Goal: Task Accomplishment & Management: Manage account settings

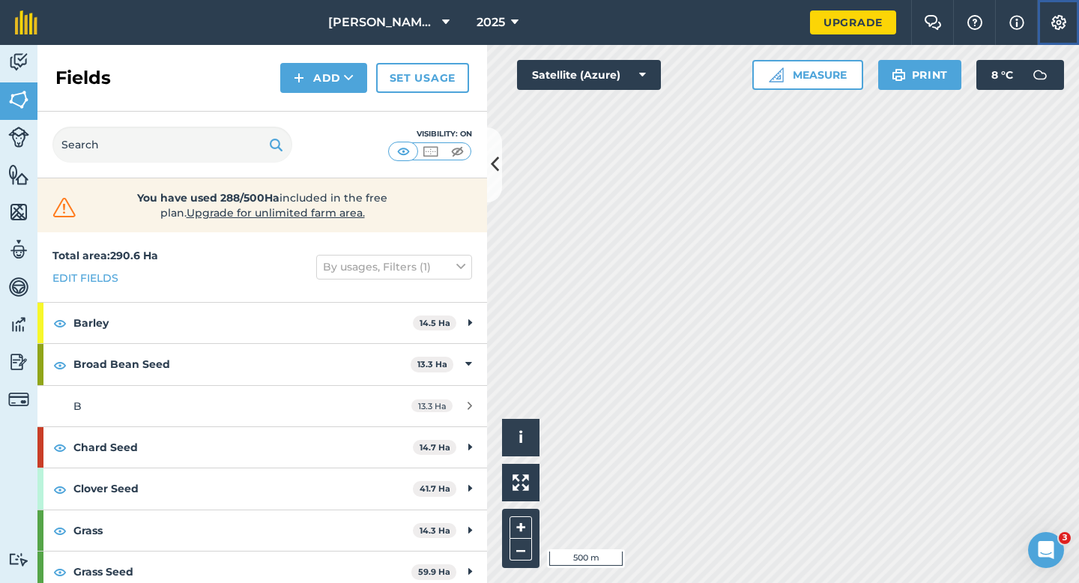
click at [1073, 26] on button "Settings" at bounding box center [1058, 22] width 42 height 45
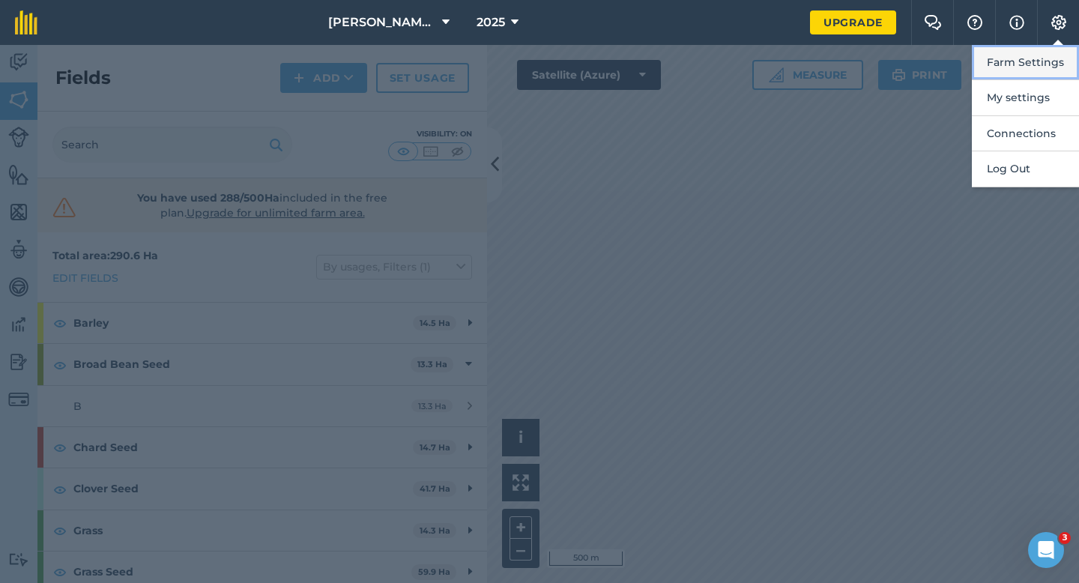
click at [1067, 55] on button "Farm Settings" at bounding box center [1025, 62] width 107 height 35
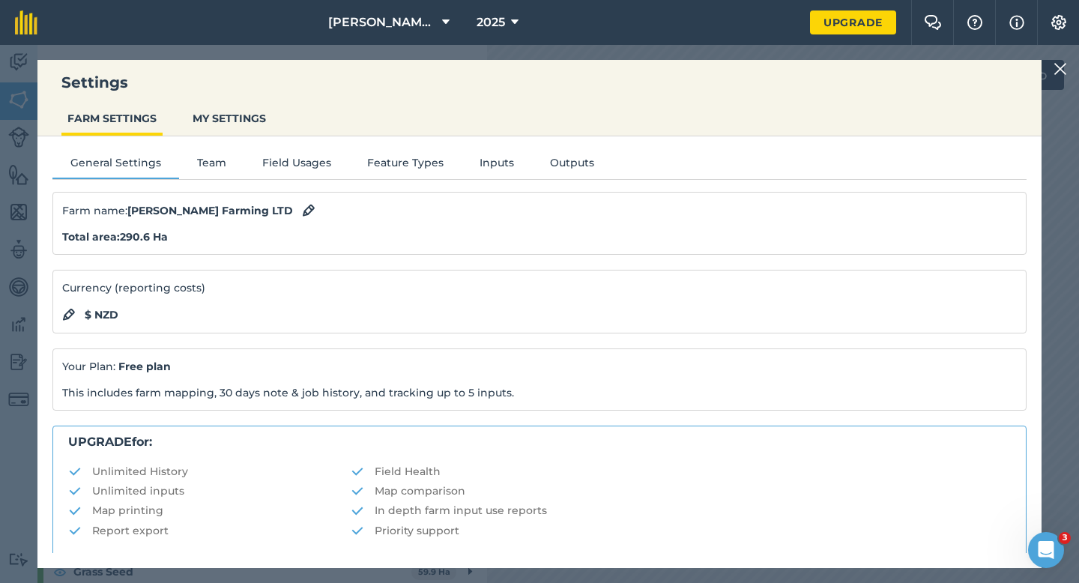
scroll to position [288, 0]
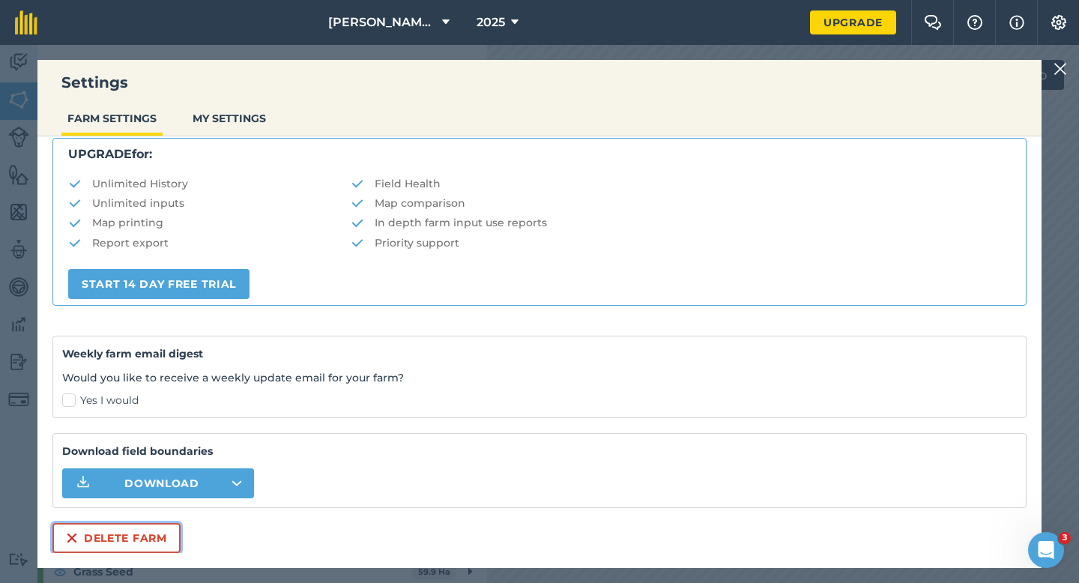
click at [124, 527] on button "Delete farm" at bounding box center [116, 538] width 128 height 30
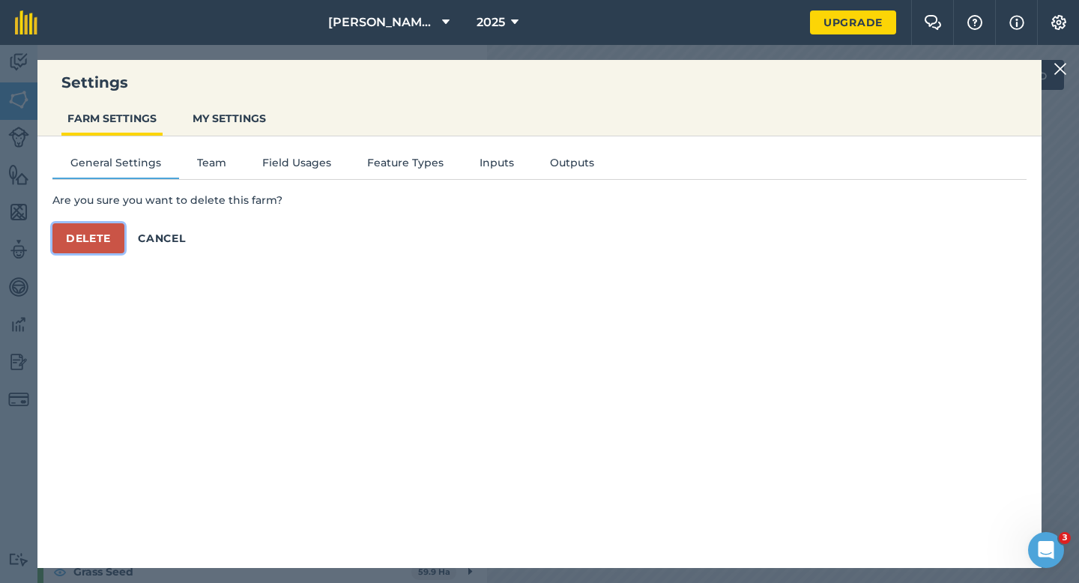
click at [91, 223] on button "Delete" at bounding box center [88, 238] width 72 height 30
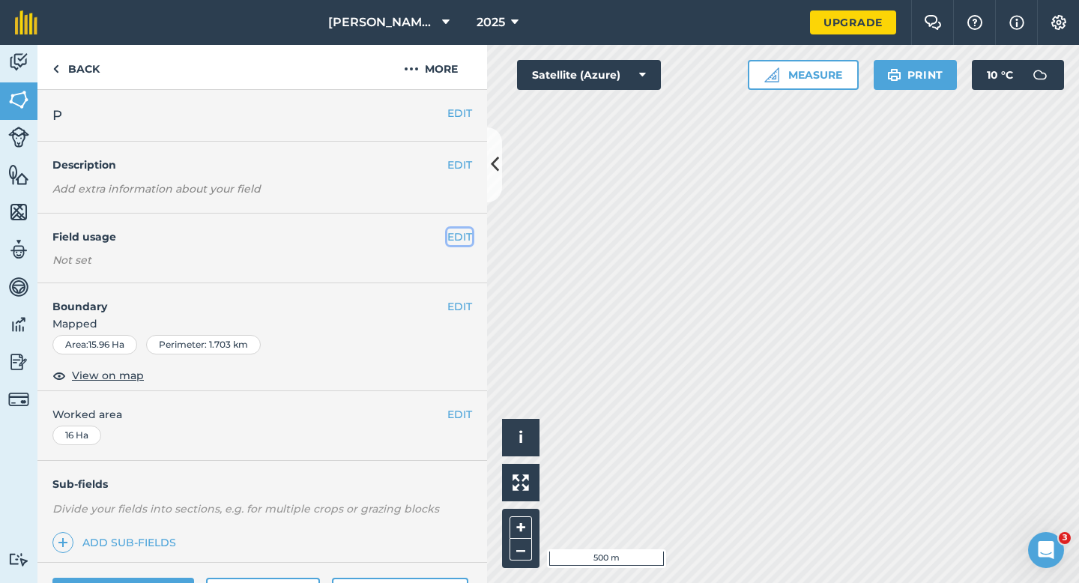
click at [470, 240] on button "EDIT" at bounding box center [459, 236] width 25 height 16
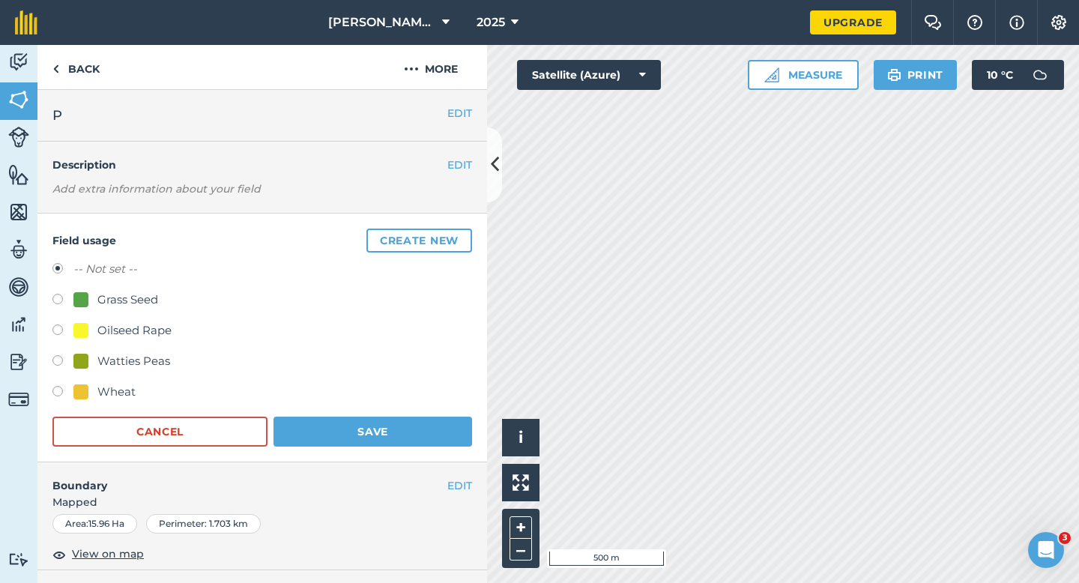
click at [101, 389] on div "Wheat" at bounding box center [116, 392] width 38 height 18
radio input "true"
radio input "false"
click at [368, 417] on button "Save" at bounding box center [372, 432] width 199 height 30
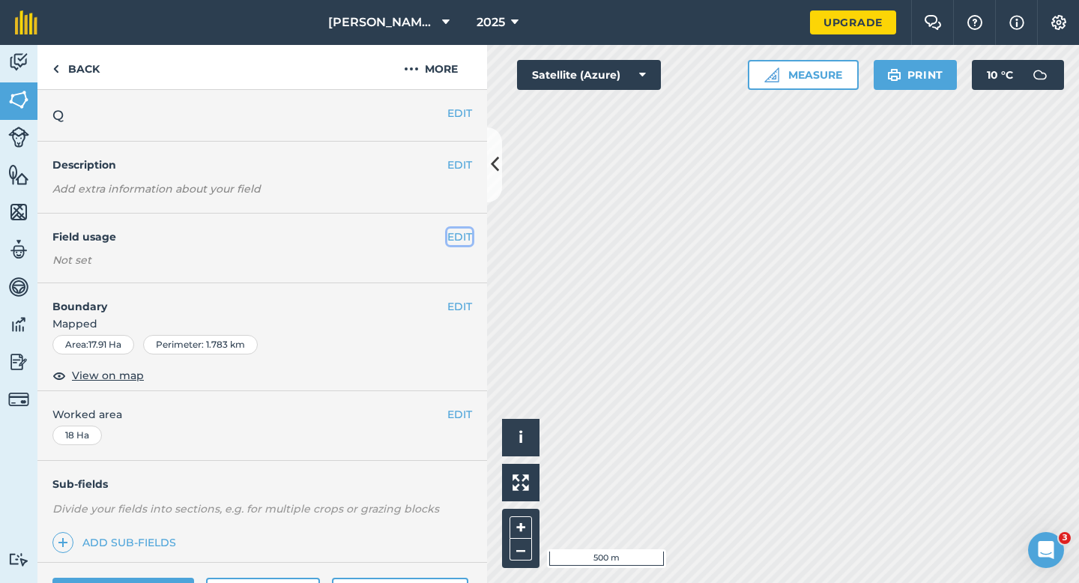
click at [461, 234] on button "EDIT" at bounding box center [459, 236] width 25 height 16
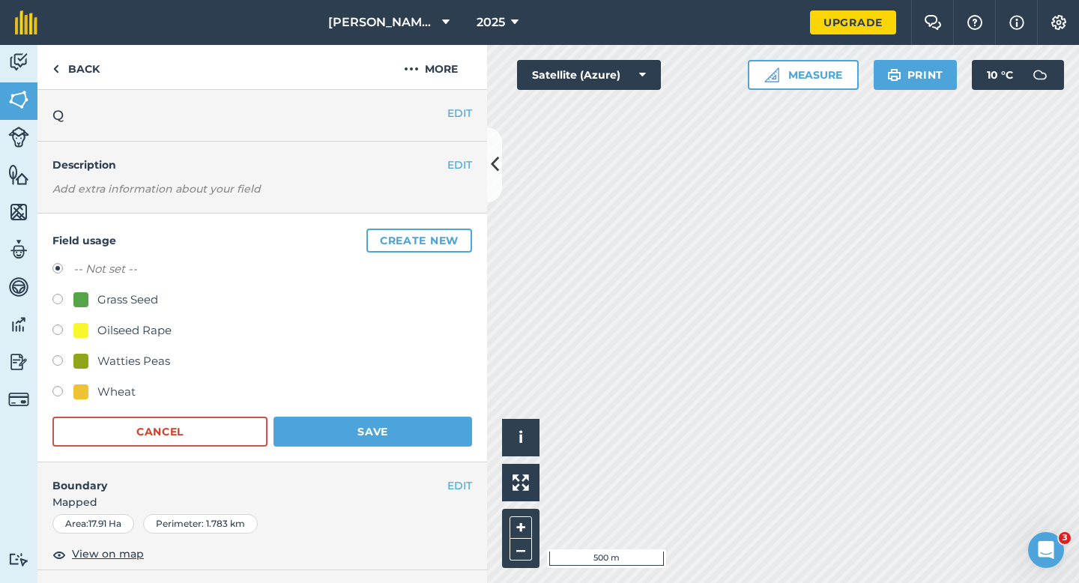
click at [112, 393] on div "Wheat" at bounding box center [116, 392] width 38 height 18
radio input "true"
radio input "false"
click at [366, 402] on div "Wheat" at bounding box center [262, 394] width 420 height 22
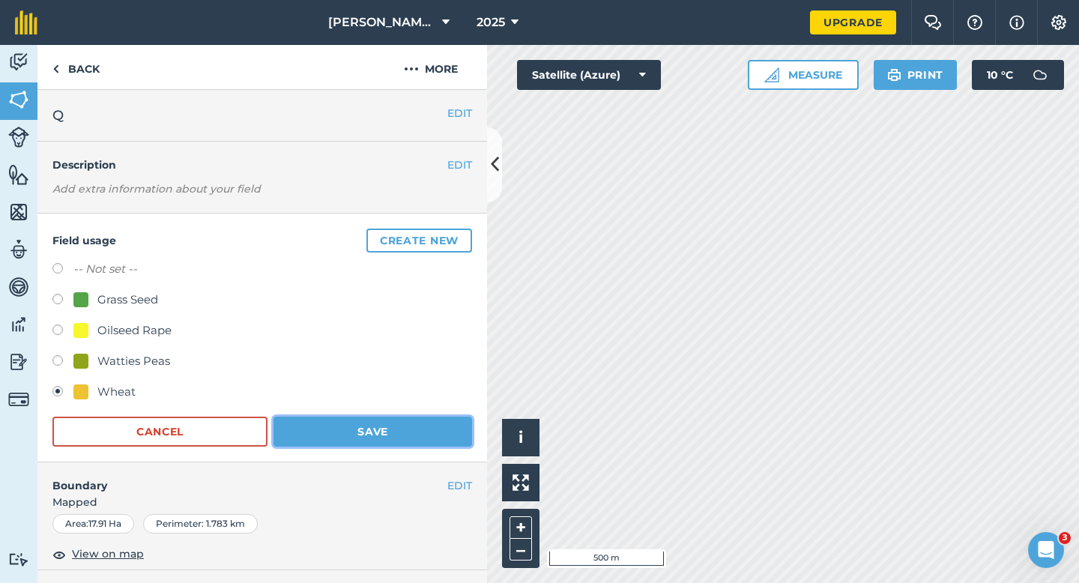
click at [368, 423] on button "Save" at bounding box center [372, 432] width 199 height 30
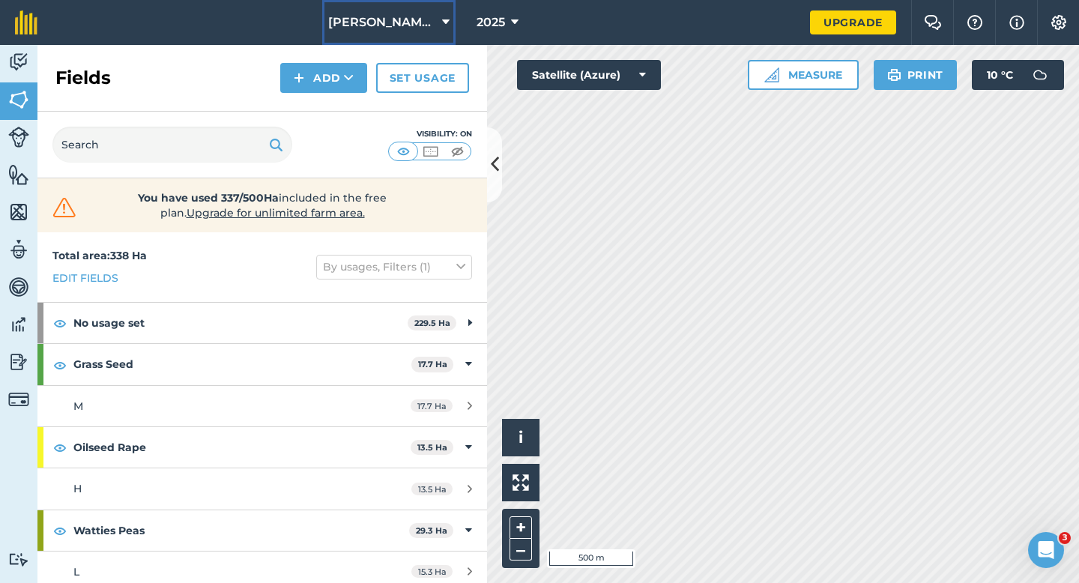
click at [374, 10] on button "[PERSON_NAME] & Sons" at bounding box center [388, 22] width 133 height 45
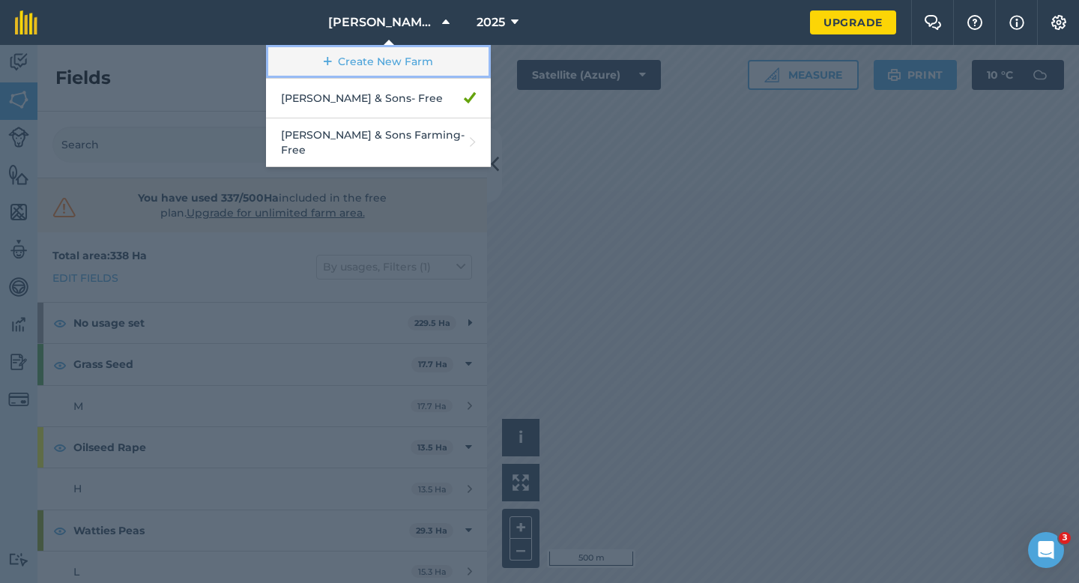
click at [467, 58] on link "Create New Farm" at bounding box center [378, 62] width 225 height 34
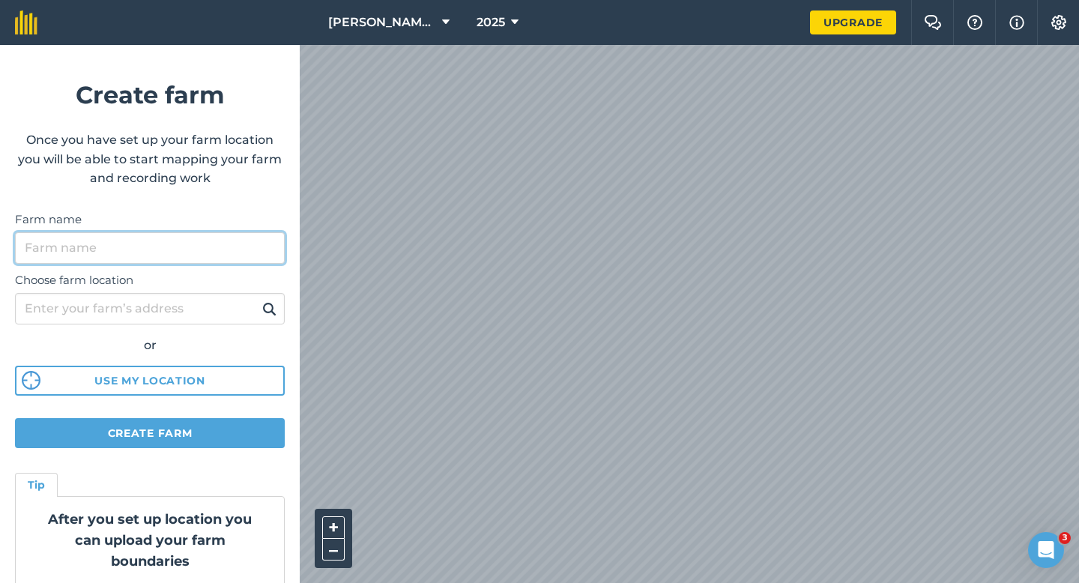
click at [184, 252] on input "Farm name" at bounding box center [150, 247] width 270 height 31
type input "[PERSON_NAME] Farming Partnership"
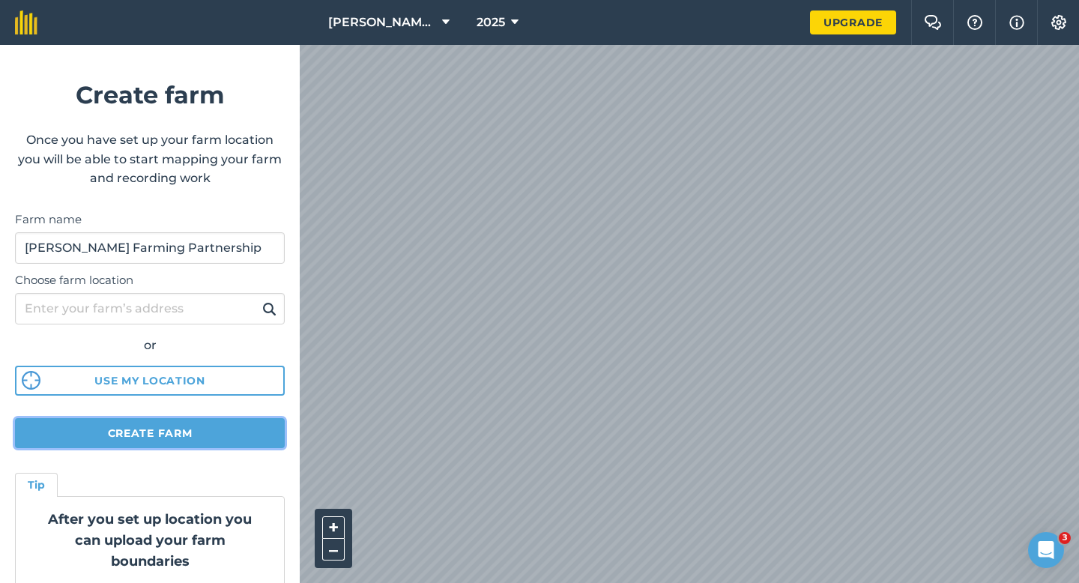
click at [224, 442] on button "Create farm" at bounding box center [150, 433] width 270 height 30
click at [207, 434] on button "Create farm" at bounding box center [150, 433] width 270 height 30
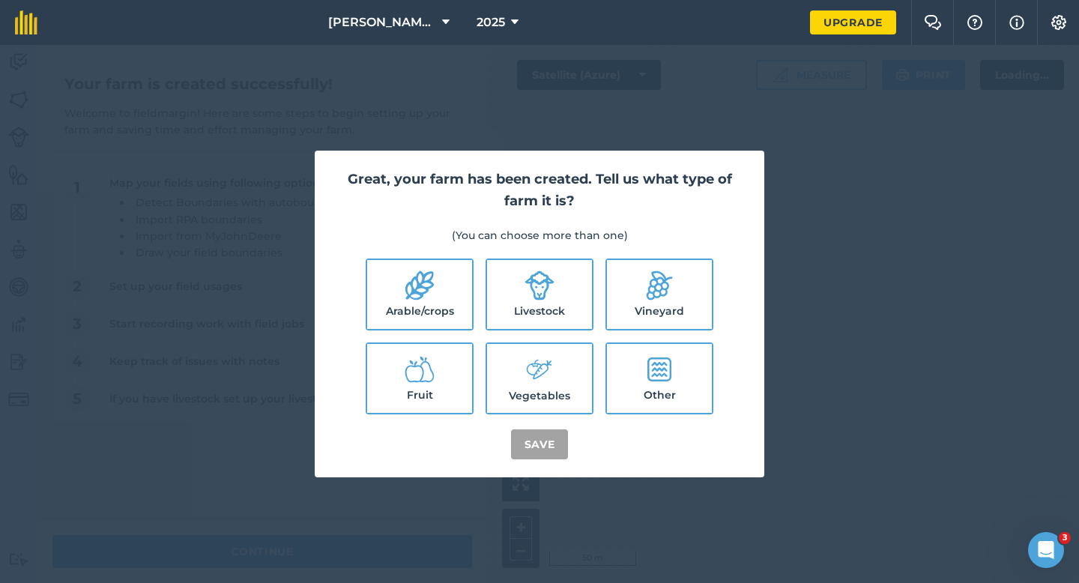
click at [393, 267] on label "Arable/crops" at bounding box center [419, 294] width 105 height 69
checkbox input "true"
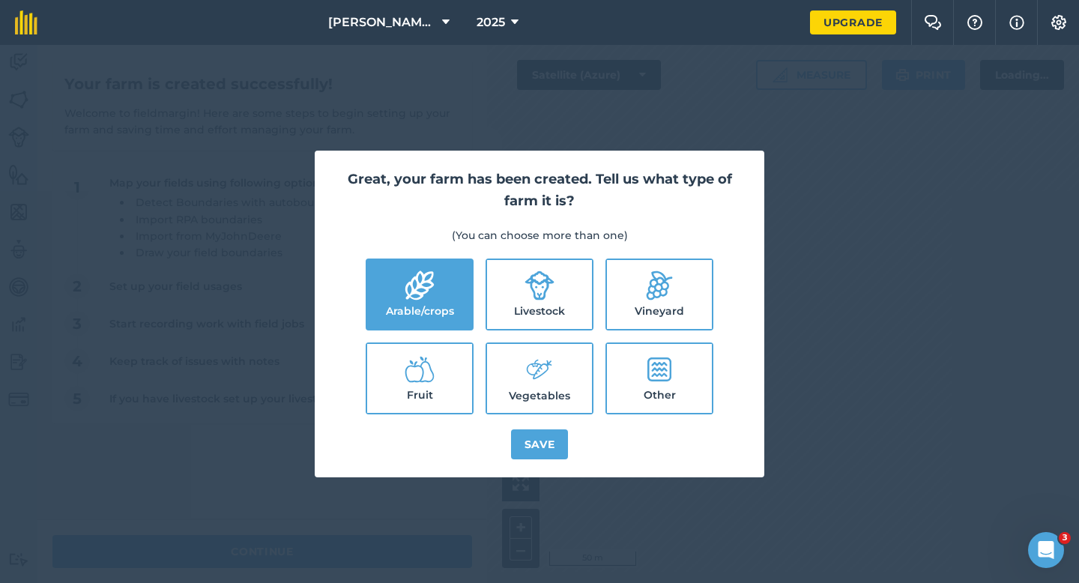
click at [494, 282] on label "Livestock" at bounding box center [539, 294] width 105 height 69
checkbox input "true"
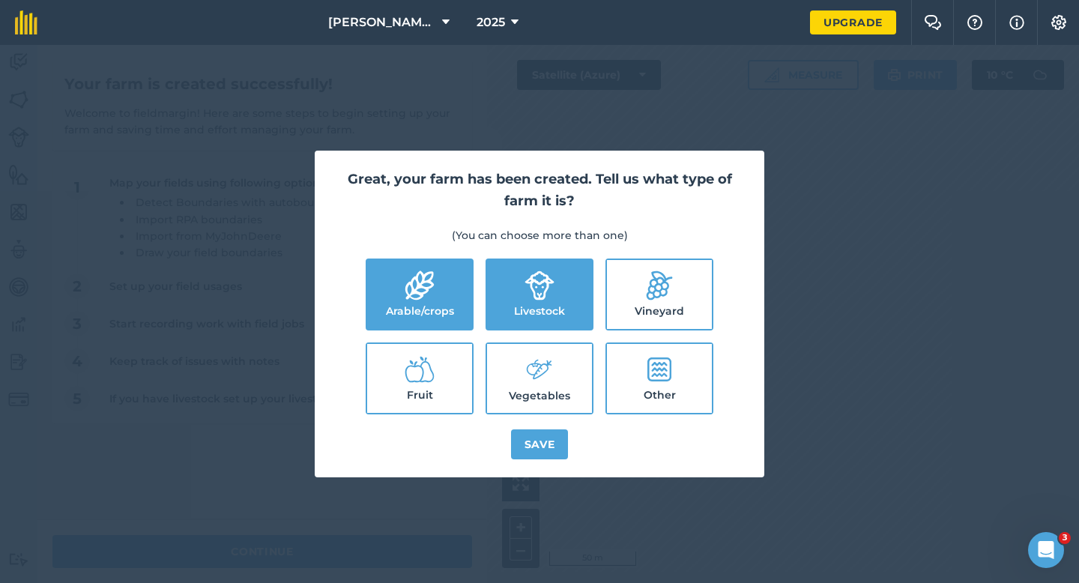
click at [494, 348] on label "Vegetables" at bounding box center [539, 378] width 105 height 69
checkbox input "true"
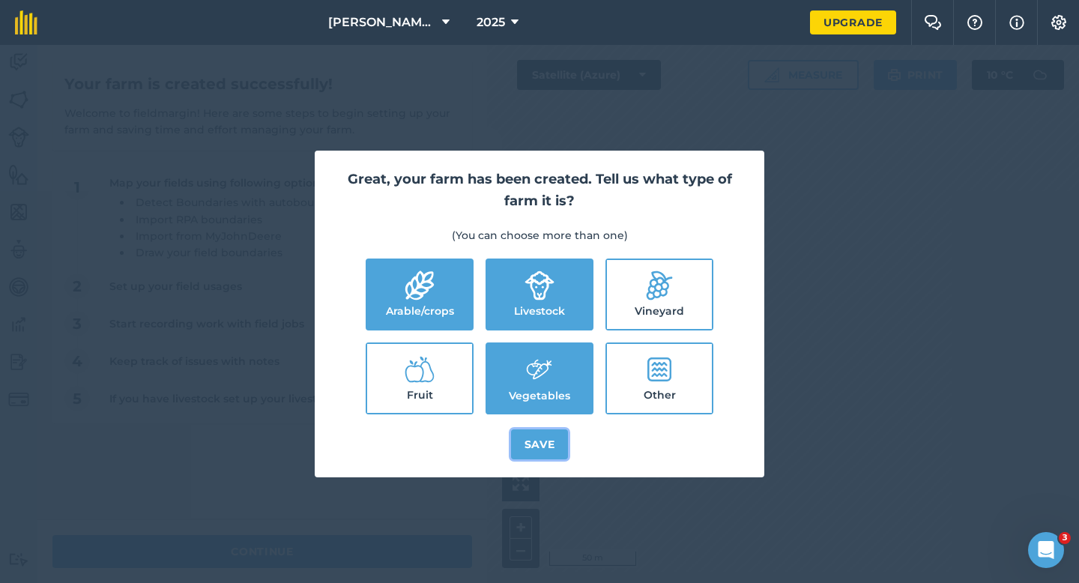
click at [513, 429] on button "Save" at bounding box center [540, 444] width 58 height 30
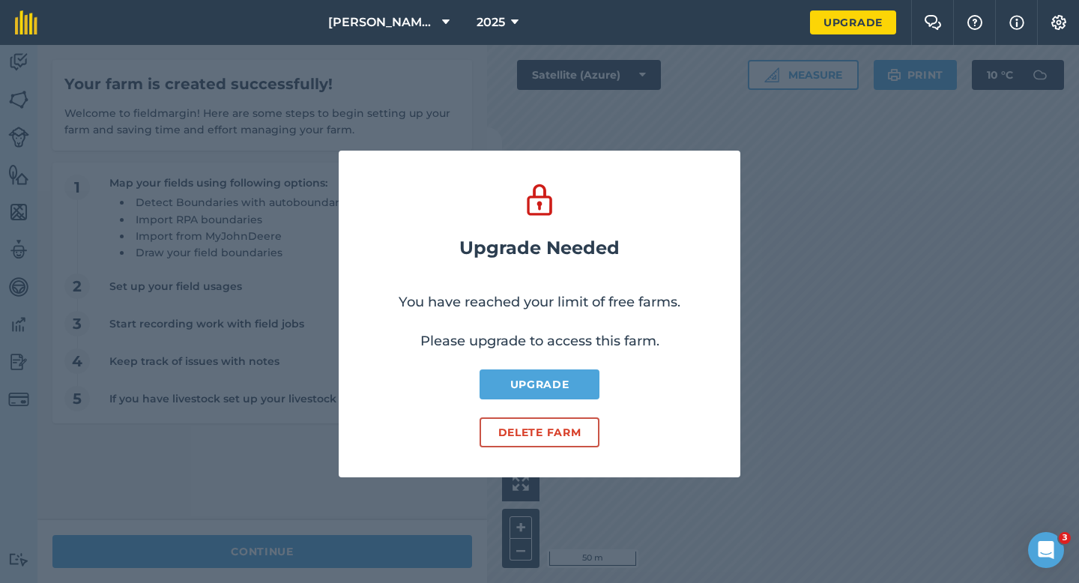
click at [452, 543] on div "Upgrade Needed You have reached your limit of free farms. Please upgrade to acc…" at bounding box center [539, 314] width 1079 height 538
click at [525, 431] on button "Delete farm" at bounding box center [539, 432] width 120 height 30
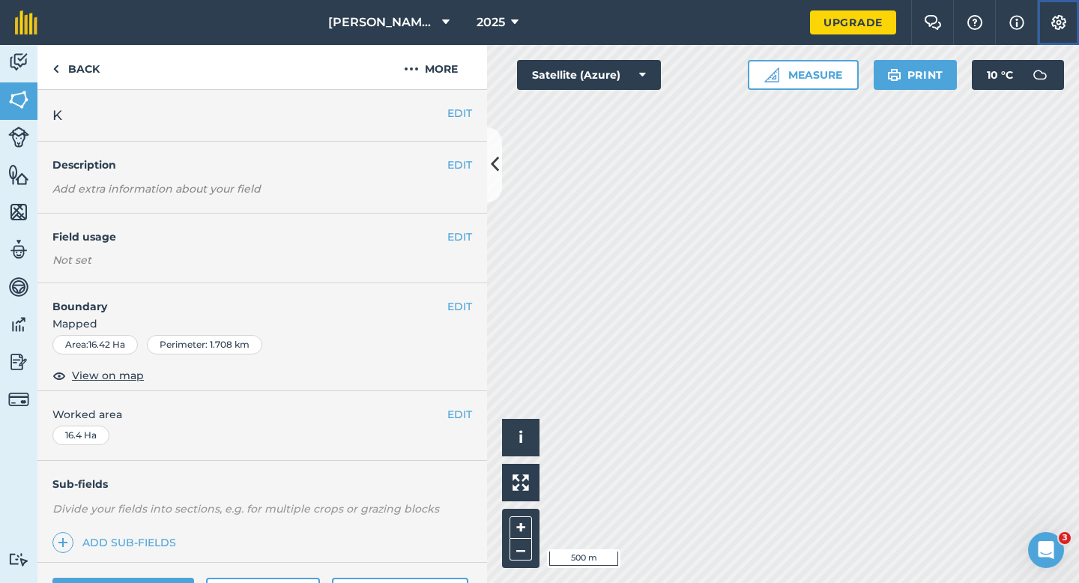
click at [1066, 25] on img at bounding box center [1059, 22] width 18 height 15
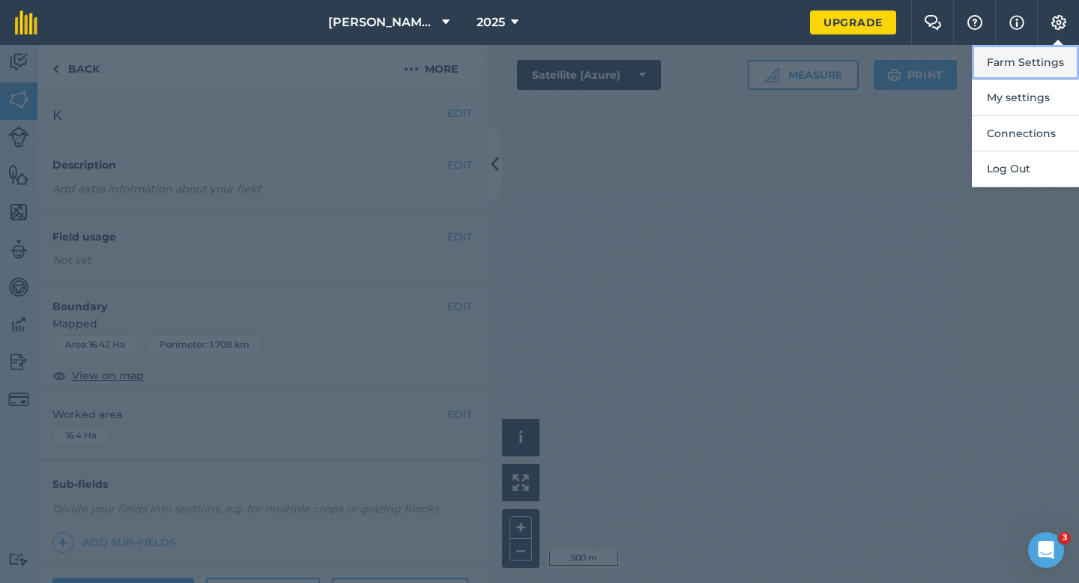
click at [1062, 63] on button "Farm Settings" at bounding box center [1025, 62] width 107 height 35
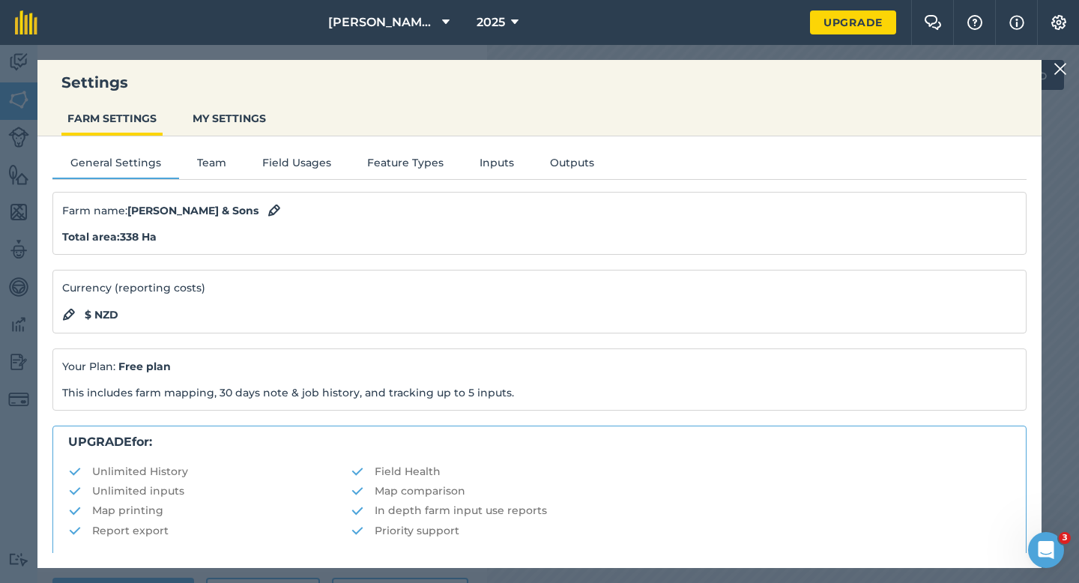
scroll to position [288, 0]
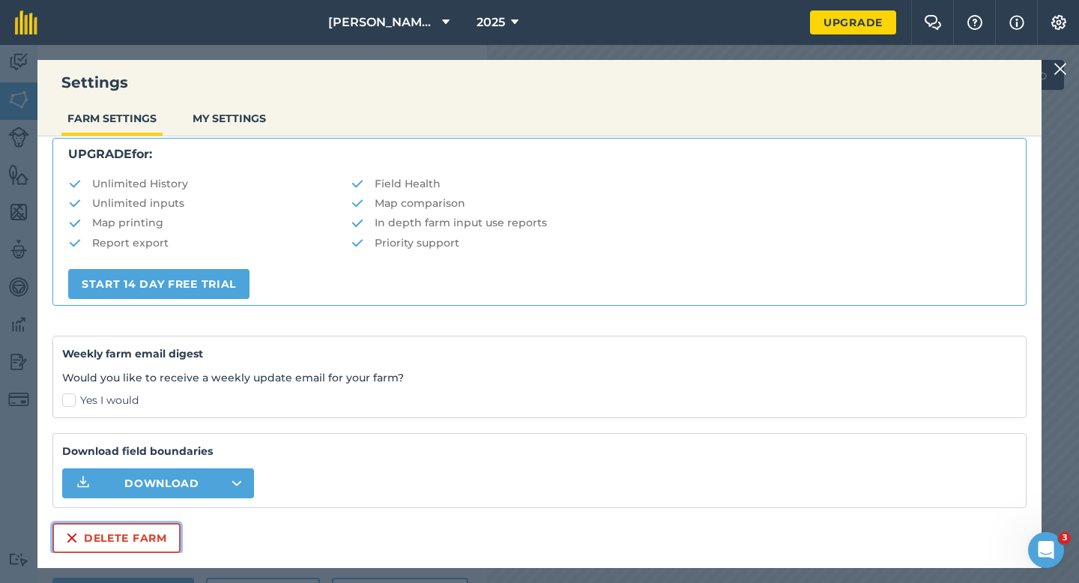
click at [172, 536] on button "Delete farm" at bounding box center [116, 538] width 128 height 30
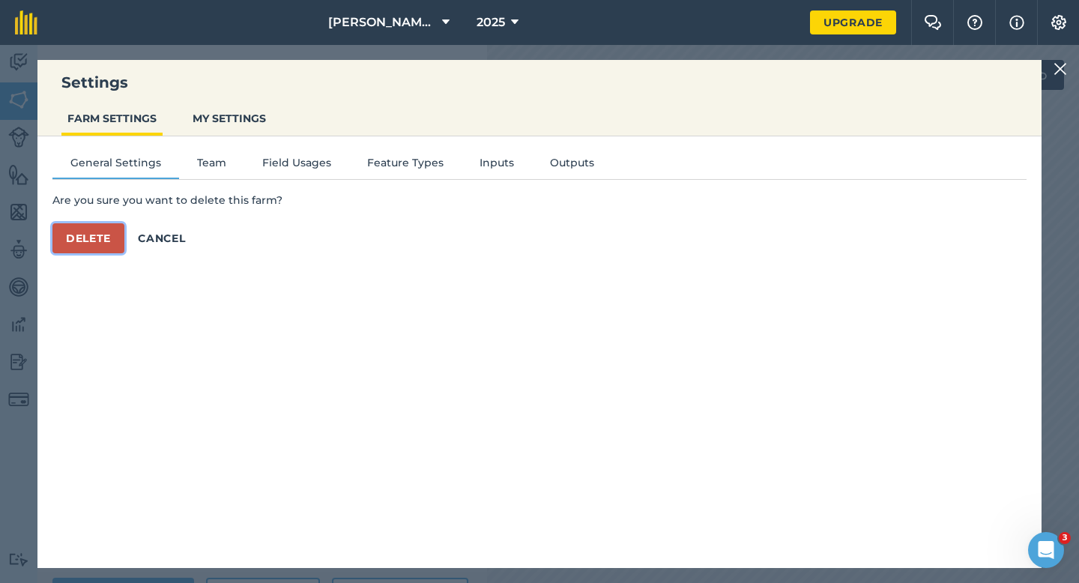
click at [86, 244] on button "Delete" at bounding box center [88, 238] width 72 height 30
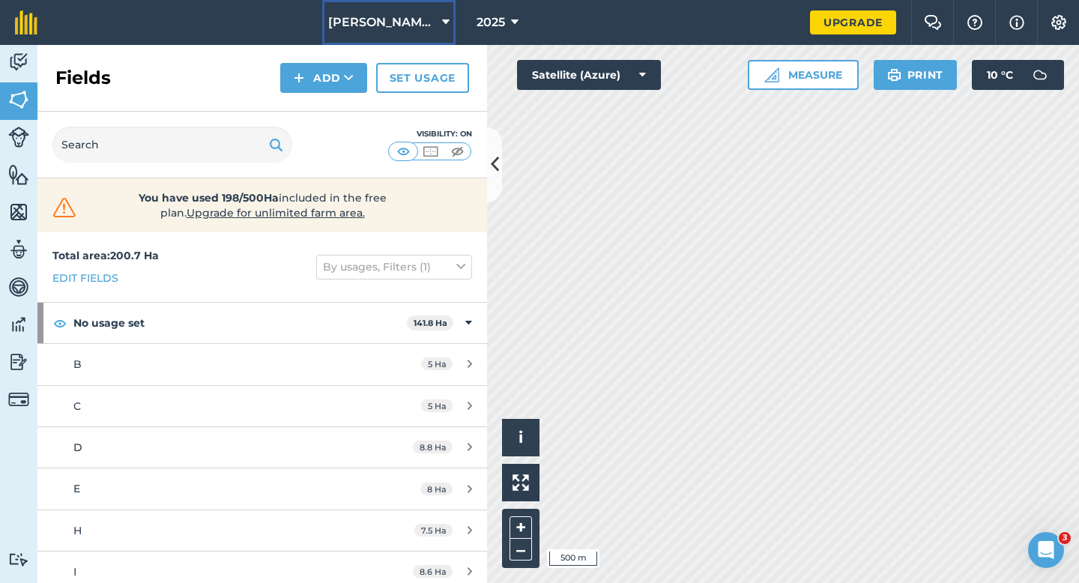
click at [341, 7] on button "[PERSON_NAME] & Sons Farming" at bounding box center [388, 22] width 133 height 45
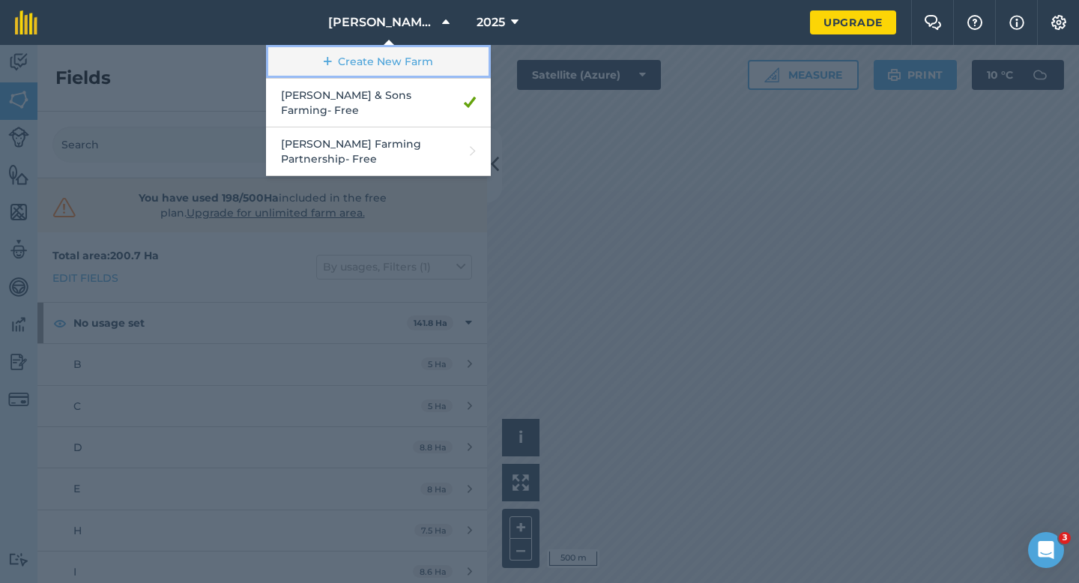
click at [339, 68] on link "Create New Farm" at bounding box center [378, 62] width 225 height 34
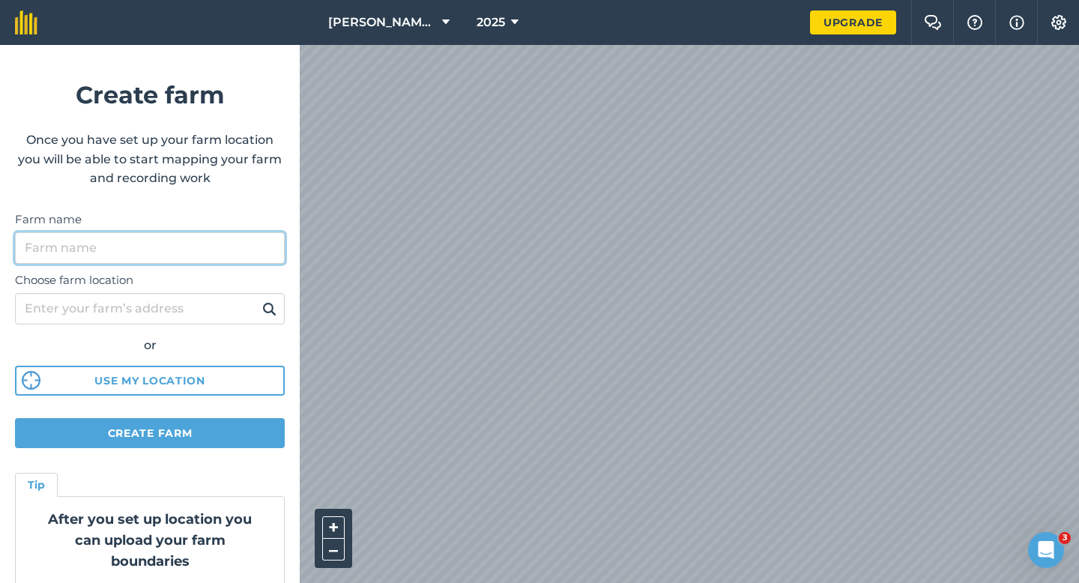
click at [247, 232] on input "Farm name" at bounding box center [150, 247] width 270 height 31
click at [66, 248] on input "[PERSON_NAME].& Sons" at bounding box center [150, 247] width 270 height 31
type input "[PERSON_NAME] & Sons"
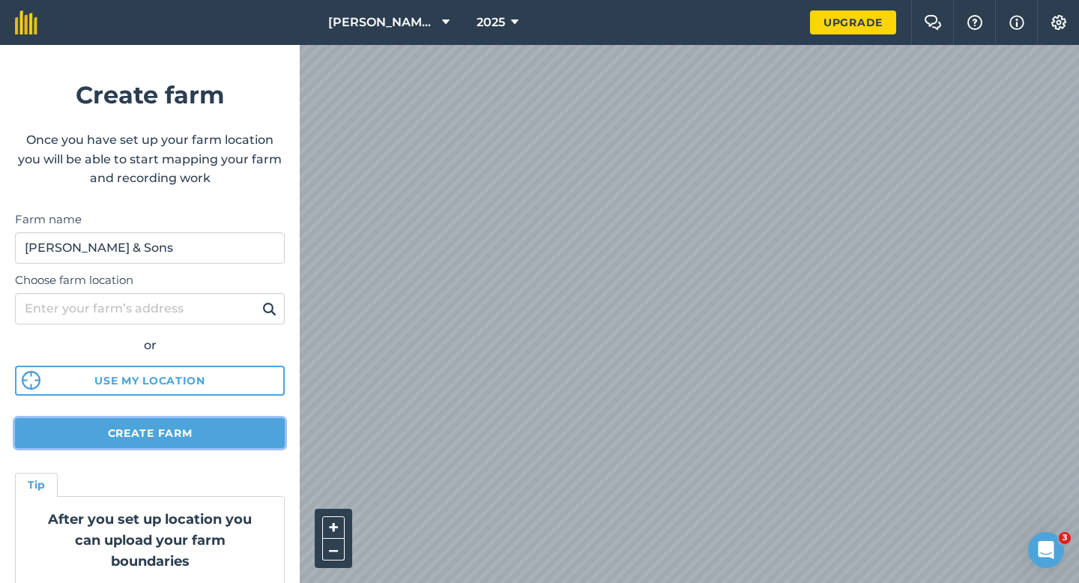
click at [134, 440] on button "Create farm" at bounding box center [150, 433] width 270 height 30
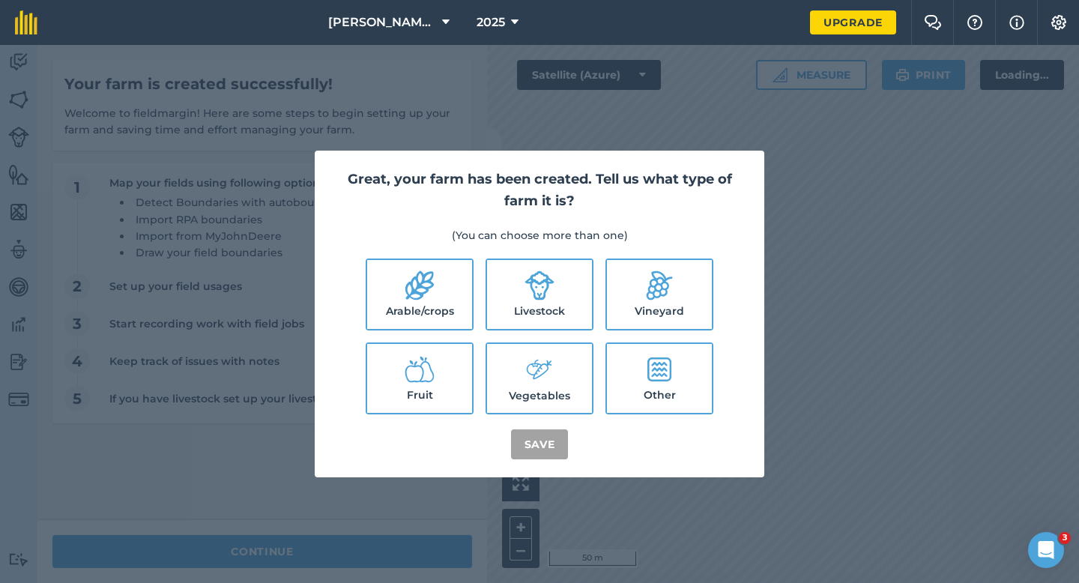
click at [417, 318] on label "Arable/crops" at bounding box center [419, 294] width 105 height 69
checkbox input "true"
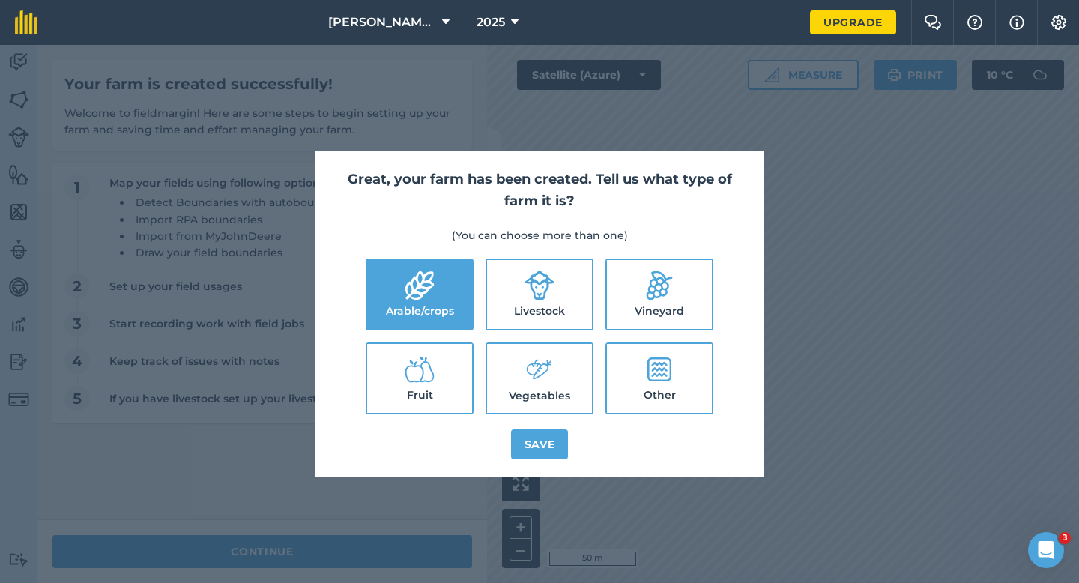
click at [505, 318] on label "Livestock" at bounding box center [539, 294] width 105 height 69
checkbox input "true"
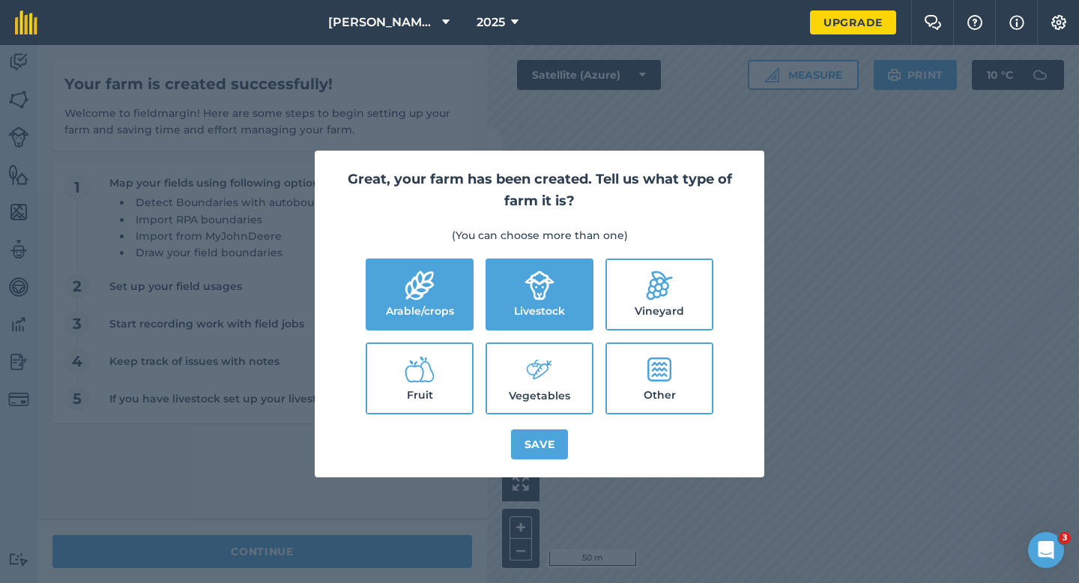
click at [509, 351] on label "Vegetables" at bounding box center [539, 378] width 105 height 69
checkbox input "true"
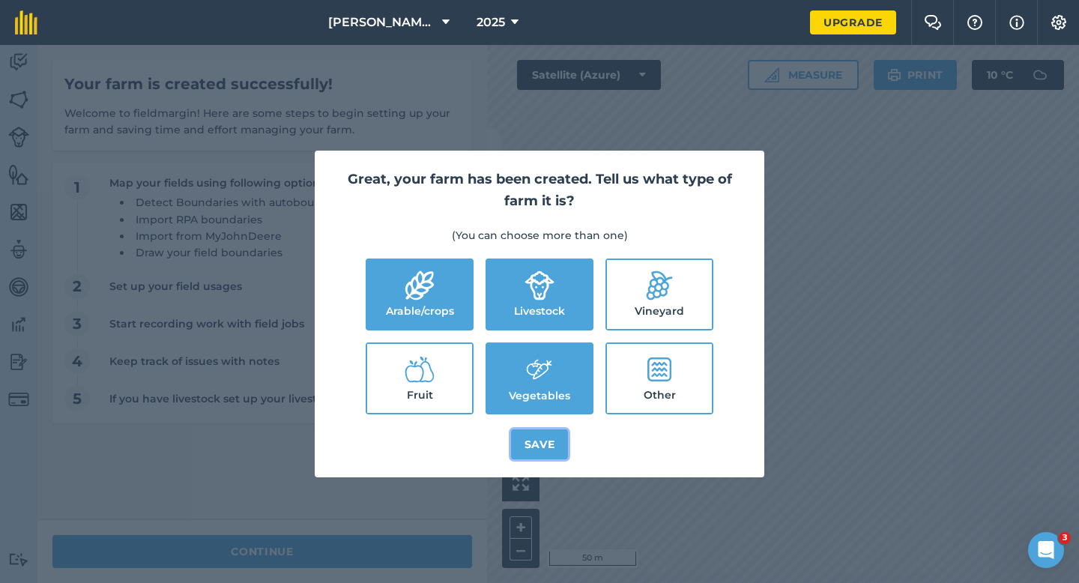
click at [542, 449] on button "Save" at bounding box center [540, 444] width 58 height 30
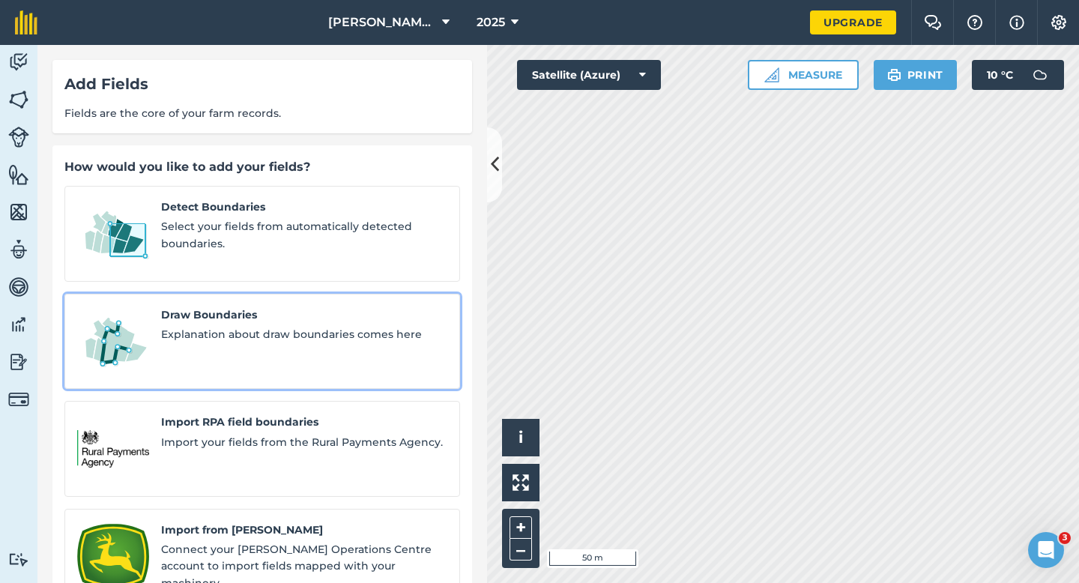
click at [251, 332] on div "Draw Boundaries Explanation about draw boundaries comes here" at bounding box center [304, 341] width 286 height 70
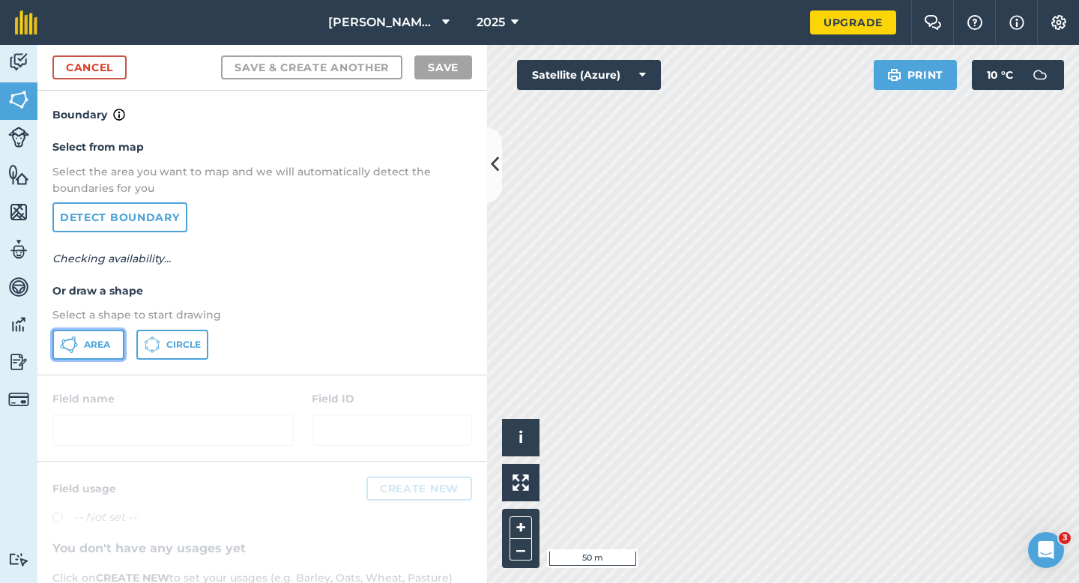
click at [118, 348] on button "Area" at bounding box center [88, 345] width 72 height 30
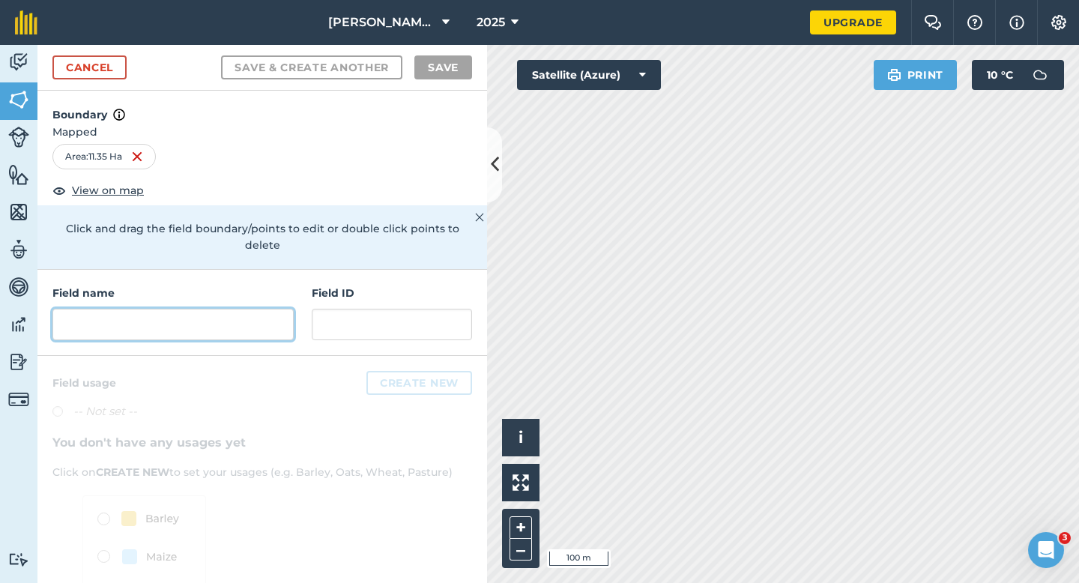
click at [176, 318] on input "text" at bounding box center [172, 324] width 241 height 31
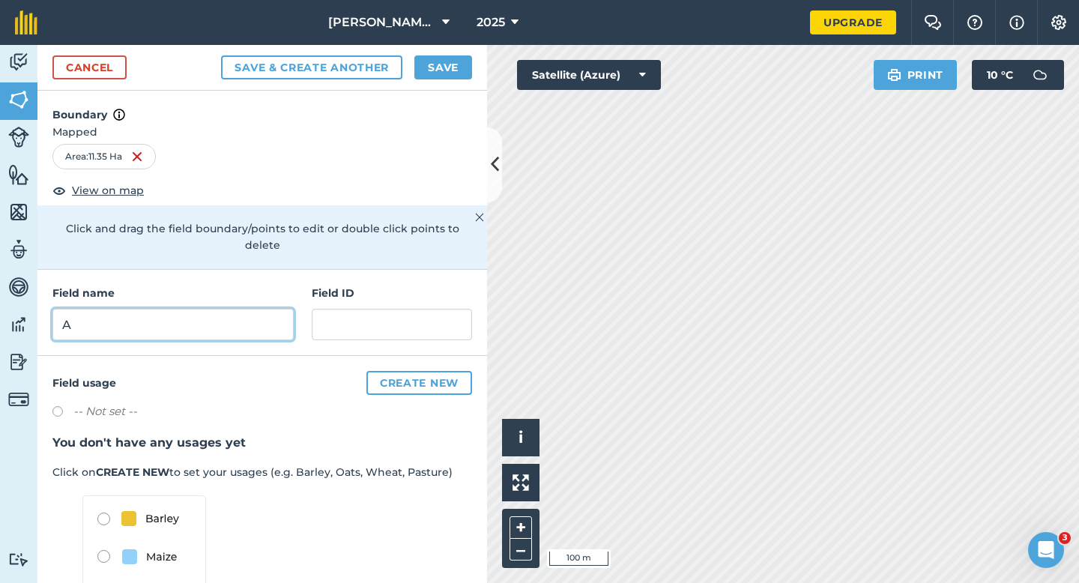
type input "A"
click at [457, 70] on button "Save" at bounding box center [443, 67] width 58 height 24
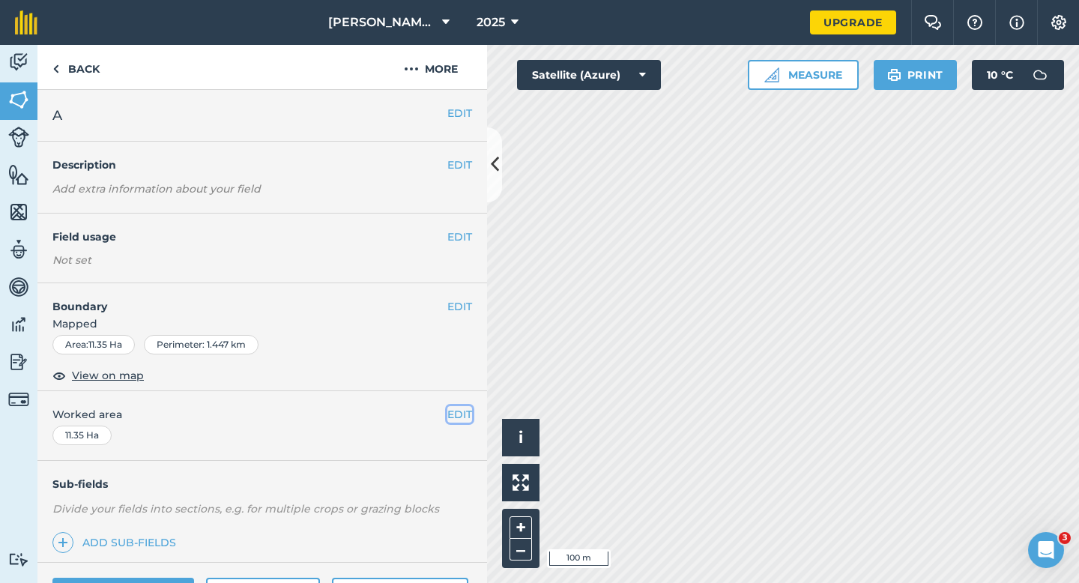
click at [455, 417] on button "EDIT" at bounding box center [459, 414] width 25 height 16
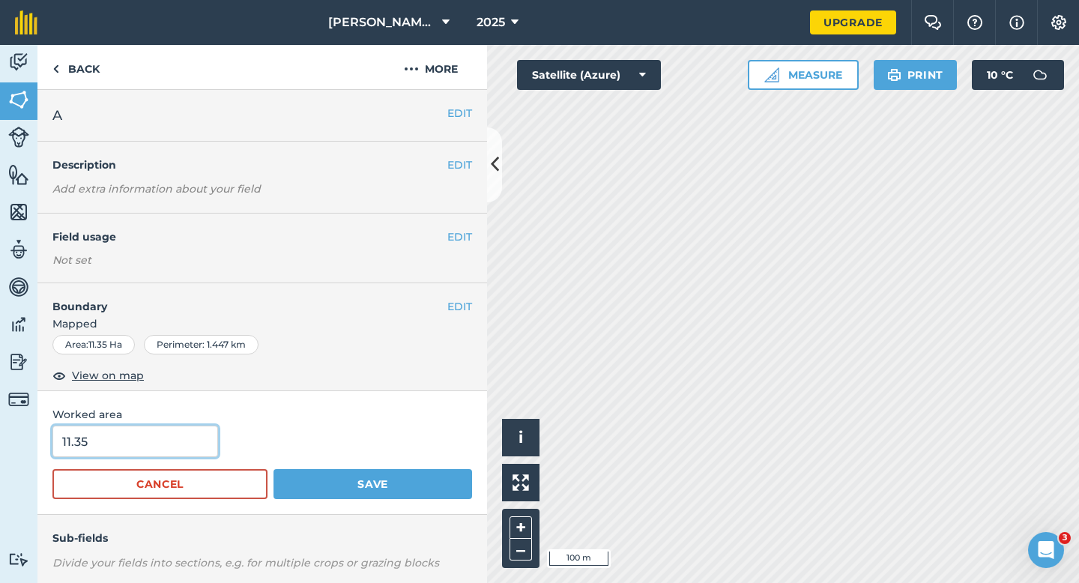
click at [125, 442] on input "11.35" at bounding box center [135, 440] width 166 height 31
click at [273, 469] on button "Save" at bounding box center [372, 484] width 199 height 30
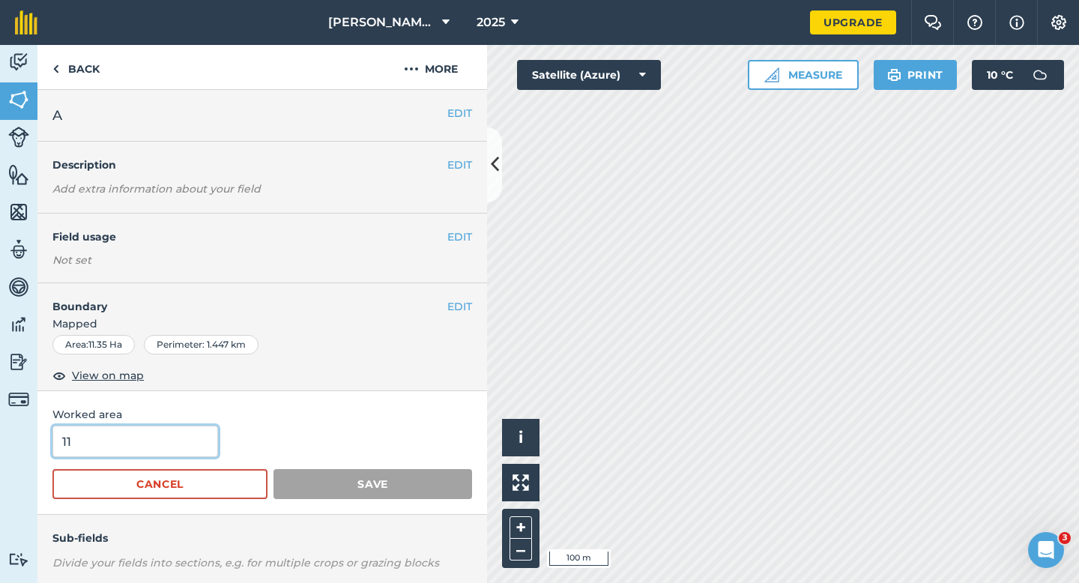
type input "114"
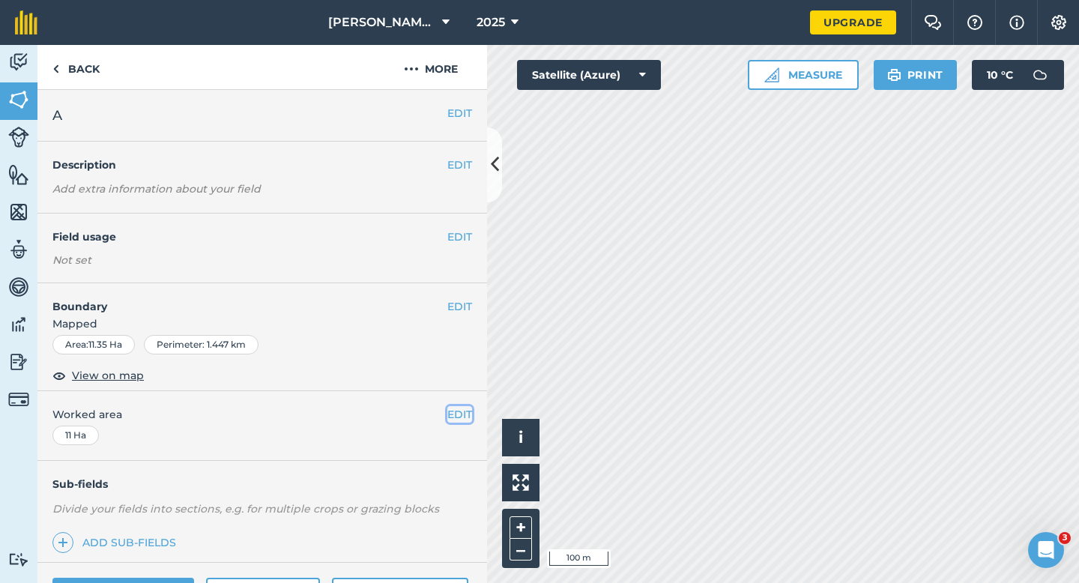
click at [447, 420] on button "EDIT" at bounding box center [459, 414] width 25 height 16
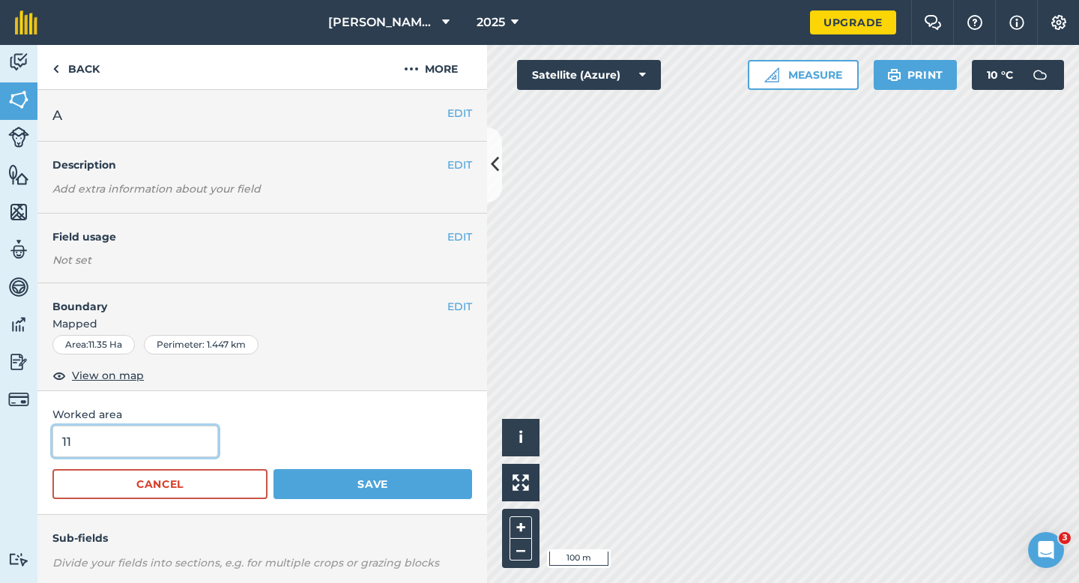
click at [185, 447] on input "11" at bounding box center [135, 440] width 166 height 31
type input "11.4"
click at [273, 469] on button "Save" at bounding box center [372, 484] width 199 height 30
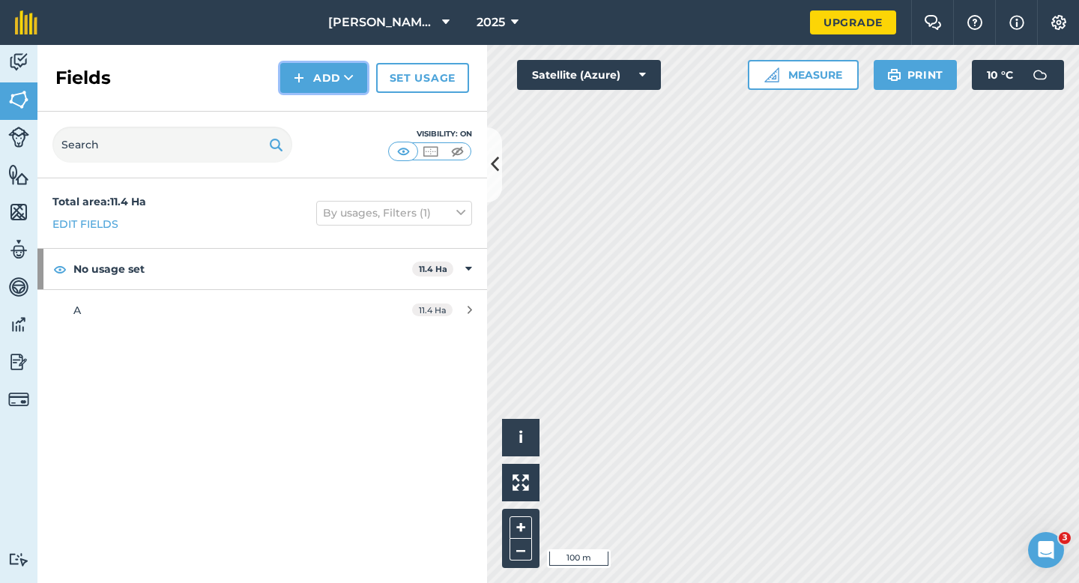
click at [297, 79] on img at bounding box center [299, 78] width 10 height 18
click at [298, 100] on link "Draw" at bounding box center [323, 111] width 82 height 33
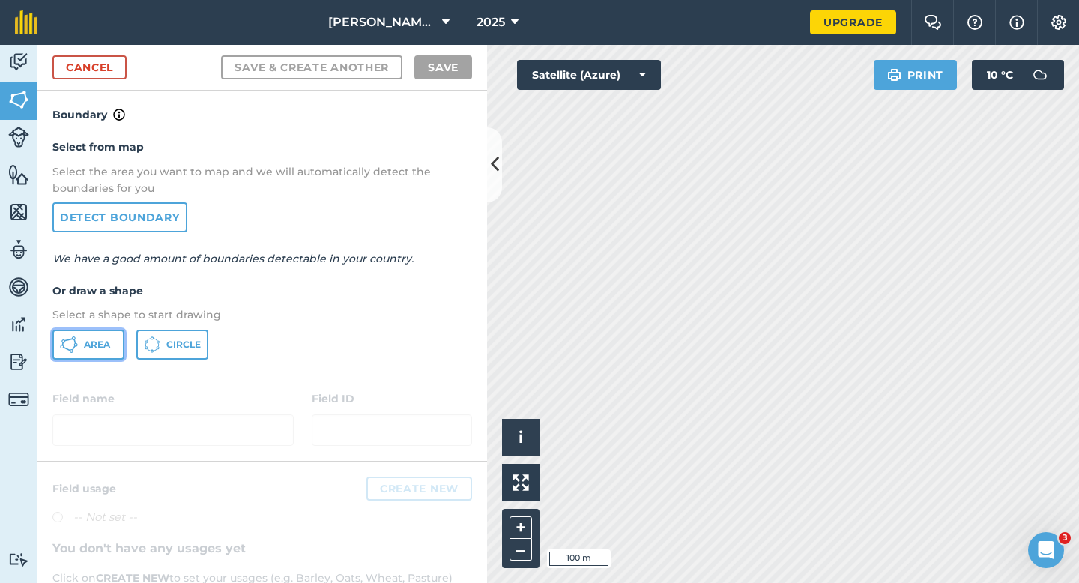
click at [82, 345] on button "Area" at bounding box center [88, 345] width 72 height 30
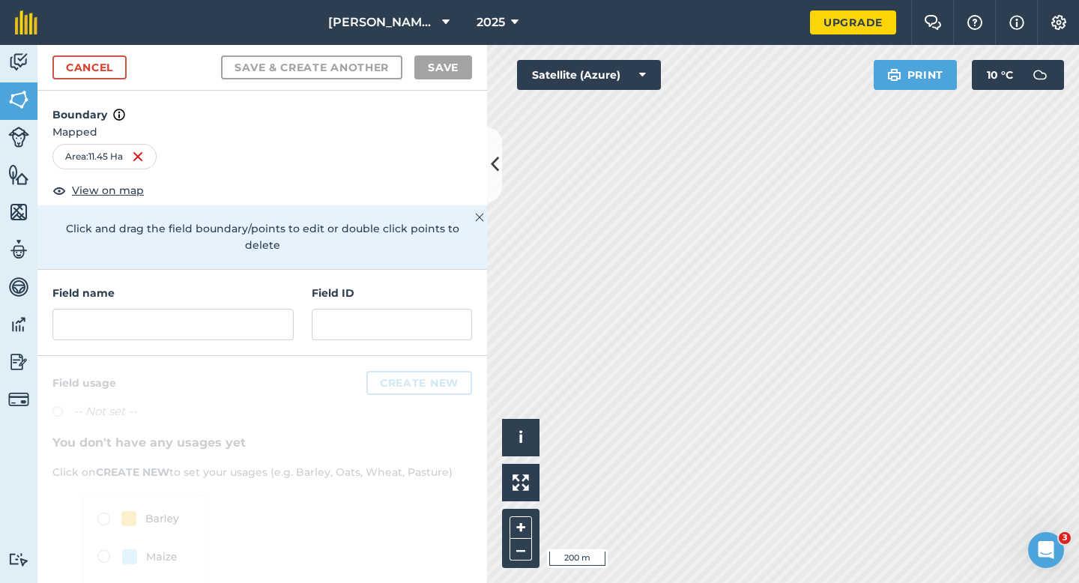
click at [246, 285] on div "Field name" at bounding box center [172, 312] width 241 height 55
click at [246, 309] on input "text" at bounding box center [172, 324] width 241 height 31
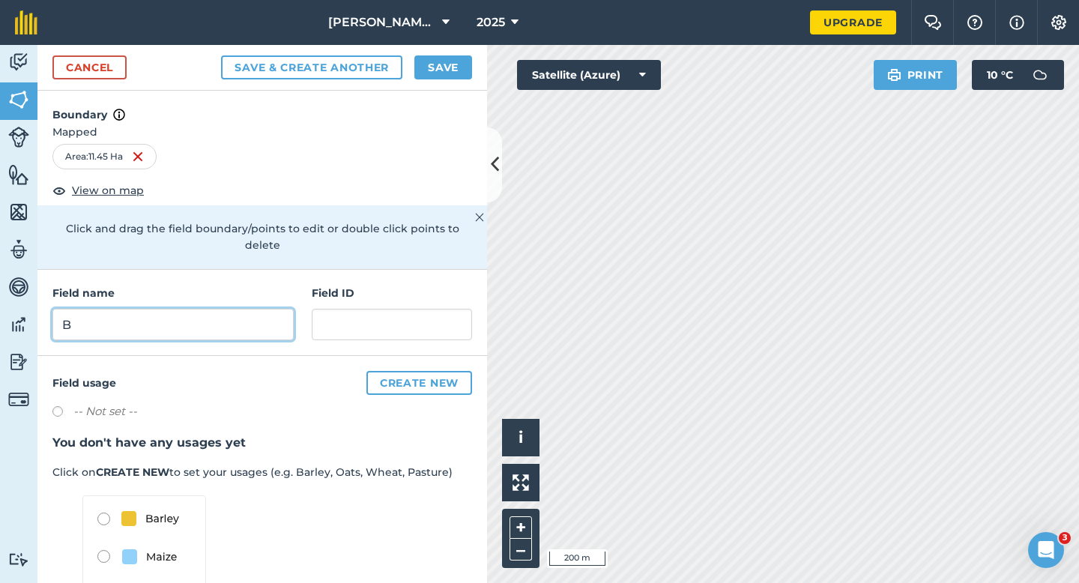
type input "B"
click at [431, 63] on button "Save" at bounding box center [443, 67] width 58 height 24
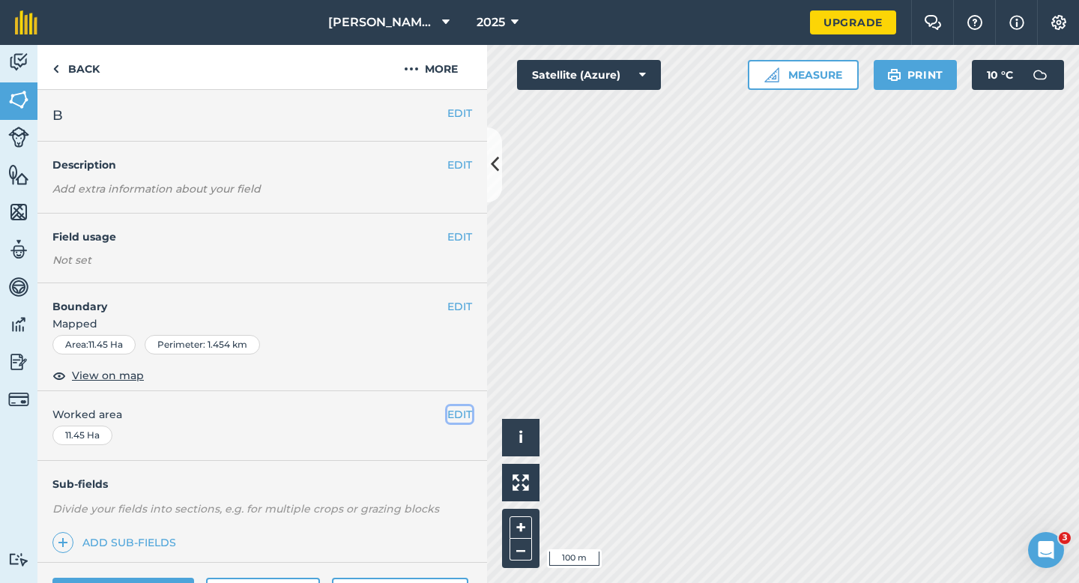
click at [464, 416] on button "EDIT" at bounding box center [459, 414] width 25 height 16
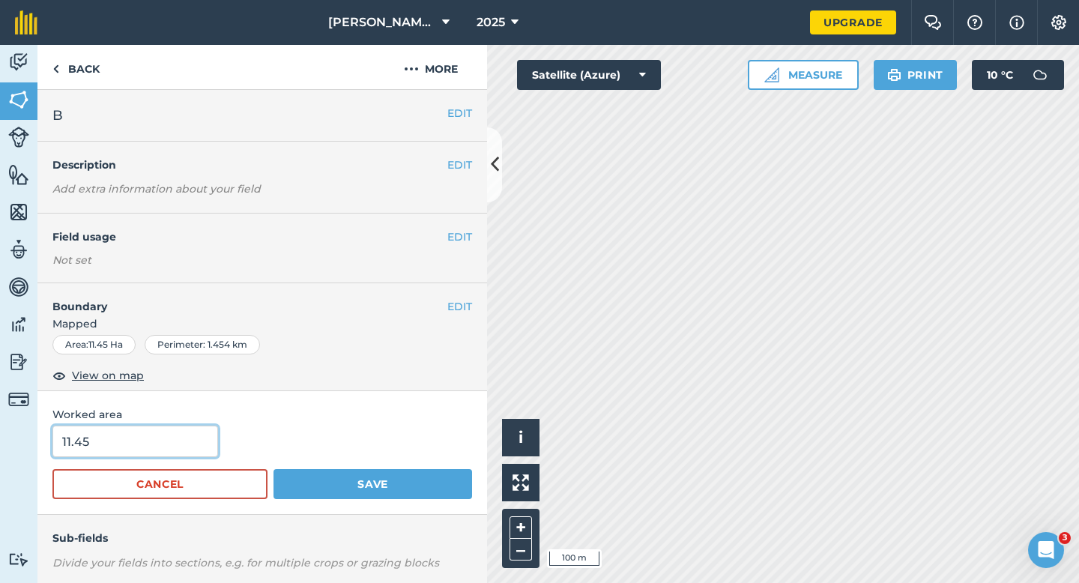
click at [187, 445] on input "11.45" at bounding box center [135, 440] width 166 height 31
type input "11.4"
click at [273, 469] on button "Save" at bounding box center [372, 484] width 199 height 30
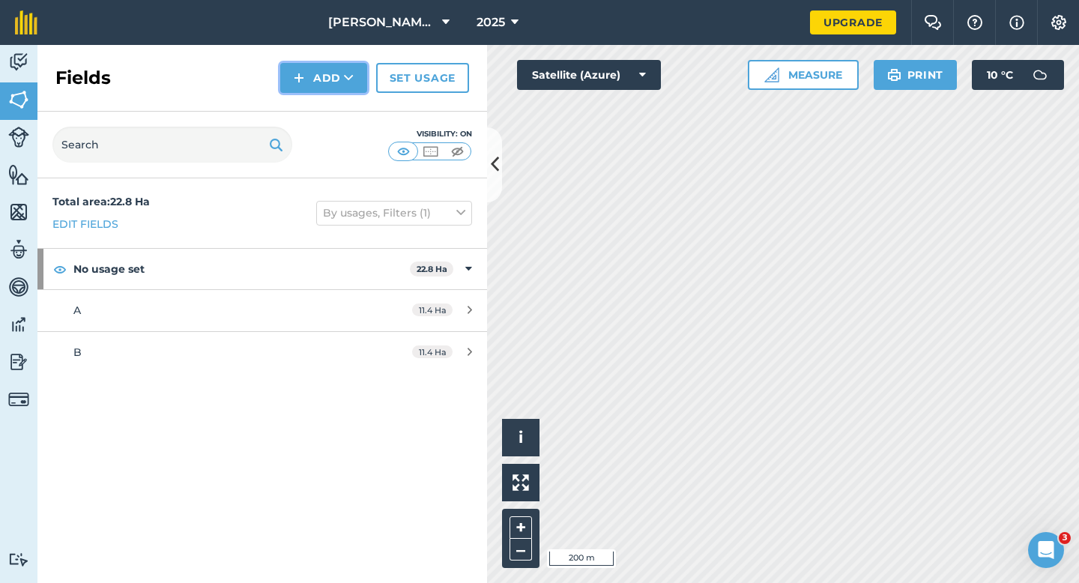
click at [310, 82] on button "Add" at bounding box center [323, 78] width 87 height 30
click at [310, 109] on link "Draw" at bounding box center [323, 111] width 82 height 33
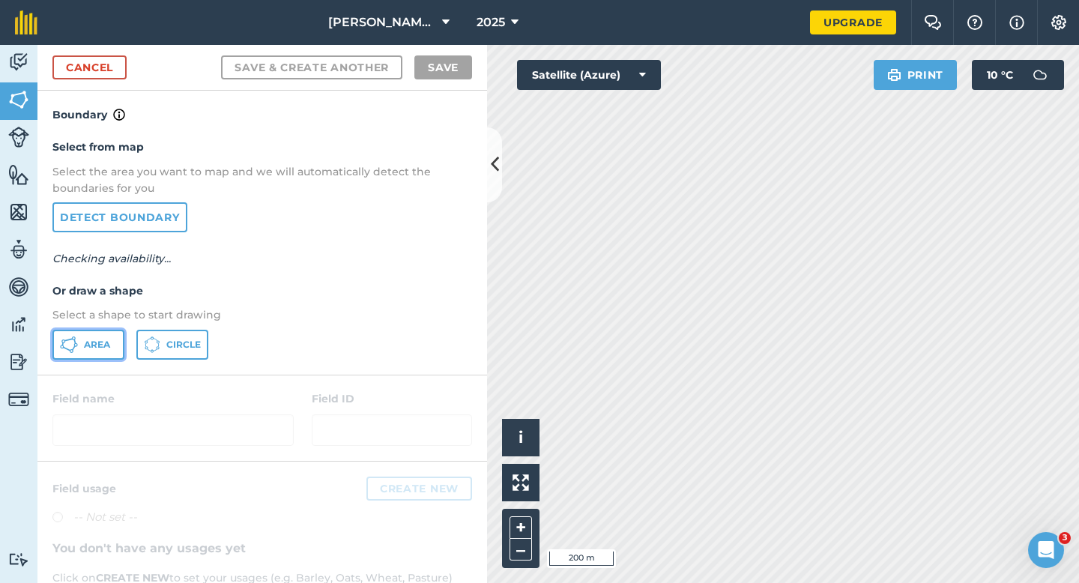
click at [103, 341] on span "Area" at bounding box center [97, 345] width 26 height 12
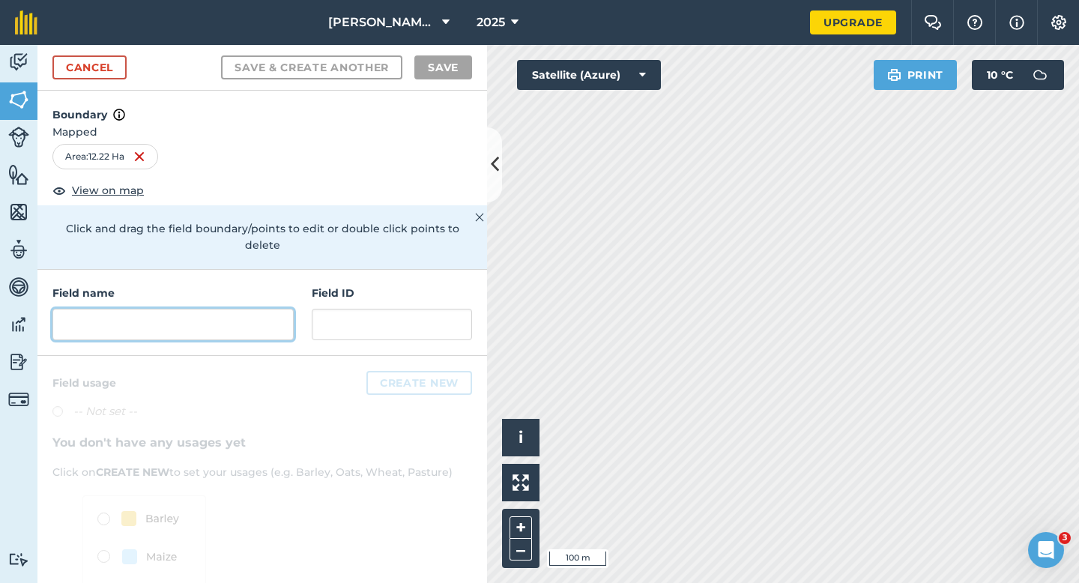
click at [291, 311] on input "text" at bounding box center [172, 324] width 241 height 31
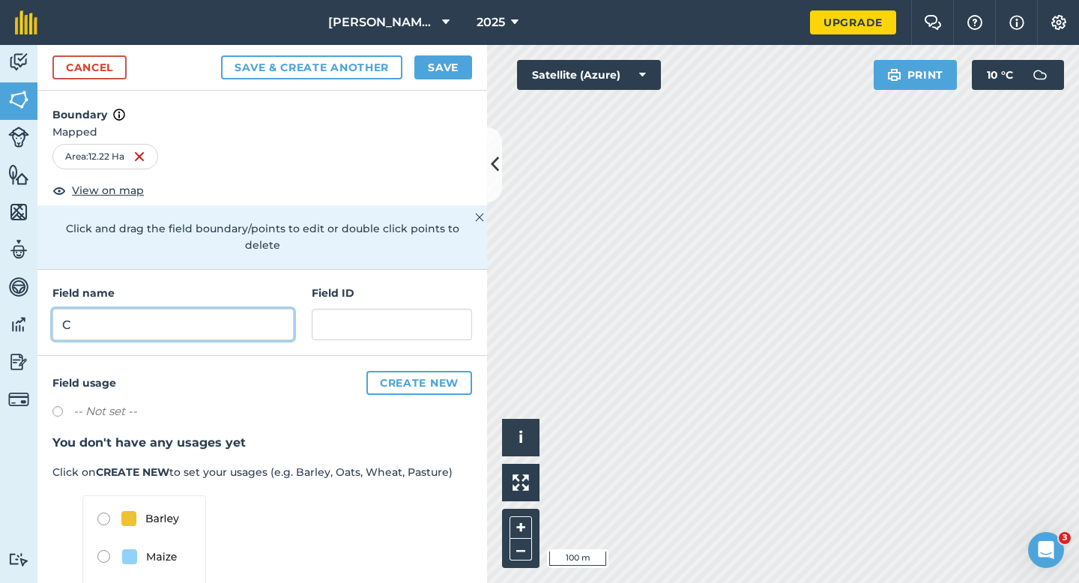
type input "C"
click at [438, 76] on button "Save" at bounding box center [443, 67] width 58 height 24
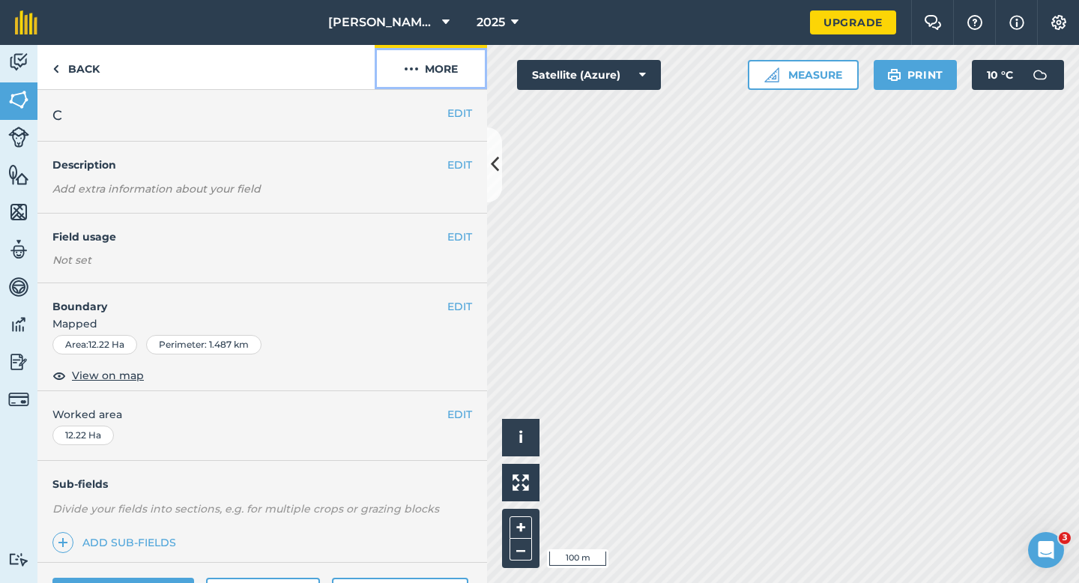
click at [438, 76] on button "More" at bounding box center [431, 67] width 112 height 44
click at [470, 406] on span "Worked area" at bounding box center [262, 414] width 420 height 16
click at [470, 407] on button "EDIT" at bounding box center [459, 414] width 25 height 16
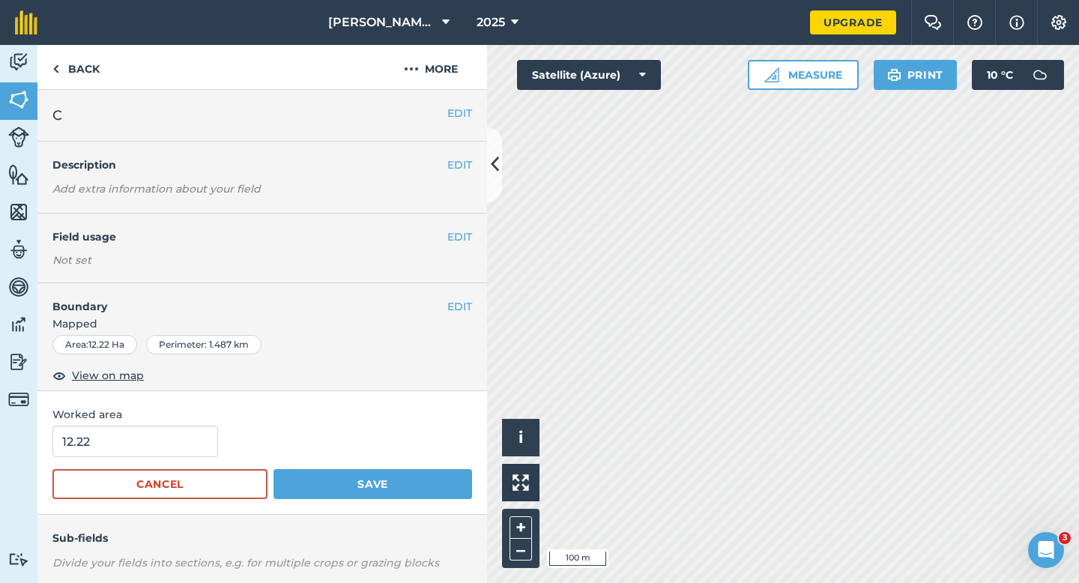
click at [211, 412] on span "Worked area" at bounding box center [262, 414] width 420 height 16
click at [208, 447] on input "12.22" at bounding box center [135, 440] width 166 height 31
type input "12.2"
click at [273, 469] on button "Save" at bounding box center [372, 484] width 199 height 30
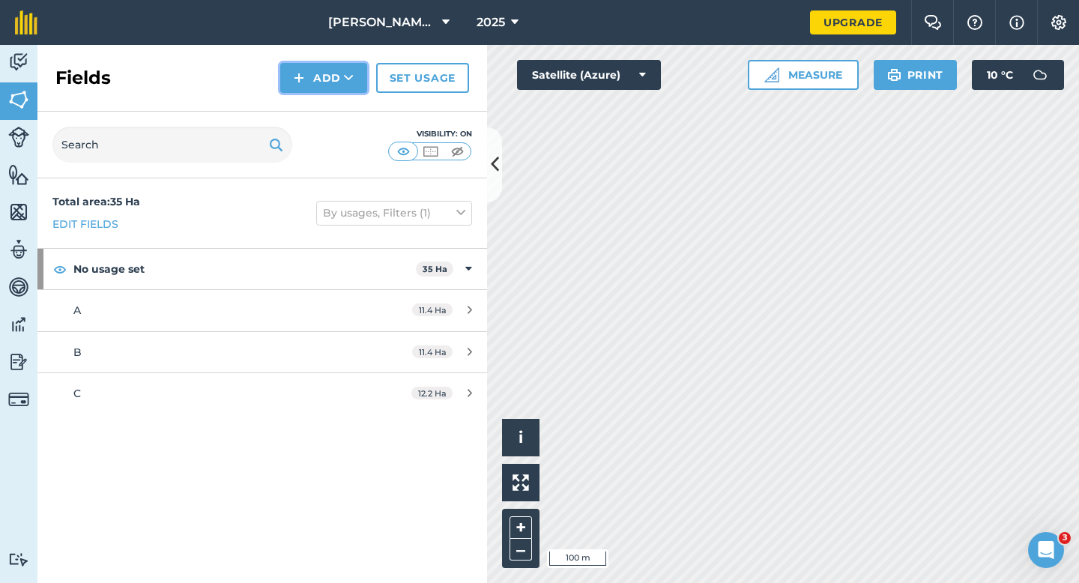
click at [306, 83] on button "Add" at bounding box center [323, 78] width 87 height 30
click at [309, 113] on link "Draw" at bounding box center [323, 111] width 82 height 33
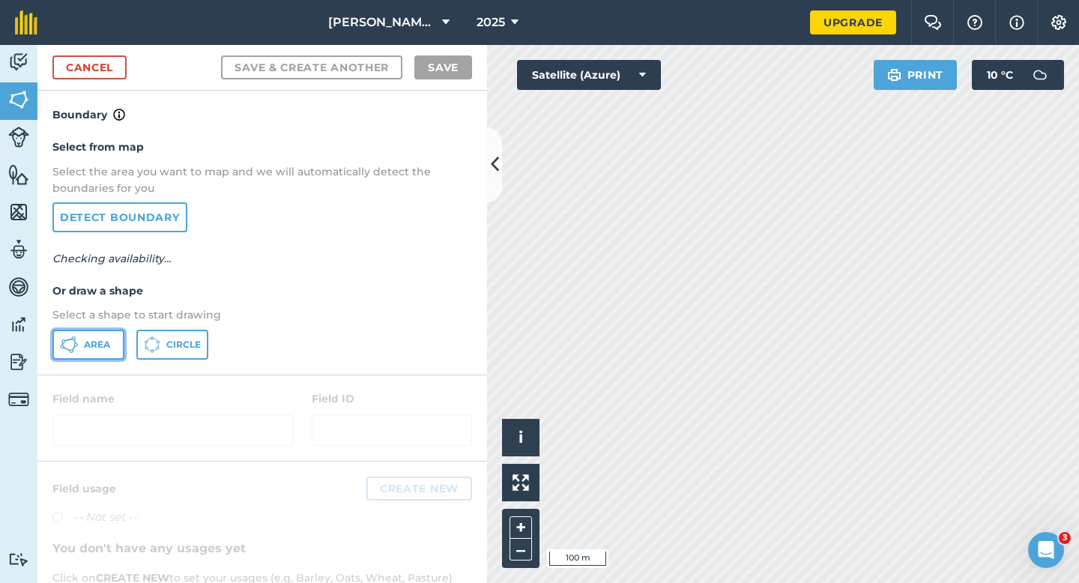
click at [89, 350] on button "Area" at bounding box center [88, 345] width 72 height 30
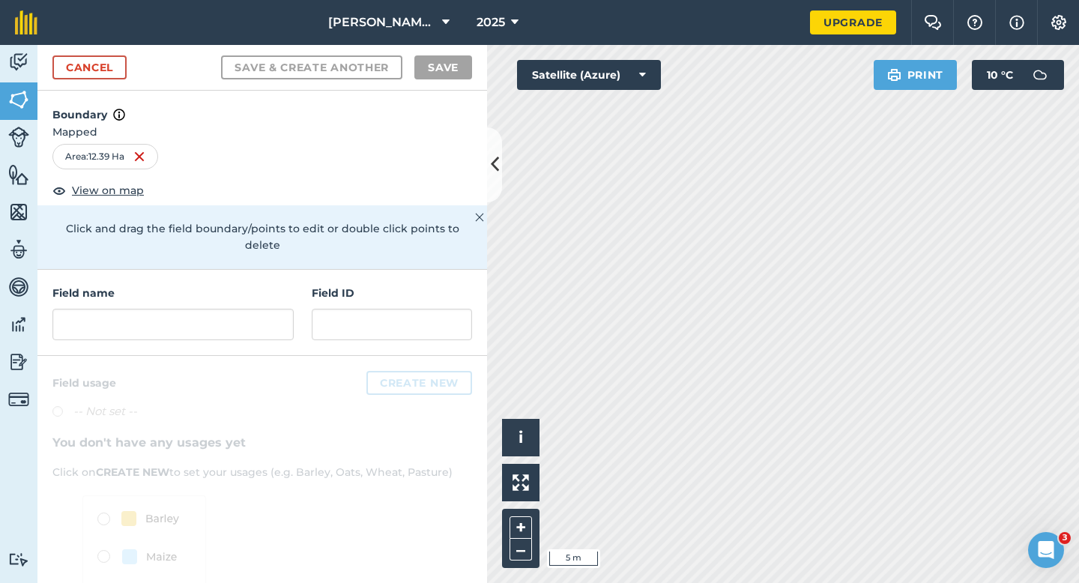
click at [225, 285] on h4 "Field name" at bounding box center [172, 293] width 241 height 16
click at [225, 309] on input "text" at bounding box center [172, 324] width 241 height 31
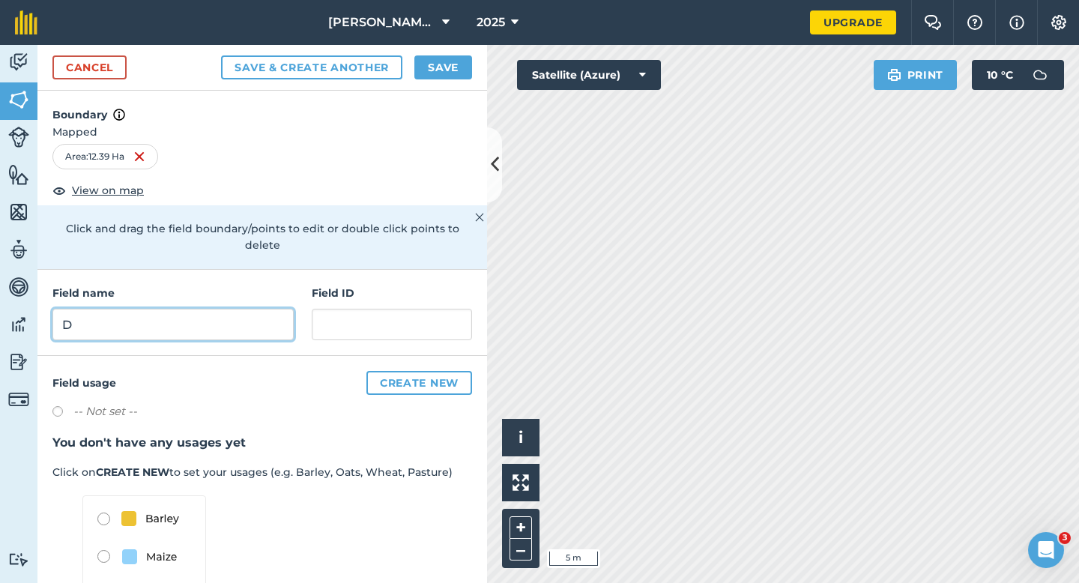
type input "D"
click at [431, 78] on button "Save" at bounding box center [443, 67] width 58 height 24
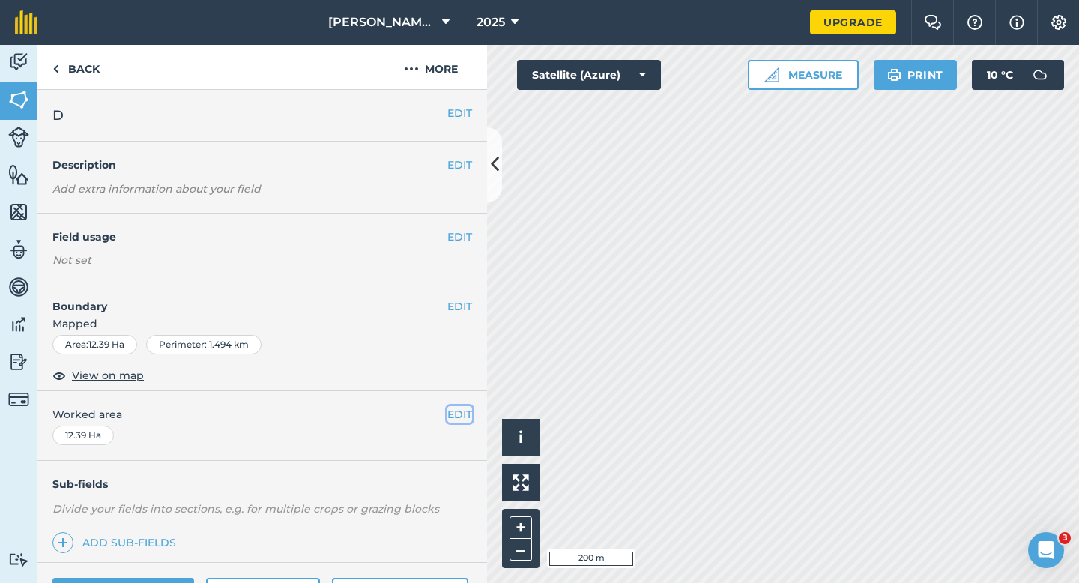
click at [461, 408] on button "EDIT" at bounding box center [459, 414] width 25 height 16
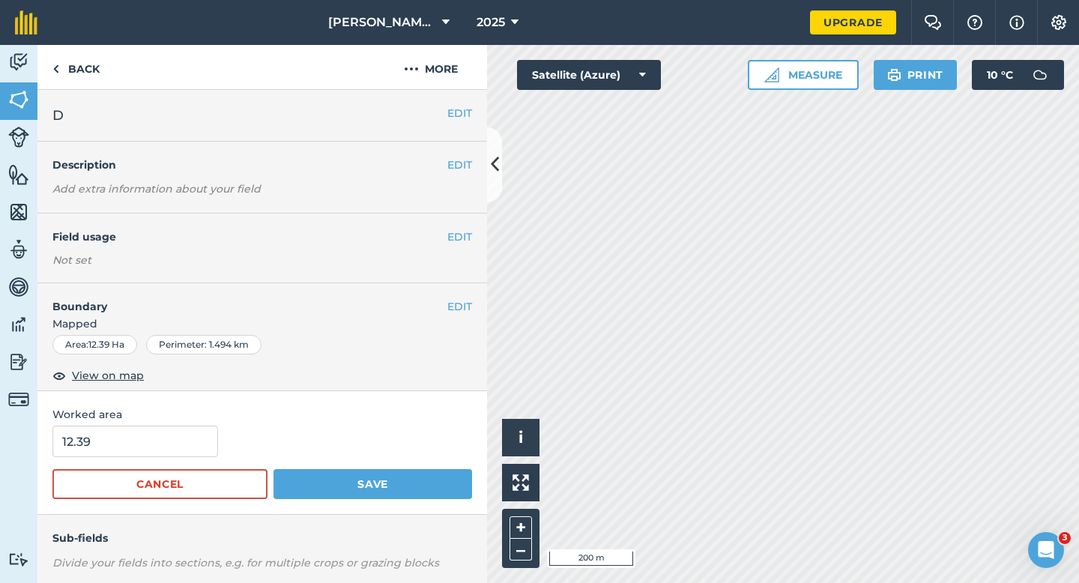
click at [187, 458] on form "12.39 Cancel Save" at bounding box center [262, 461] width 420 height 73
click at [187, 454] on input "12.39" at bounding box center [135, 440] width 166 height 31
type input "12.4"
click at [273, 469] on button "Save" at bounding box center [372, 484] width 199 height 30
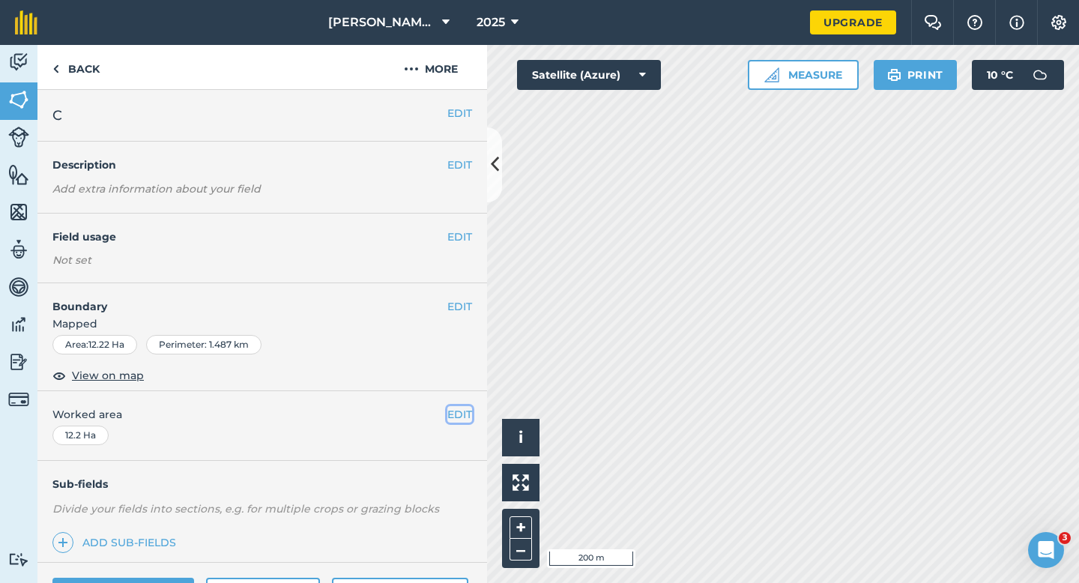
click at [464, 413] on button "EDIT" at bounding box center [459, 414] width 25 height 16
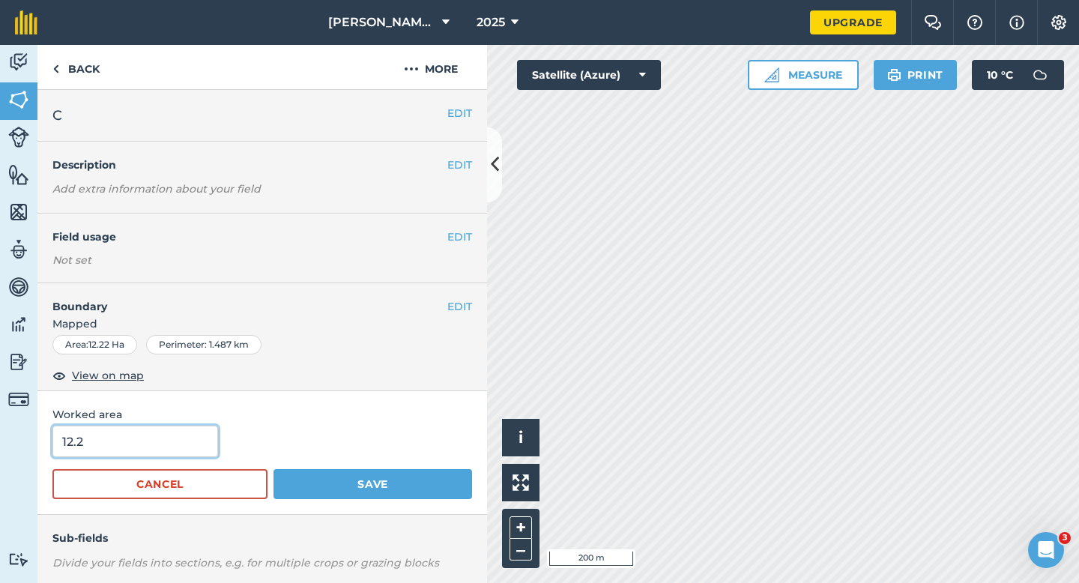
click at [189, 439] on input "12.2" at bounding box center [135, 440] width 166 height 31
type input "12.4"
click at [273, 469] on button "Save" at bounding box center [372, 484] width 199 height 30
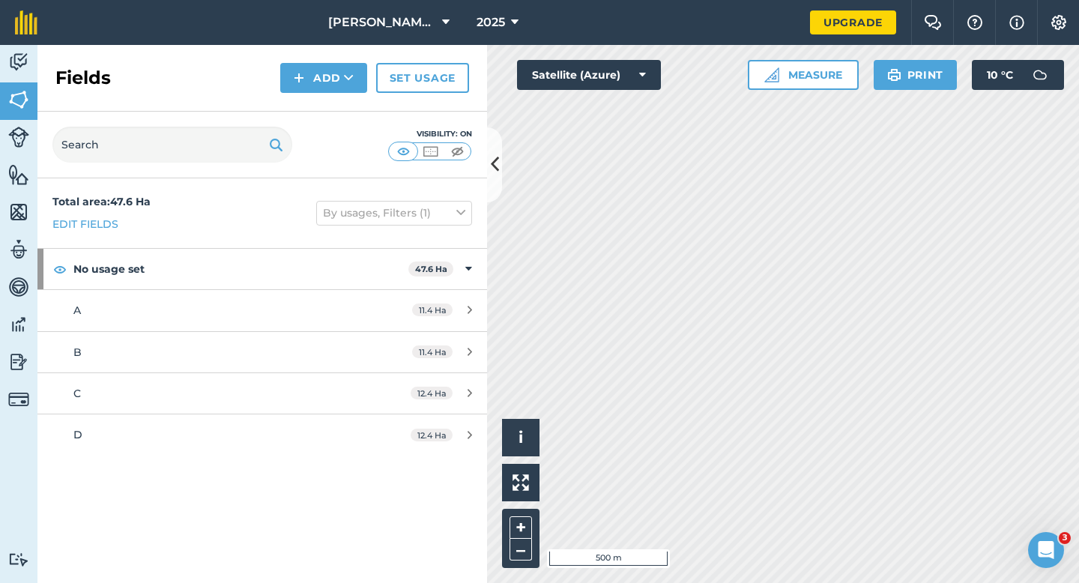
click at [338, 97] on div "Fields Add Set usage" at bounding box center [261, 78] width 449 height 67
click at [335, 94] on div "Fields Add Set usage" at bounding box center [261, 78] width 449 height 67
click at [335, 84] on button "Add" at bounding box center [323, 78] width 87 height 30
click at [335, 99] on link "Draw" at bounding box center [323, 111] width 82 height 33
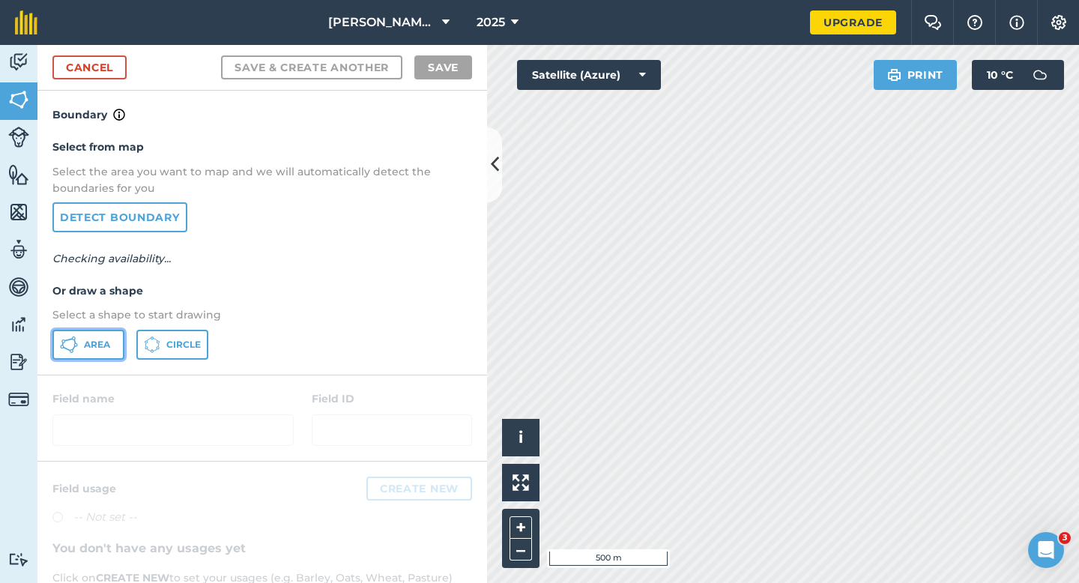
click at [73, 350] on icon at bounding box center [69, 345] width 18 height 18
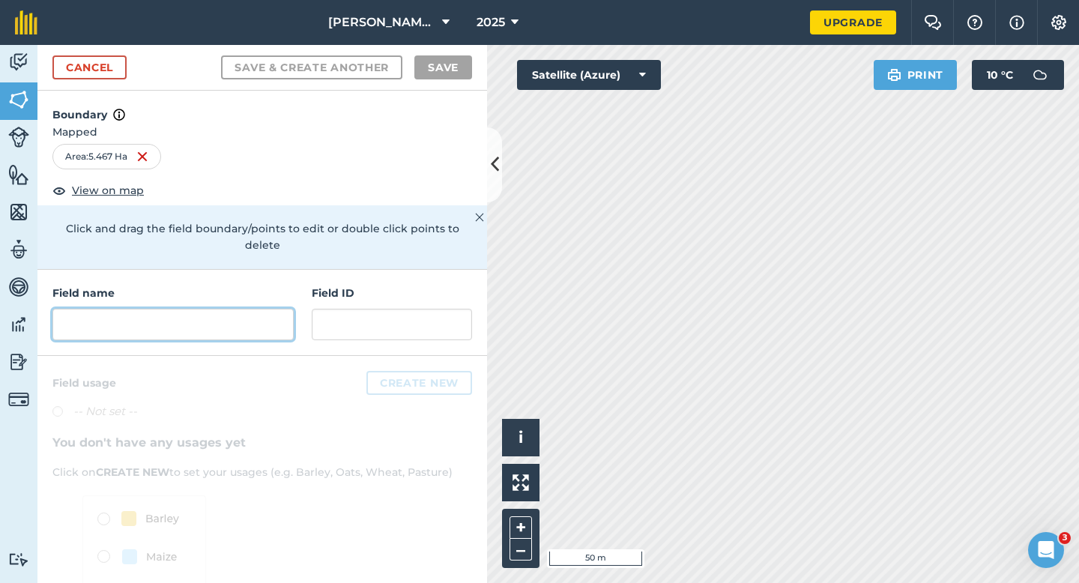
click at [258, 309] on input "text" at bounding box center [172, 324] width 241 height 31
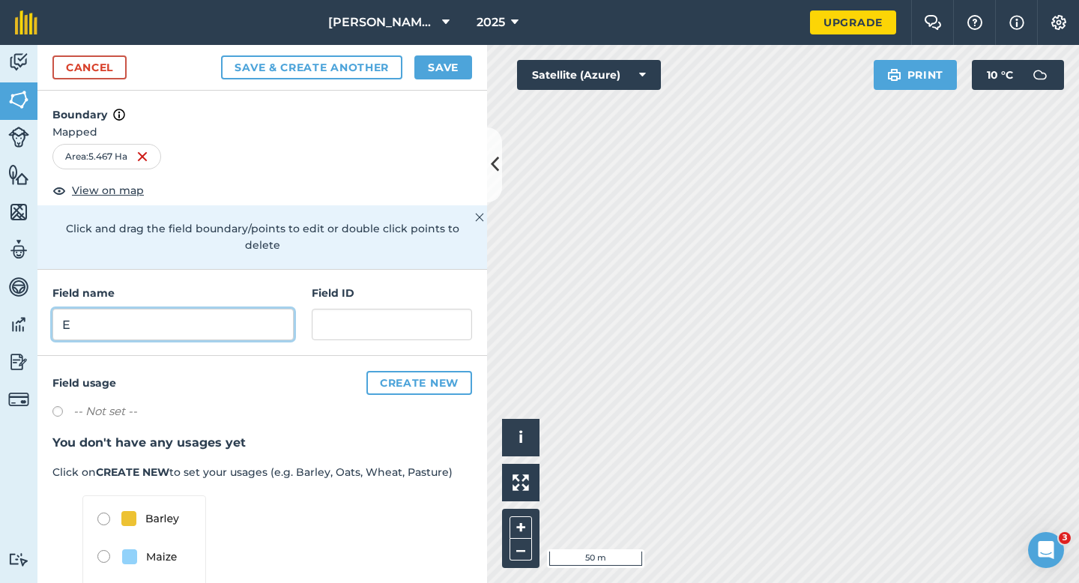
type input "E"
click at [447, 52] on div "Cancel Save & Create Another Save" at bounding box center [261, 68] width 449 height 46
click at [443, 69] on button "Save" at bounding box center [443, 67] width 58 height 24
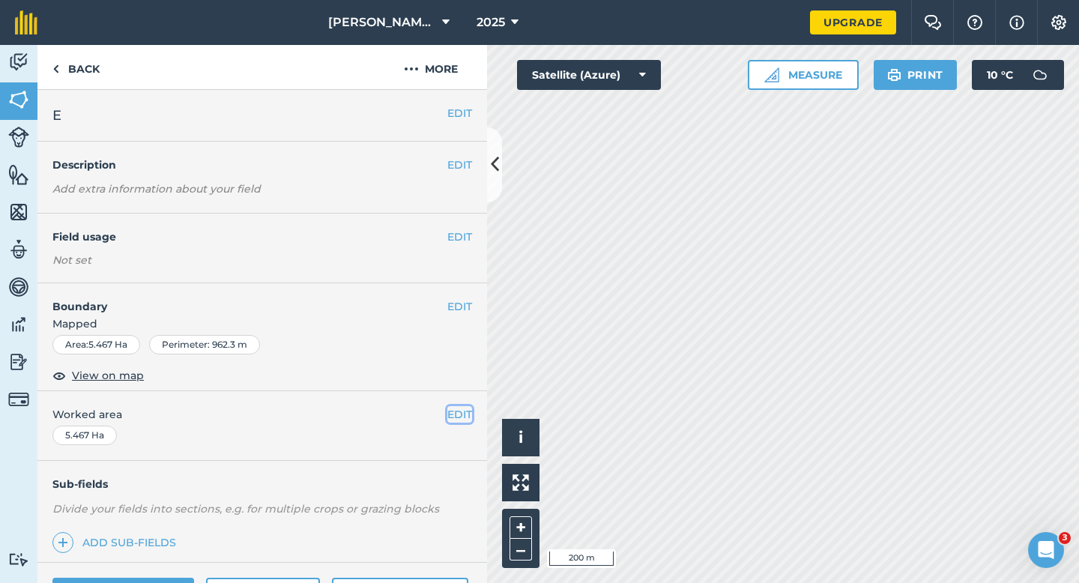
click at [457, 410] on button "EDIT" at bounding box center [459, 414] width 25 height 16
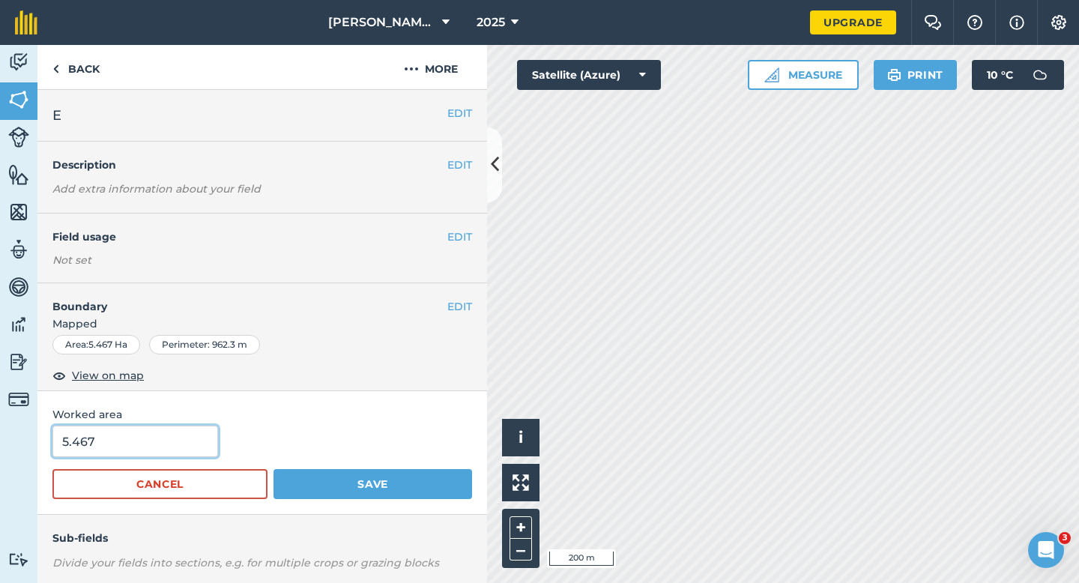
click at [167, 455] on input "5.467" at bounding box center [135, 440] width 166 height 31
type input "5.5"
click at [273, 469] on button "Save" at bounding box center [372, 484] width 199 height 30
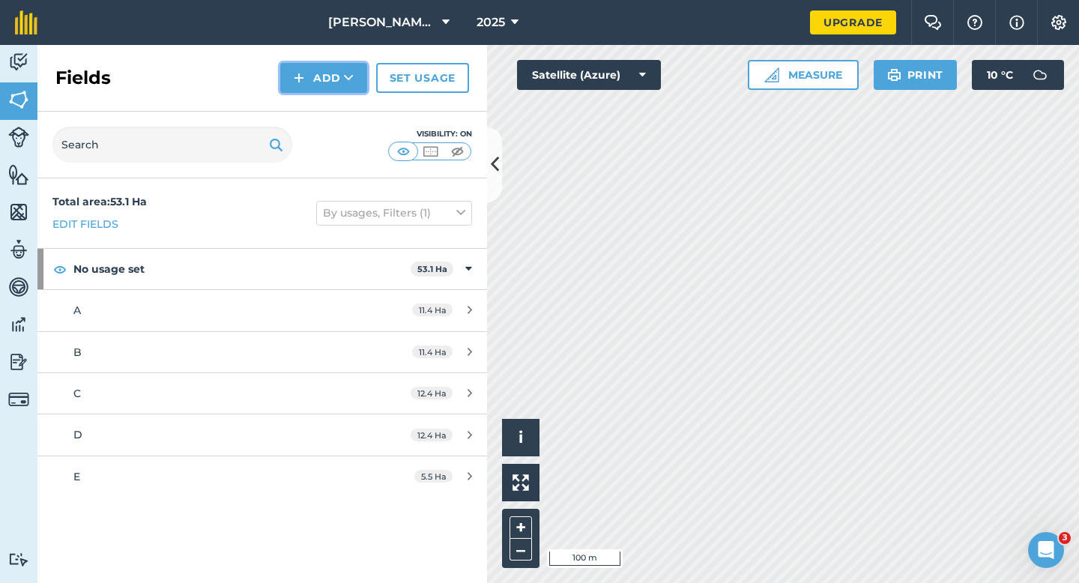
click at [303, 91] on button "Add" at bounding box center [323, 78] width 87 height 30
click at [304, 100] on link "Draw" at bounding box center [323, 111] width 82 height 33
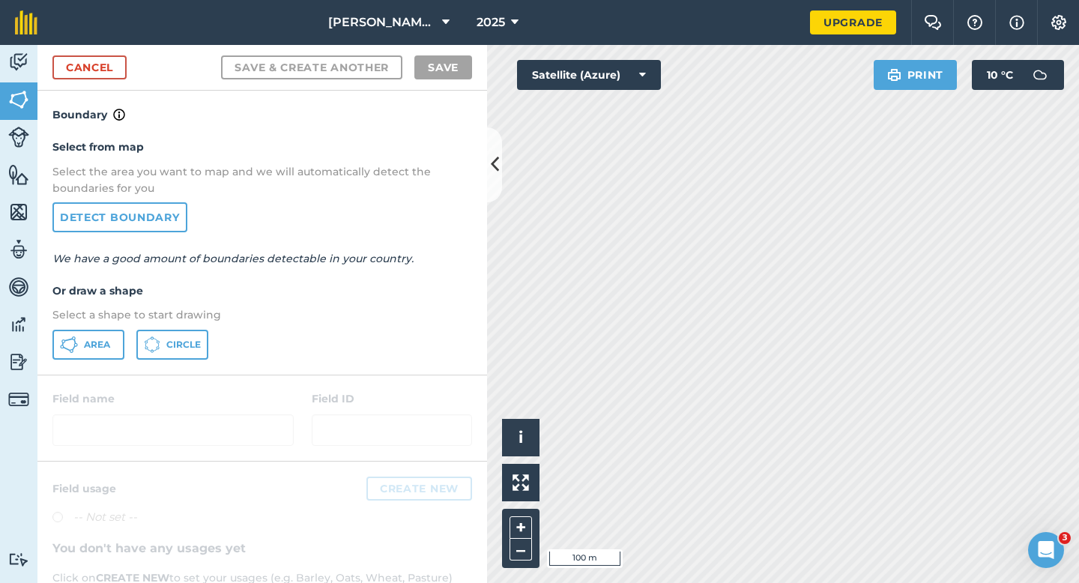
click at [126, 339] on div "Area Circle" at bounding box center [262, 345] width 420 height 30
click at [111, 339] on button "Area" at bounding box center [88, 345] width 72 height 30
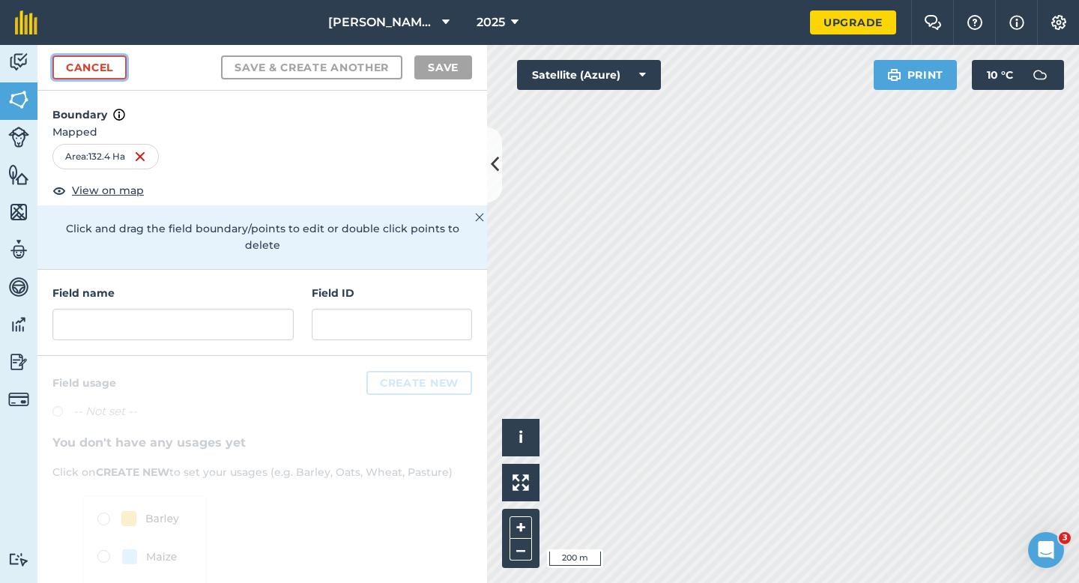
click at [115, 70] on link "Cancel" at bounding box center [89, 67] width 74 height 24
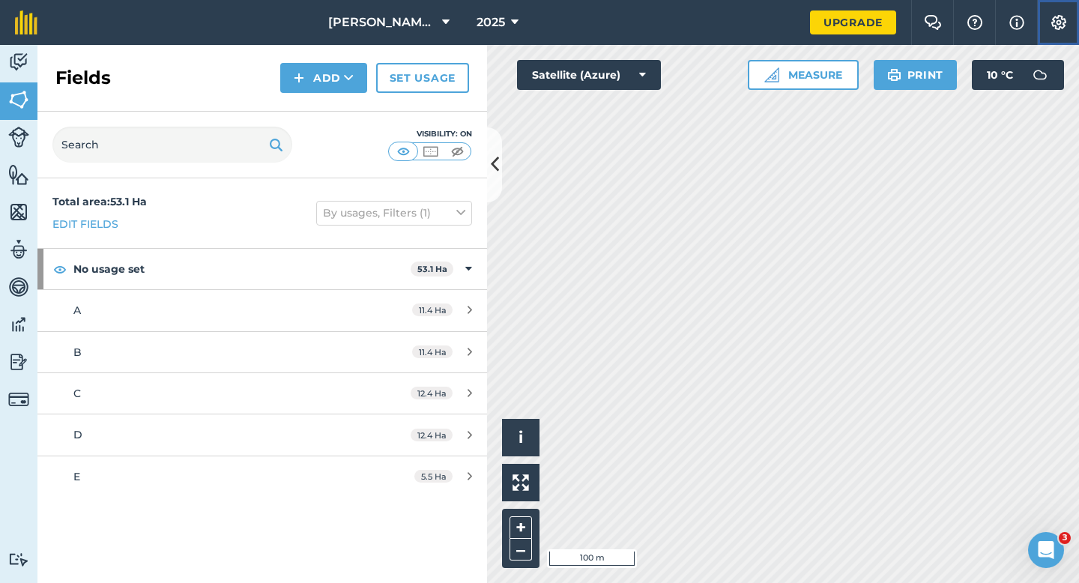
click at [1048, 25] on button "Settings" at bounding box center [1058, 22] width 42 height 45
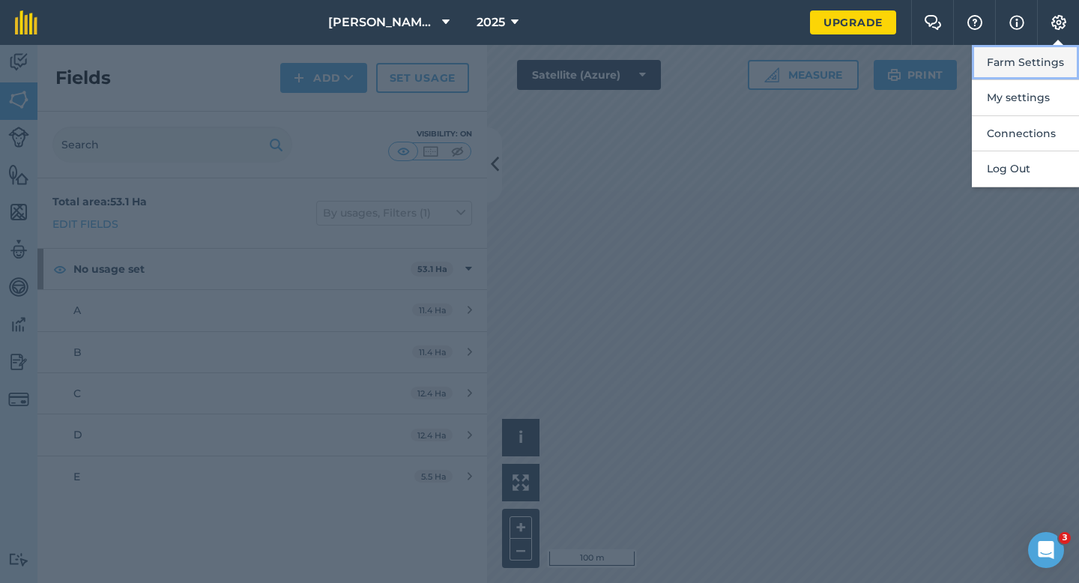
click at [1044, 61] on button "Farm Settings" at bounding box center [1025, 62] width 107 height 35
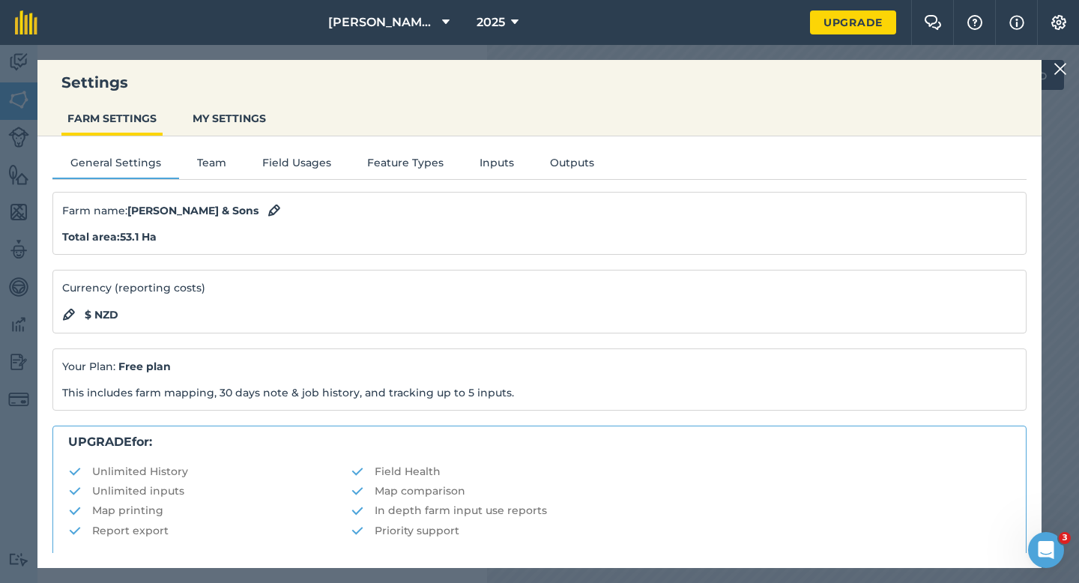
scroll to position [288, 0]
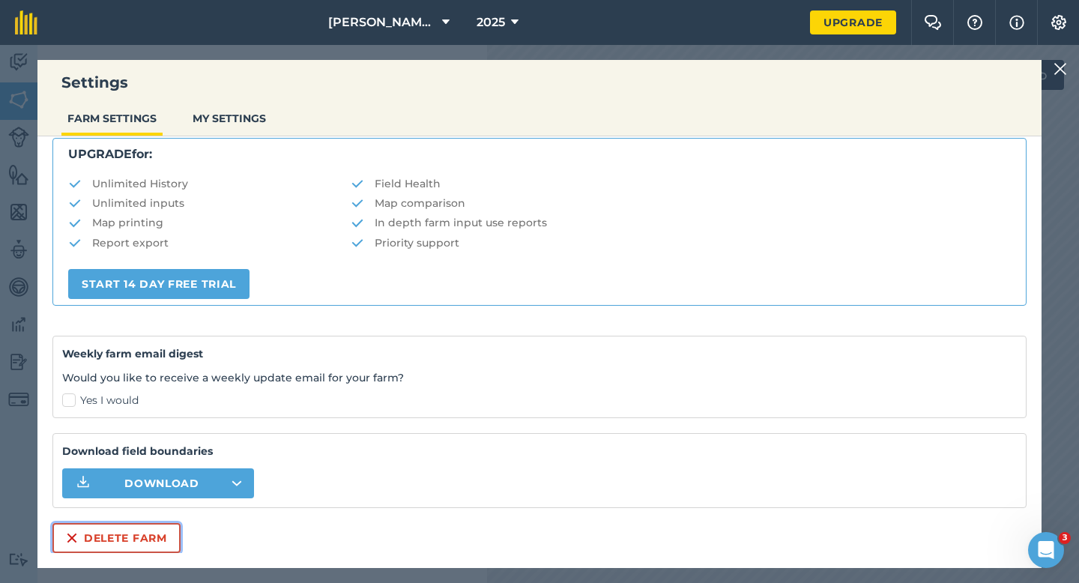
click at [136, 542] on button "Delete farm" at bounding box center [116, 538] width 128 height 30
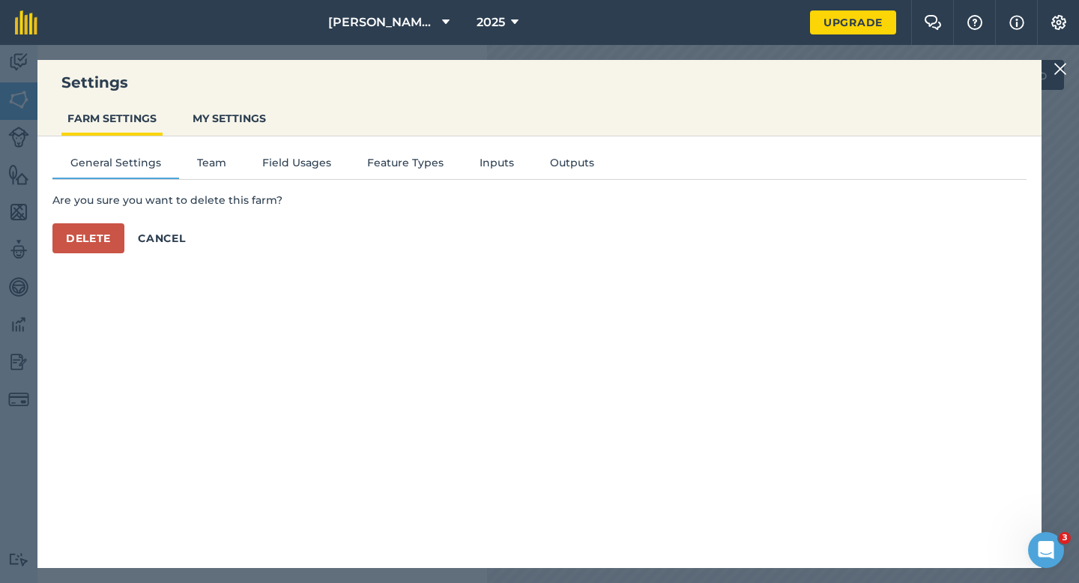
click at [102, 255] on div "General Settings Team Field Usages Feature Types Inputs Outputs Are you sure yo…" at bounding box center [539, 344] width 1004 height 417
click at [102, 252] on button "Delete" at bounding box center [88, 238] width 72 height 30
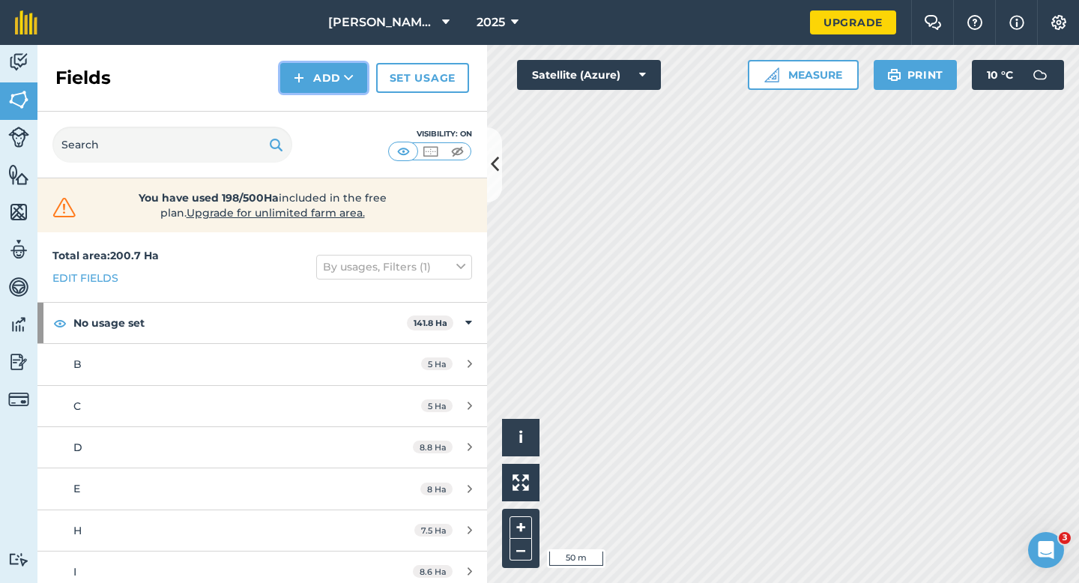
click at [345, 84] on icon at bounding box center [349, 77] width 10 height 15
click at [345, 99] on link "Draw" at bounding box center [323, 111] width 82 height 33
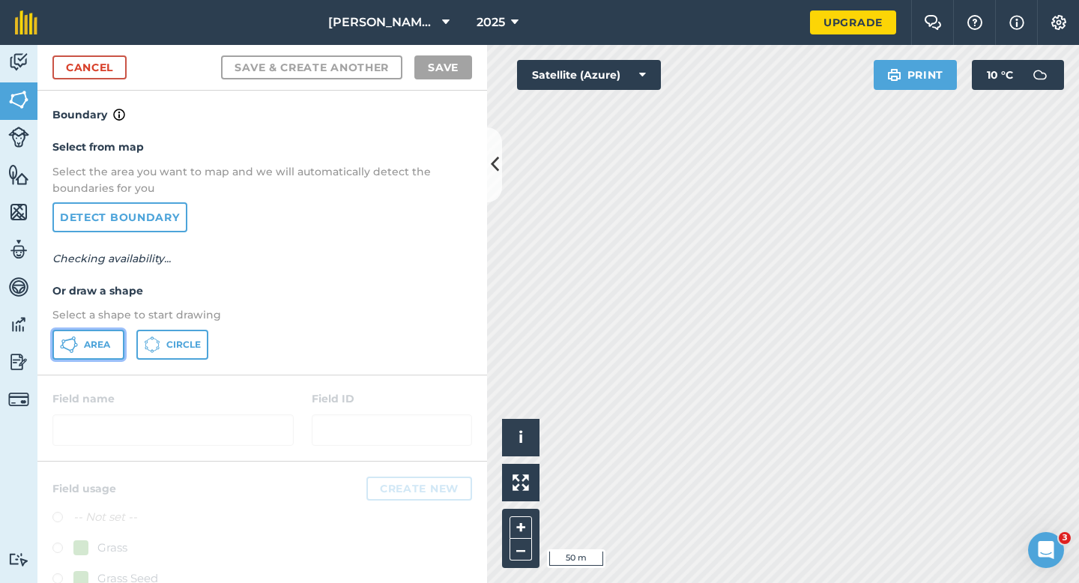
click at [109, 343] on span "Area" at bounding box center [97, 345] width 26 height 12
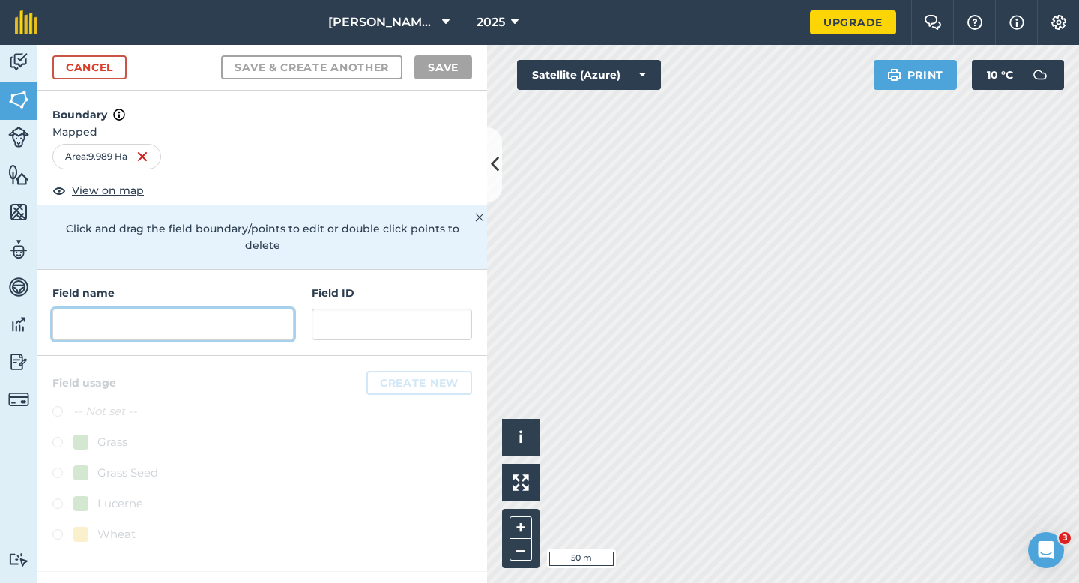
click at [206, 309] on input "text" at bounding box center [172, 324] width 241 height 31
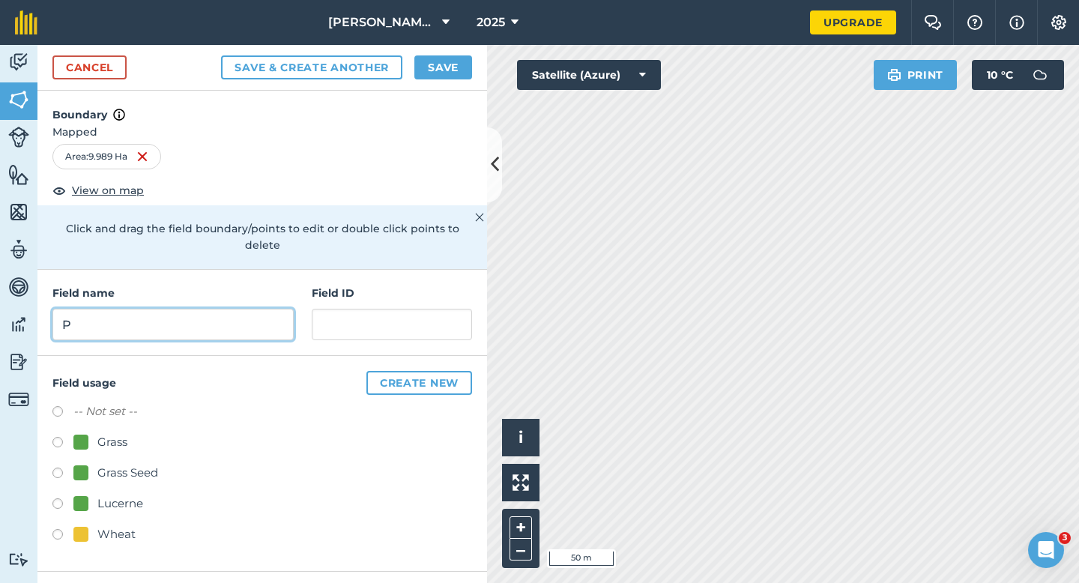
type input "P"
click at [432, 67] on button "Save" at bounding box center [443, 67] width 58 height 24
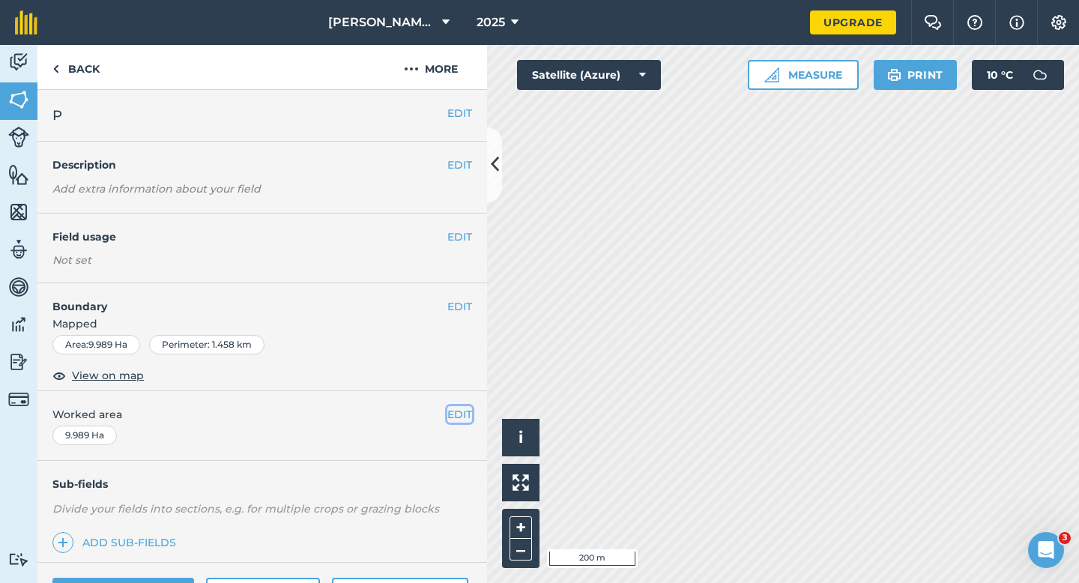
click at [447, 420] on button "EDIT" at bounding box center [459, 414] width 25 height 16
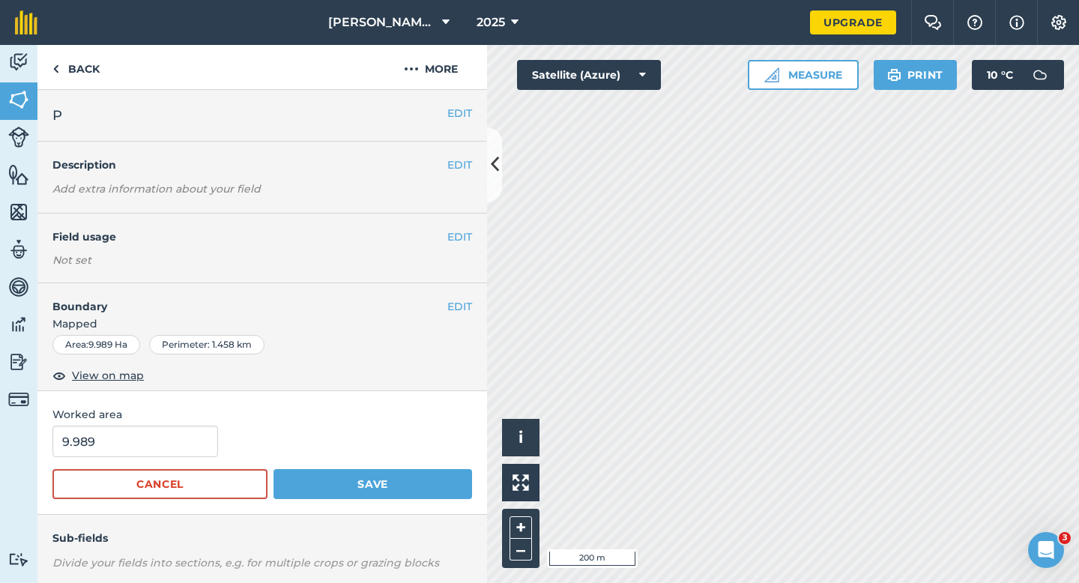
click at [196, 459] on form "9.989 Cancel Save" at bounding box center [262, 461] width 420 height 73
click at [196, 443] on input "9.989" at bounding box center [135, 440] width 166 height 31
type input "10"
click at [273, 469] on button "Save" at bounding box center [372, 484] width 199 height 30
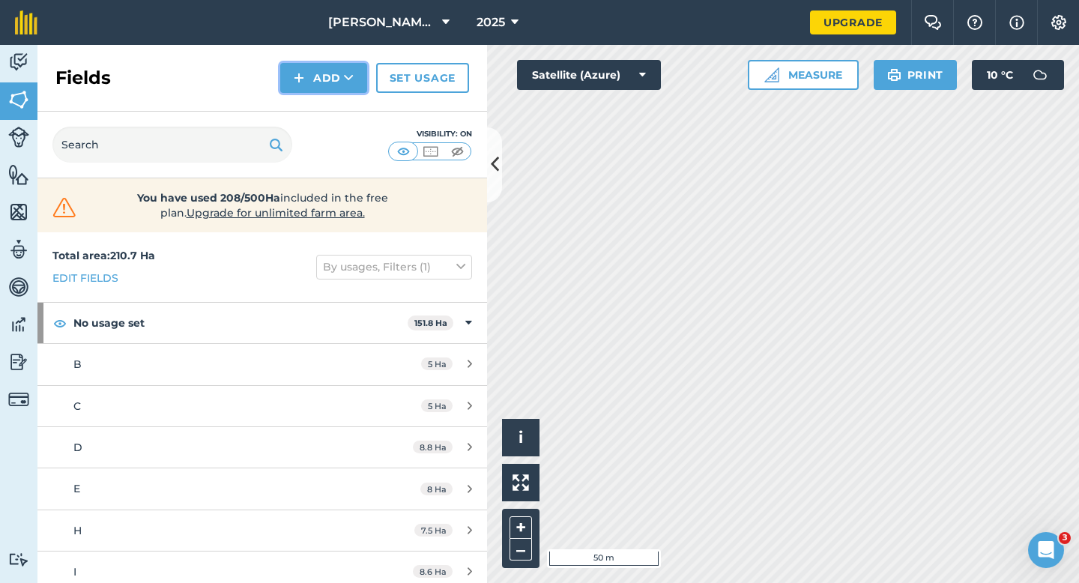
click at [305, 79] on button "Add" at bounding box center [323, 78] width 87 height 30
click at [308, 108] on link "Draw" at bounding box center [323, 111] width 82 height 33
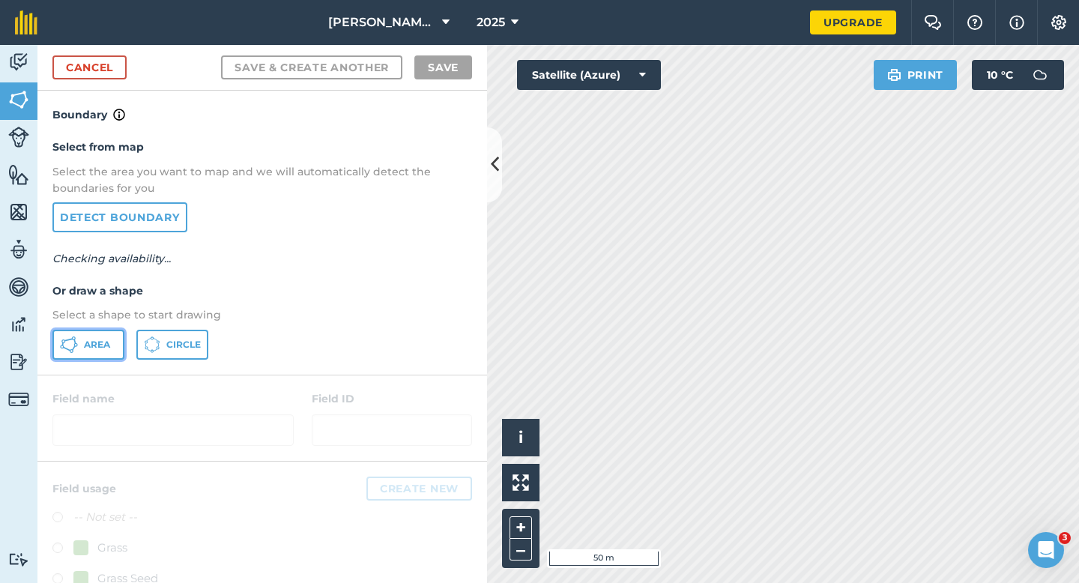
click at [94, 347] on span "Area" at bounding box center [97, 345] width 26 height 12
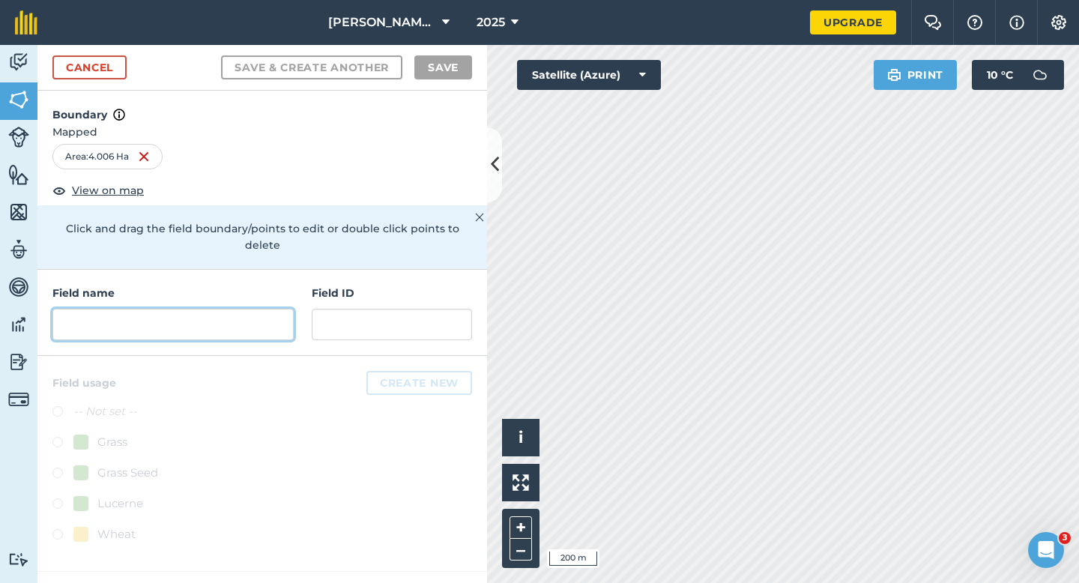
click at [261, 315] on input "text" at bounding box center [172, 324] width 241 height 31
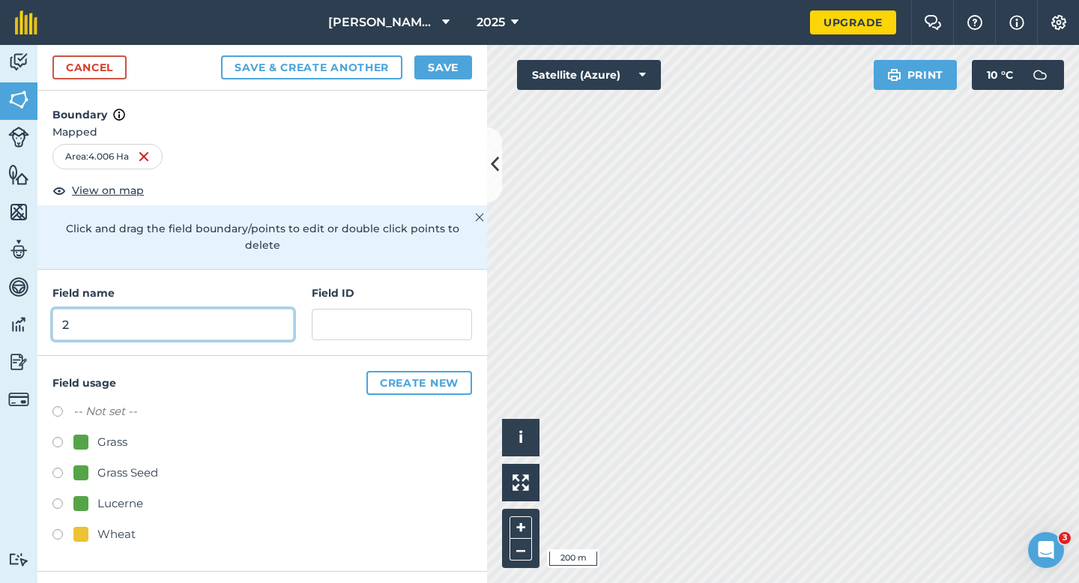
type input "2"
click at [456, 61] on button "Save" at bounding box center [443, 67] width 58 height 24
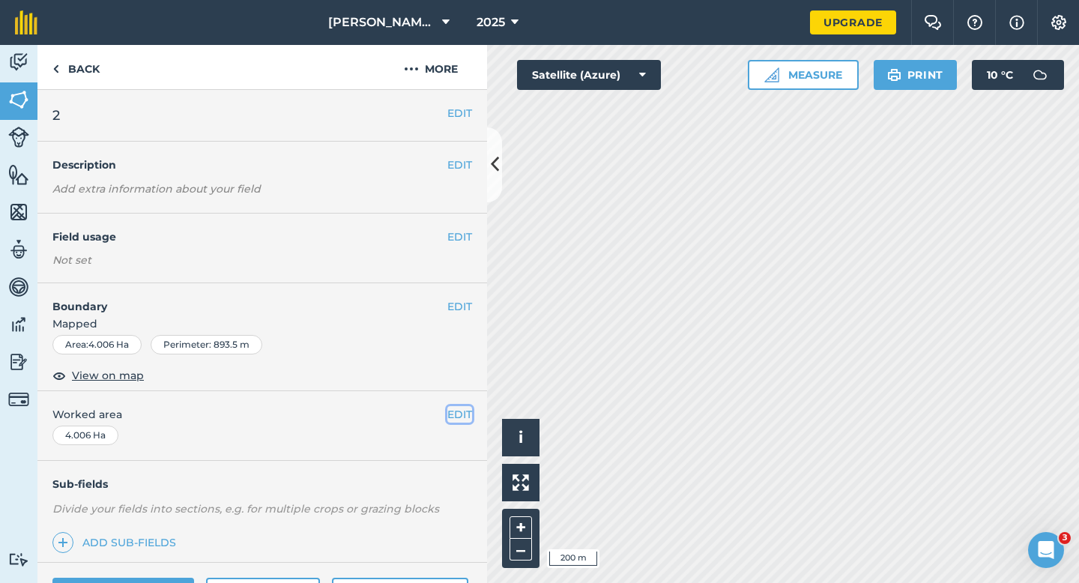
click at [459, 410] on button "EDIT" at bounding box center [459, 414] width 25 height 16
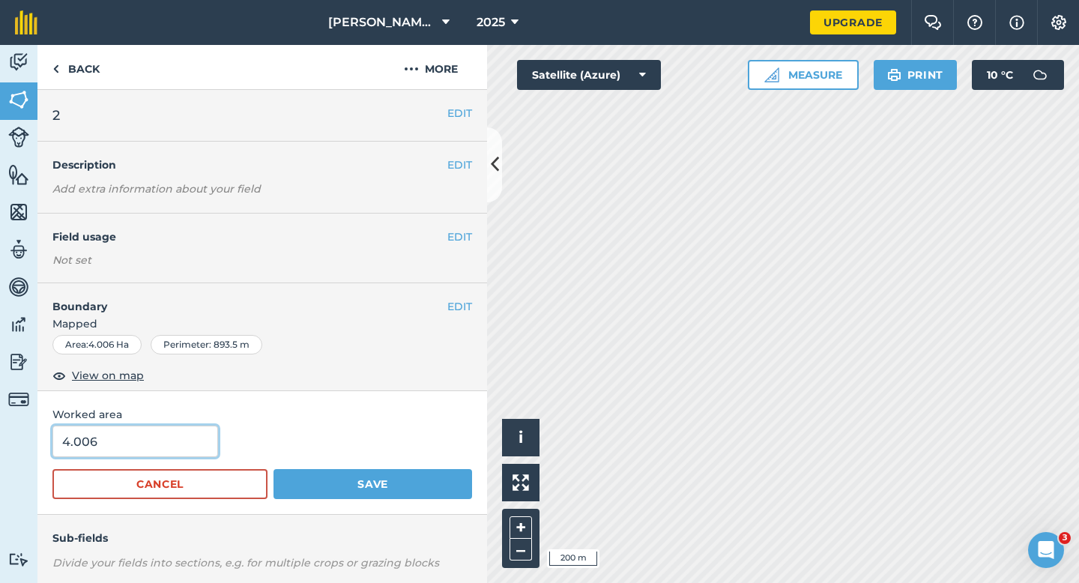
click at [140, 452] on input "4.006" at bounding box center [135, 440] width 166 height 31
type input "4"
click at [273, 469] on button "Save" at bounding box center [372, 484] width 199 height 30
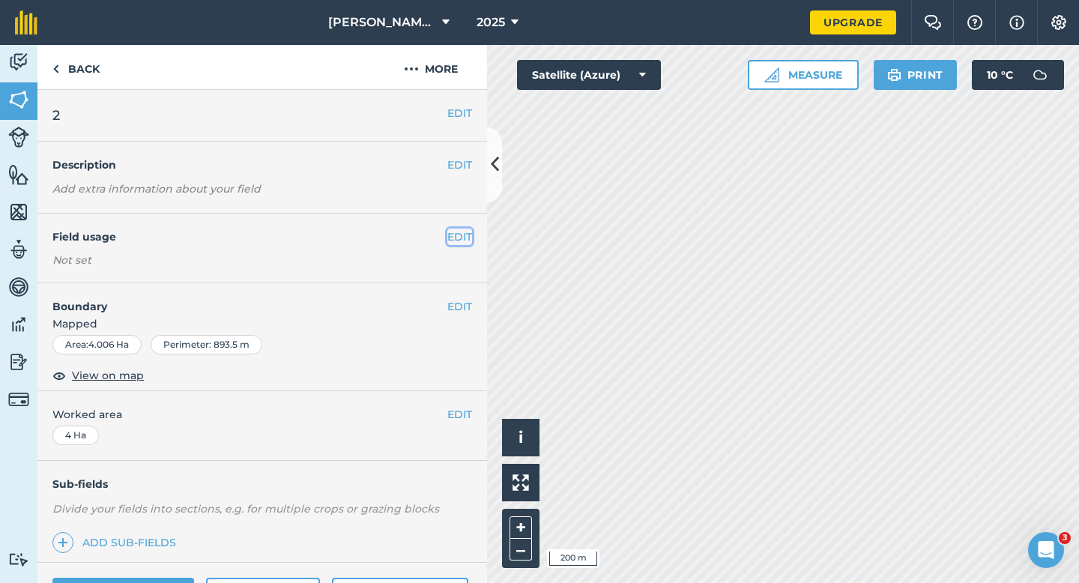
click at [456, 234] on button "EDIT" at bounding box center [459, 236] width 25 height 16
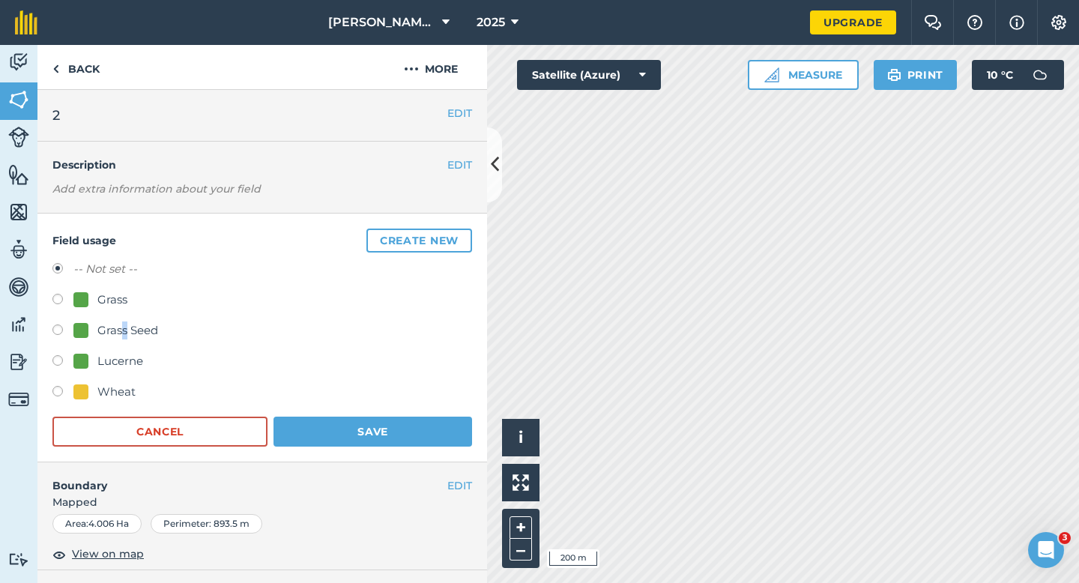
click at [124, 331] on div "Grass Seed" at bounding box center [127, 330] width 61 height 18
click at [124, 311] on div "Grass" at bounding box center [262, 302] width 420 height 22
click at [119, 300] on div "Grass" at bounding box center [112, 300] width 30 height 18
radio input "true"
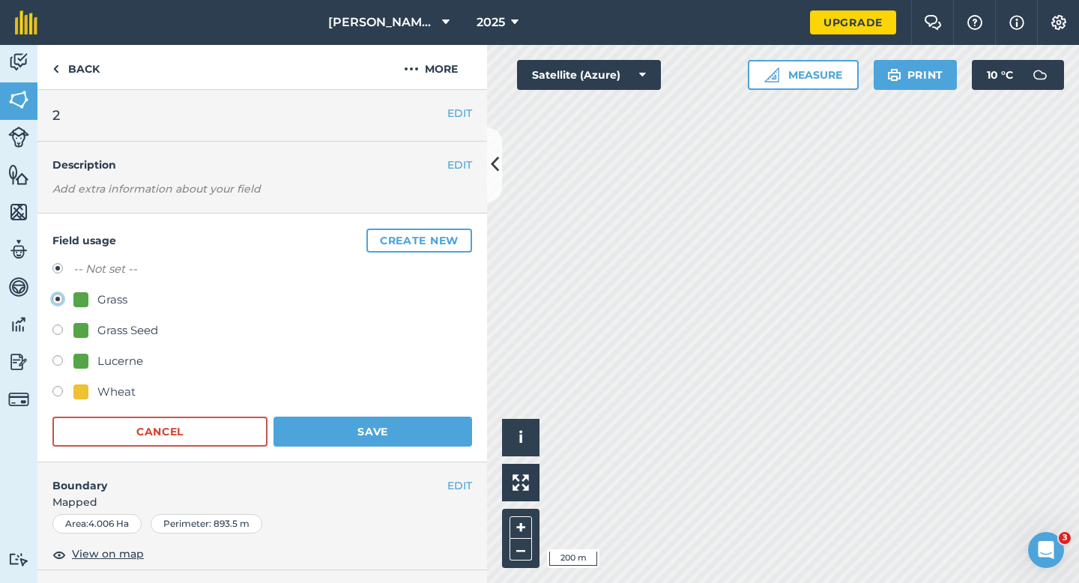
radio input "false"
click at [431, 431] on button "Save" at bounding box center [372, 432] width 199 height 30
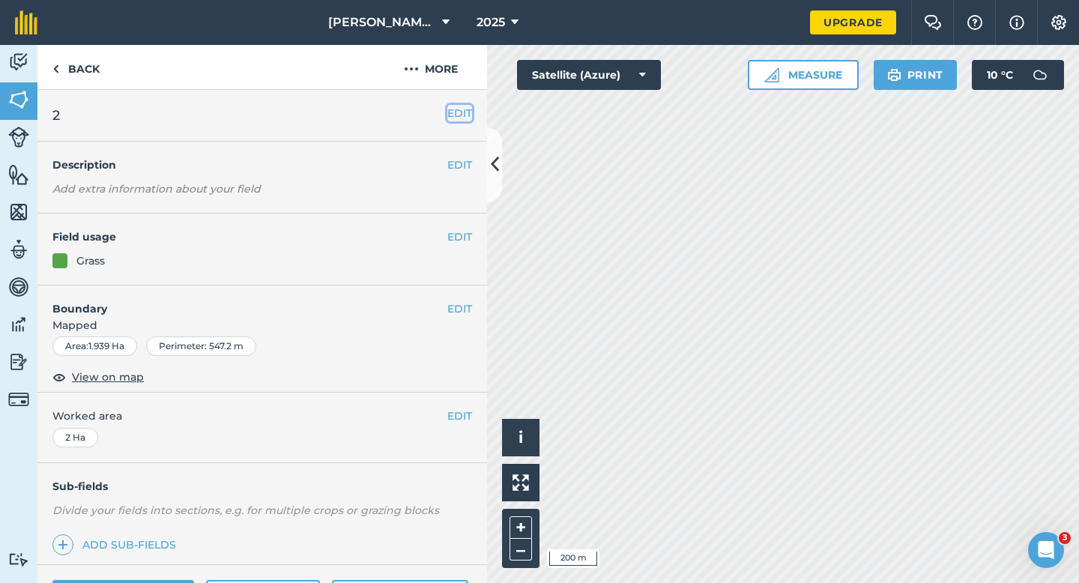
click at [458, 108] on button "EDIT" at bounding box center [459, 113] width 25 height 16
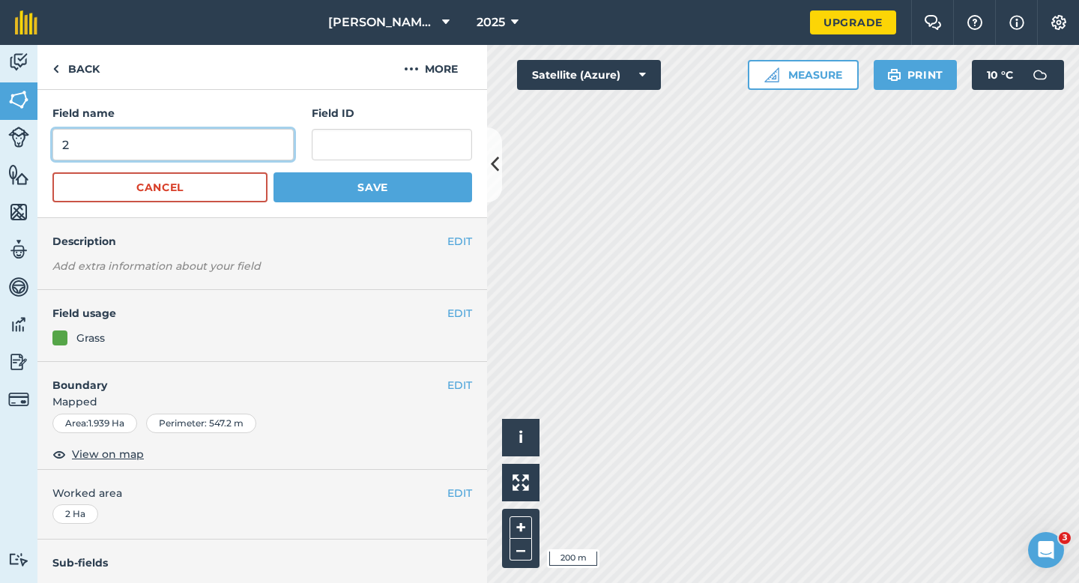
click at [258, 145] on input "2" at bounding box center [172, 144] width 241 height 31
type input "3"
click at [273, 172] on button "Save" at bounding box center [372, 187] width 199 height 30
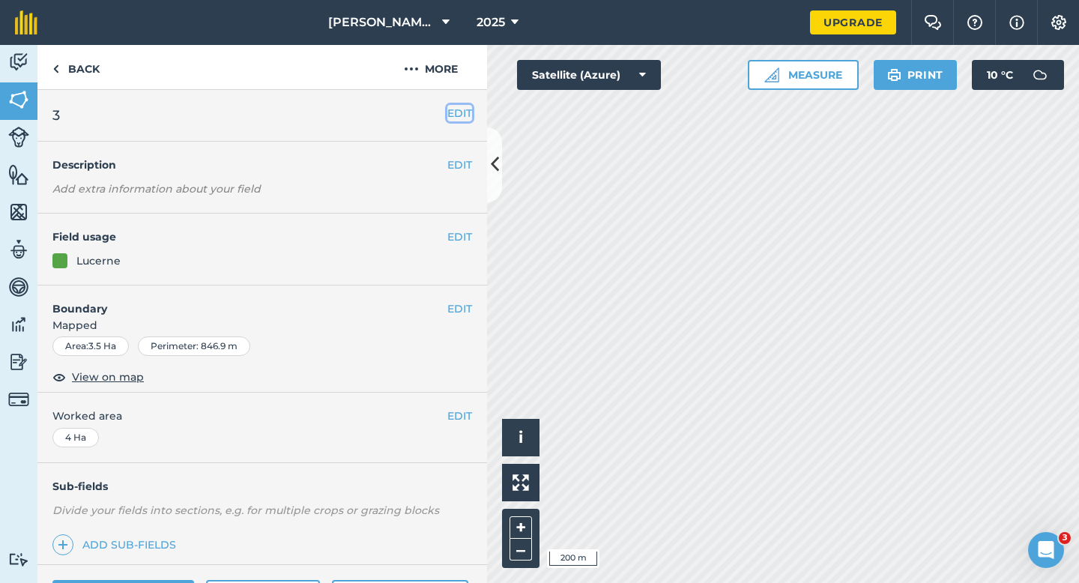
click at [458, 109] on button "EDIT" at bounding box center [459, 113] width 25 height 16
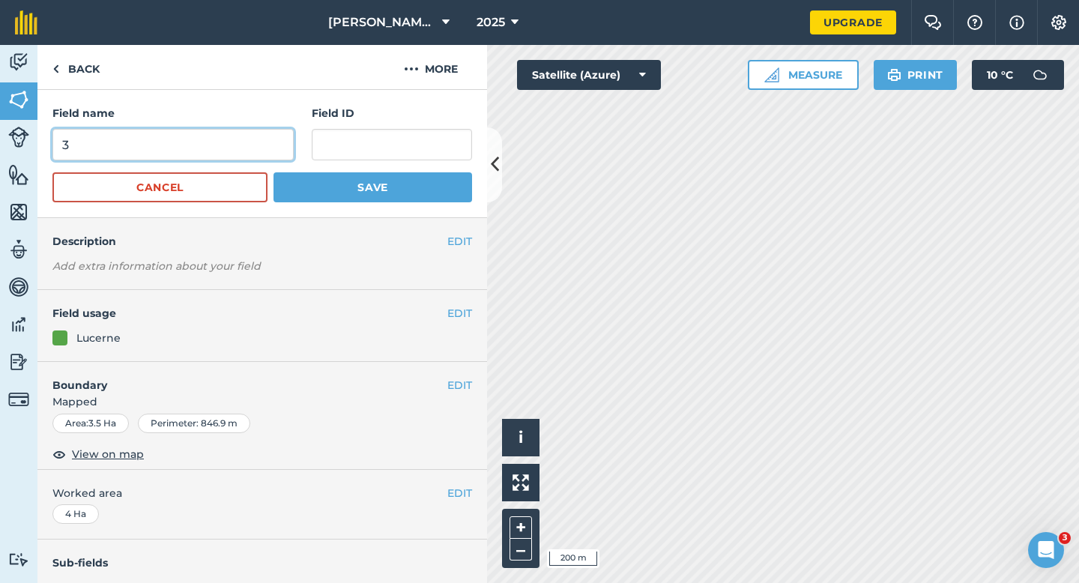
click at [222, 148] on input "3" at bounding box center [172, 144] width 241 height 31
type input "4"
click at [273, 172] on button "Save" at bounding box center [372, 187] width 199 height 30
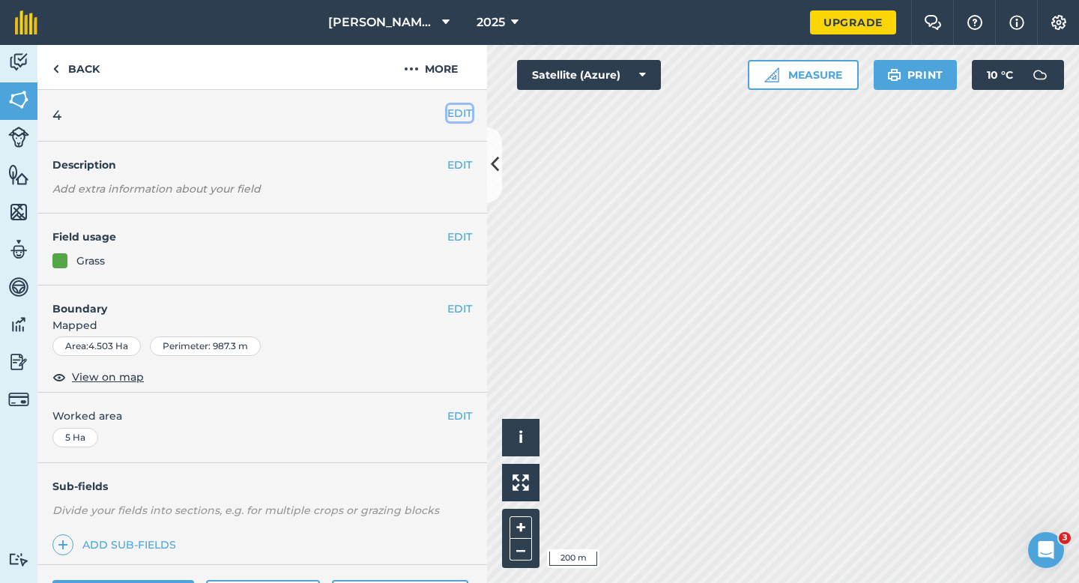
click at [460, 106] on button "EDIT" at bounding box center [459, 113] width 25 height 16
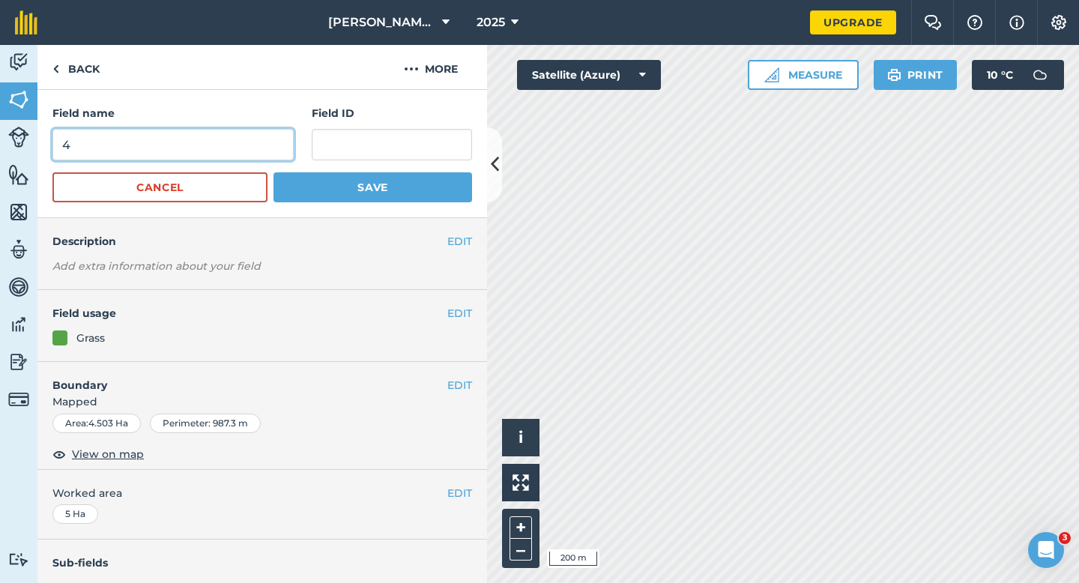
click at [193, 133] on input "4" at bounding box center [172, 144] width 241 height 31
type input "5"
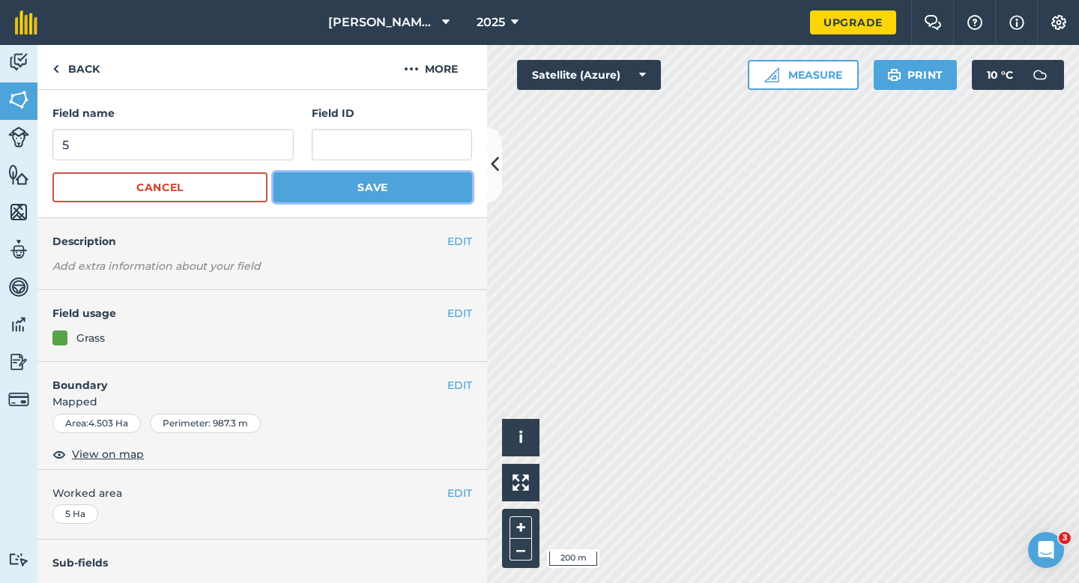
click at [378, 187] on button "Save" at bounding box center [372, 187] width 199 height 30
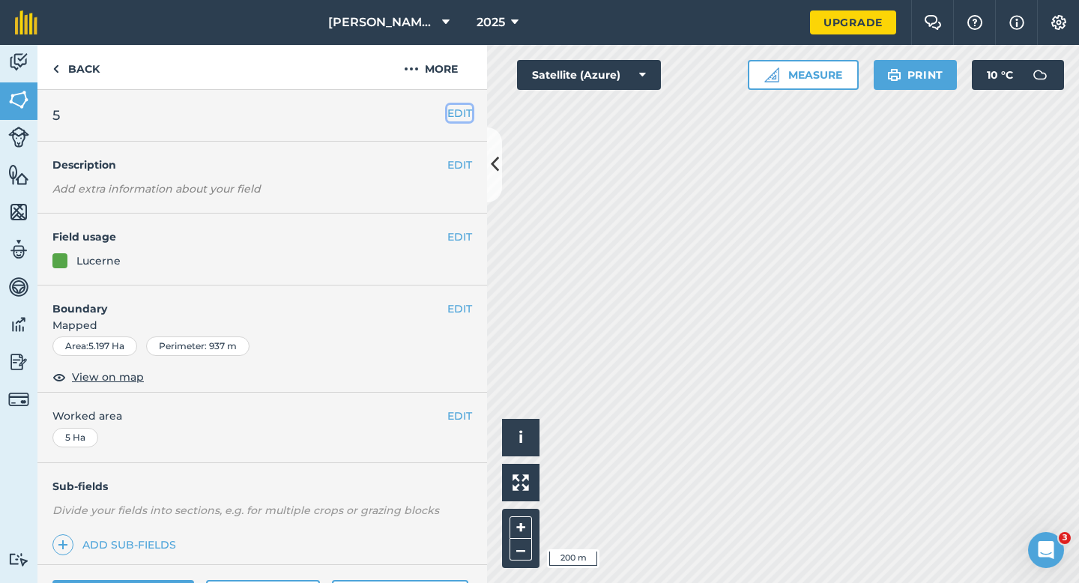
click at [457, 110] on button "EDIT" at bounding box center [459, 113] width 25 height 16
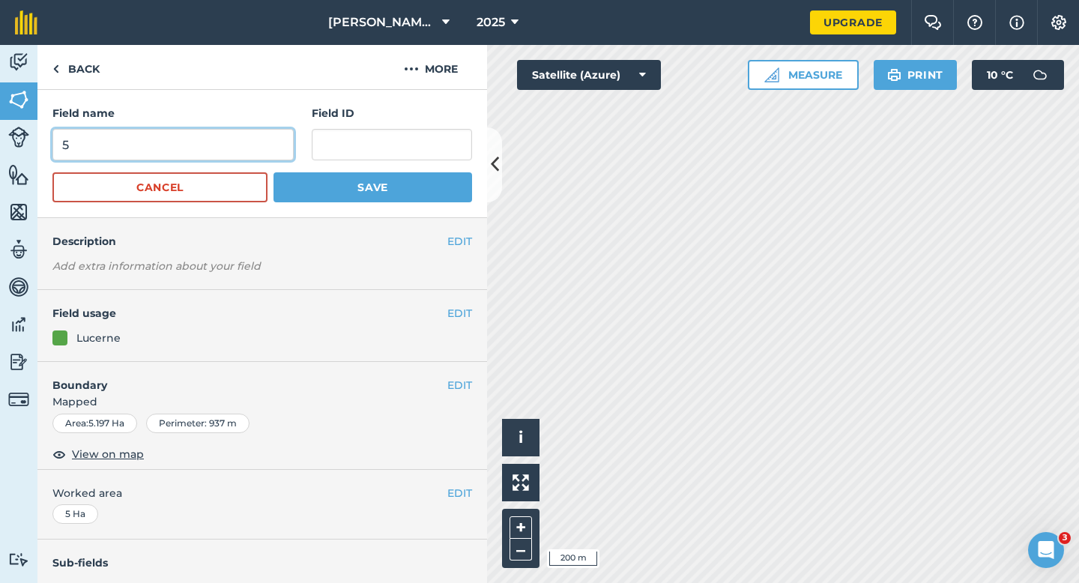
click at [214, 149] on input "5" at bounding box center [172, 144] width 241 height 31
type input "6"
click at [273, 172] on button "Save" at bounding box center [372, 187] width 199 height 30
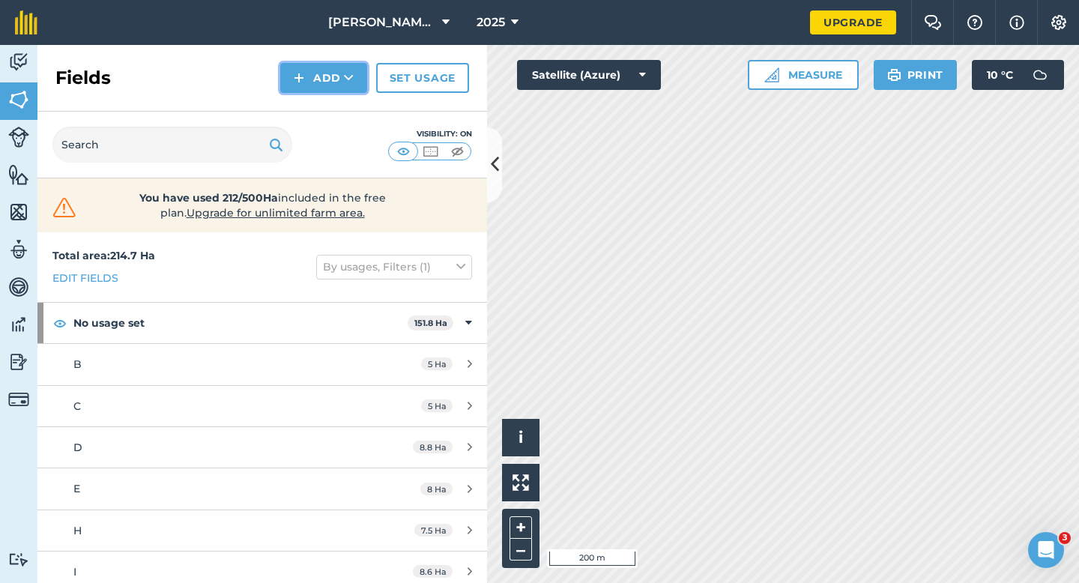
click at [314, 86] on button "Add" at bounding box center [323, 78] width 87 height 30
click at [314, 99] on link "Draw" at bounding box center [323, 111] width 82 height 33
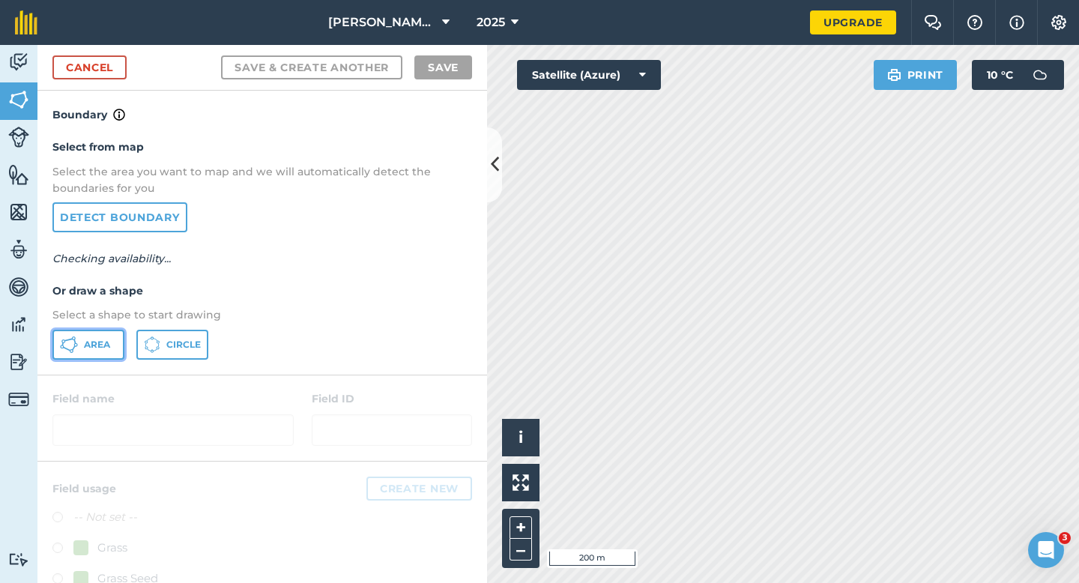
click at [123, 335] on button "Area" at bounding box center [88, 345] width 72 height 30
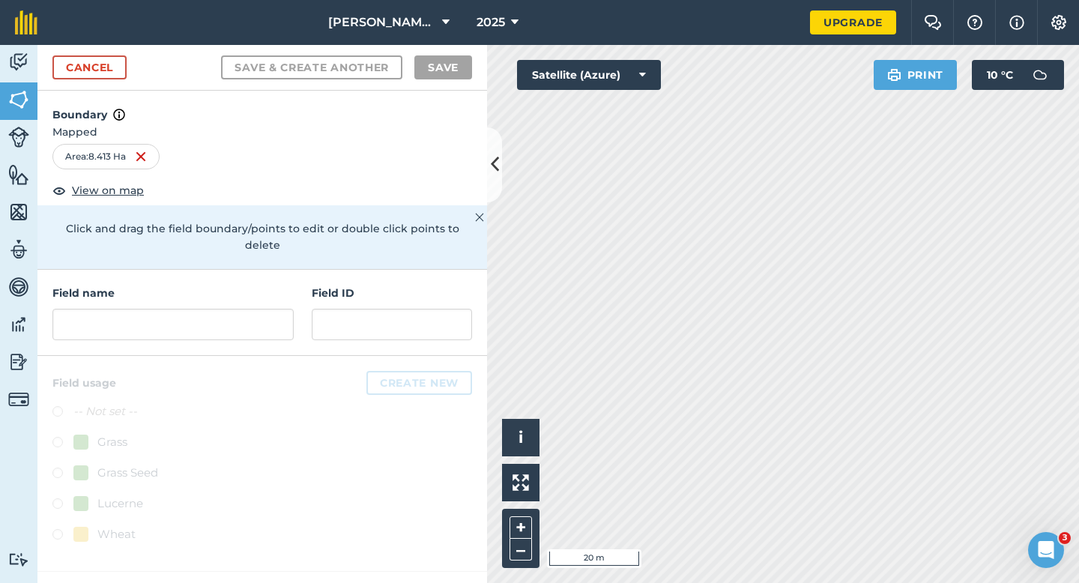
click at [458, 293] on div "Activity Fields Livestock Features Maps Team Vehicles Data Reporting Billing Tu…" at bounding box center [539, 314] width 1079 height 538
click at [254, 309] on input "text" at bounding box center [172, 324] width 241 height 31
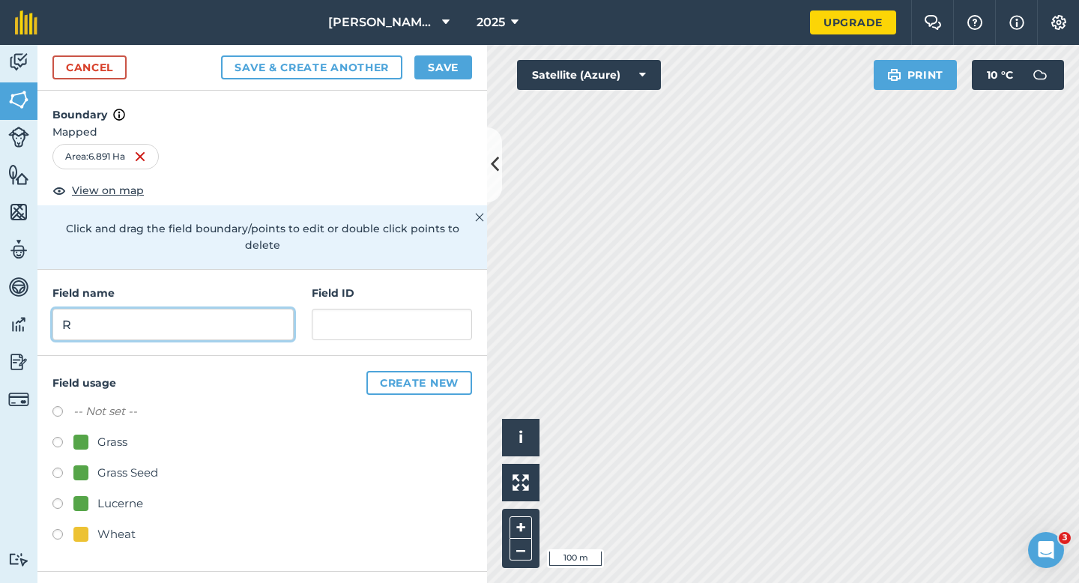
type input "R"
click at [440, 75] on button "Save" at bounding box center [443, 67] width 58 height 24
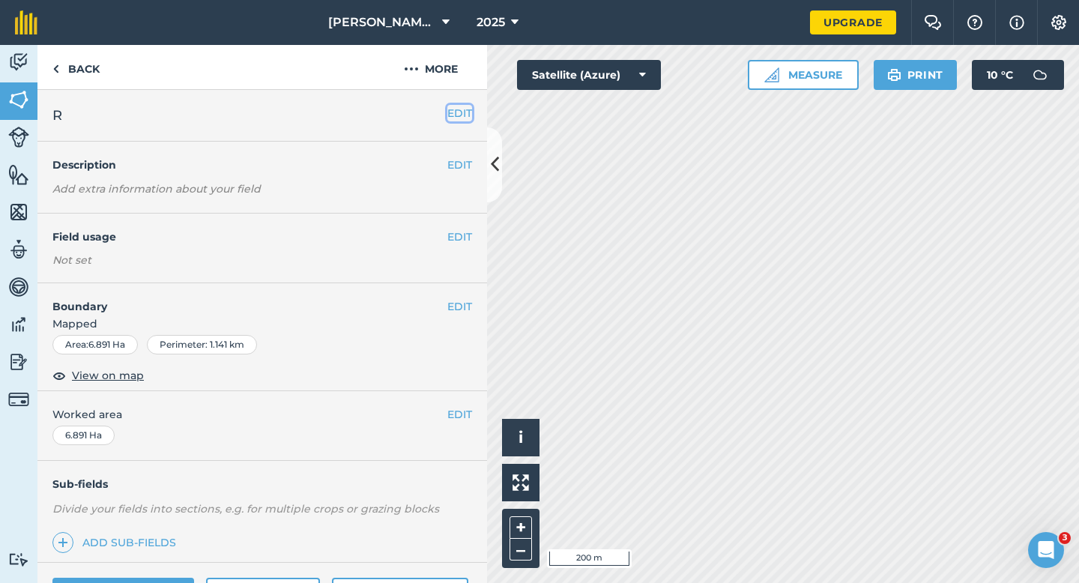
click at [461, 106] on button "EDIT" at bounding box center [459, 113] width 25 height 16
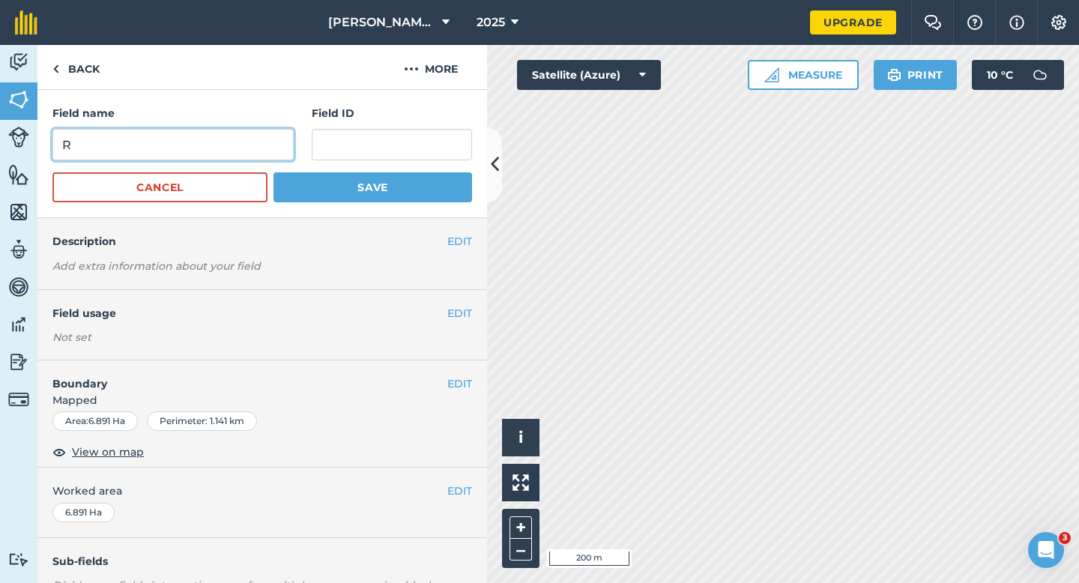
click at [247, 148] on input "R" at bounding box center [172, 144] width 241 height 31
type input "Q"
click at [273, 172] on button "Save" at bounding box center [372, 187] width 199 height 30
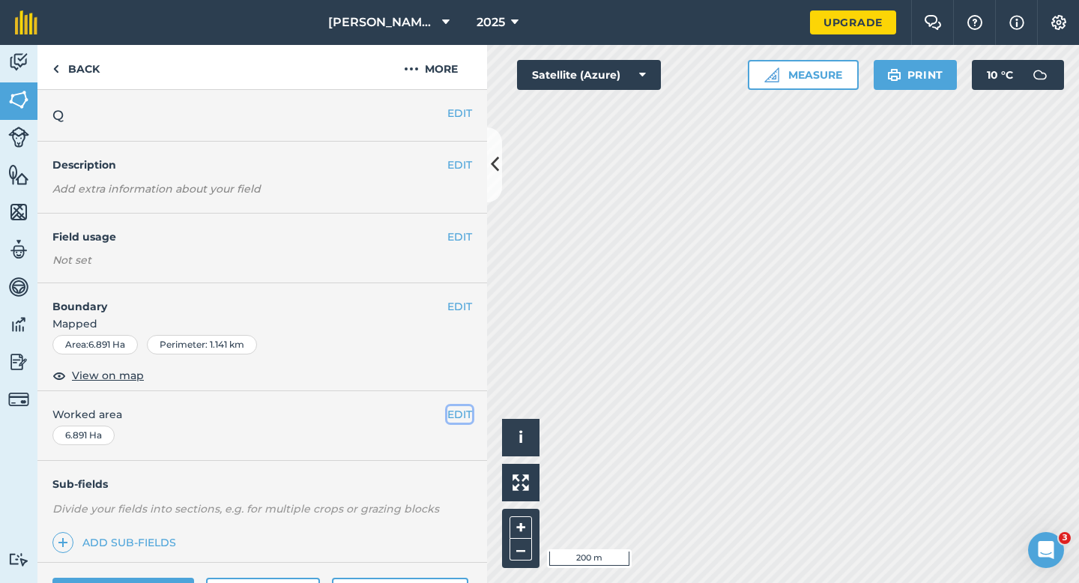
click at [455, 414] on button "EDIT" at bounding box center [459, 414] width 25 height 16
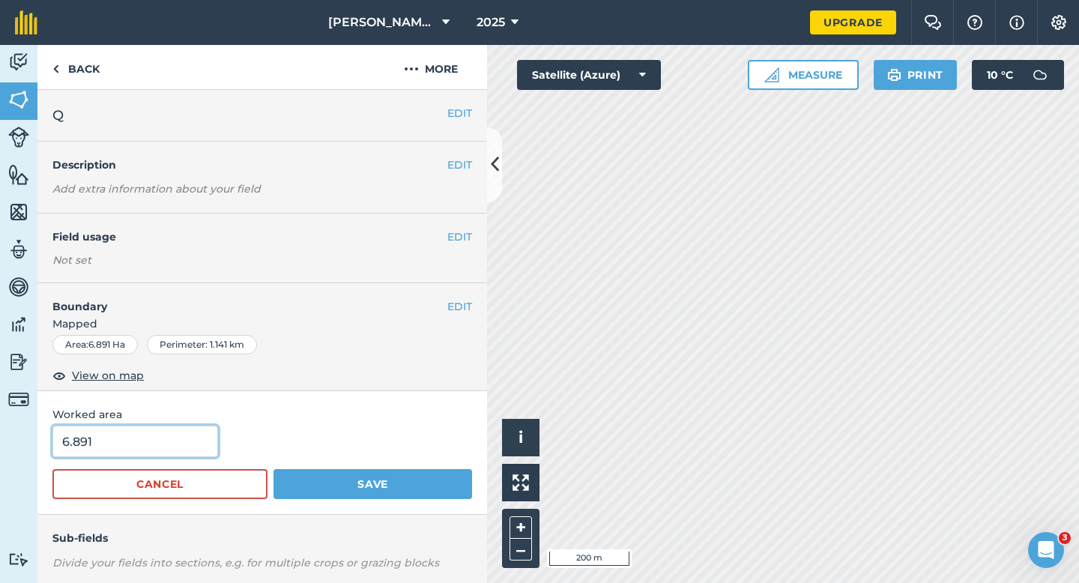
click at [94, 454] on input "6.891" at bounding box center [135, 440] width 166 height 31
type input "7"
click at [273, 469] on button "Save" at bounding box center [372, 484] width 199 height 30
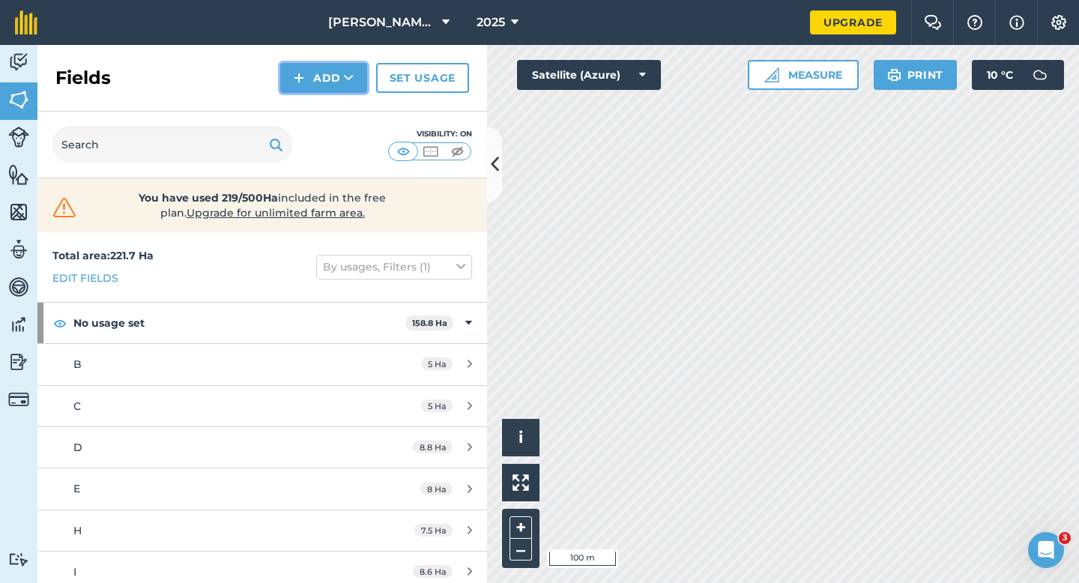
click at [335, 88] on button "Add" at bounding box center [323, 78] width 87 height 30
click at [335, 110] on link "Draw" at bounding box center [323, 111] width 82 height 33
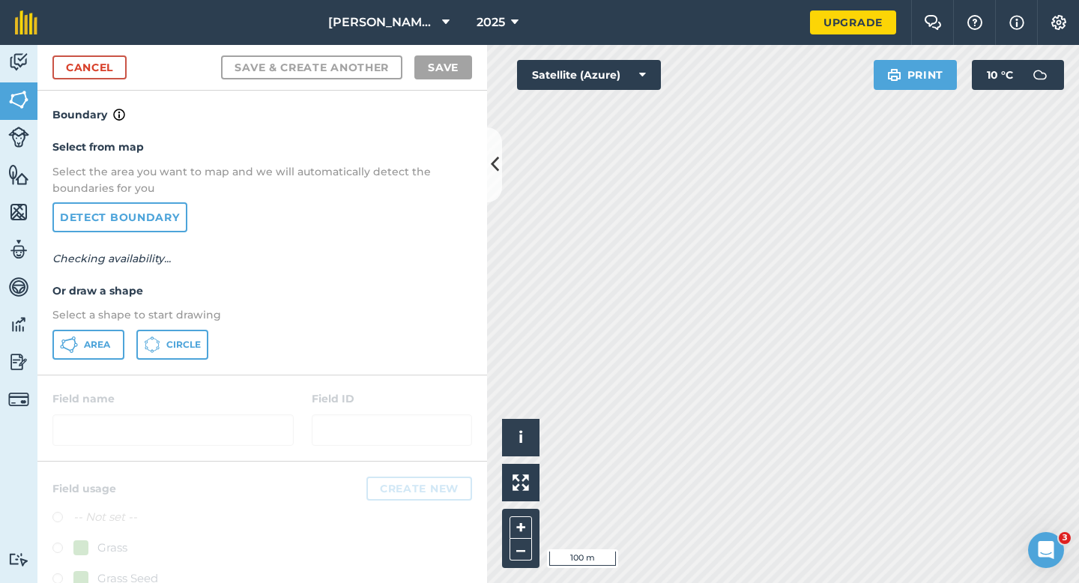
click at [124, 342] on div "Area Circle" at bounding box center [262, 345] width 420 height 30
click at [111, 341] on button "Area" at bounding box center [88, 345] width 72 height 30
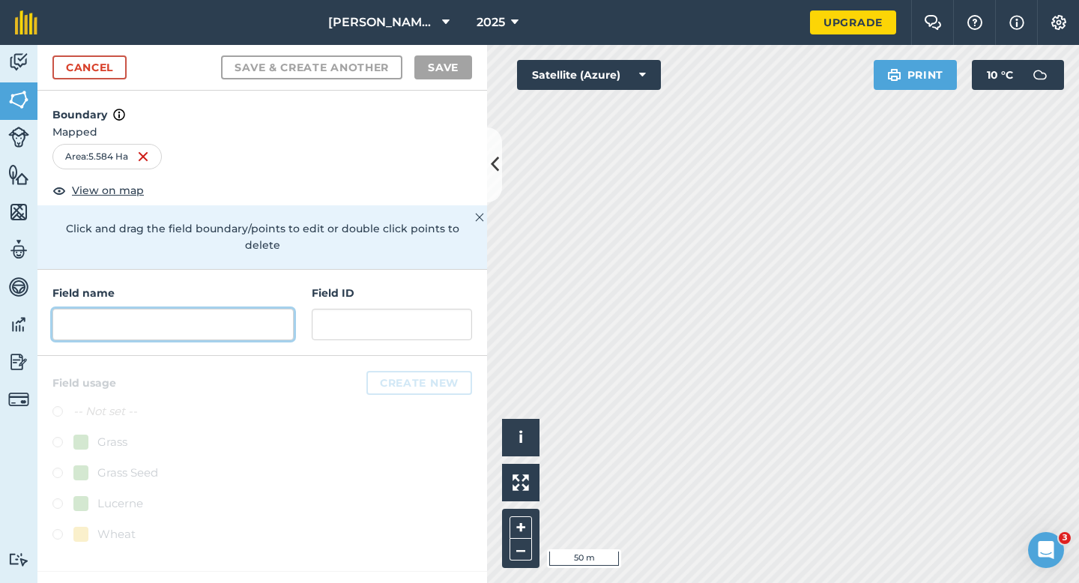
click at [202, 318] on input "text" at bounding box center [172, 324] width 241 height 31
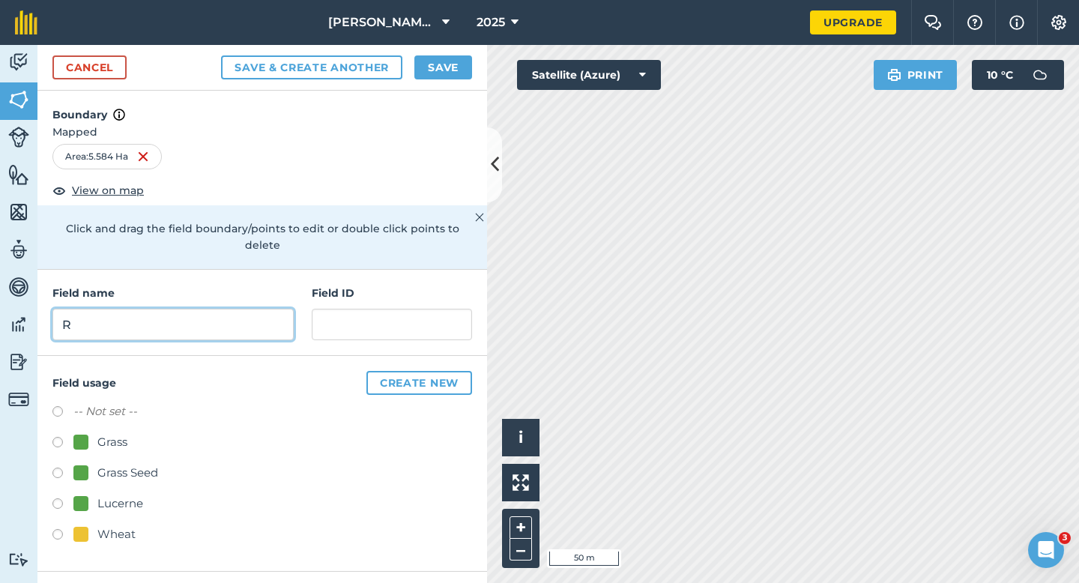
type input "R"
click at [444, 81] on div "Cancel Save & Create Another Save" at bounding box center [261, 68] width 449 height 46
click at [454, 67] on button "Save" at bounding box center [443, 67] width 58 height 24
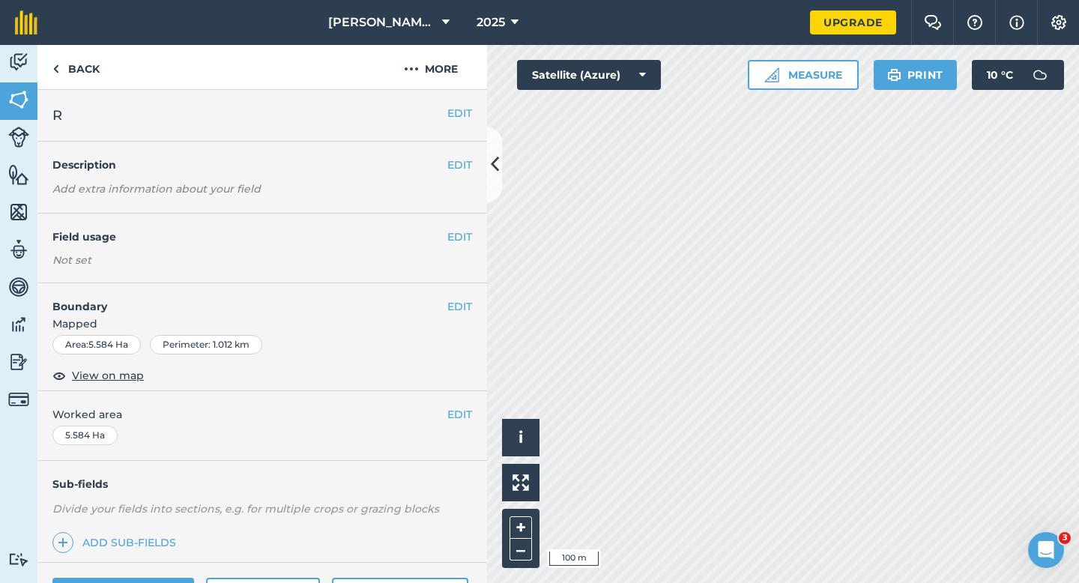
click at [446, 403] on div "EDIT Worked area 5.584 Ha" at bounding box center [261, 426] width 449 height 70
click at [450, 409] on button "EDIT" at bounding box center [459, 414] width 25 height 16
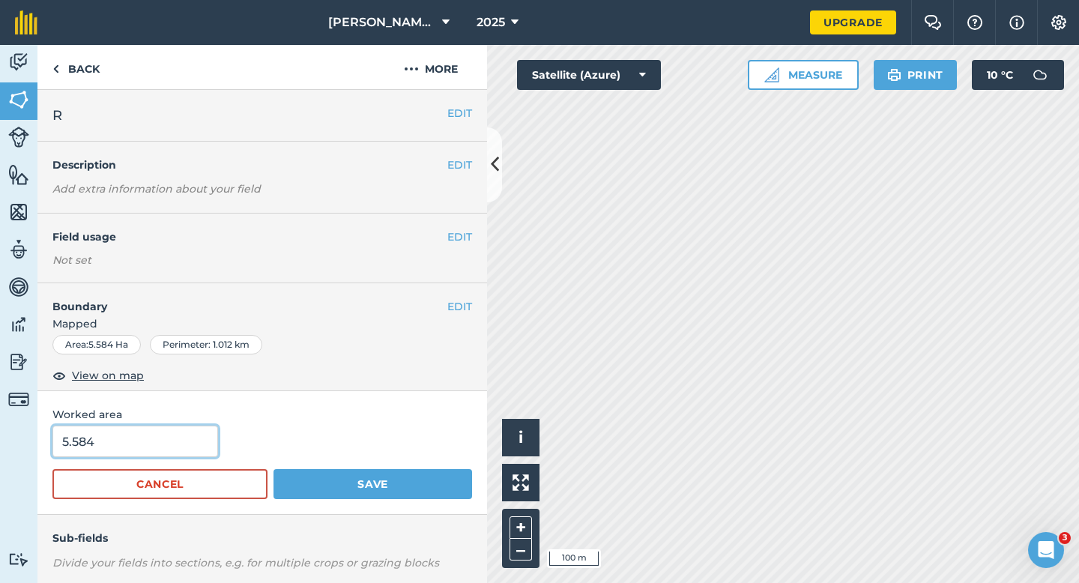
click at [133, 453] on input "5.584" at bounding box center [135, 440] width 166 height 31
type input "5.5"
click at [273, 469] on button "Save" at bounding box center [372, 484] width 199 height 30
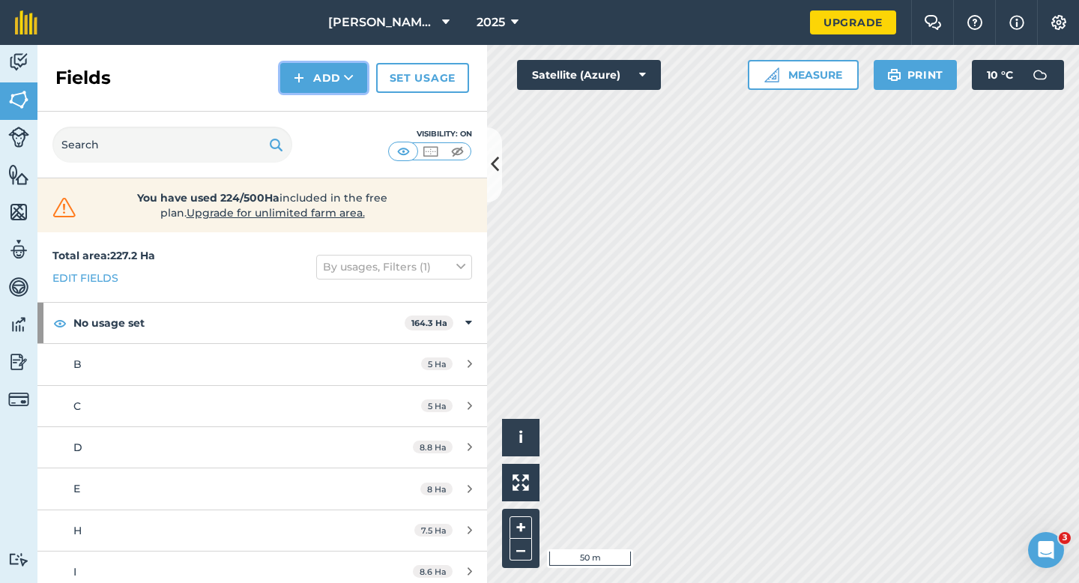
click at [293, 80] on button "Add" at bounding box center [323, 78] width 87 height 30
click at [300, 107] on link "Draw" at bounding box center [323, 111] width 82 height 33
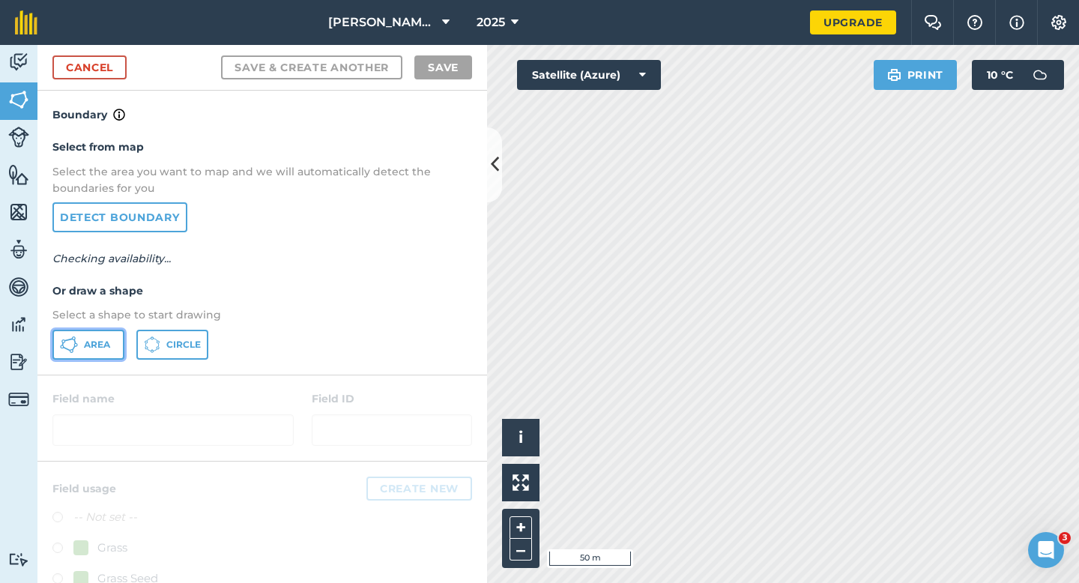
click at [64, 339] on icon at bounding box center [69, 345] width 18 height 18
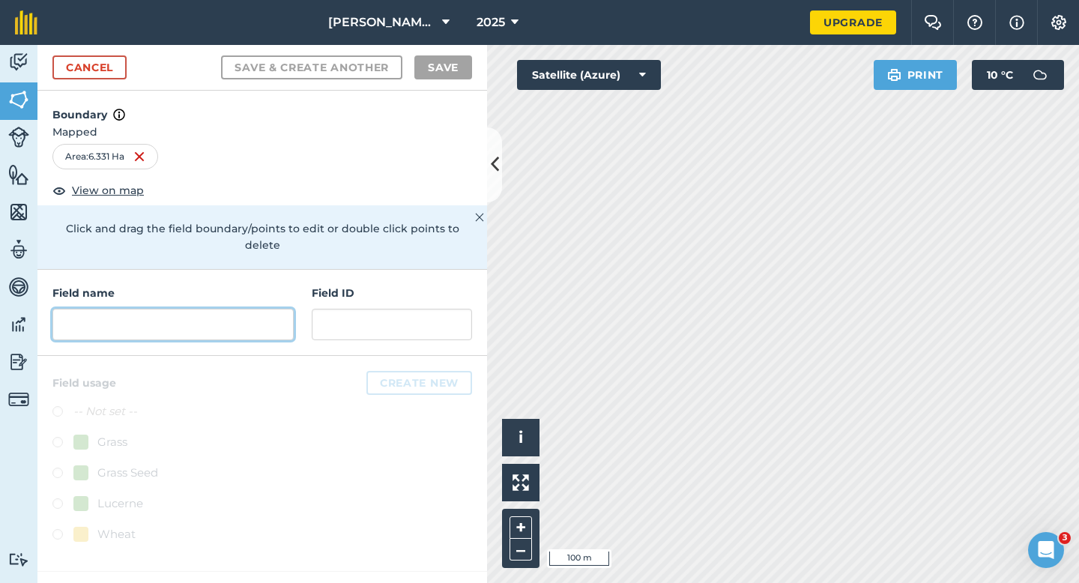
click at [261, 309] on input "text" at bounding box center [172, 324] width 241 height 31
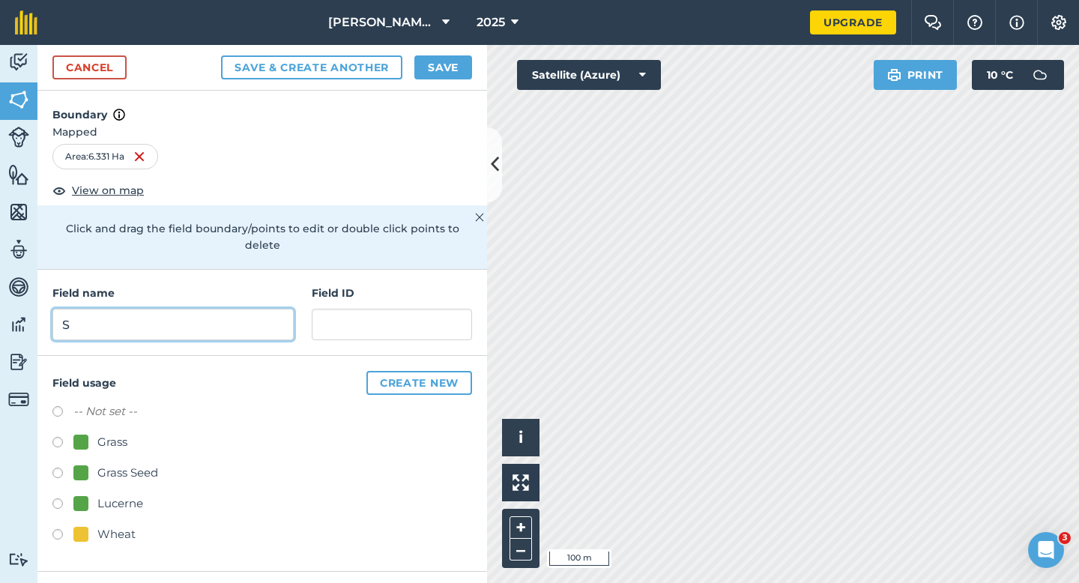
type input "S"
click at [444, 64] on button "Save" at bounding box center [443, 67] width 58 height 24
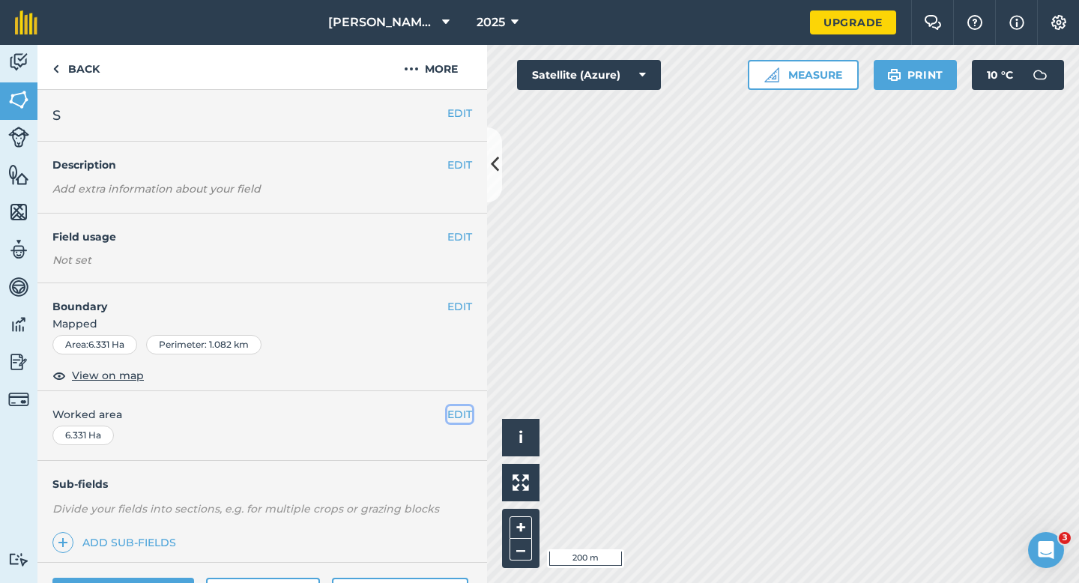
click at [455, 420] on button "EDIT" at bounding box center [459, 414] width 25 height 16
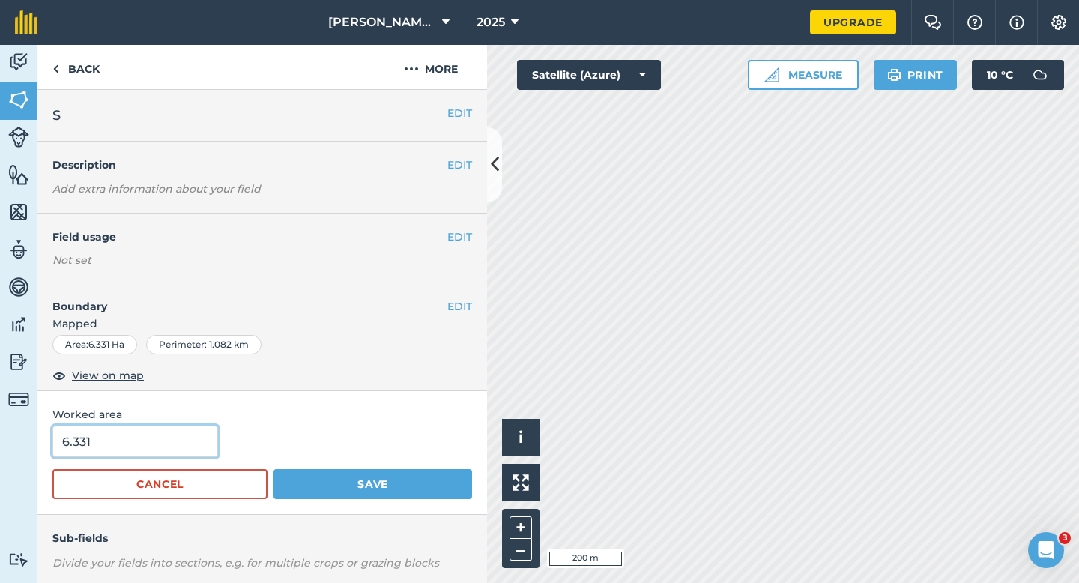
click at [187, 448] on input "6.331" at bounding box center [135, 440] width 166 height 31
type input "6.3"
click at [273, 469] on button "Save" at bounding box center [372, 484] width 199 height 30
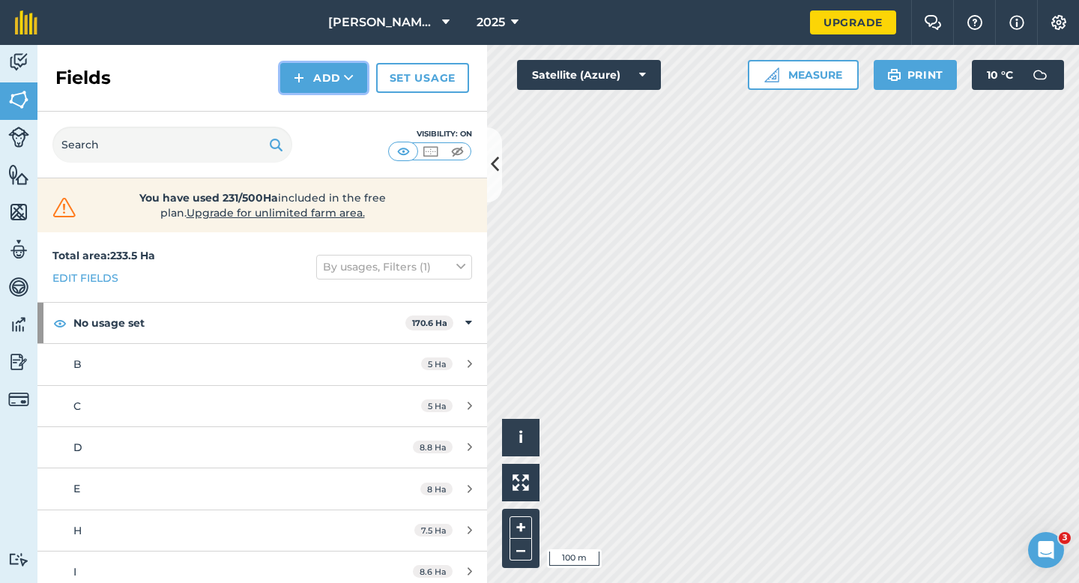
click at [321, 79] on button "Add" at bounding box center [323, 78] width 87 height 30
click at [321, 103] on link "Draw" at bounding box center [323, 111] width 82 height 33
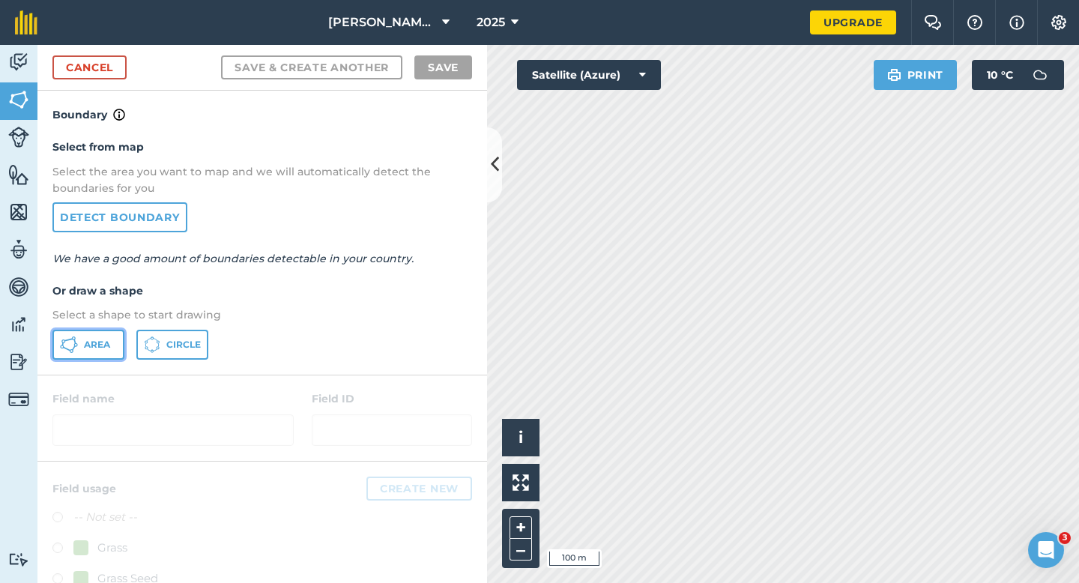
click at [107, 330] on button "Area" at bounding box center [88, 345] width 72 height 30
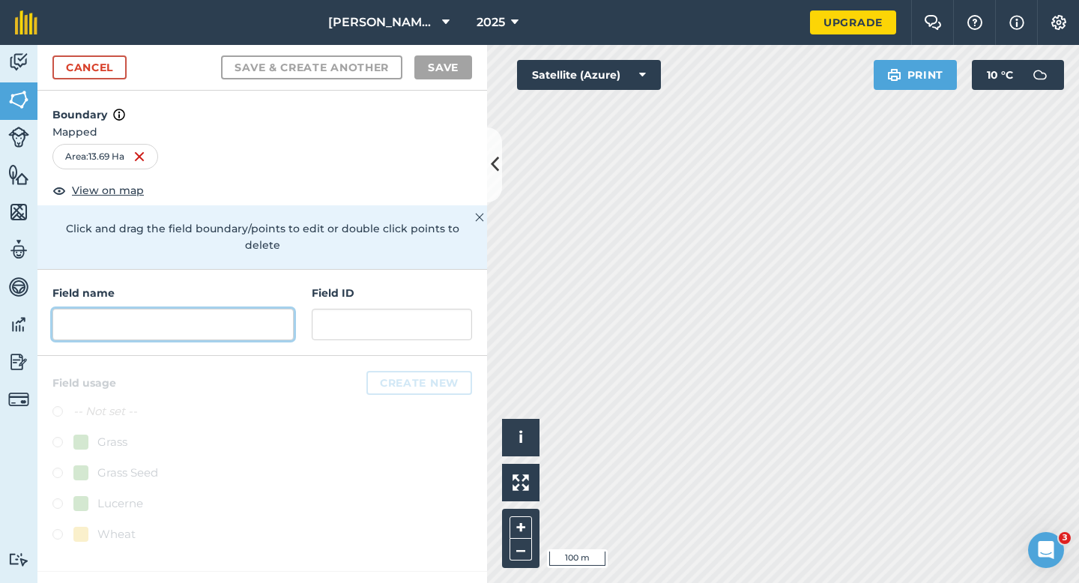
click at [241, 316] on input "text" at bounding box center [172, 324] width 241 height 31
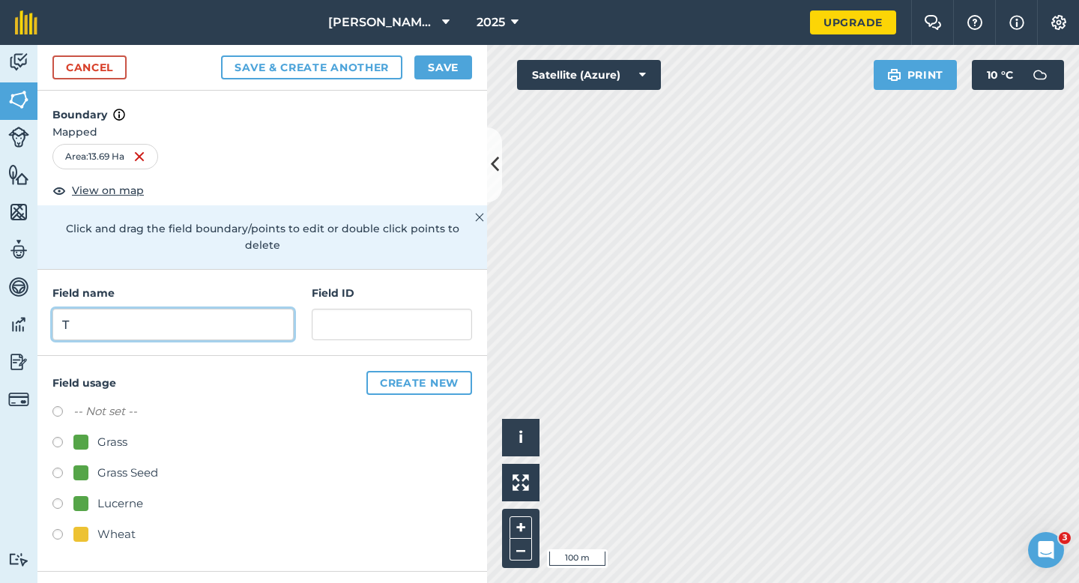
type input "T"
click at [441, 75] on button "Save" at bounding box center [443, 67] width 58 height 24
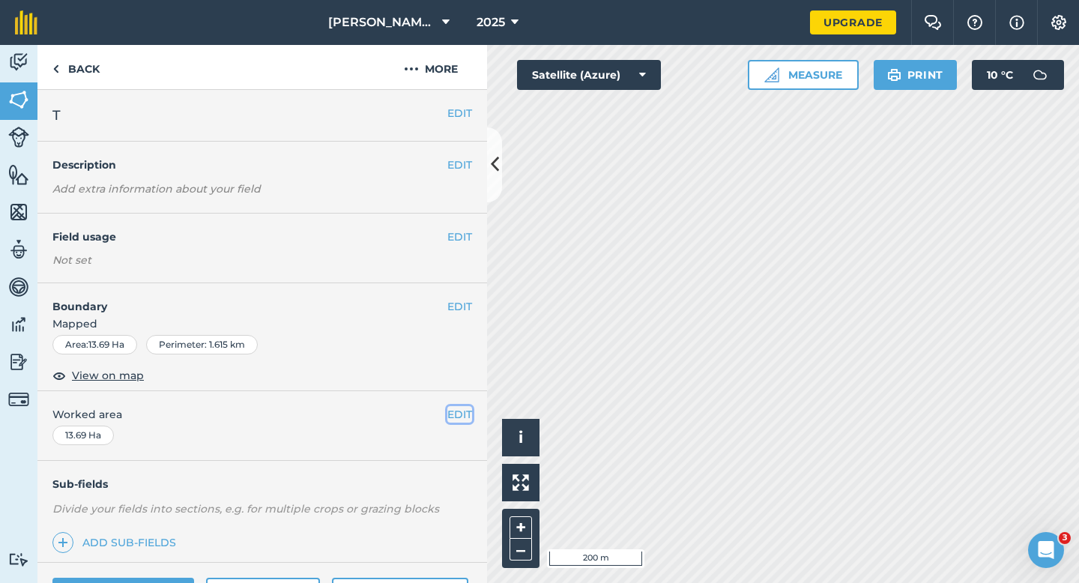
click at [470, 410] on button "EDIT" at bounding box center [459, 414] width 25 height 16
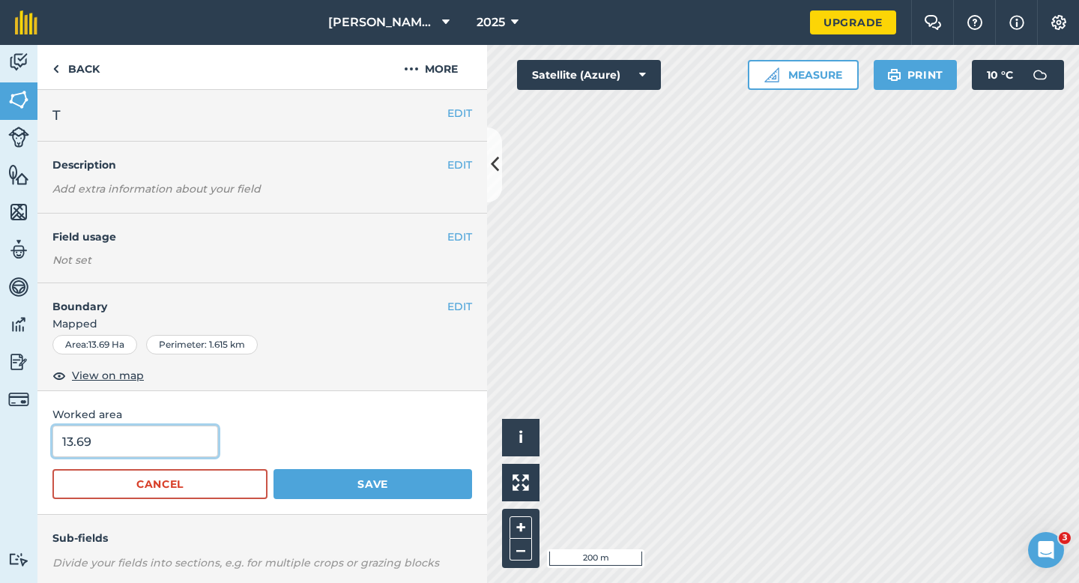
click at [191, 434] on input "13.69" at bounding box center [135, 440] width 166 height 31
type input "12.6"
click at [273, 469] on button "Save" at bounding box center [372, 484] width 199 height 30
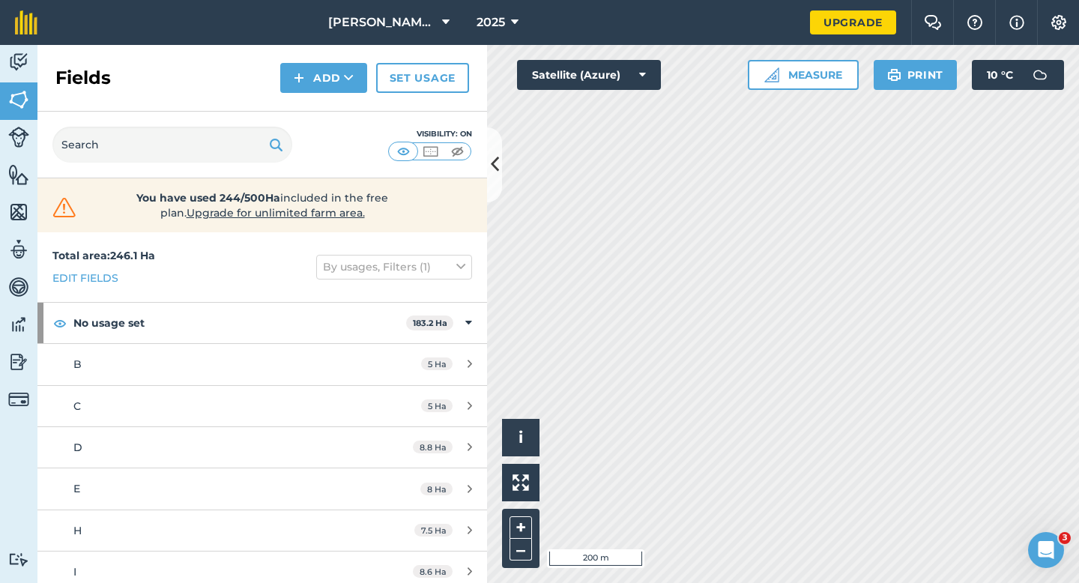
click at [351, 99] on div "Fields Add Set usage" at bounding box center [261, 78] width 449 height 67
click at [345, 91] on button "Add" at bounding box center [323, 78] width 87 height 30
click at [345, 110] on link "Draw" at bounding box center [323, 111] width 82 height 33
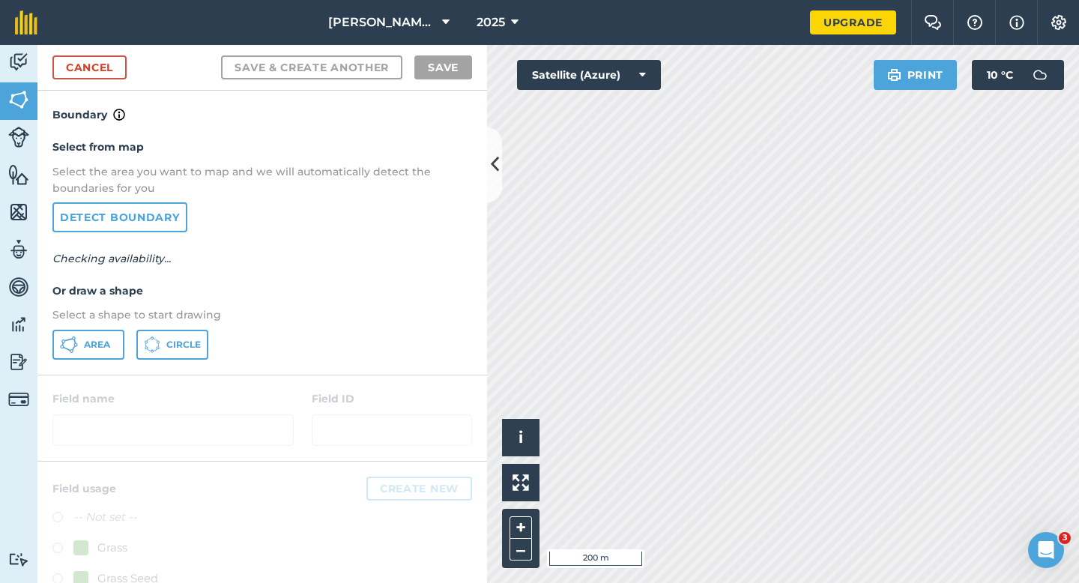
click at [104, 358] on div "Select from map Select the area you want to map and we will automatically detec…" at bounding box center [261, 249] width 449 height 250
click at [106, 358] on button "Area" at bounding box center [88, 345] width 72 height 30
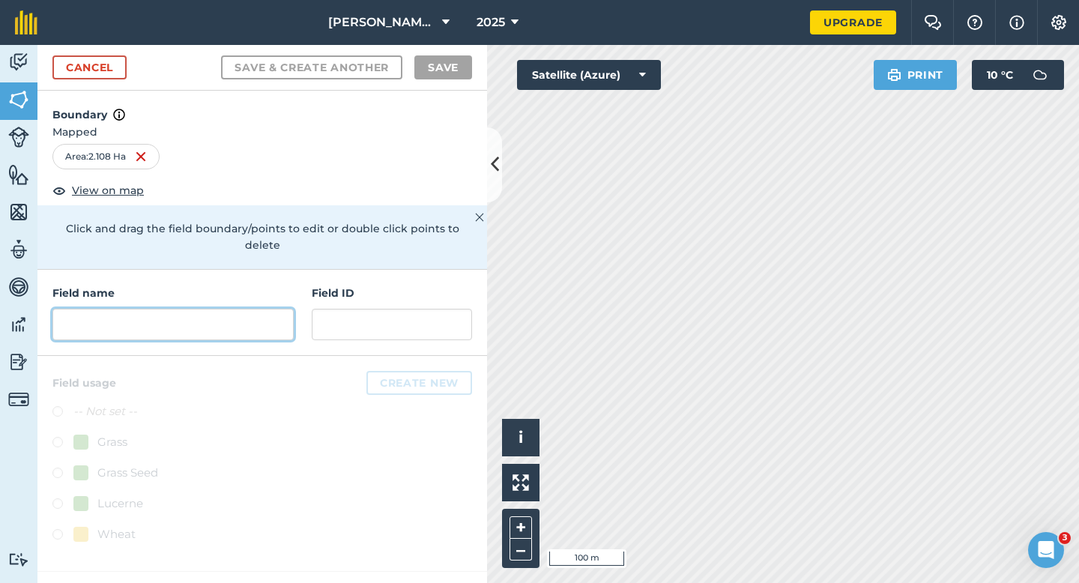
click at [245, 309] on input "text" at bounding box center [172, 324] width 241 height 31
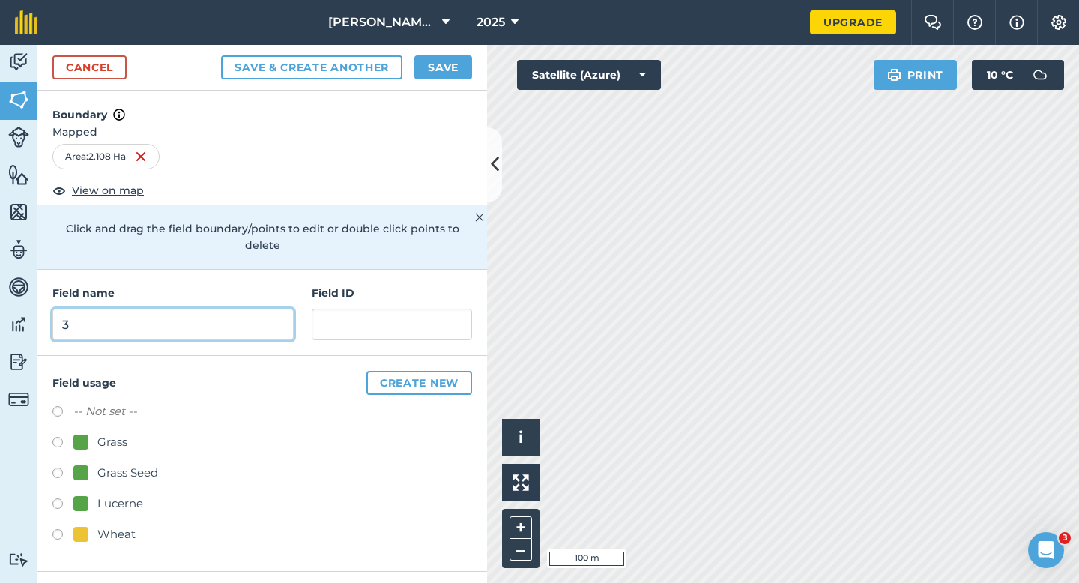
type input "3"
click at [437, 65] on button "Save" at bounding box center [443, 67] width 58 height 24
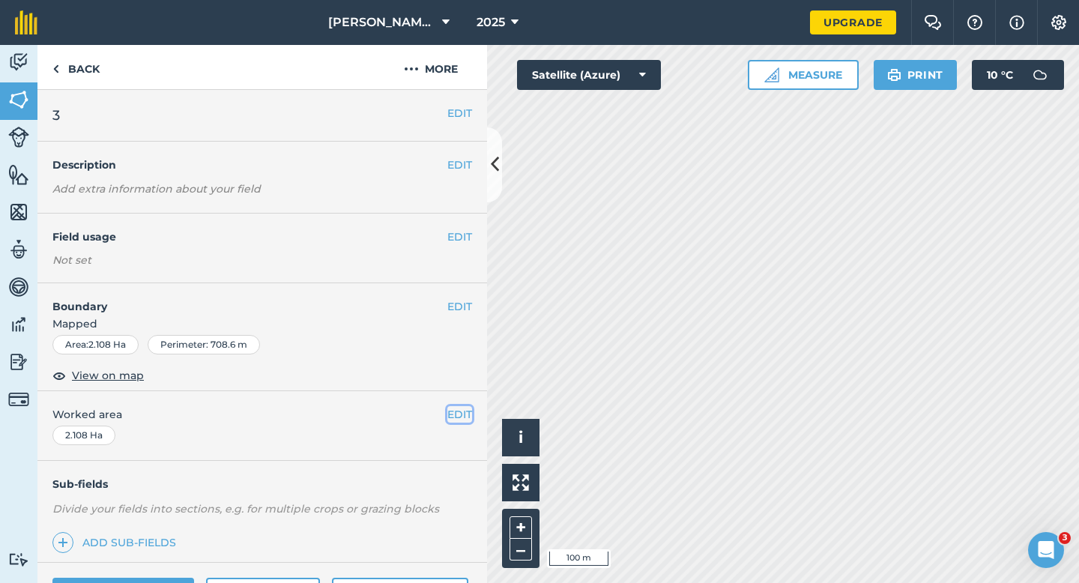
click at [458, 408] on button "EDIT" at bounding box center [459, 414] width 25 height 16
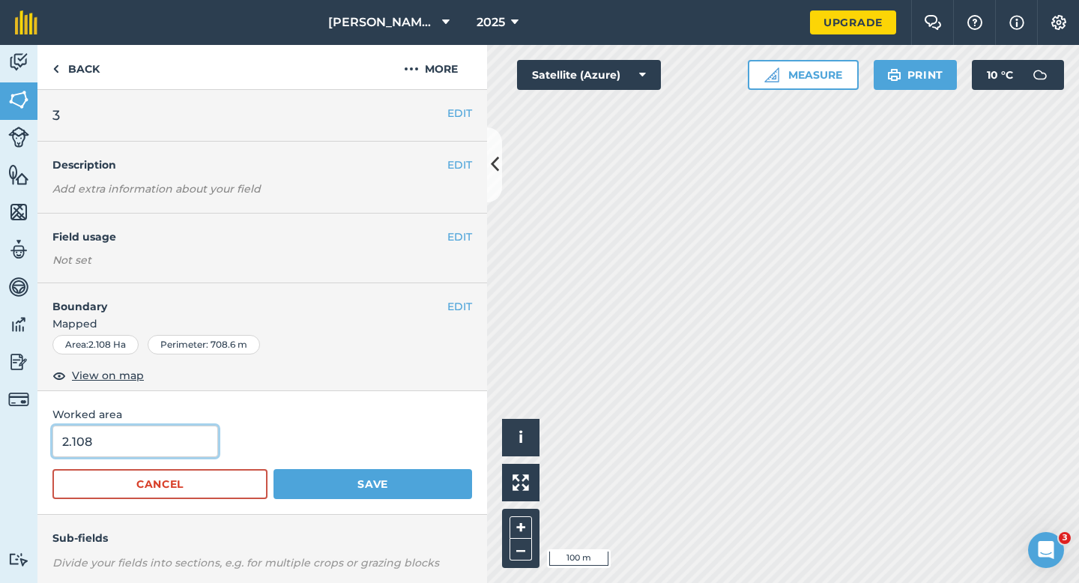
click at [170, 430] on input "2.108" at bounding box center [135, 440] width 166 height 31
type input "2"
click at [273, 469] on button "Save" at bounding box center [372, 484] width 199 height 30
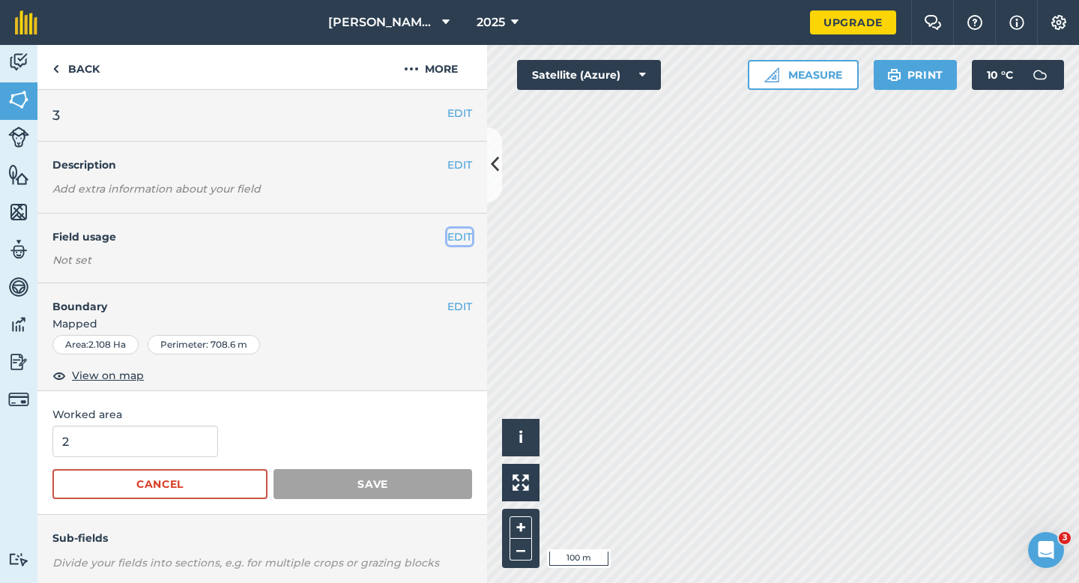
click at [453, 233] on button "EDIT" at bounding box center [459, 236] width 25 height 16
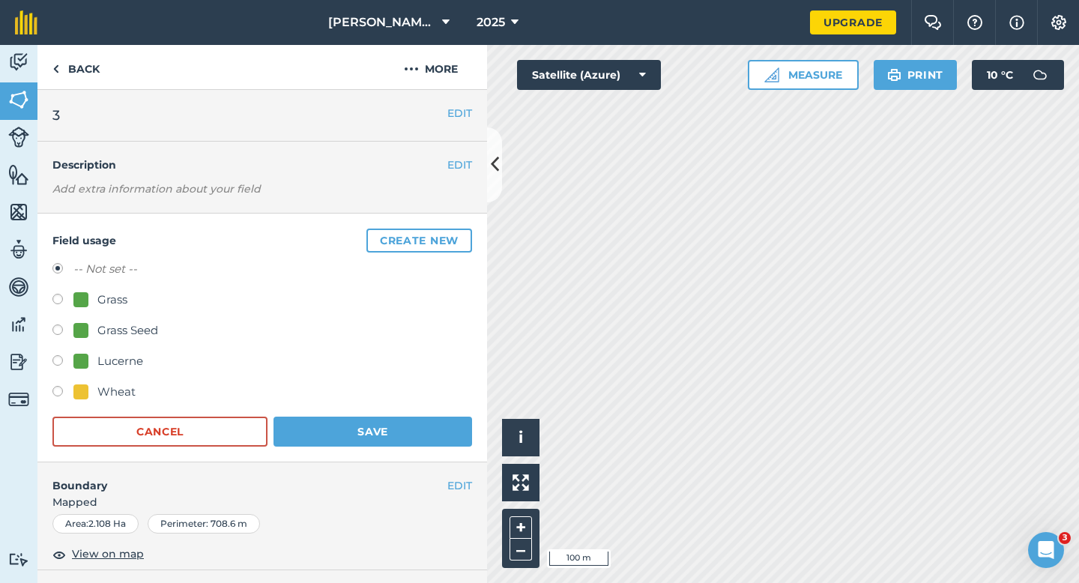
click at [115, 305] on div "Grass" at bounding box center [112, 300] width 30 height 18
radio input "true"
radio input "false"
click at [273, 417] on button "Save" at bounding box center [372, 432] width 199 height 30
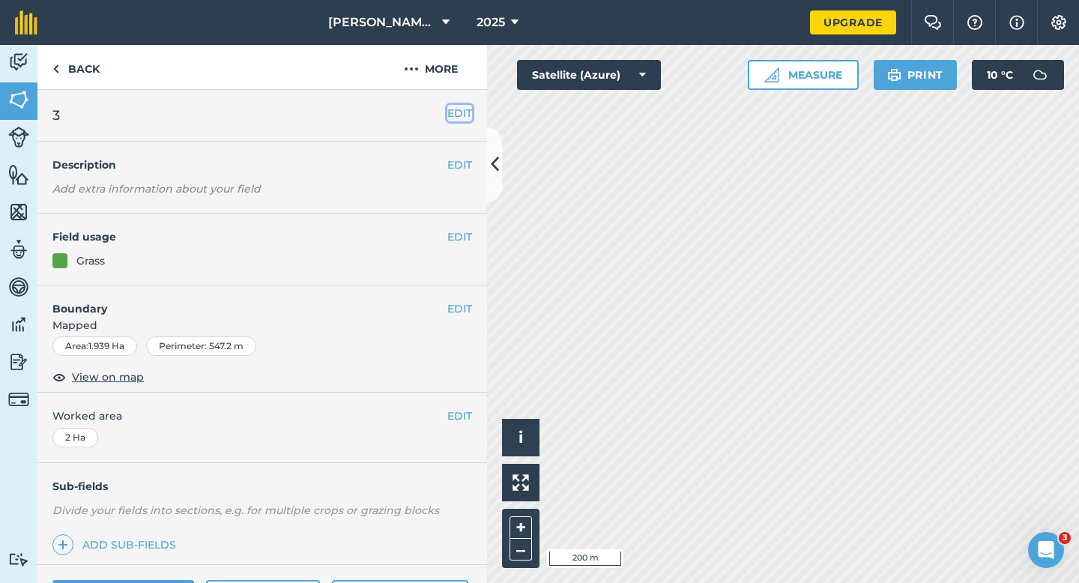
click at [465, 109] on button "EDIT" at bounding box center [459, 113] width 25 height 16
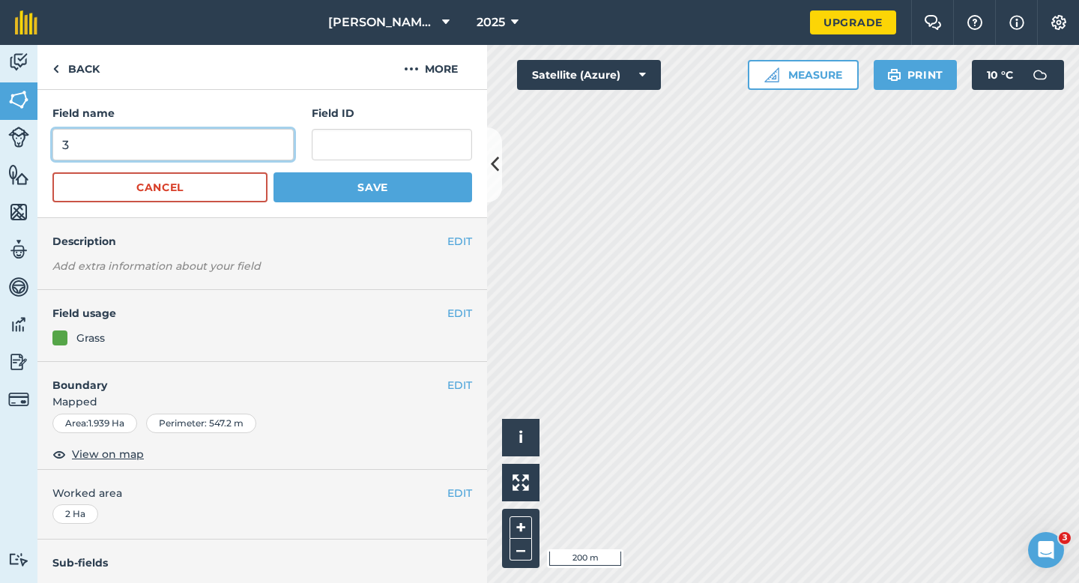
click at [259, 142] on input "3" at bounding box center [172, 144] width 241 height 31
type input "4"
click at [273, 172] on button "Save" at bounding box center [372, 187] width 199 height 30
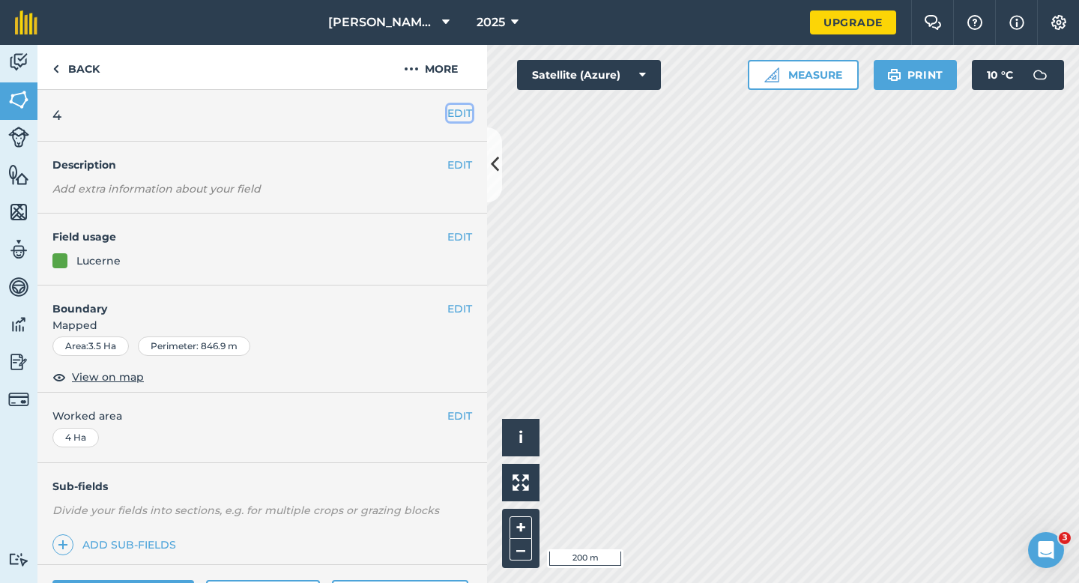
click at [460, 112] on button "EDIT" at bounding box center [459, 113] width 25 height 16
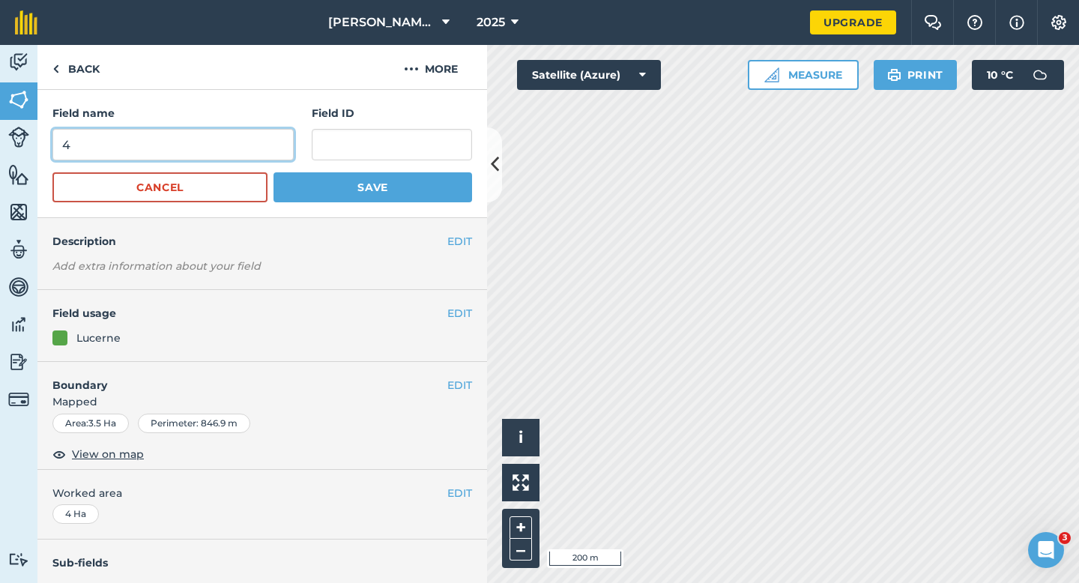
click at [228, 135] on input "4" at bounding box center [172, 144] width 241 height 31
type input "5"
click at [273, 172] on button "Save" at bounding box center [372, 187] width 199 height 30
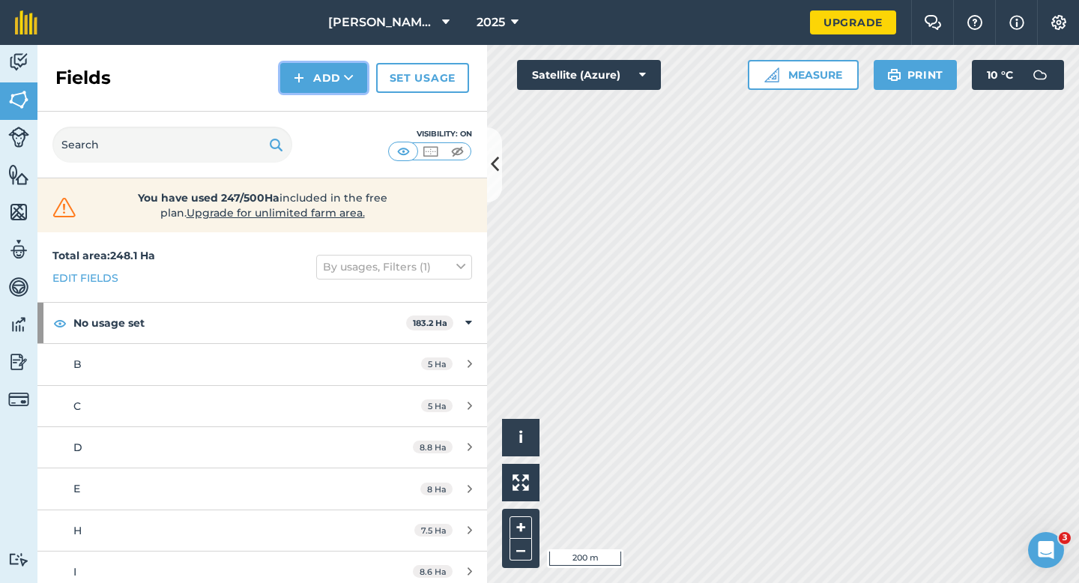
click at [336, 68] on button "Add" at bounding box center [323, 78] width 87 height 30
click at [336, 103] on link "Draw" at bounding box center [323, 111] width 82 height 33
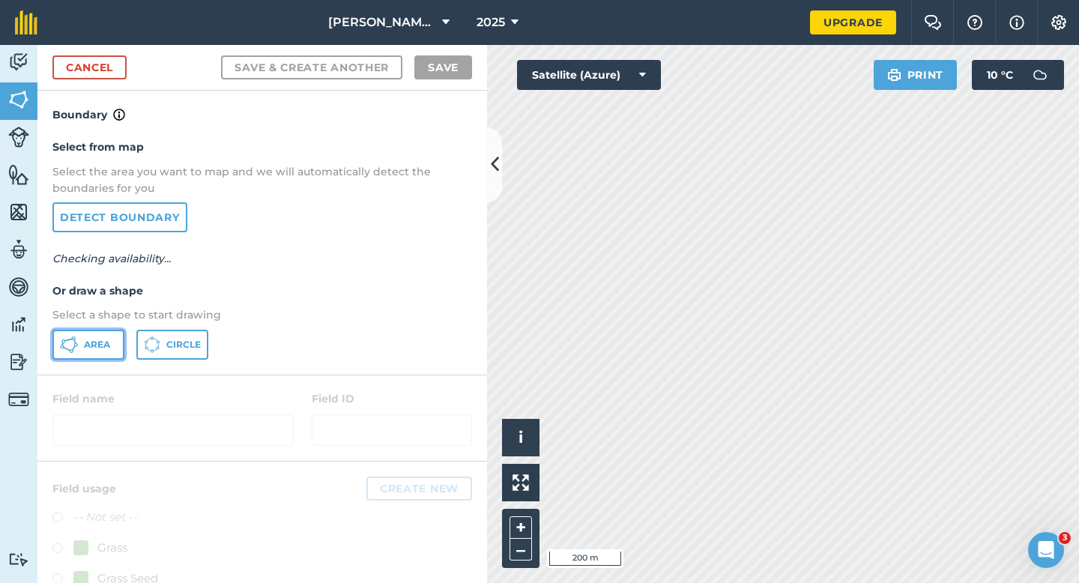
click at [105, 342] on span "Area" at bounding box center [97, 345] width 26 height 12
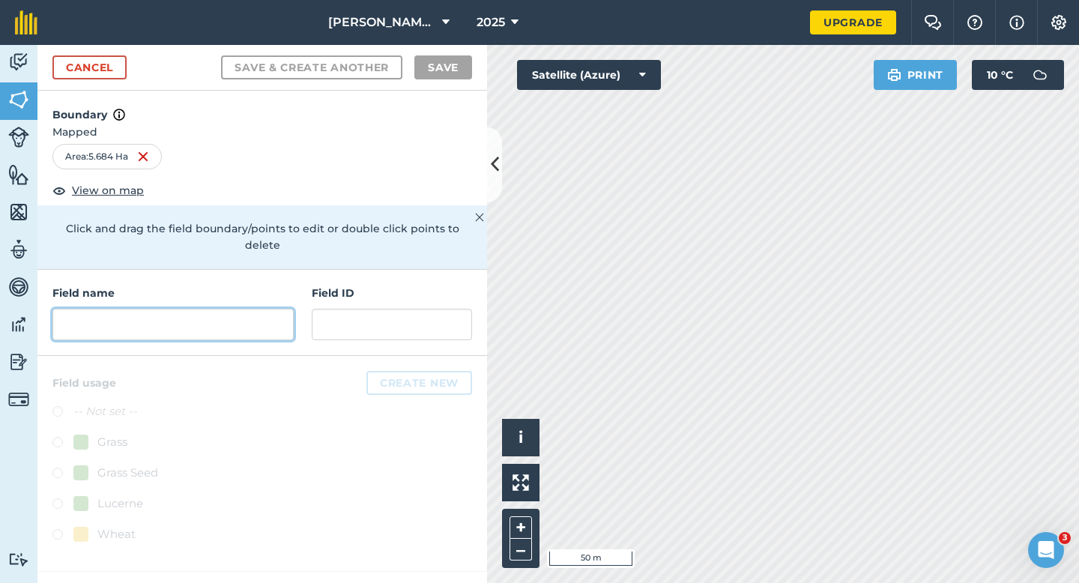
click at [258, 309] on input "text" at bounding box center [172, 324] width 241 height 31
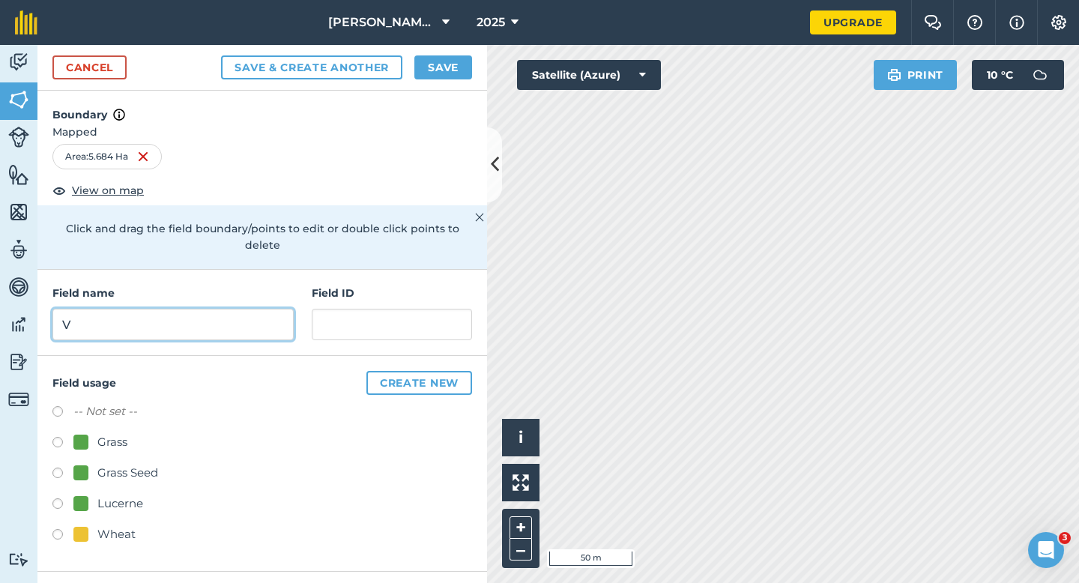
type input "V"
click at [430, 69] on button "Save" at bounding box center [443, 67] width 58 height 24
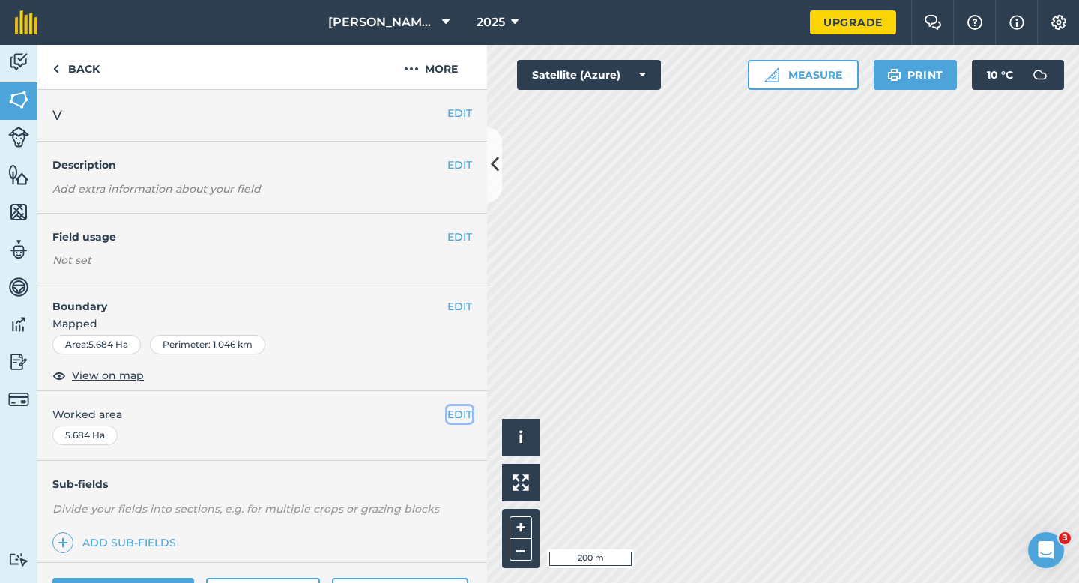
click at [449, 409] on button "EDIT" at bounding box center [459, 414] width 25 height 16
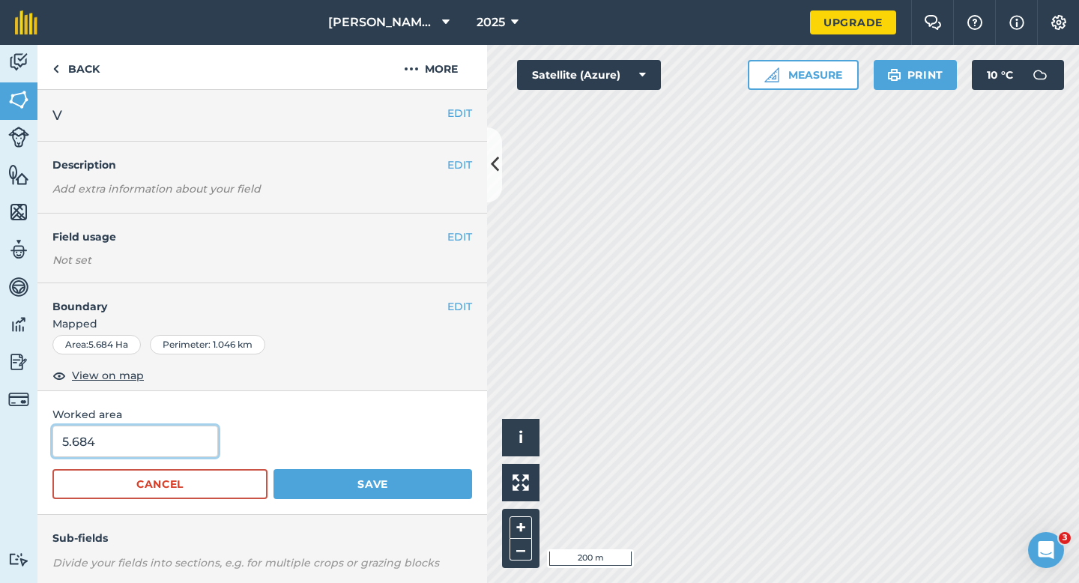
click at [189, 438] on input "5.684" at bounding box center [135, 440] width 166 height 31
type input "6"
click at [273, 469] on button "Save" at bounding box center [372, 484] width 199 height 30
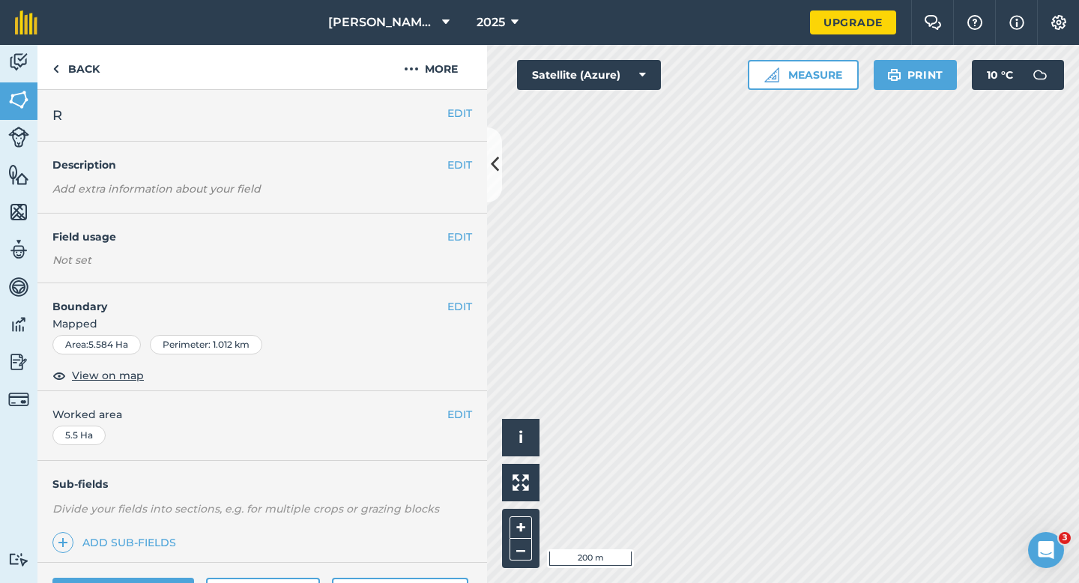
click at [458, 397] on div "EDIT Worked area 5.5 Ha" at bounding box center [261, 426] width 449 height 70
click at [458, 414] on button "EDIT" at bounding box center [459, 414] width 25 height 16
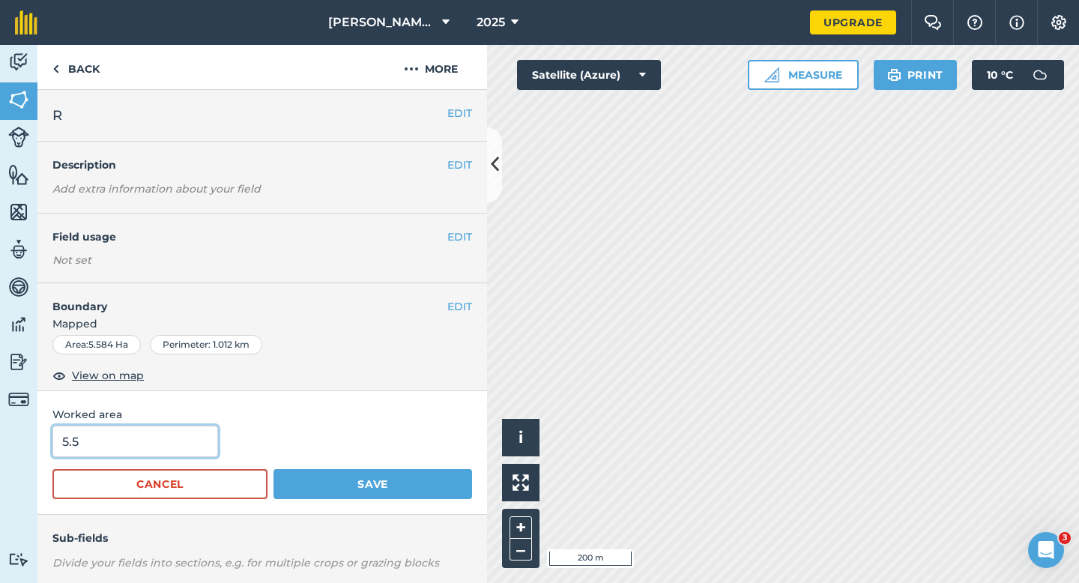
click at [167, 434] on input "5.5" at bounding box center [135, 440] width 166 height 31
type input "6"
click at [273, 469] on button "Save" at bounding box center [372, 484] width 199 height 30
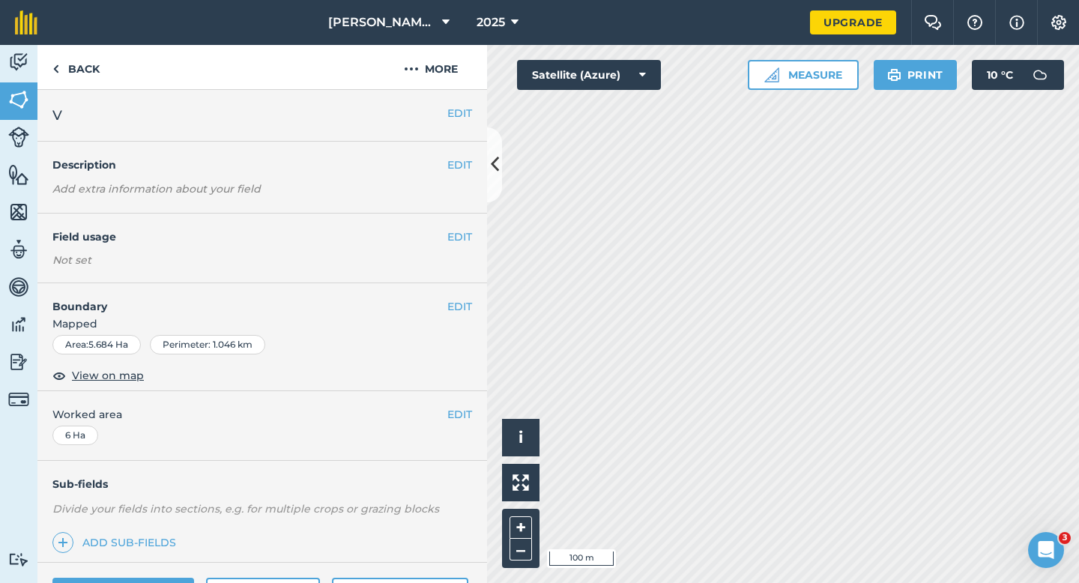
click at [455, 124] on div "EDIT V" at bounding box center [261, 116] width 449 height 52
click at [452, 115] on button "EDIT" at bounding box center [459, 113] width 25 height 16
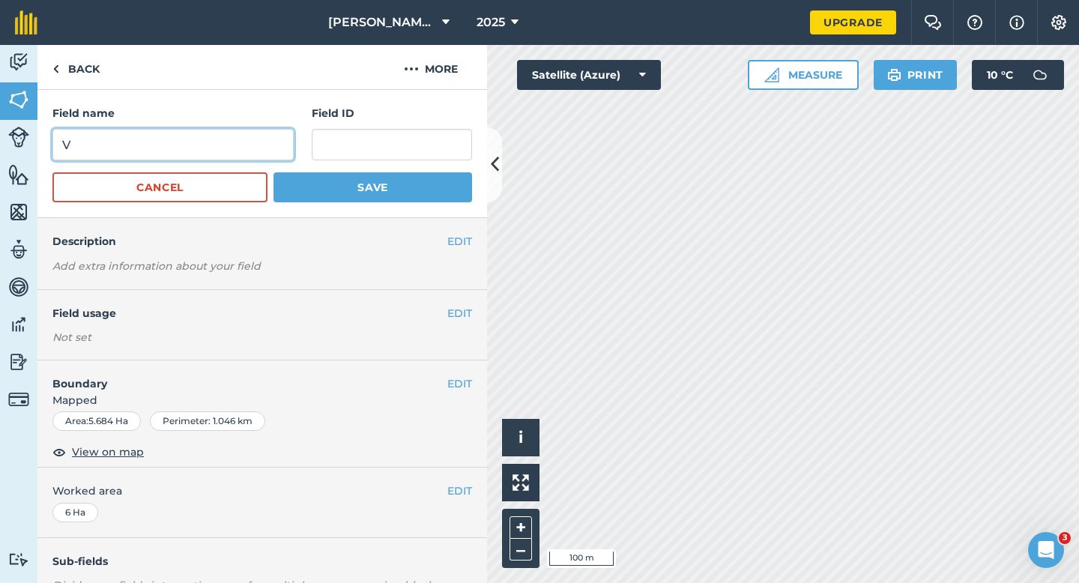
click at [236, 160] on input "V" at bounding box center [172, 144] width 241 height 31
type input "U"
click at [273, 172] on button "Save" at bounding box center [372, 187] width 199 height 30
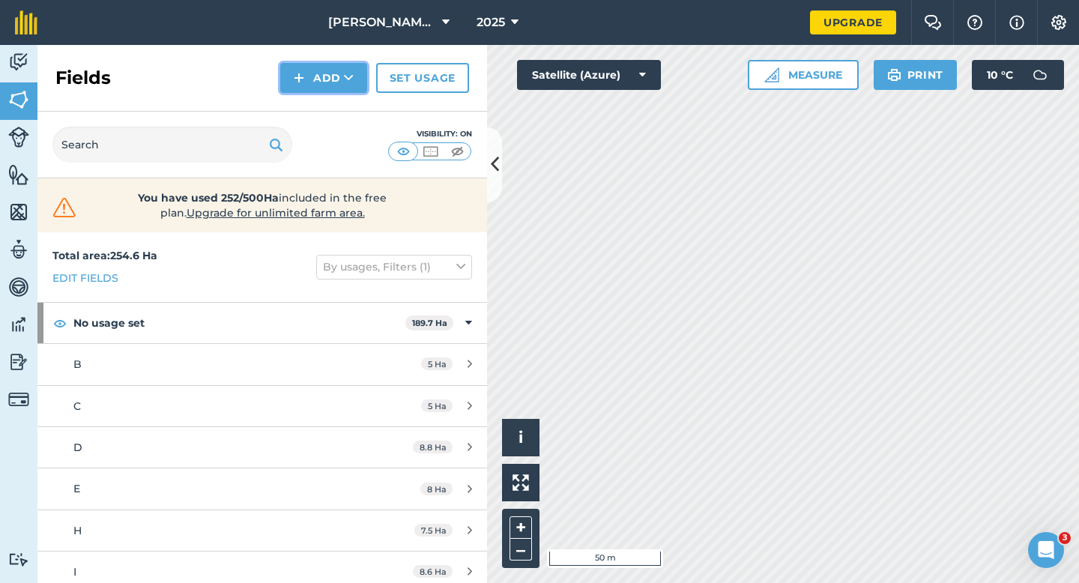
click at [315, 79] on button "Add" at bounding box center [323, 78] width 87 height 30
click at [315, 106] on link "Draw" at bounding box center [323, 111] width 82 height 33
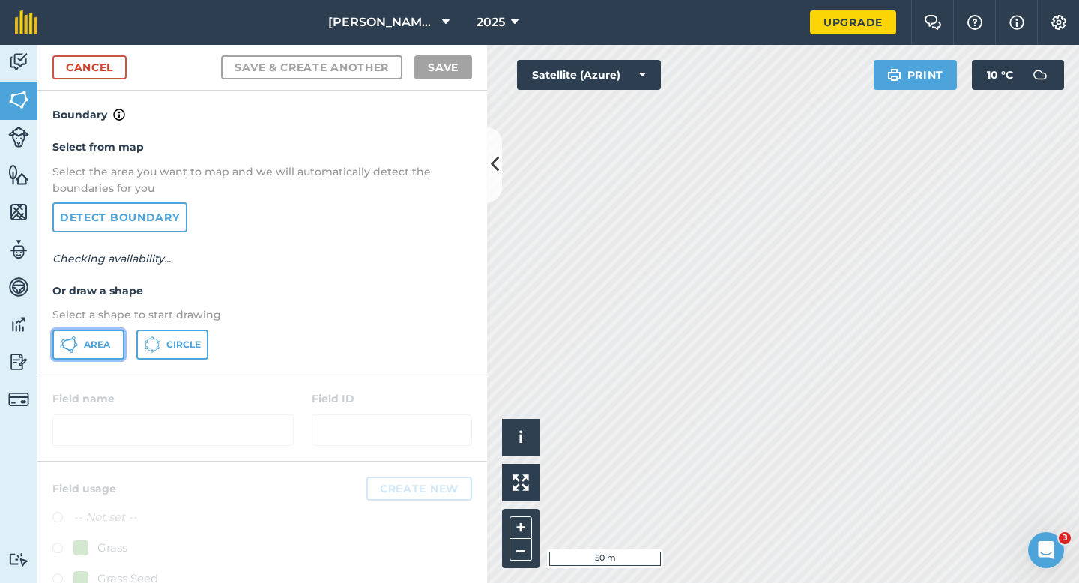
click at [76, 338] on icon at bounding box center [69, 345] width 18 height 18
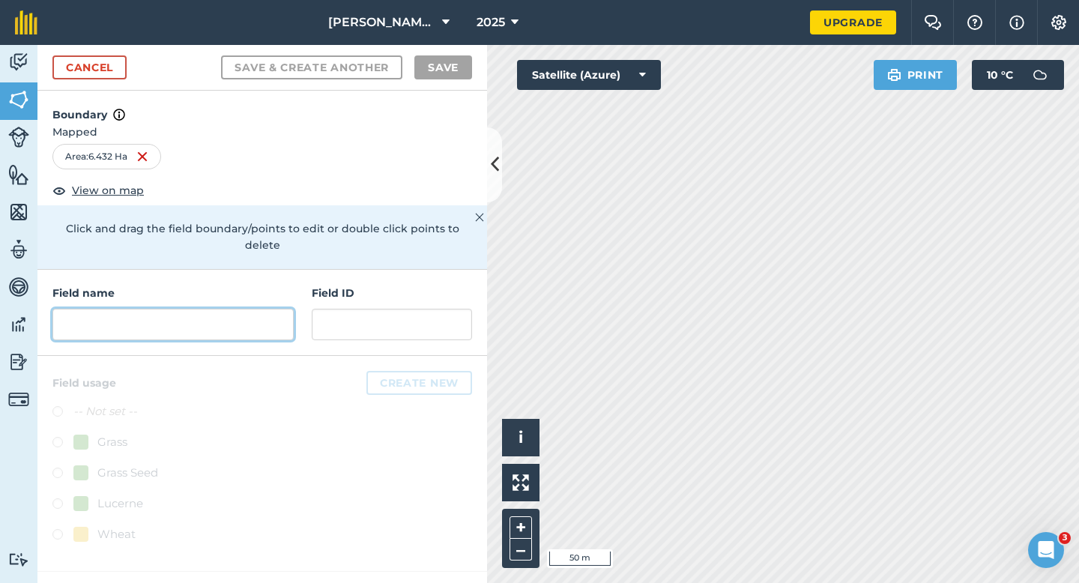
click at [204, 313] on input "text" at bounding box center [172, 324] width 241 height 31
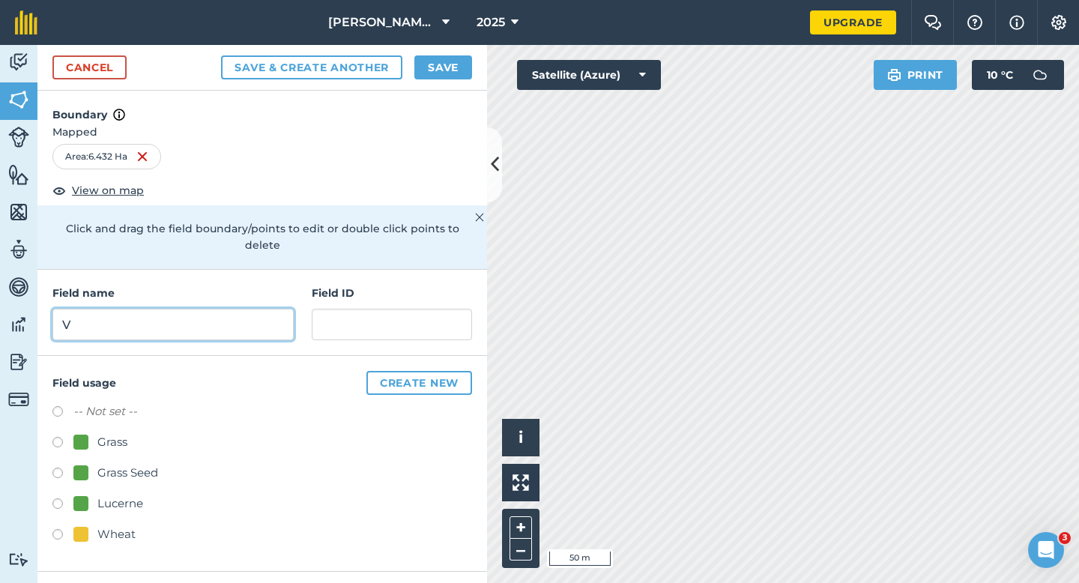
type input "V"
click at [443, 69] on button "Save" at bounding box center [443, 67] width 58 height 24
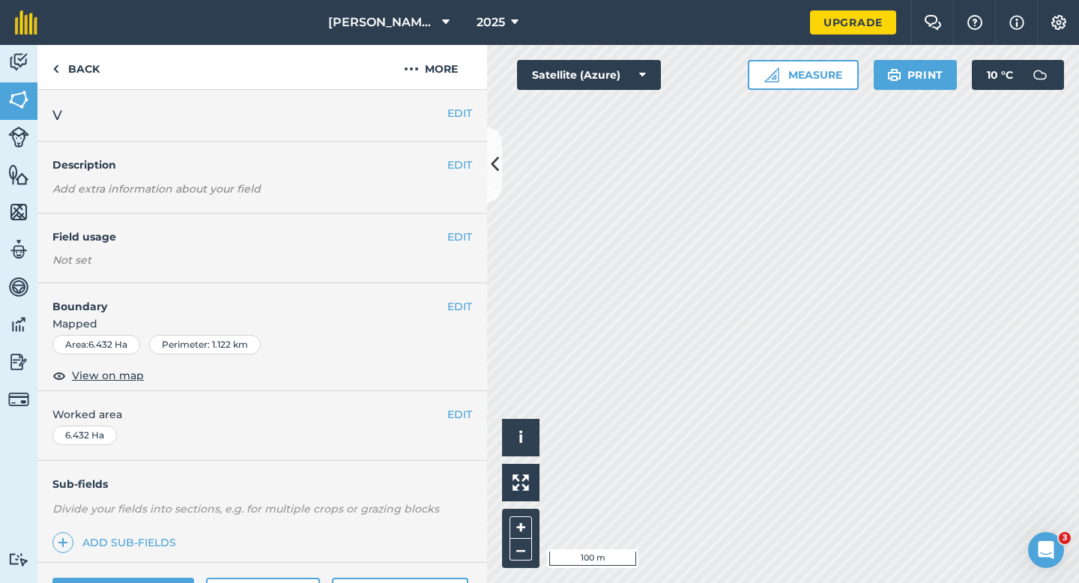
click at [465, 405] on div "EDIT Worked area 6.432 Ha" at bounding box center [261, 426] width 449 height 70
click at [465, 411] on button "EDIT" at bounding box center [459, 414] width 25 height 16
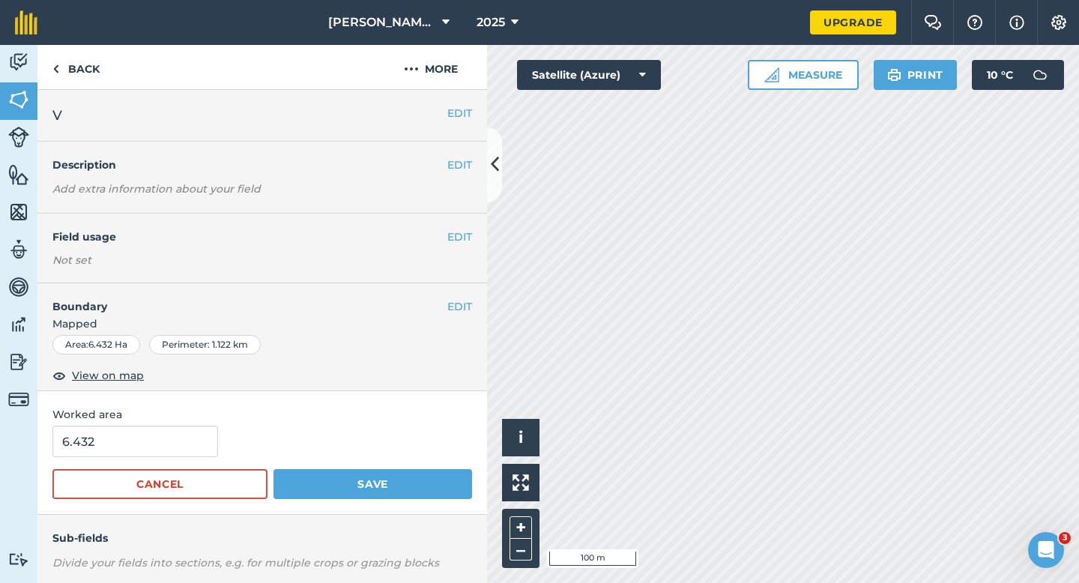
click at [184, 466] on form "6.432 Cancel Save" at bounding box center [262, 461] width 420 height 73
click at [184, 448] on input "6.432" at bounding box center [135, 440] width 166 height 31
type input "6.4"
click at [273, 469] on button "Save" at bounding box center [372, 484] width 199 height 30
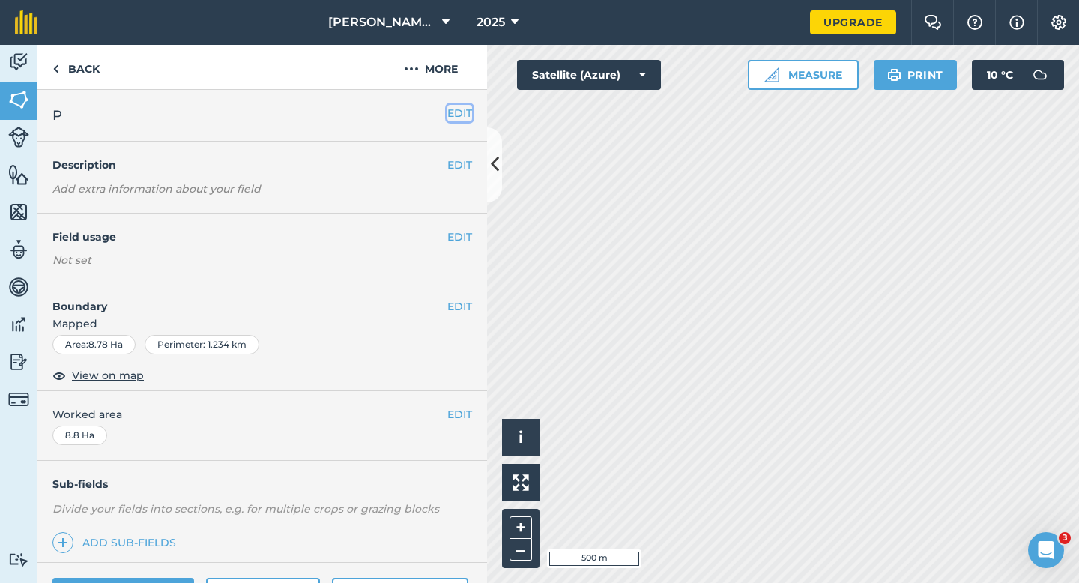
click at [459, 118] on button "EDIT" at bounding box center [459, 113] width 25 height 16
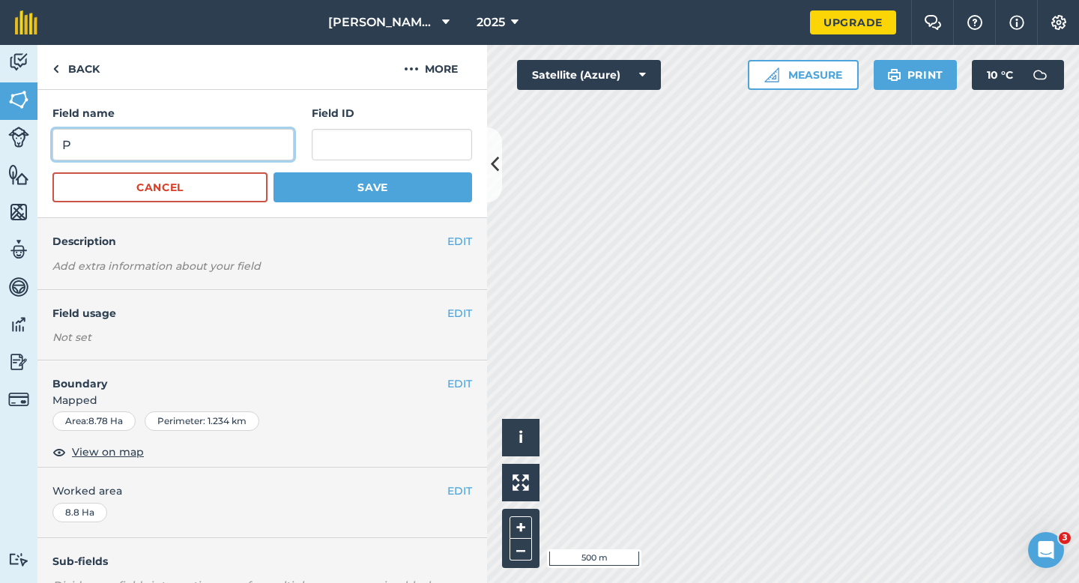
click at [234, 135] on input "P" at bounding box center [172, 144] width 241 height 31
type input "W"
click at [273, 172] on button "Save" at bounding box center [372, 187] width 199 height 30
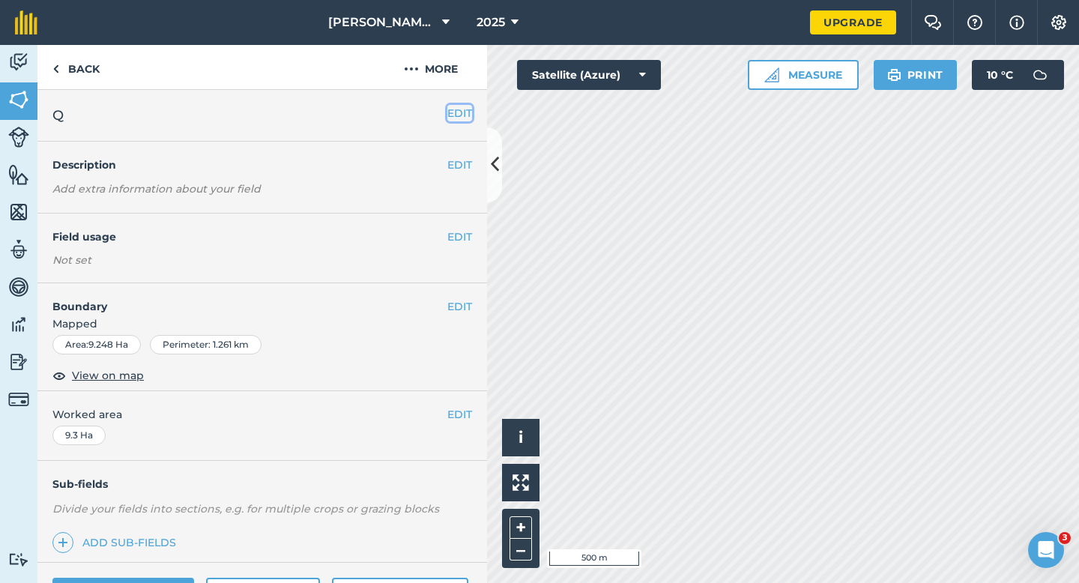
click at [462, 109] on button "EDIT" at bounding box center [459, 113] width 25 height 16
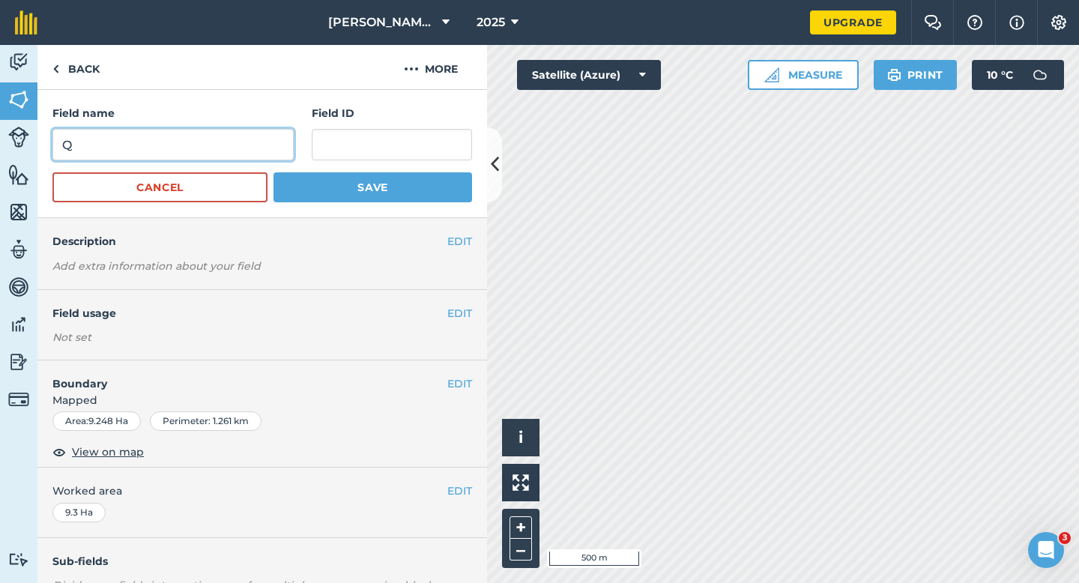
click at [255, 144] on input "Q" at bounding box center [172, 144] width 241 height 31
type input "X"
click at [273, 172] on button "Save" at bounding box center [372, 187] width 199 height 30
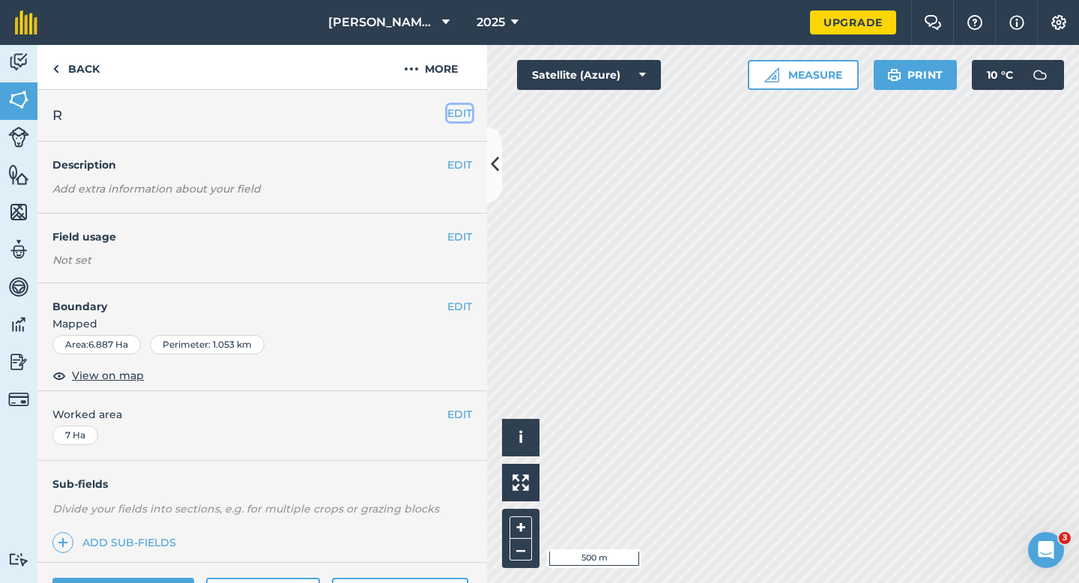
click at [468, 115] on button "EDIT" at bounding box center [459, 113] width 25 height 16
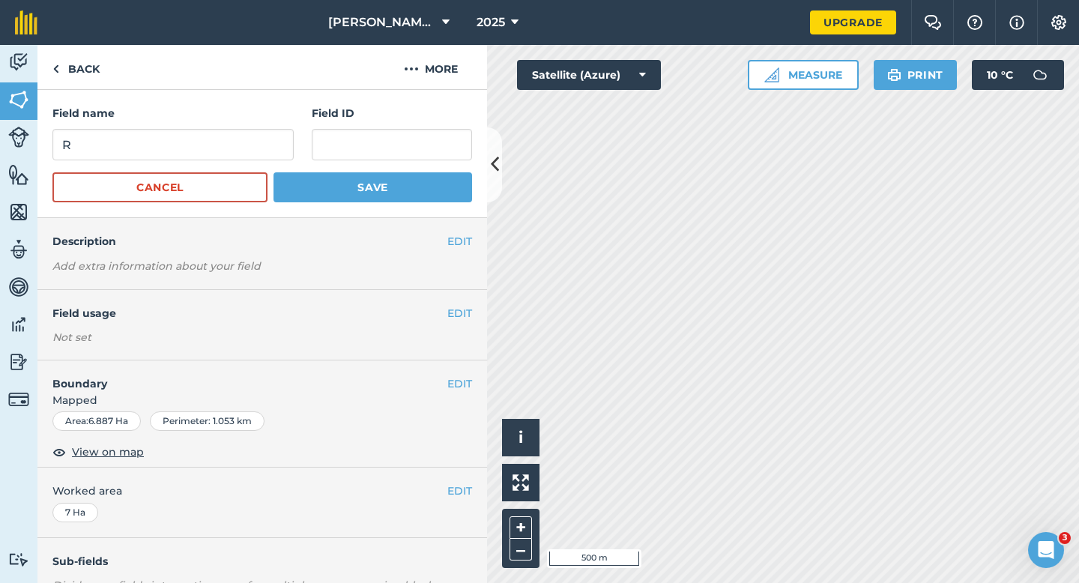
click at [166, 167] on form "Field name R Field ID Cancel Save" at bounding box center [262, 153] width 420 height 97
click at [166, 163] on form "Field name R Field ID Cancel Save" at bounding box center [262, 153] width 420 height 97
click at [166, 151] on input "R" at bounding box center [172, 144] width 241 height 31
click at [166, 151] on input "Y" at bounding box center [172, 144] width 241 height 31
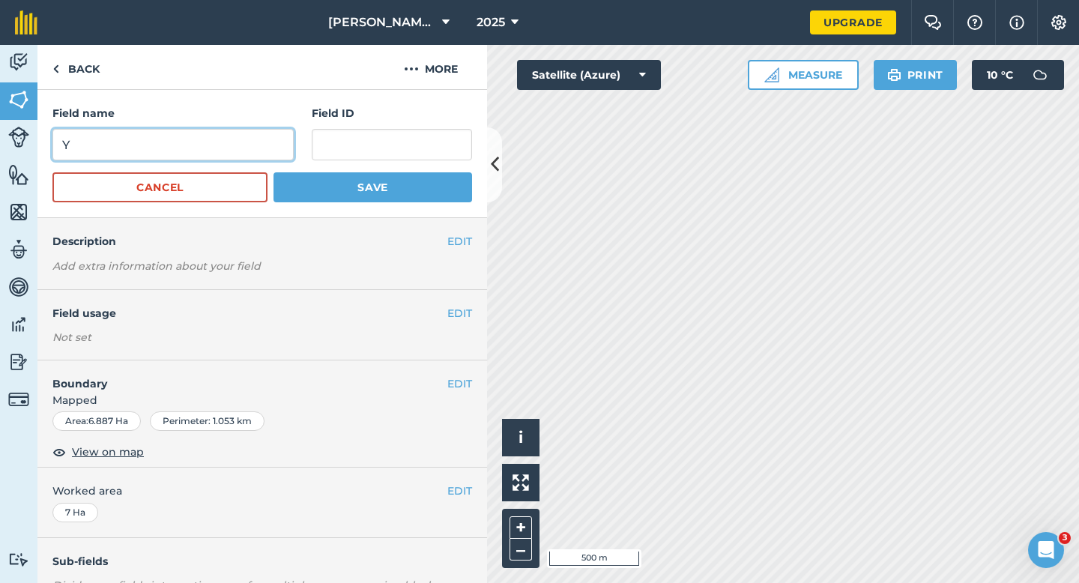
type input "Y"
click at [273, 172] on button "Save" at bounding box center [372, 187] width 199 height 30
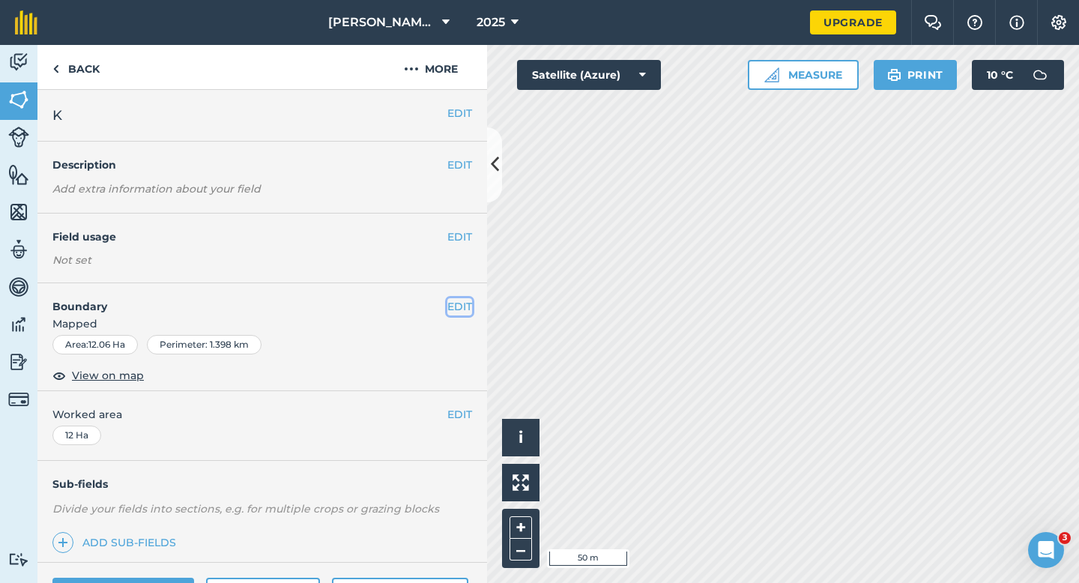
click at [464, 301] on button "EDIT" at bounding box center [459, 306] width 25 height 16
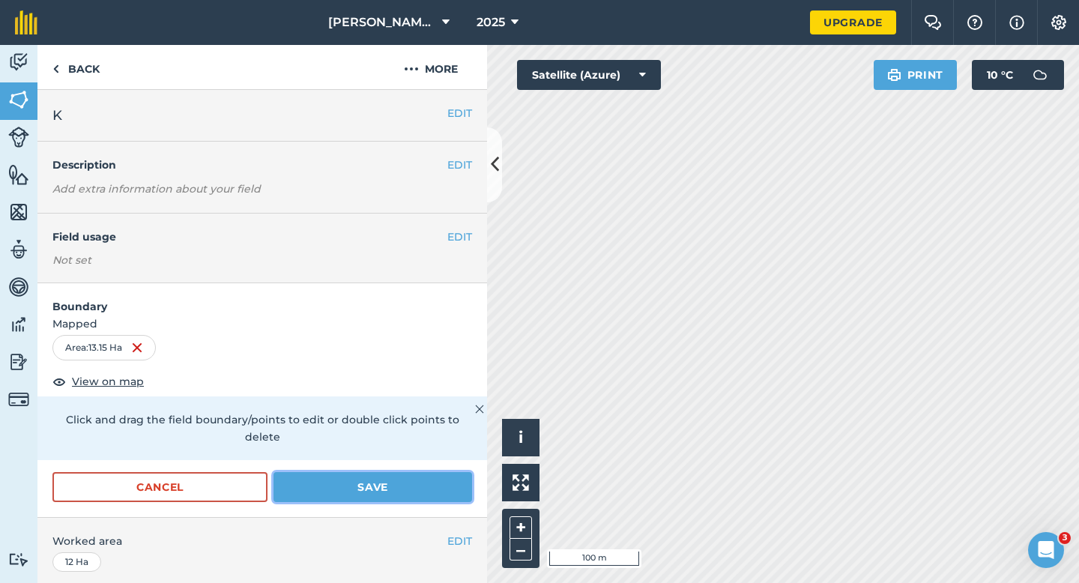
click at [386, 472] on button "Save" at bounding box center [372, 487] width 199 height 30
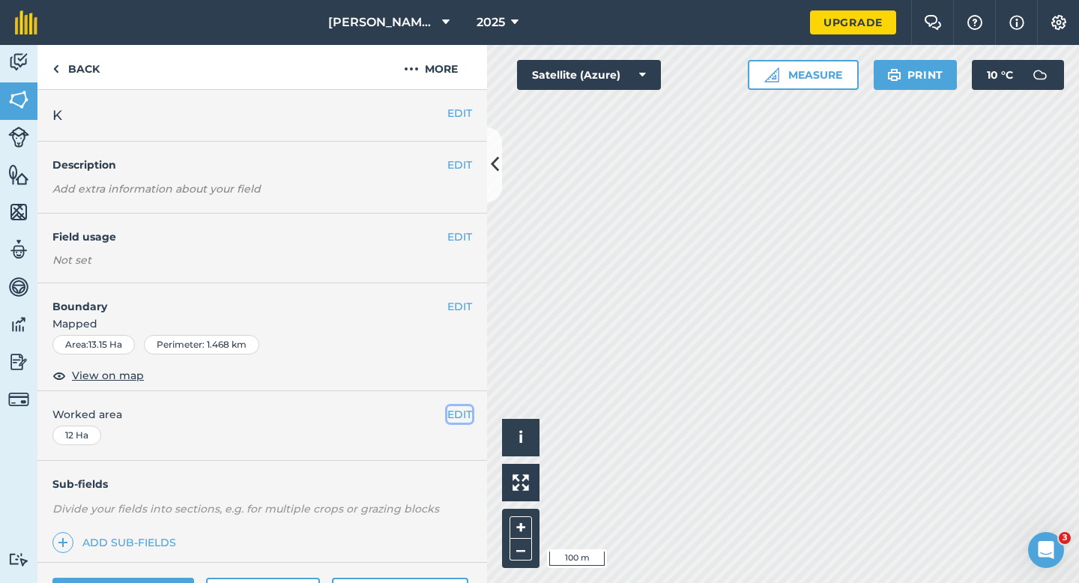
click at [458, 411] on button "EDIT" at bounding box center [459, 414] width 25 height 16
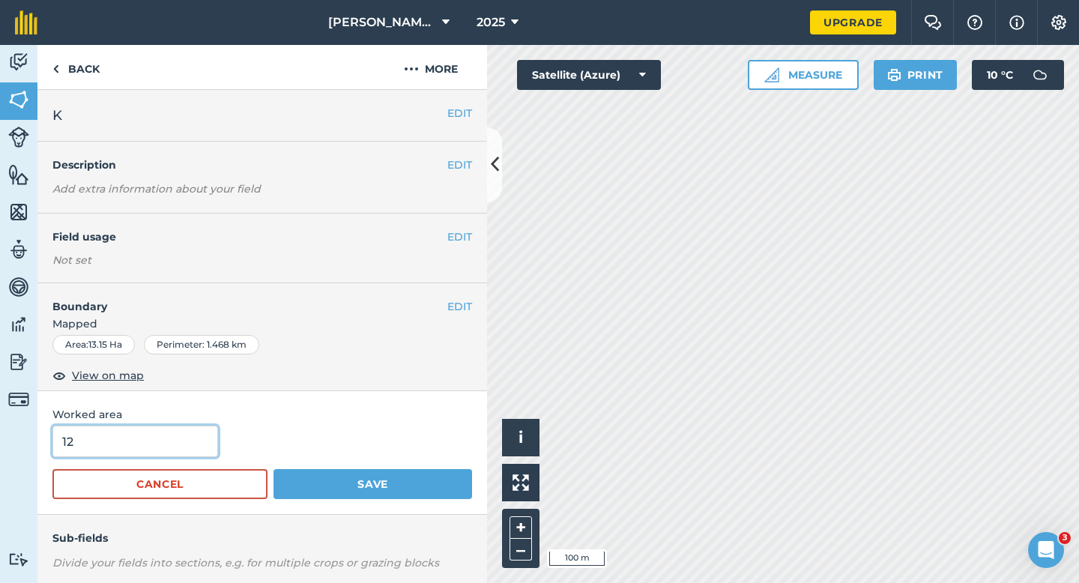
click at [129, 454] on input "12" at bounding box center [135, 440] width 166 height 31
type input "13"
click at [273, 469] on button "Save" at bounding box center [372, 484] width 199 height 30
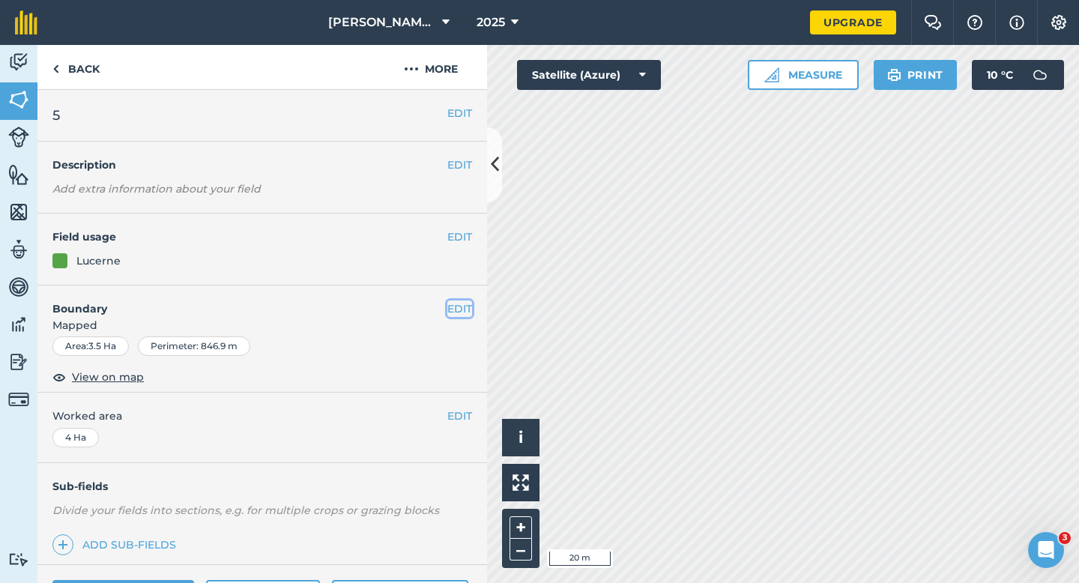
click at [451, 311] on button "EDIT" at bounding box center [459, 308] width 25 height 16
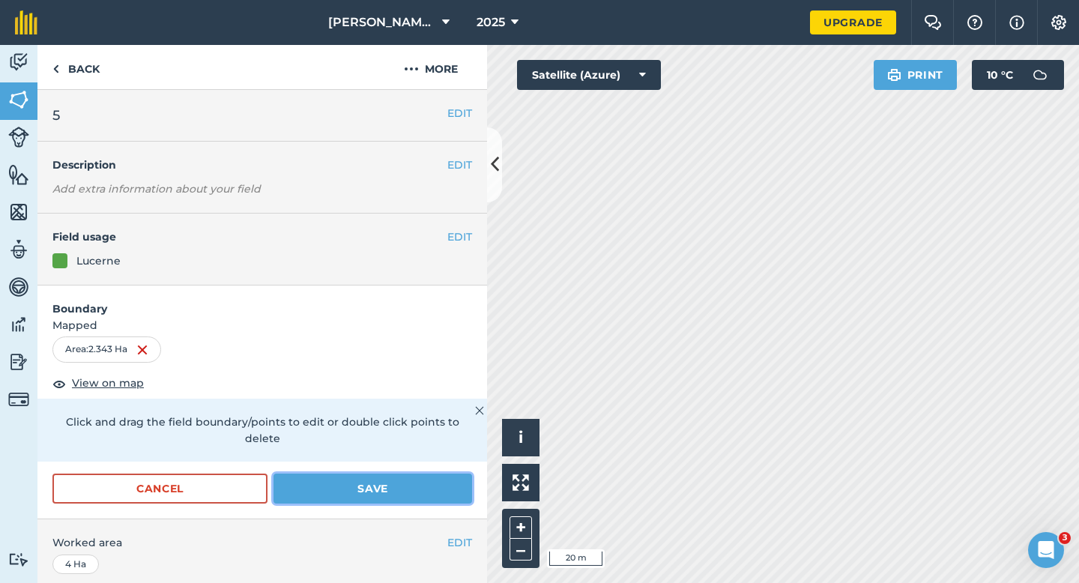
click at [379, 480] on button "Save" at bounding box center [372, 488] width 199 height 30
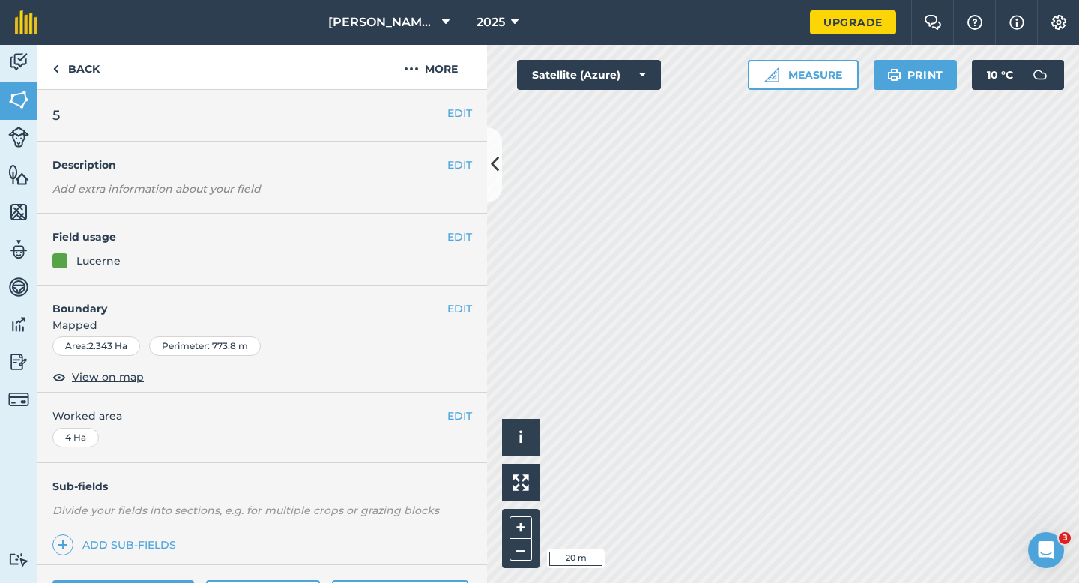
click at [459, 318] on span "Mapped" at bounding box center [261, 325] width 449 height 16
click at [470, 311] on button "EDIT" at bounding box center [459, 308] width 25 height 16
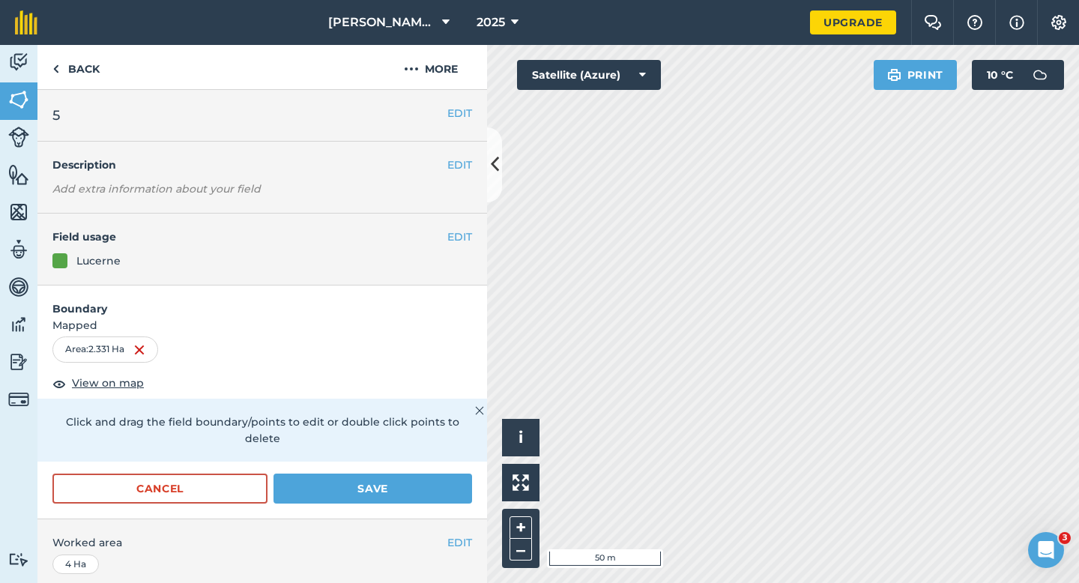
click at [422, 452] on form "Boundary Mapped Area : 2.331 Ha View on map Click and drag the field boundary/p…" at bounding box center [261, 402] width 449 height 234
click at [425, 473] on button "Save" at bounding box center [372, 488] width 199 height 30
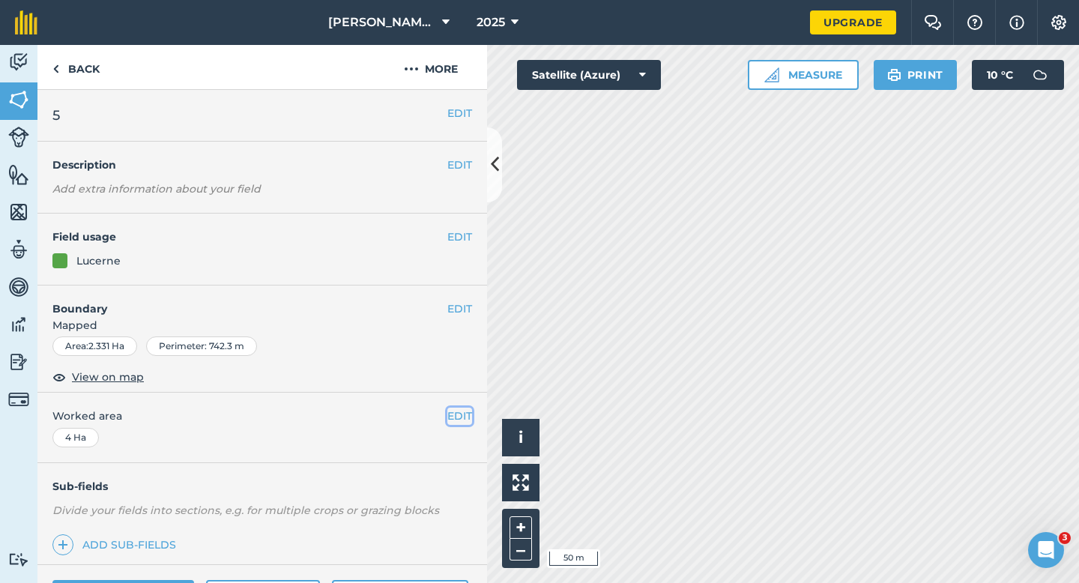
click at [461, 414] on button "EDIT" at bounding box center [459, 416] width 25 height 16
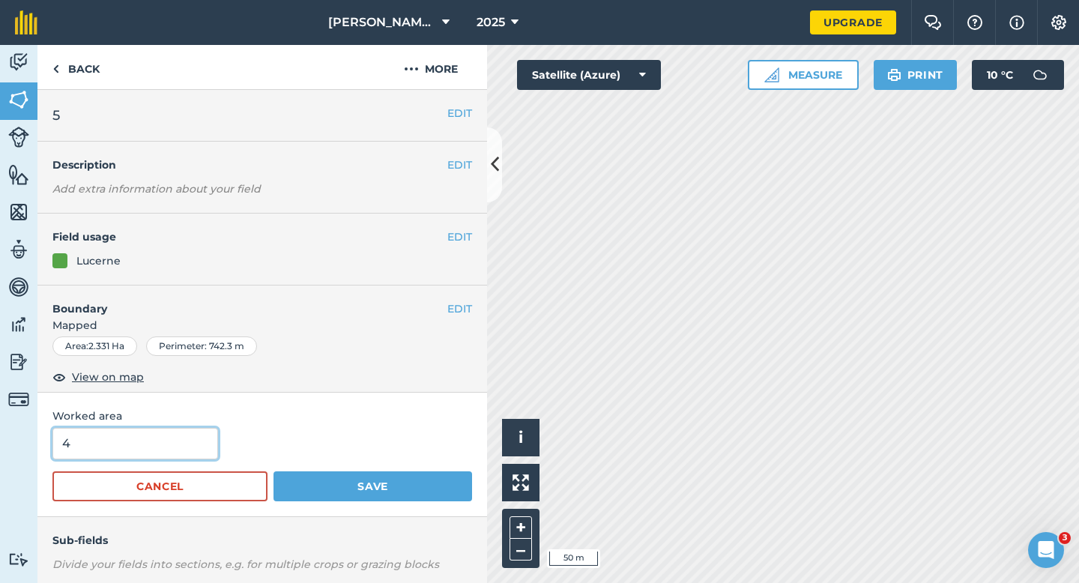
click at [136, 443] on input "4" at bounding box center [135, 443] width 166 height 31
type input "2"
click at [273, 471] on button "Save" at bounding box center [372, 486] width 199 height 30
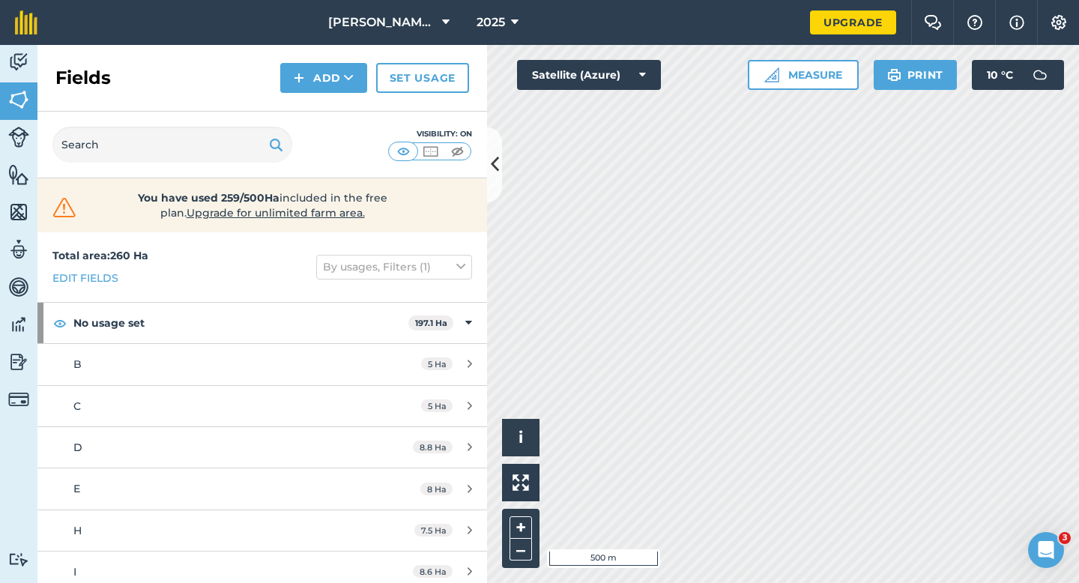
click at [1055, 16] on img at bounding box center [1059, 22] width 18 height 15
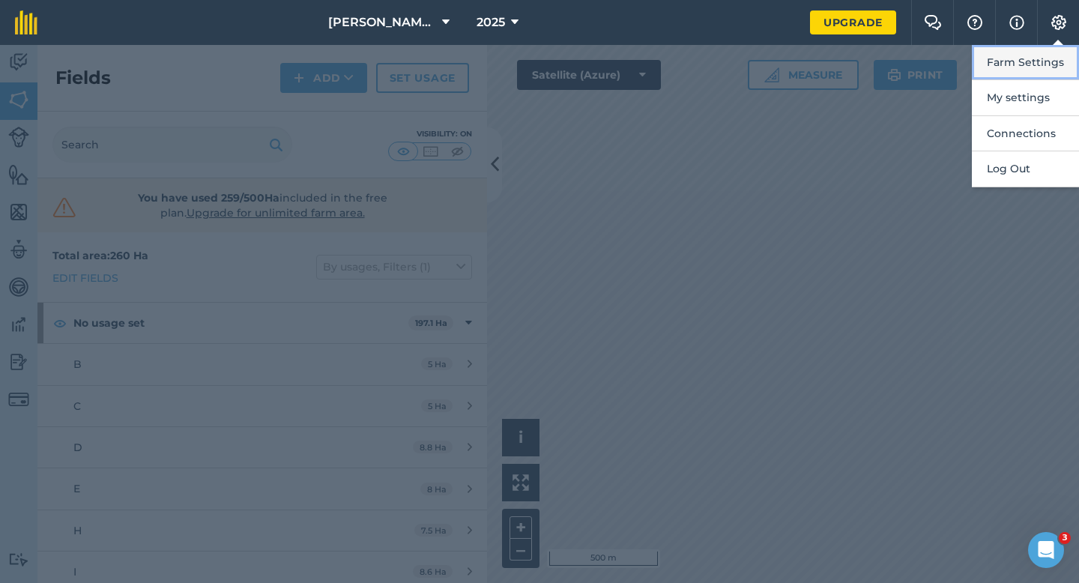
click at [1055, 79] on button "Farm Settings" at bounding box center [1025, 62] width 107 height 35
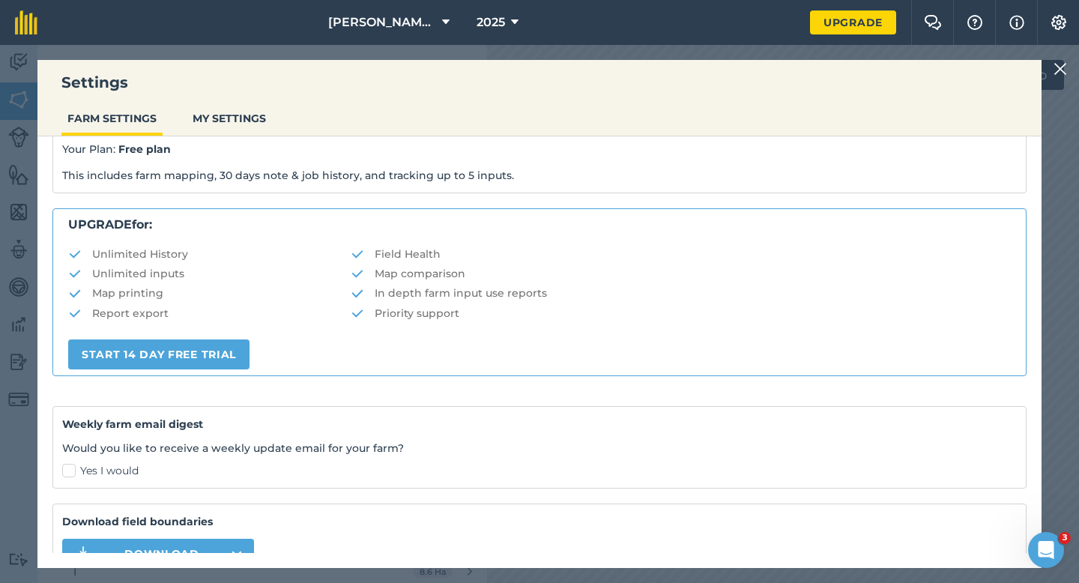
scroll to position [288, 0]
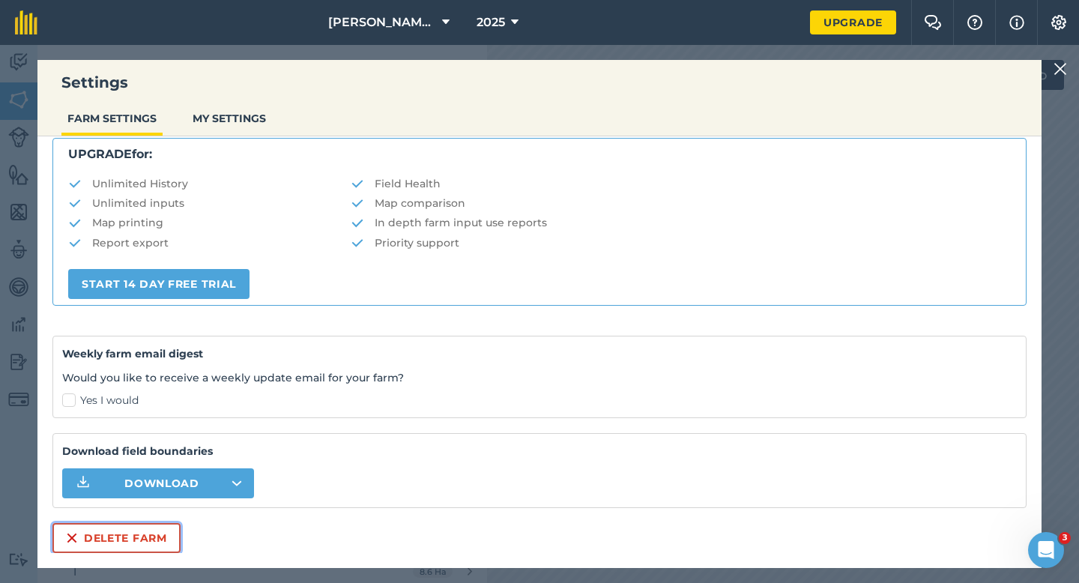
click at [121, 537] on button "Delete farm" at bounding box center [116, 538] width 128 height 30
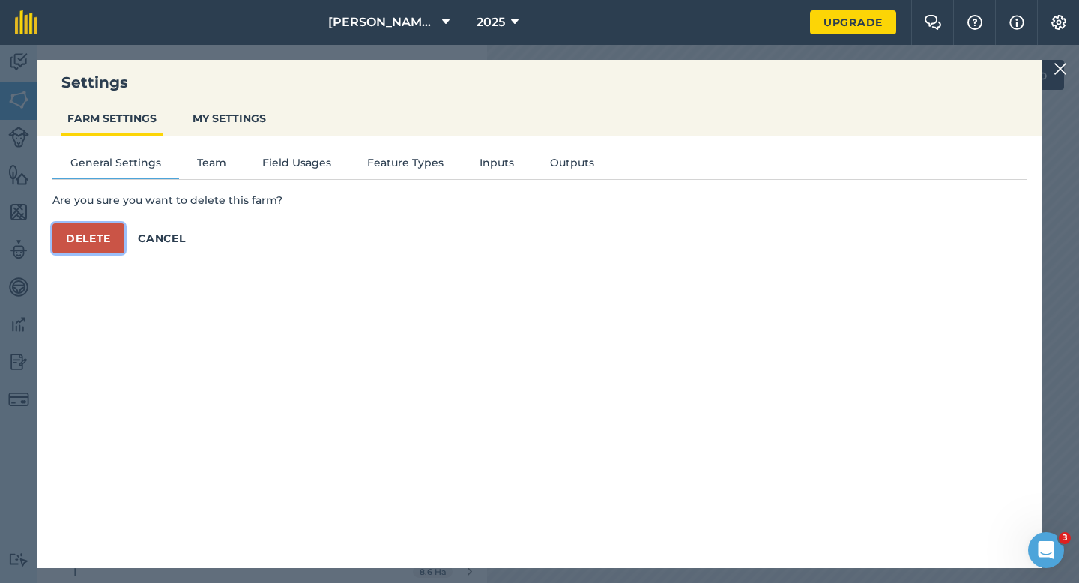
click at [97, 239] on button "Delete" at bounding box center [88, 238] width 72 height 30
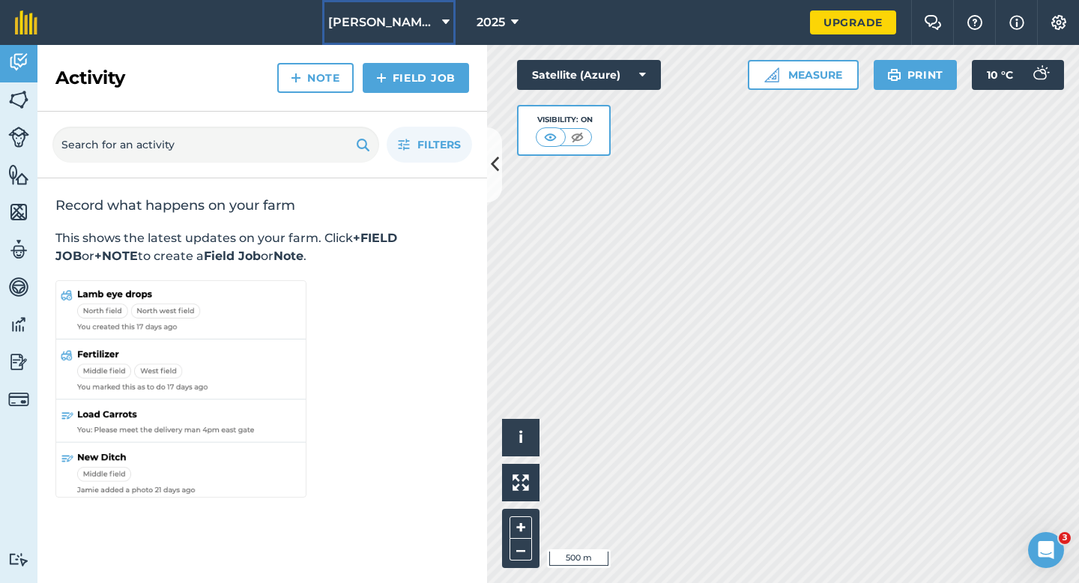
click at [424, 29] on span "[PERSON_NAME] Farming Partnership" at bounding box center [382, 22] width 108 height 18
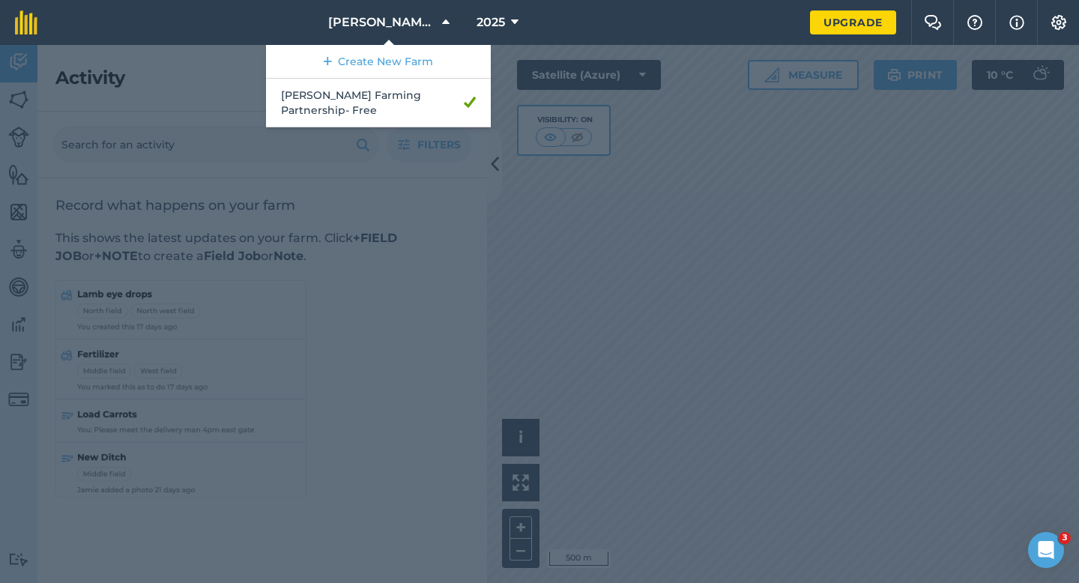
click at [605, 261] on div at bounding box center [539, 314] width 1079 height 538
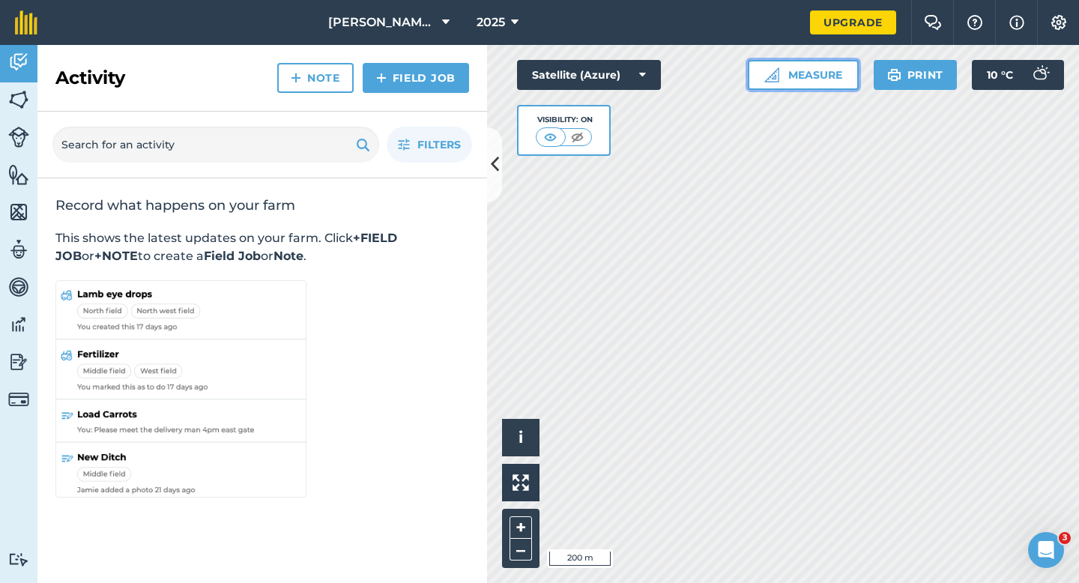
click at [825, 77] on button "Measure" at bounding box center [803, 75] width 111 height 30
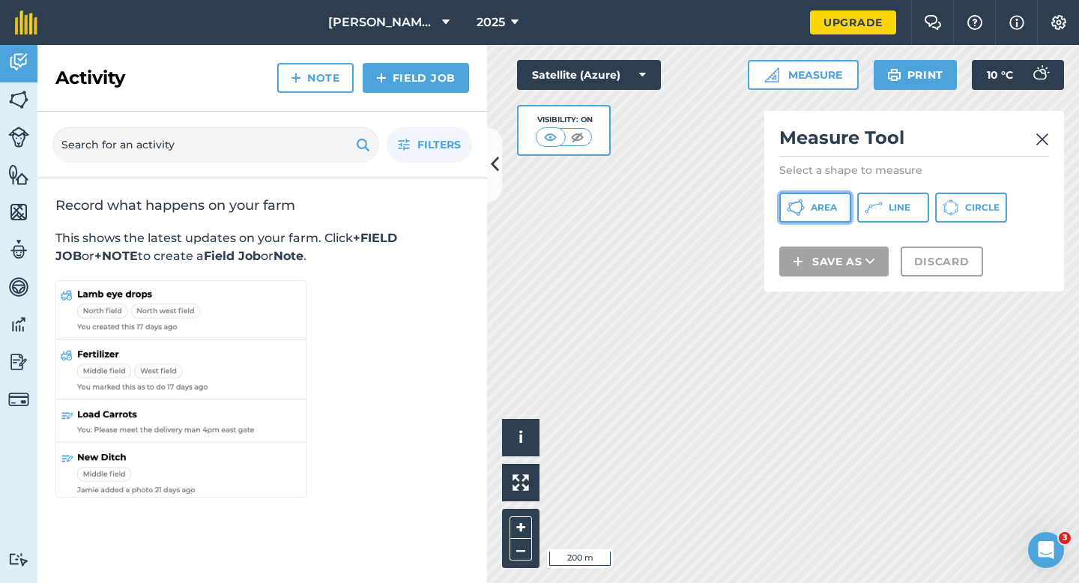
click at [825, 208] on span "Area" at bounding box center [824, 208] width 26 height 12
click at [1032, 147] on h2 "Measure Tool" at bounding box center [914, 141] width 270 height 31
click at [1038, 142] on img at bounding box center [1041, 139] width 13 height 18
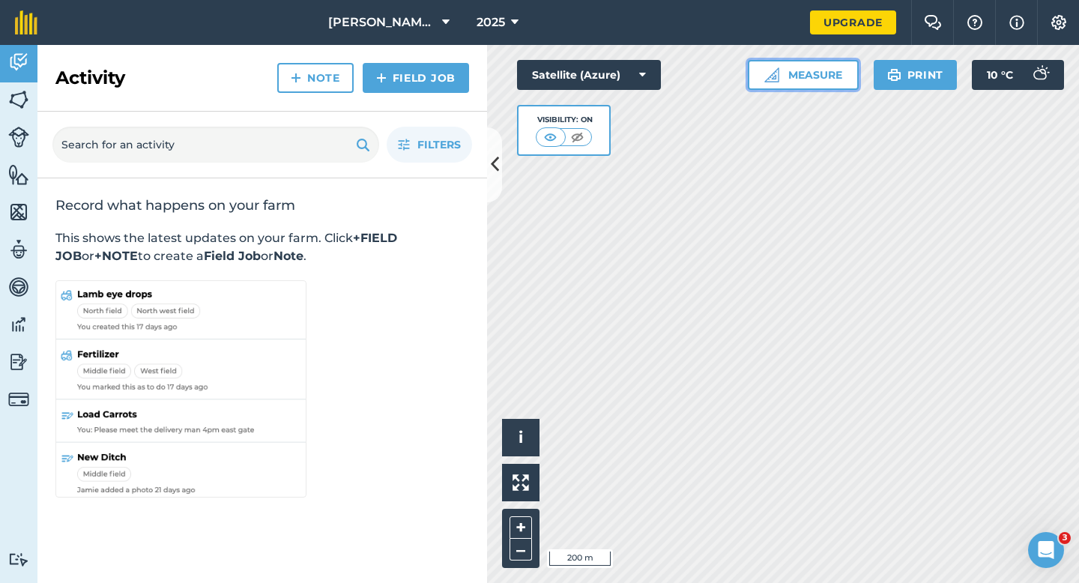
click at [821, 85] on button "Measure" at bounding box center [803, 75] width 111 height 30
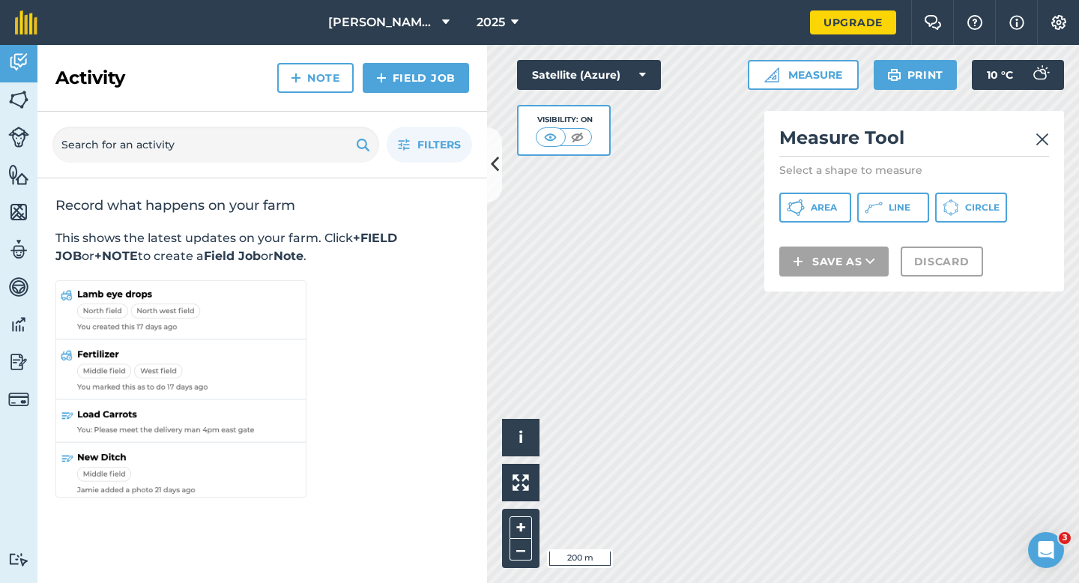
click at [822, 231] on p at bounding box center [914, 234] width 270 height 6
click at [822, 217] on button "Area" at bounding box center [815, 208] width 72 height 30
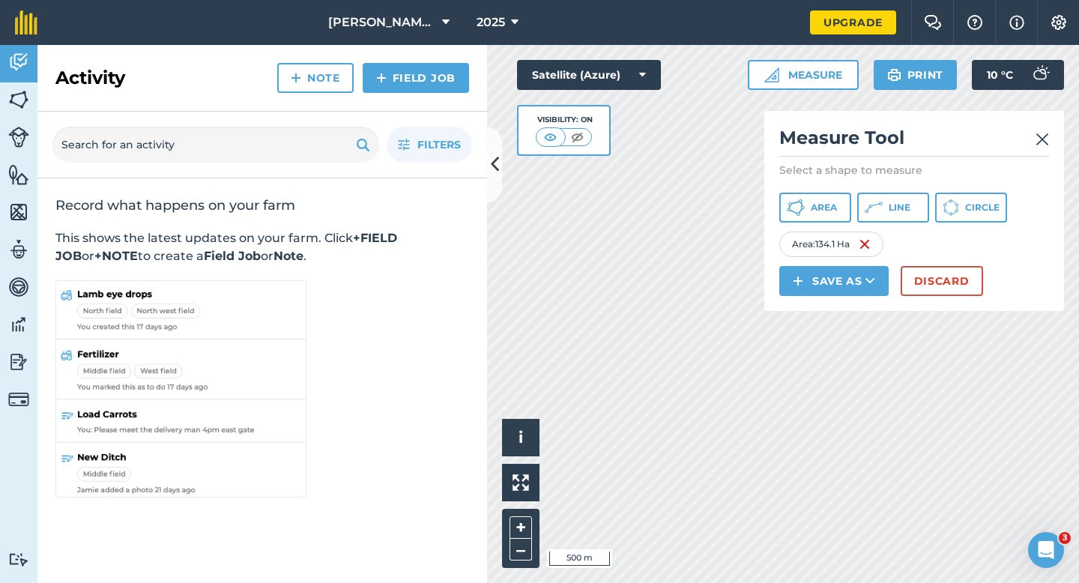
click at [913, 297] on div "Measure Tool Select a shape to measure Area Line Circle Area : 134.1 Ha Save as…" at bounding box center [914, 211] width 300 height 200
click at [913, 294] on button "Discard" at bounding box center [941, 281] width 82 height 30
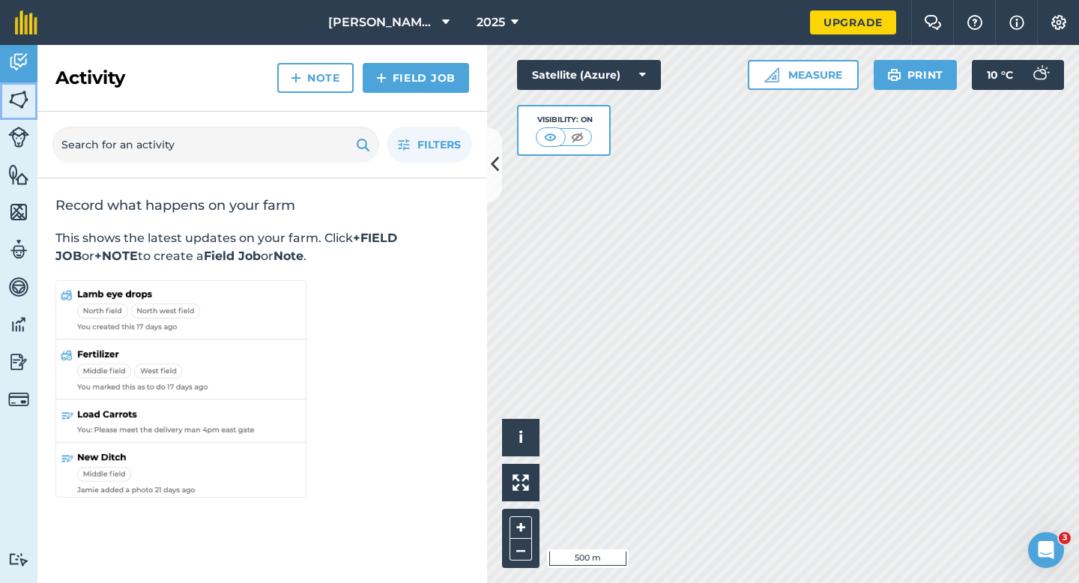
click at [32, 94] on link "Fields" at bounding box center [18, 100] width 37 height 37
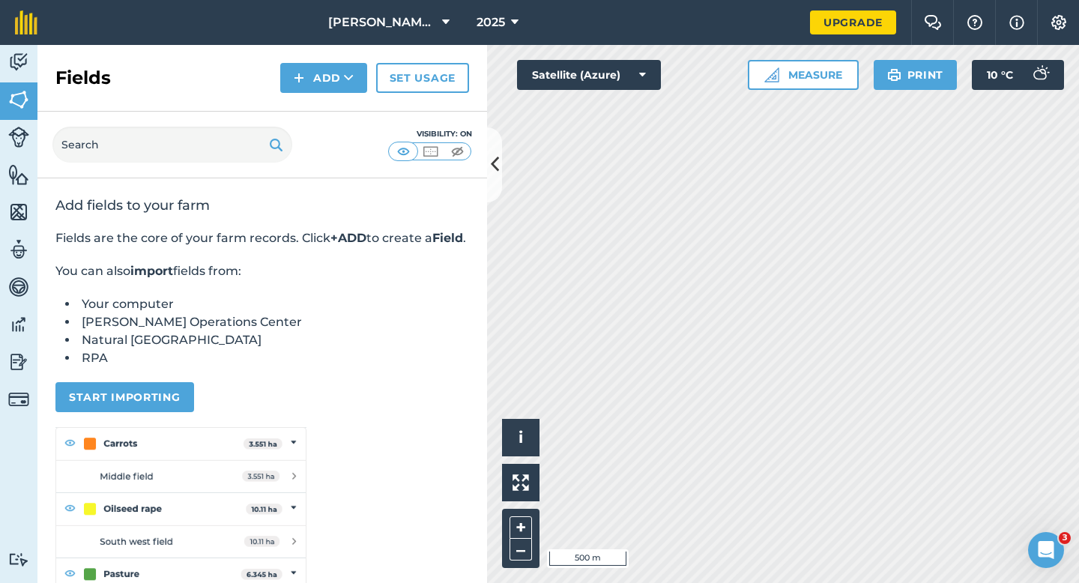
click at [357, 100] on div "Fields Add Set usage" at bounding box center [261, 78] width 449 height 67
click at [324, 84] on button "Add" at bounding box center [323, 78] width 87 height 30
click at [324, 114] on link "Draw" at bounding box center [323, 111] width 82 height 33
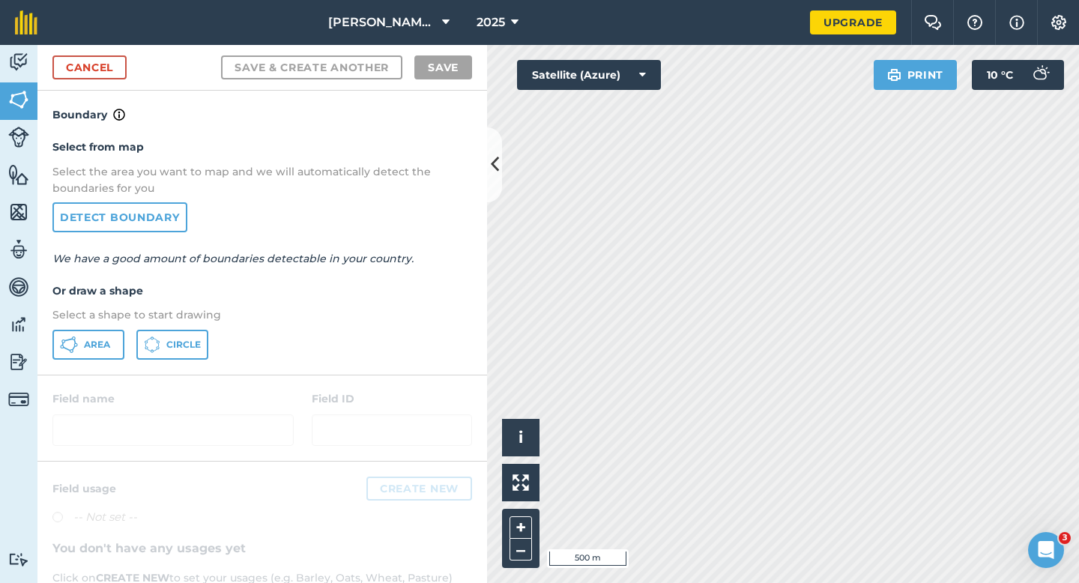
click at [93, 361] on div "Select from map Select the area you want to map and we will automatically detec…" at bounding box center [261, 249] width 449 height 250
click at [93, 339] on span "Area" at bounding box center [97, 345] width 26 height 12
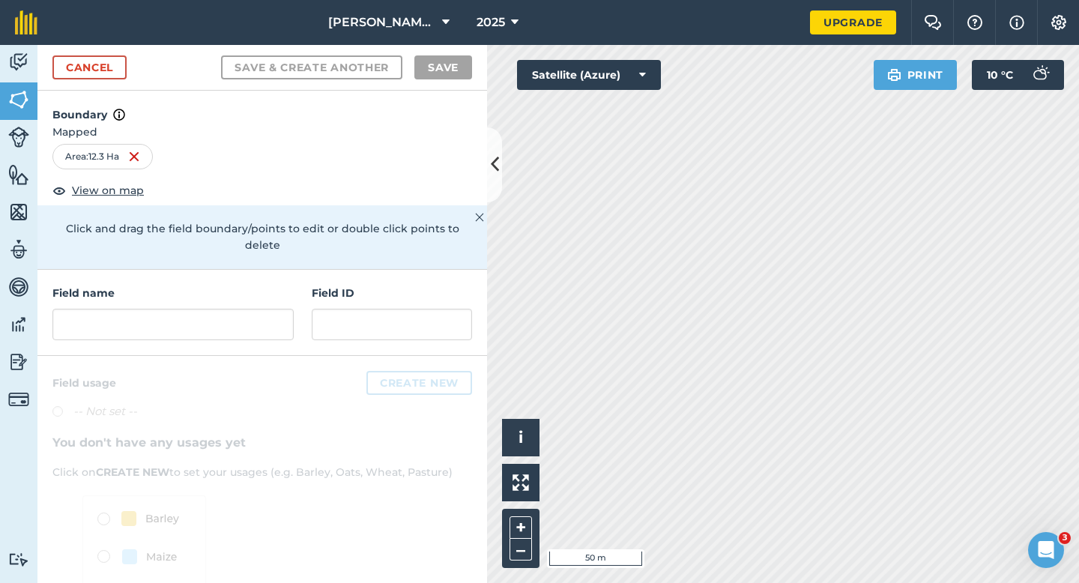
click at [184, 329] on div "Field name Field ID" at bounding box center [261, 313] width 449 height 86
click at [184, 309] on input "text" at bounding box center [172, 324] width 241 height 31
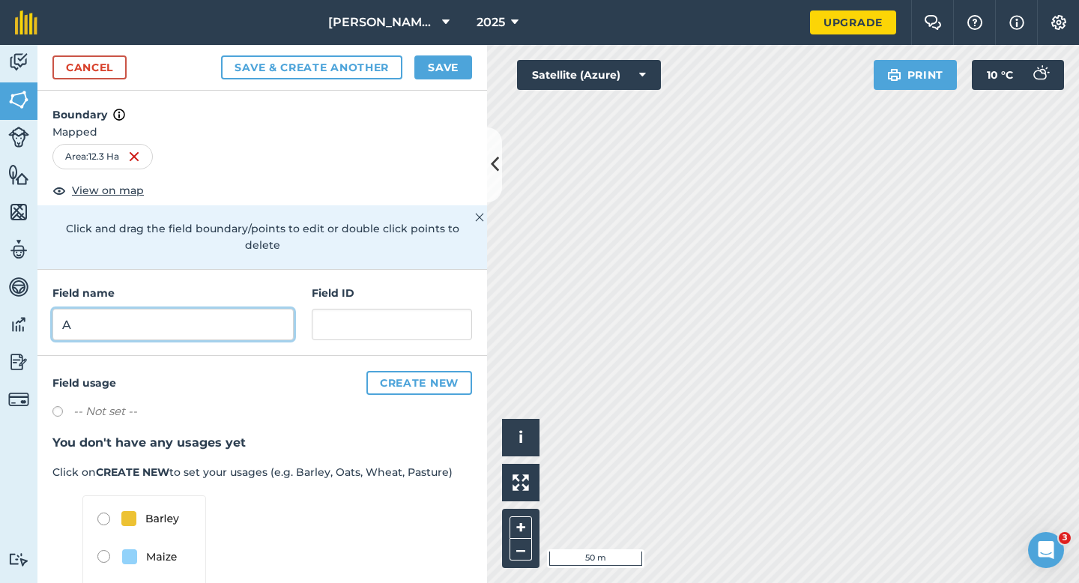
type input "A"
click at [427, 70] on button "Save" at bounding box center [443, 67] width 58 height 24
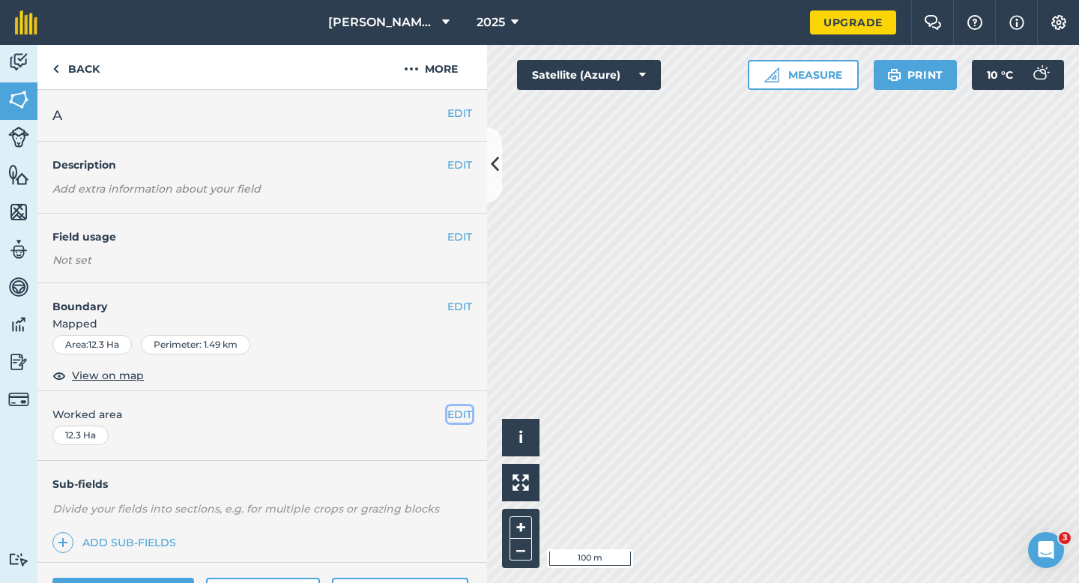
click at [454, 416] on button "EDIT" at bounding box center [459, 414] width 25 height 16
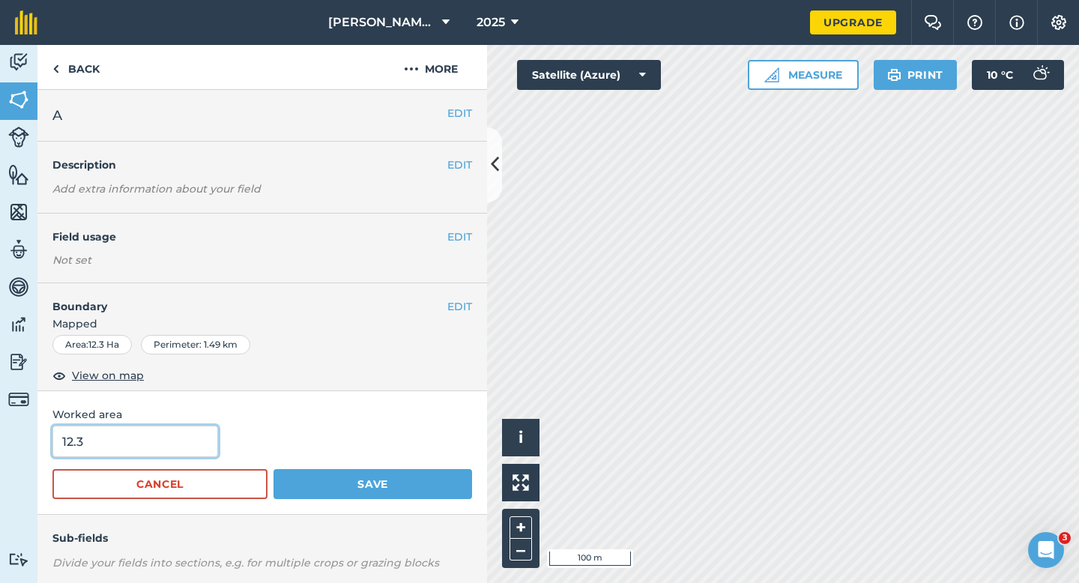
click at [150, 447] on input "12.3" at bounding box center [135, 440] width 166 height 31
click at [273, 469] on button "Save" at bounding box center [372, 484] width 199 height 30
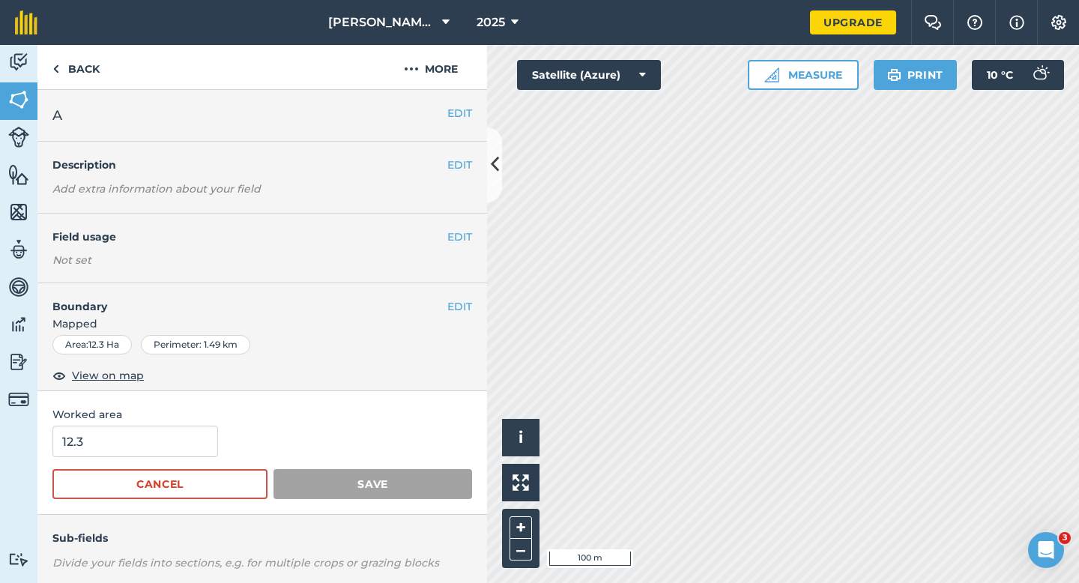
click at [455, 92] on div "EDIT A" at bounding box center [261, 116] width 449 height 52
click at [455, 109] on button "EDIT" at bounding box center [459, 113] width 25 height 16
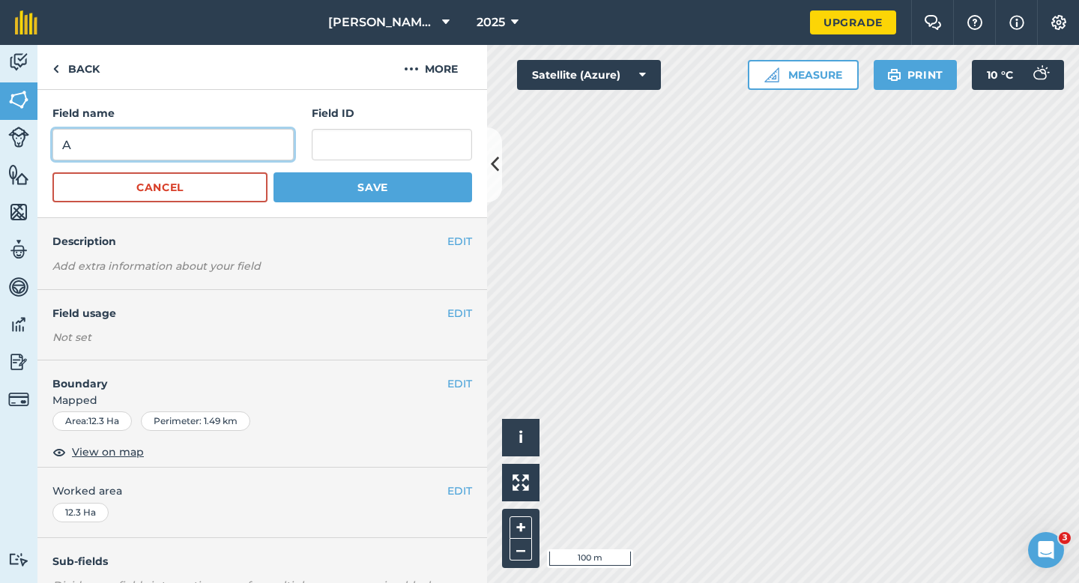
click at [252, 148] on input "A" at bounding box center [172, 144] width 241 height 31
type input "C"
click at [273, 172] on button "Save" at bounding box center [372, 187] width 199 height 30
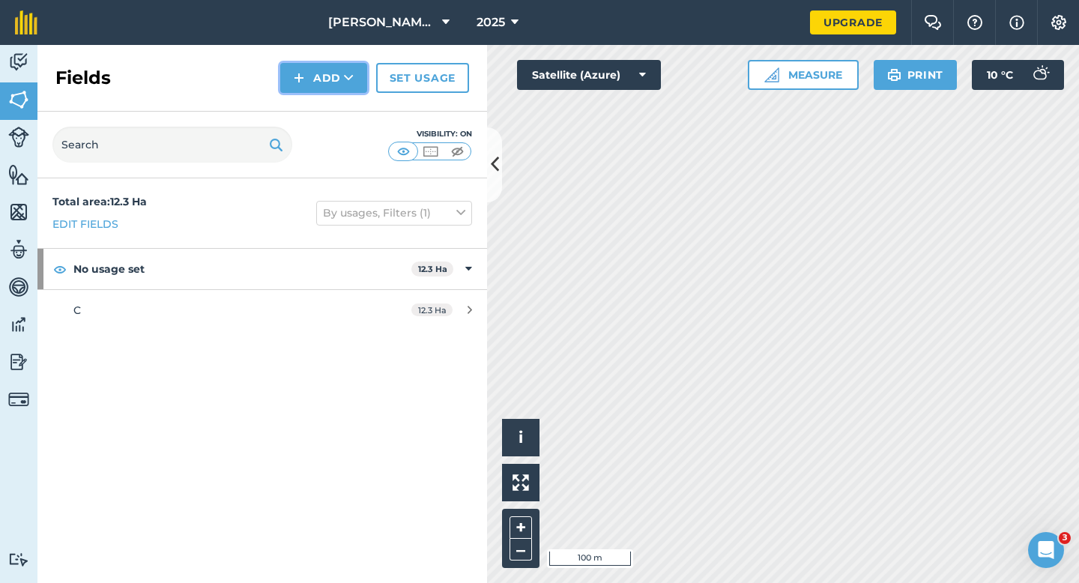
click at [293, 73] on button "Add" at bounding box center [323, 78] width 87 height 30
click at [306, 99] on link "Draw" at bounding box center [323, 111] width 82 height 33
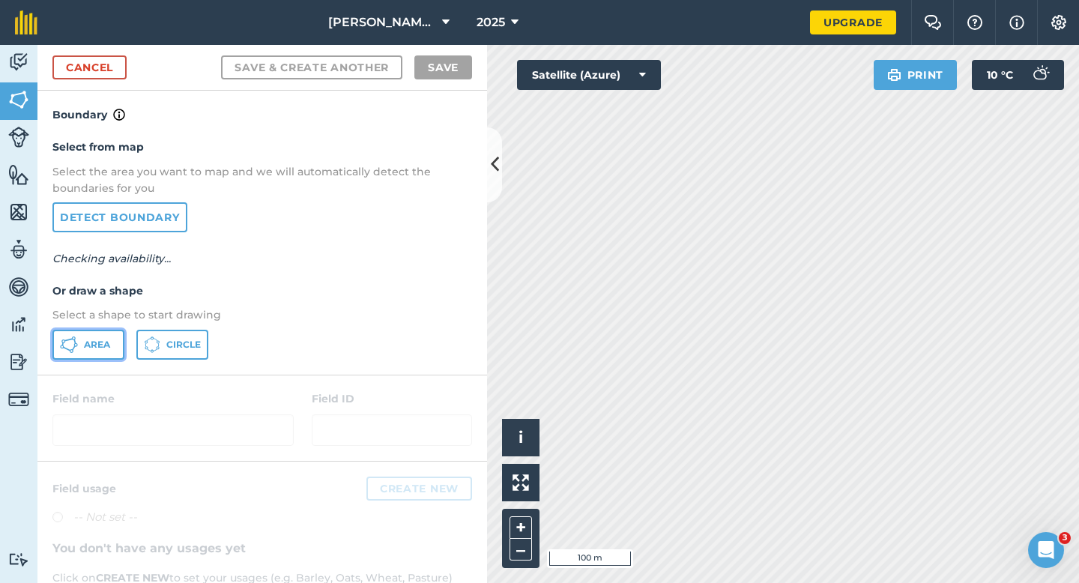
click at [109, 344] on span "Area" at bounding box center [97, 345] width 26 height 12
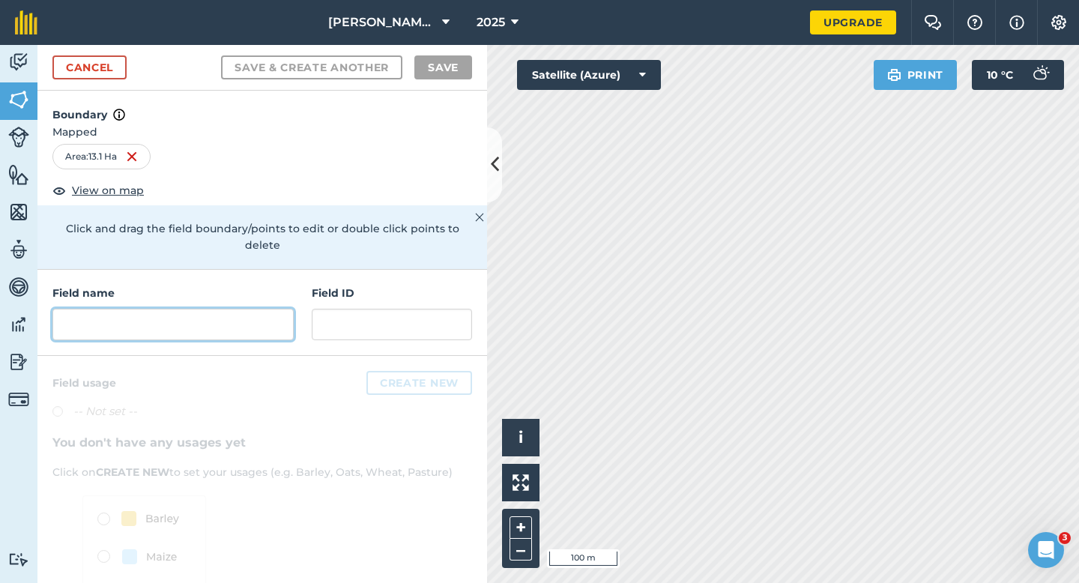
click at [220, 309] on input "text" at bounding box center [172, 324] width 241 height 31
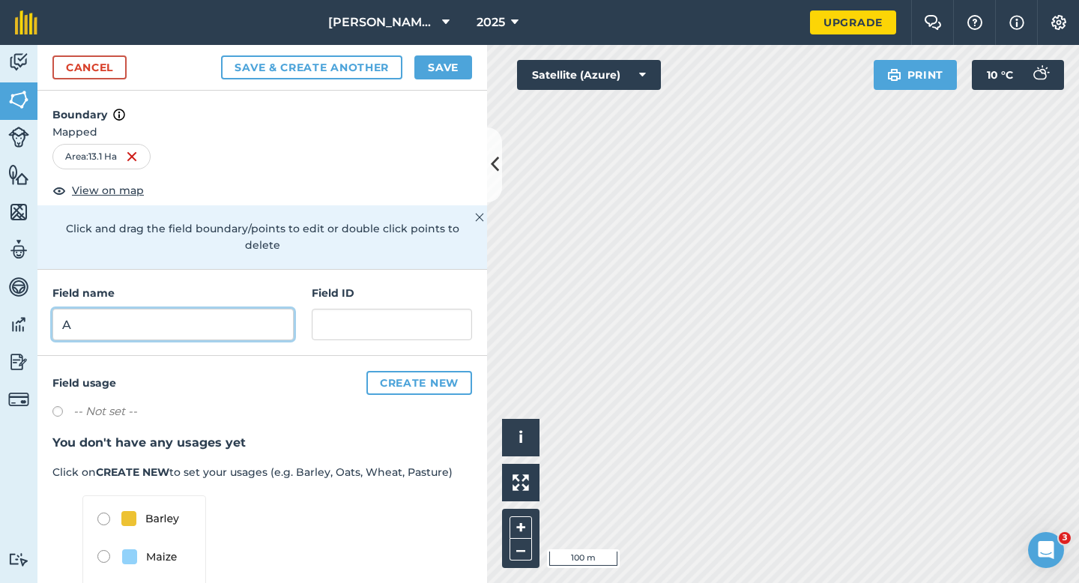
type input "A"
click at [445, 79] on div "Cancel Save & Create Another Save" at bounding box center [261, 68] width 449 height 46
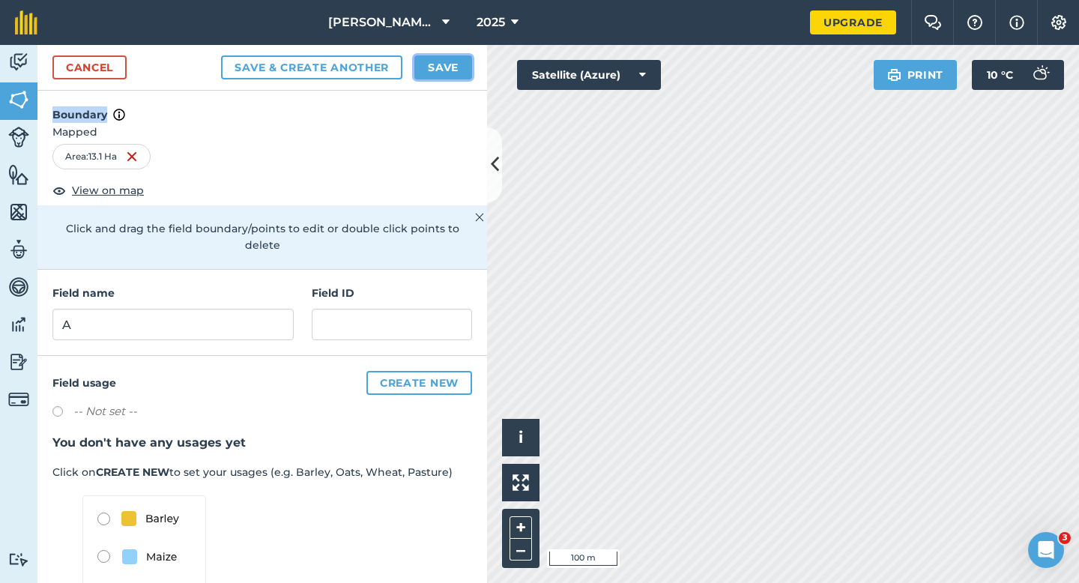
click at [445, 67] on button "Save" at bounding box center [443, 67] width 58 height 24
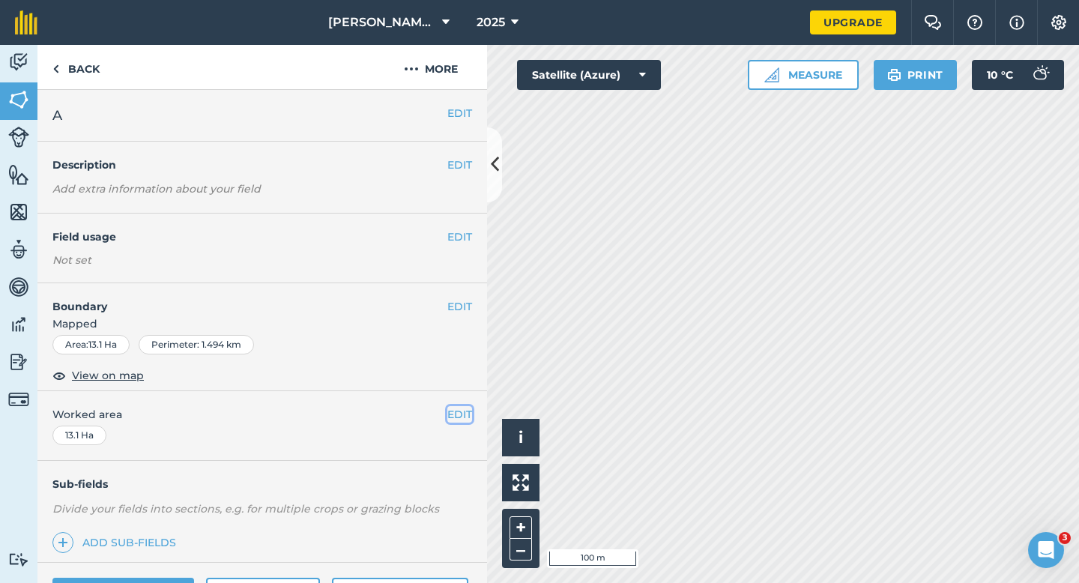
click at [454, 408] on button "EDIT" at bounding box center [459, 414] width 25 height 16
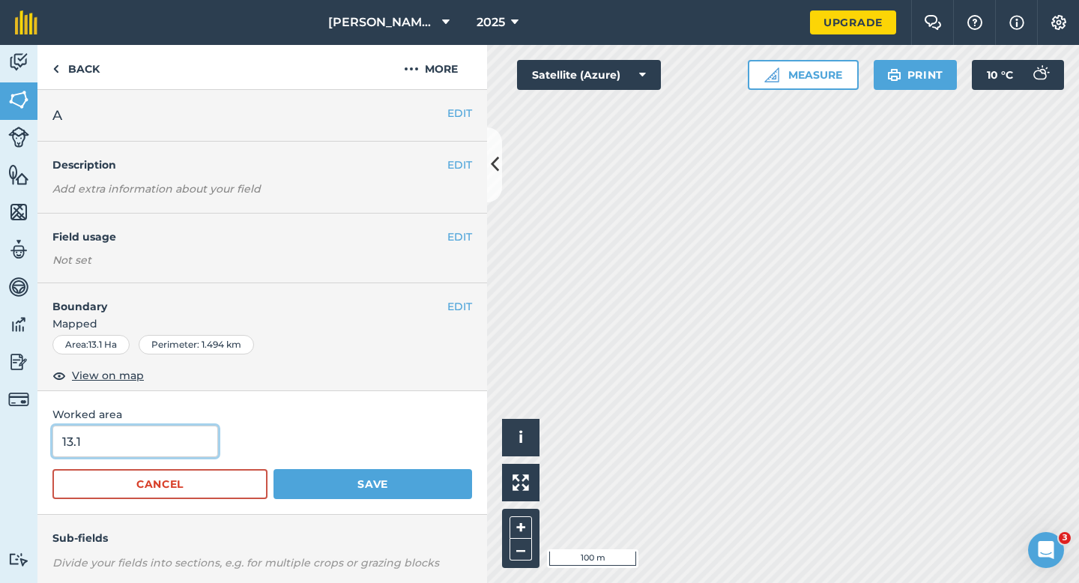
click at [187, 436] on input "13.1" at bounding box center [135, 440] width 166 height 31
click at [273, 469] on button "Save" at bounding box center [372, 484] width 199 height 30
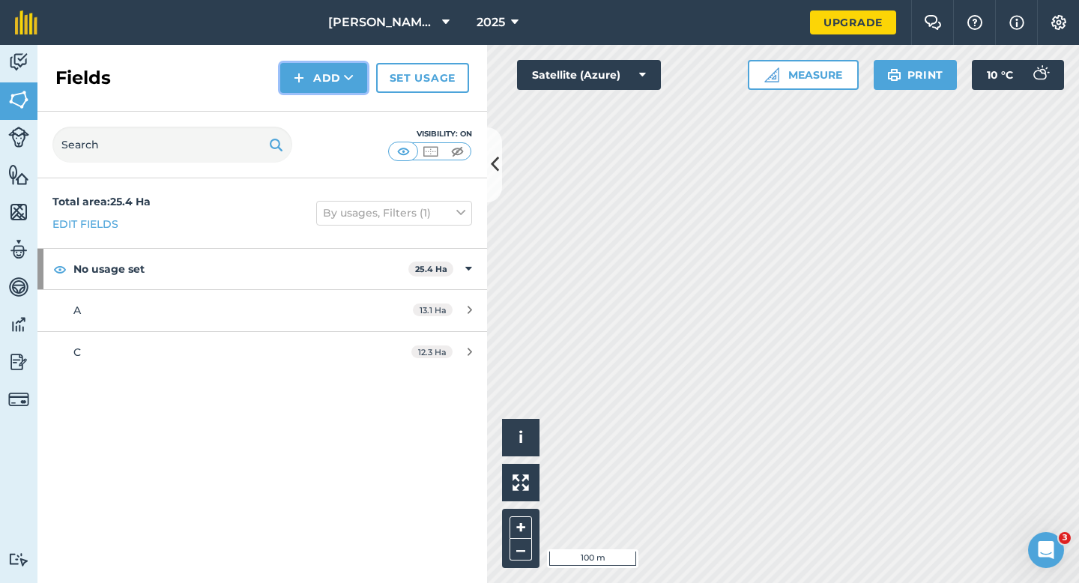
click at [298, 89] on button "Add" at bounding box center [323, 78] width 87 height 30
click at [300, 103] on link "Draw" at bounding box center [323, 111] width 82 height 33
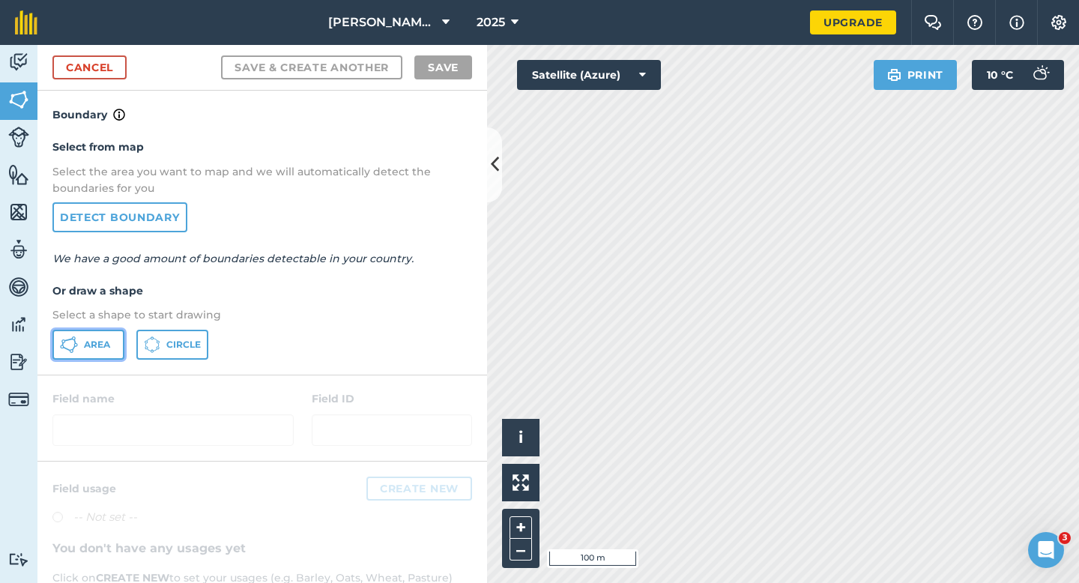
click at [101, 357] on button "Area" at bounding box center [88, 345] width 72 height 30
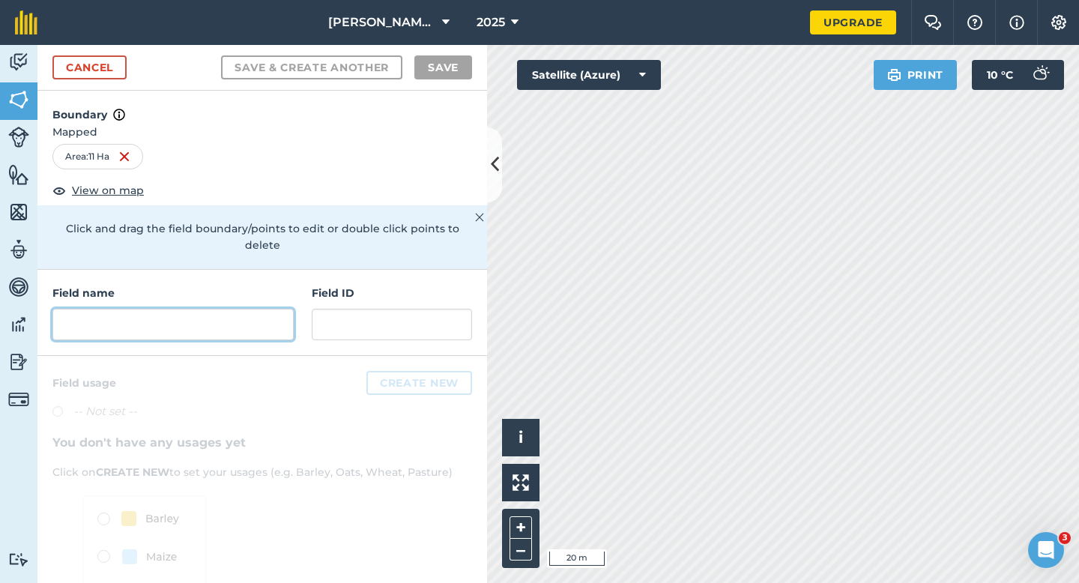
click at [208, 313] on input "text" at bounding box center [172, 324] width 241 height 31
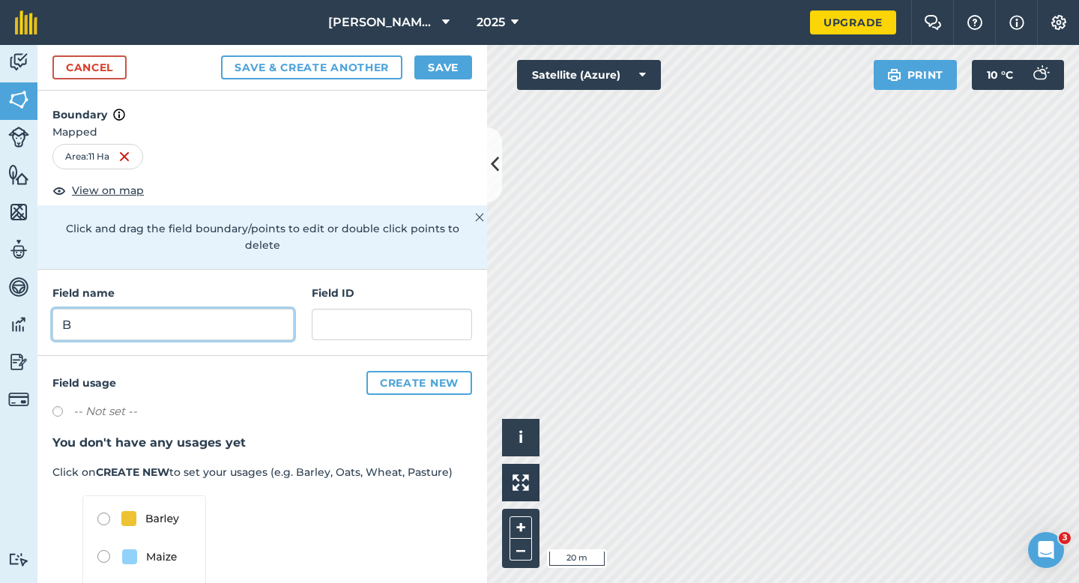
type input "B"
click at [428, 80] on div "Cancel Save & Create Another Save" at bounding box center [261, 68] width 449 height 46
click at [440, 70] on button "Save" at bounding box center [443, 67] width 58 height 24
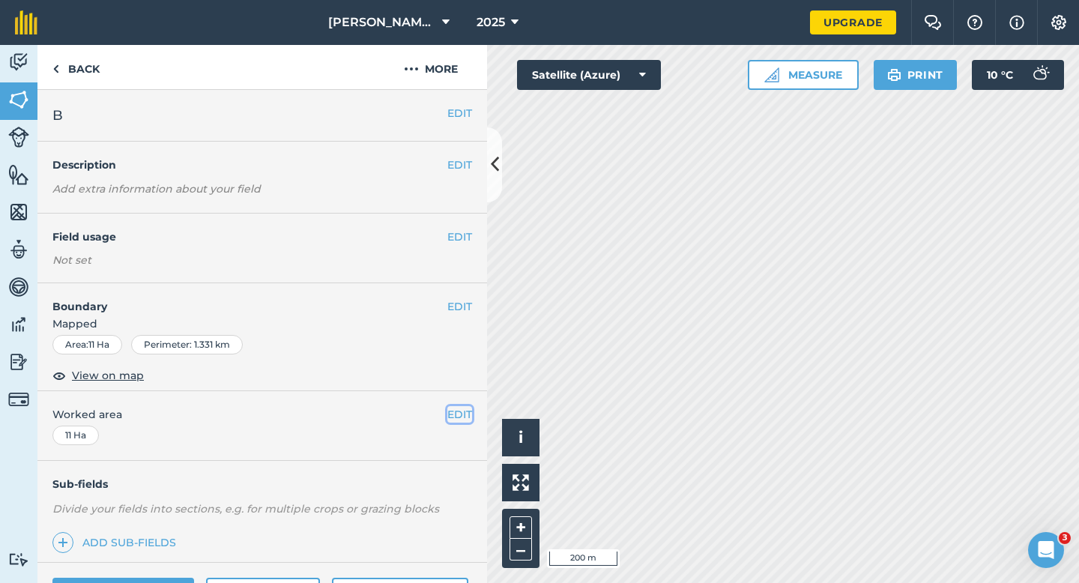
click at [454, 411] on button "EDIT" at bounding box center [459, 414] width 25 height 16
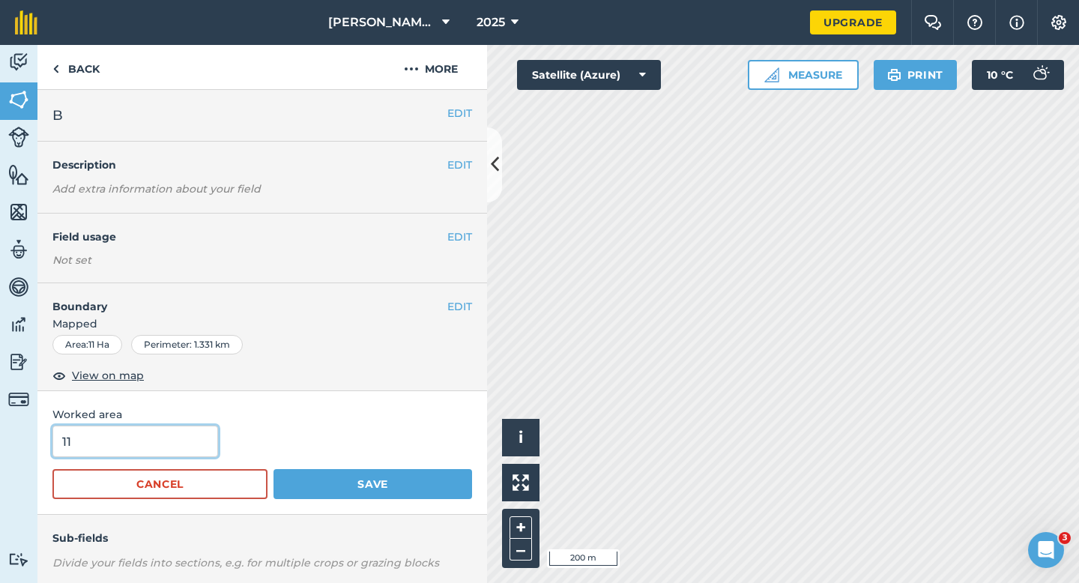
click at [185, 440] on input "11" at bounding box center [135, 440] width 166 height 31
click at [273, 469] on button "Save" at bounding box center [372, 484] width 199 height 30
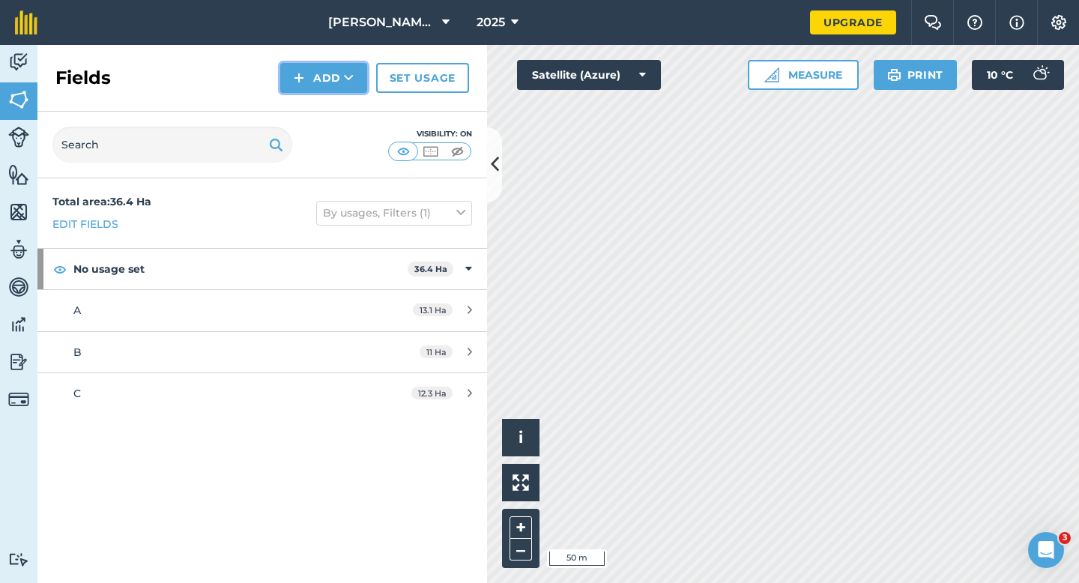
click at [297, 79] on img at bounding box center [299, 78] width 10 height 18
click at [309, 98] on link "Draw" at bounding box center [323, 111] width 82 height 33
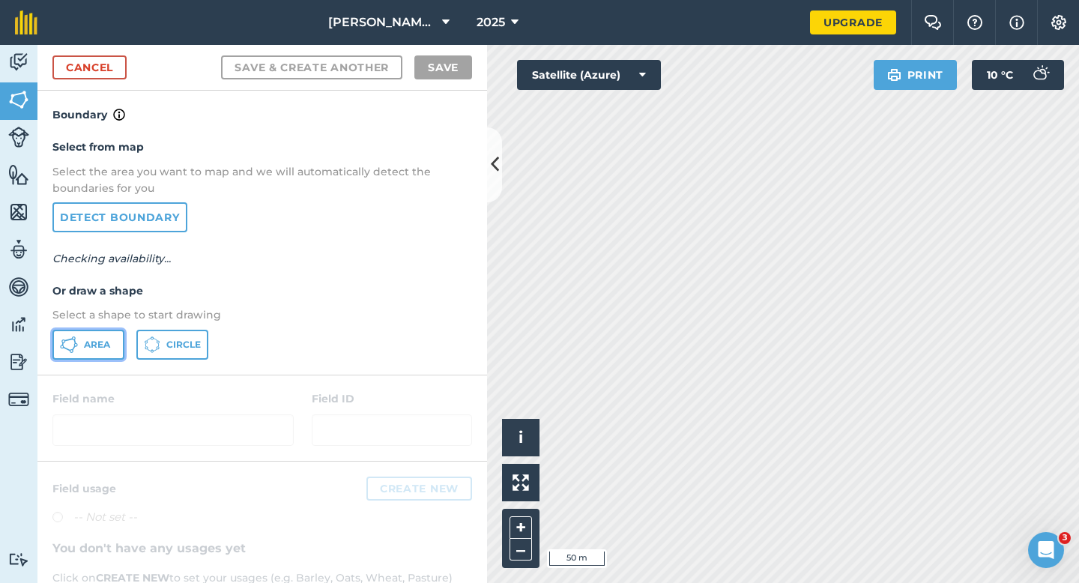
click at [82, 338] on button "Area" at bounding box center [88, 345] width 72 height 30
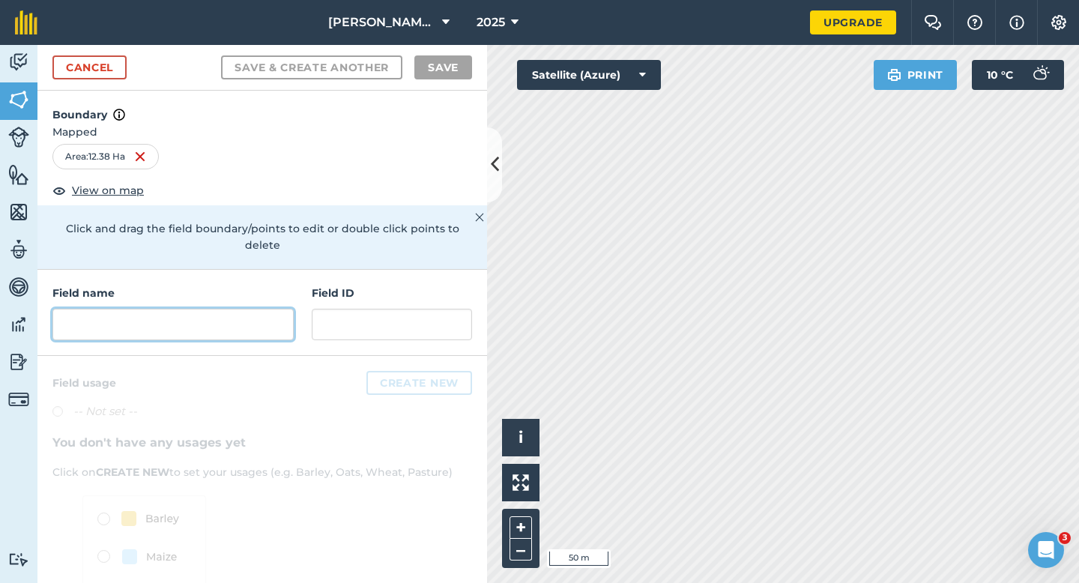
click at [286, 309] on input "text" at bounding box center [172, 324] width 241 height 31
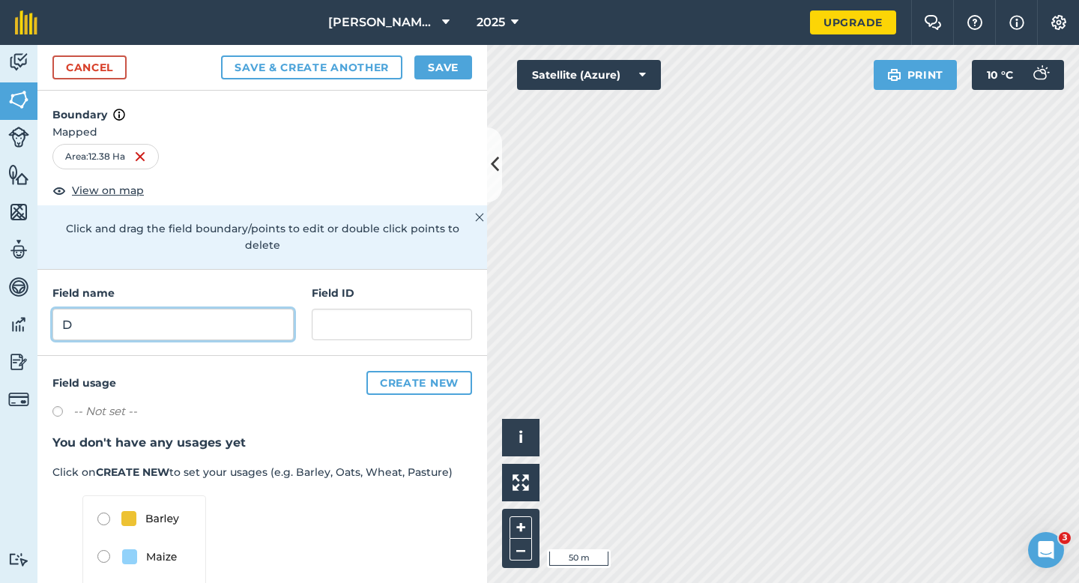
type input "D"
click at [426, 68] on button "Save" at bounding box center [443, 67] width 58 height 24
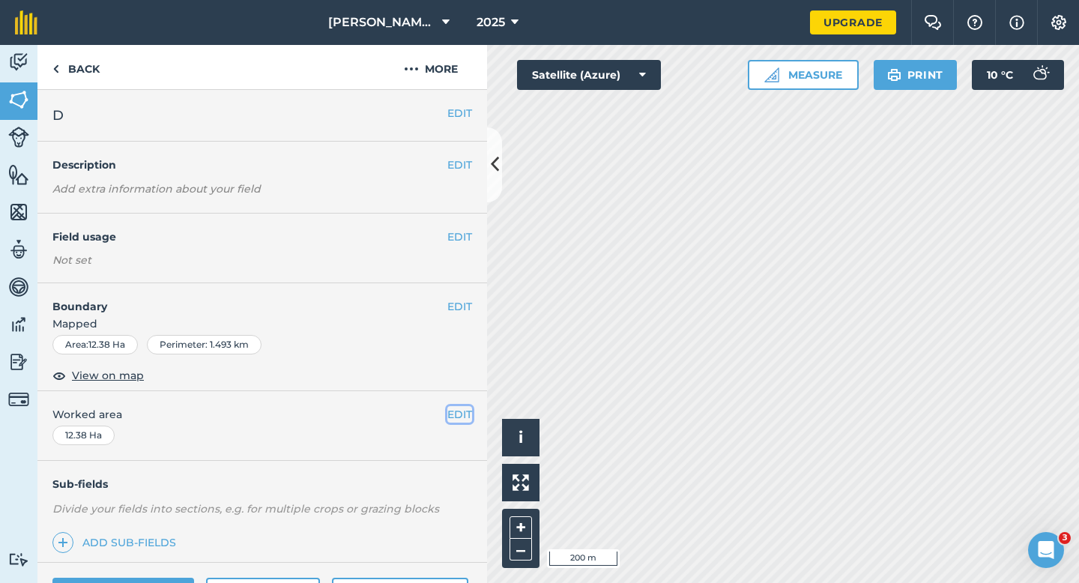
click at [458, 413] on button "EDIT" at bounding box center [459, 414] width 25 height 16
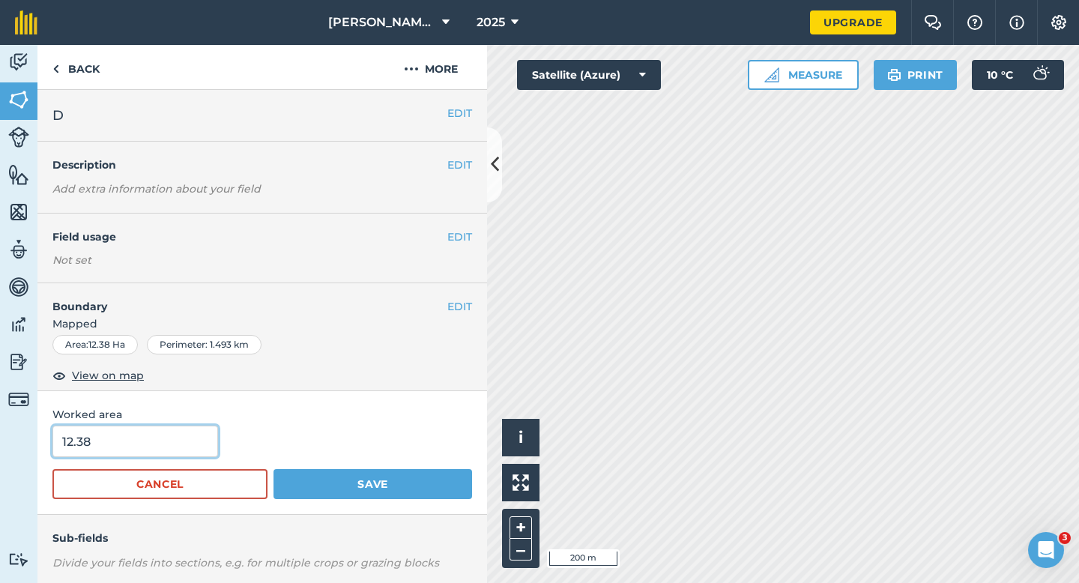
click at [157, 445] on input "12.38" at bounding box center [135, 440] width 166 height 31
type input "12.4"
click at [273, 469] on button "Save" at bounding box center [372, 484] width 199 height 30
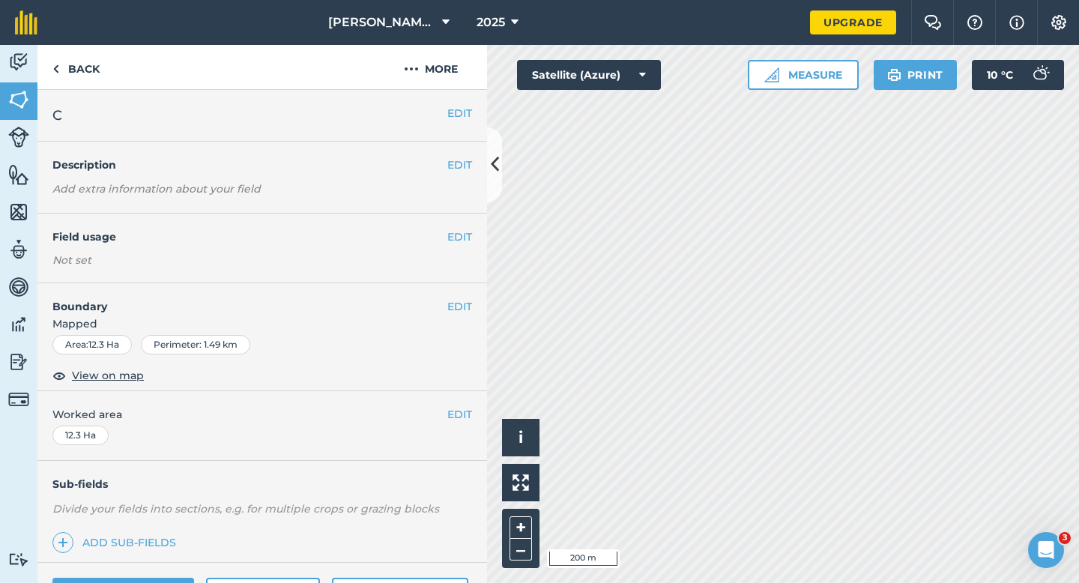
click at [457, 402] on div "EDIT Worked area 12.3 Ha" at bounding box center [261, 426] width 449 height 70
click at [445, 423] on div "EDIT Worked area 12.3 Ha" at bounding box center [261, 426] width 449 height 70
click at [443, 417] on span "Worked area" at bounding box center [262, 414] width 420 height 16
drag, startPoint x: 452, startPoint y: 417, endPoint x: 411, endPoint y: 417, distance: 42.0
click at [411, 417] on div "EDIT Worked area 12.3 Ha" at bounding box center [261, 426] width 449 height 70
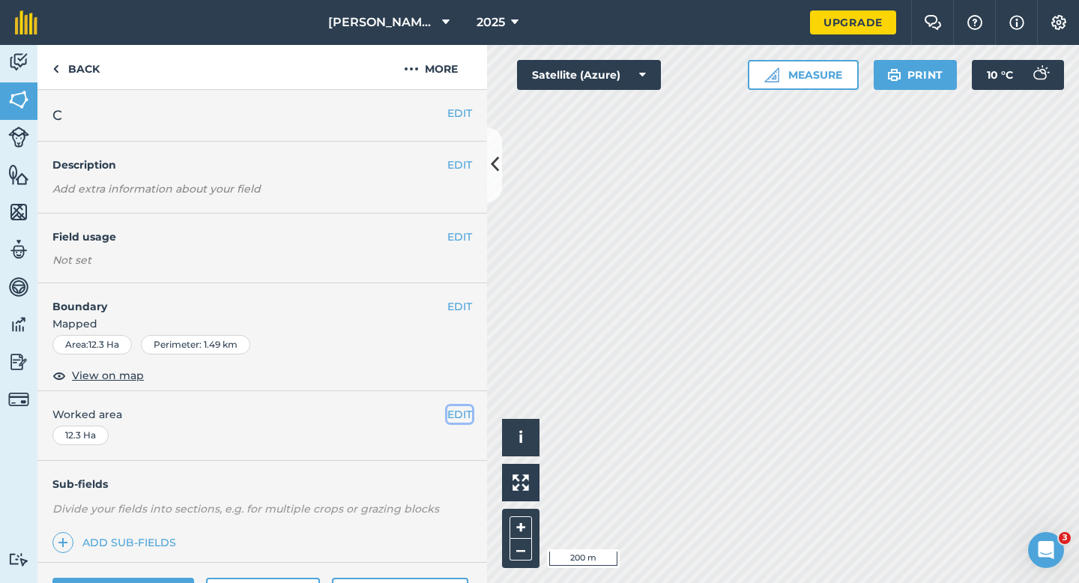
click at [459, 420] on button "EDIT" at bounding box center [459, 414] width 25 height 16
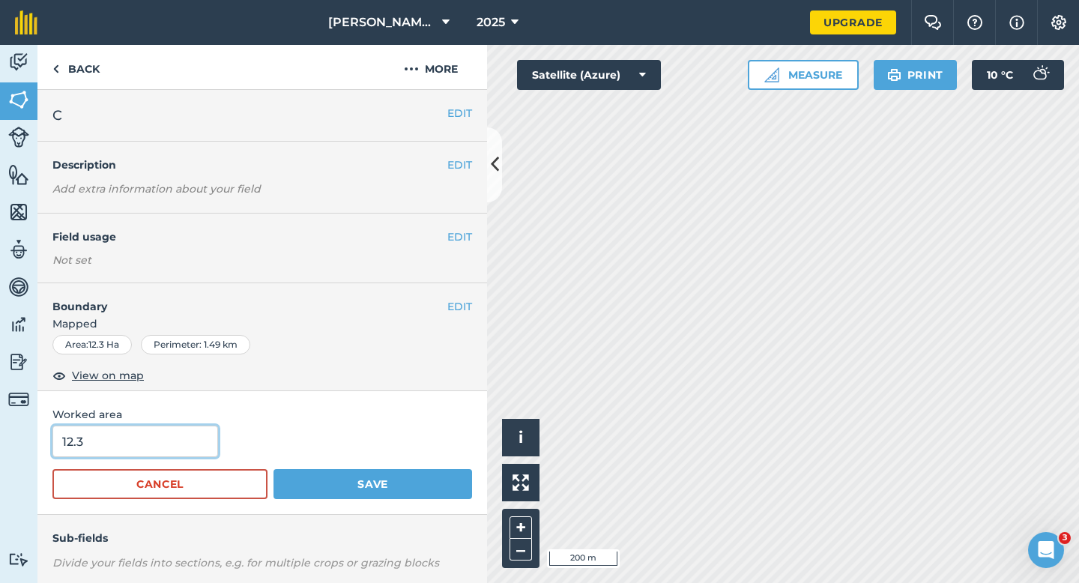
click at [193, 451] on input "12.3" at bounding box center [135, 440] width 166 height 31
type input "12.4"
click at [273, 469] on button "Save" at bounding box center [372, 484] width 199 height 30
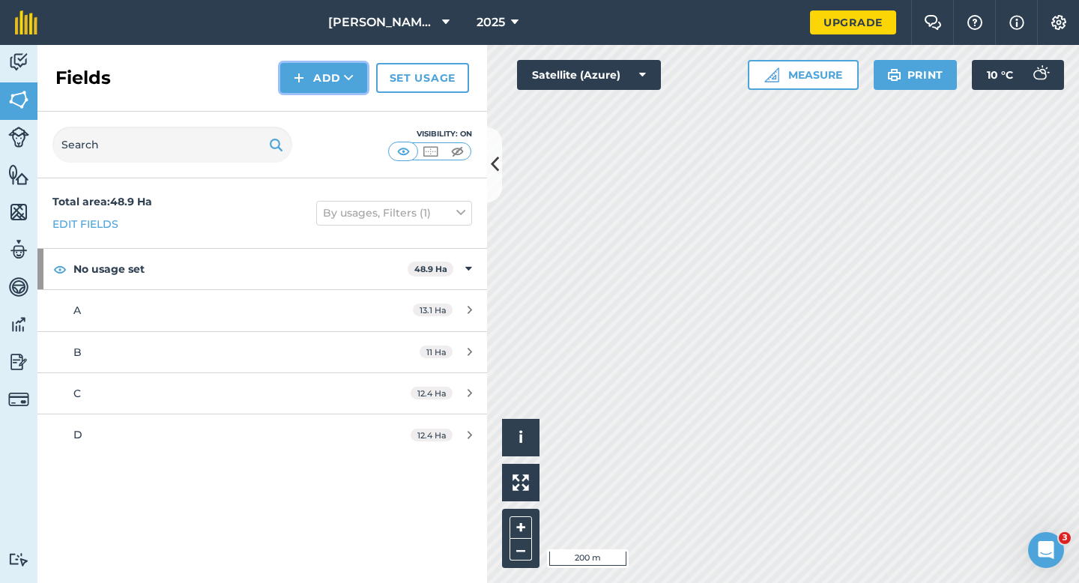
click at [329, 76] on button "Add" at bounding box center [323, 78] width 87 height 30
click at [329, 98] on link "Draw" at bounding box center [323, 111] width 82 height 33
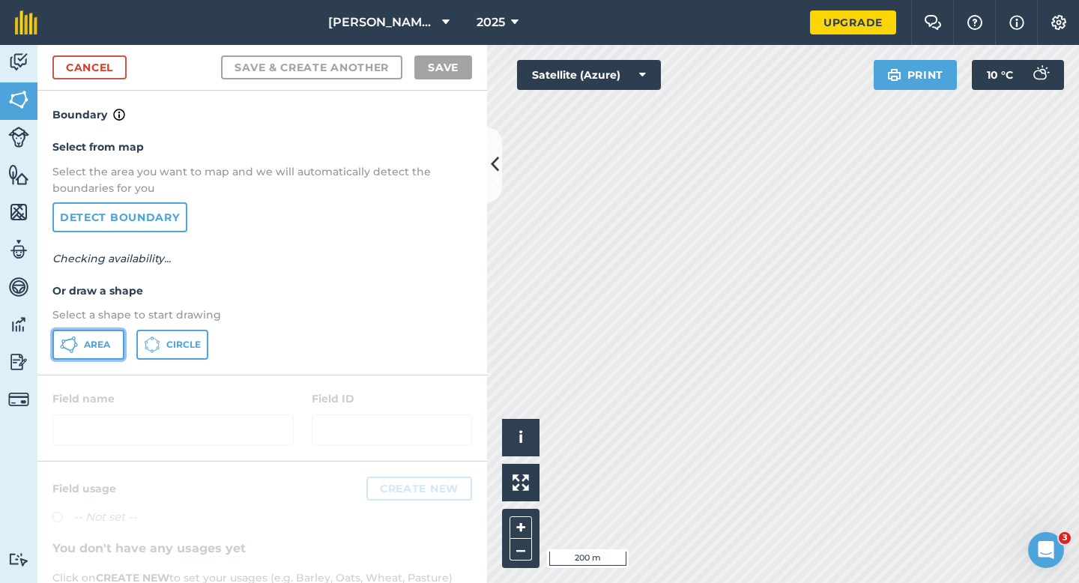
click at [90, 351] on button "Area" at bounding box center [88, 345] width 72 height 30
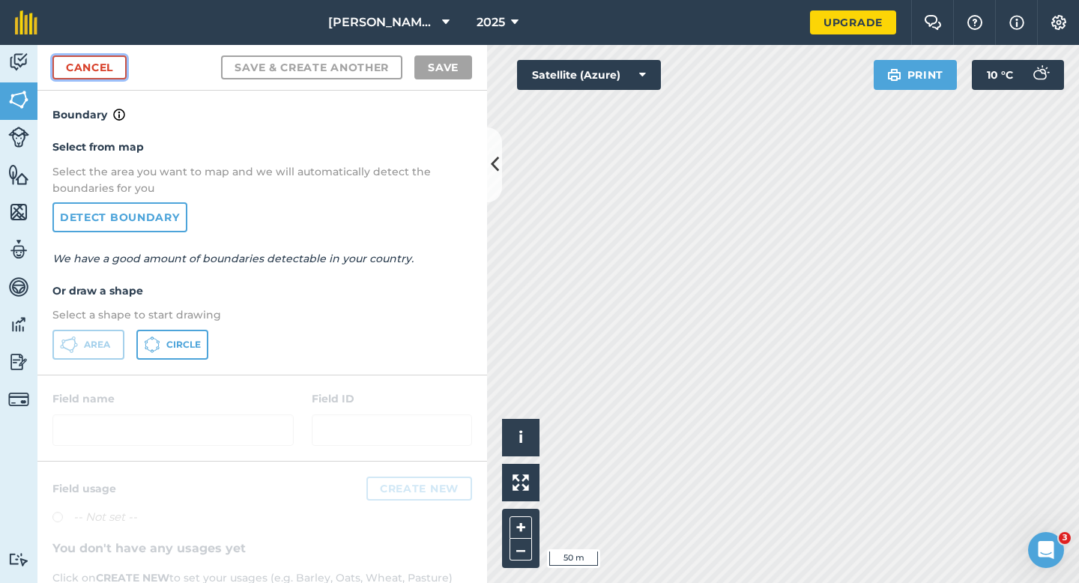
click at [118, 76] on link "Cancel" at bounding box center [89, 67] width 74 height 24
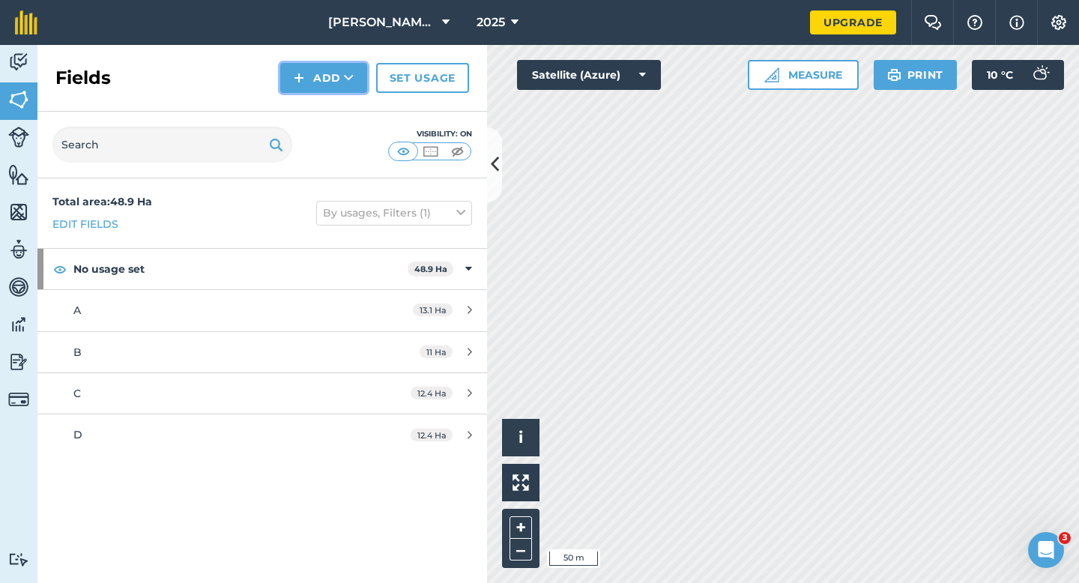
click at [284, 74] on button "Add" at bounding box center [323, 78] width 87 height 30
click at [294, 93] on div "Fields Add Draw Import Set usage" at bounding box center [261, 78] width 449 height 67
click at [301, 78] on img at bounding box center [299, 78] width 10 height 18
click at [301, 116] on link "Draw" at bounding box center [323, 111] width 82 height 33
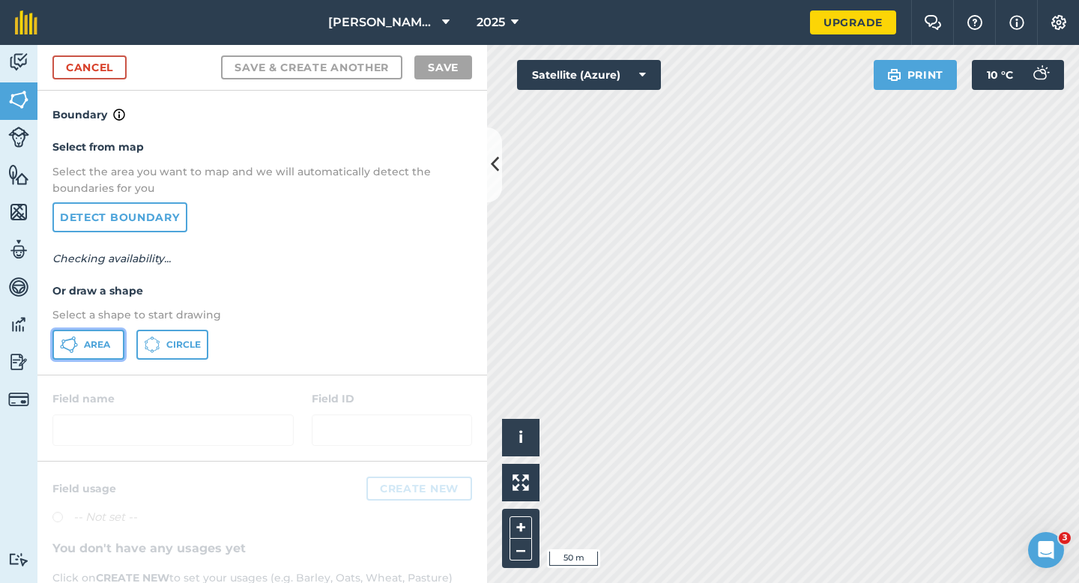
click at [109, 340] on span "Area" at bounding box center [97, 345] width 26 height 12
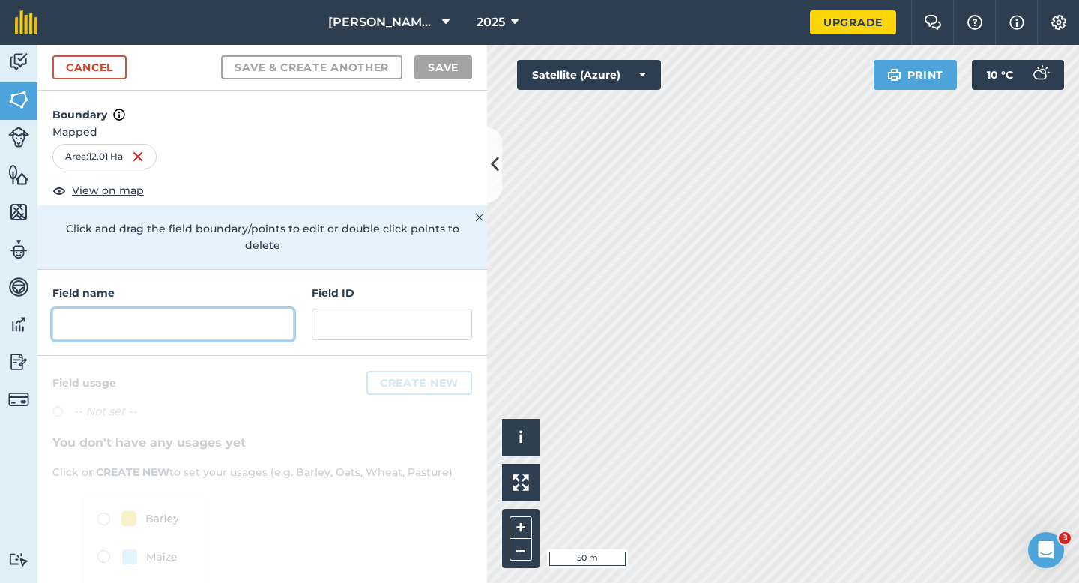
click at [222, 321] on input "text" at bounding box center [172, 324] width 241 height 31
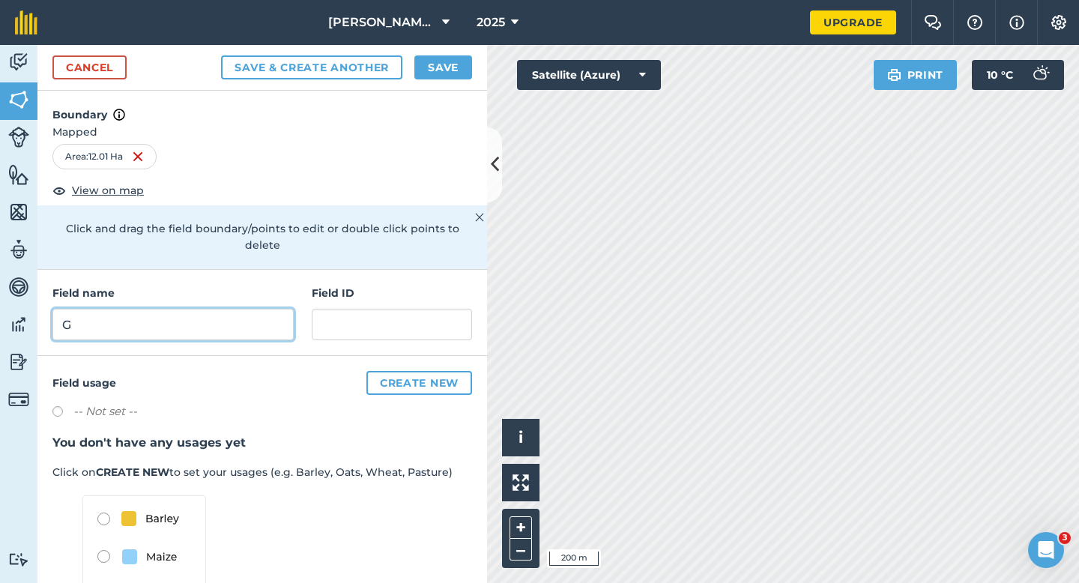
type input "G"
click at [447, 53] on div "Cancel Save & Create Another Save" at bounding box center [261, 68] width 449 height 46
click at [460, 66] on button "Save" at bounding box center [443, 67] width 58 height 24
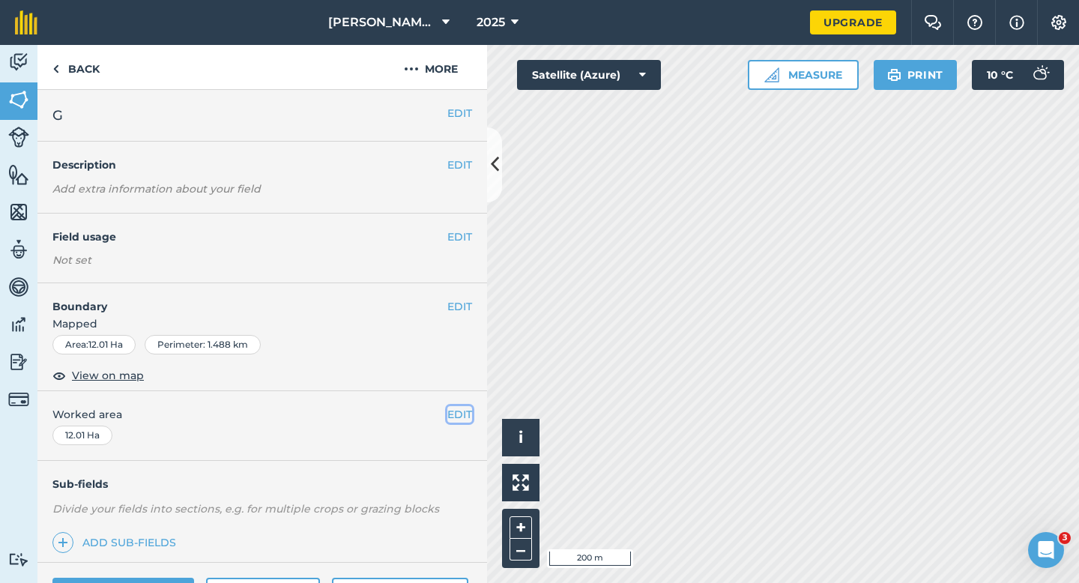
click at [456, 413] on button "EDIT" at bounding box center [459, 414] width 25 height 16
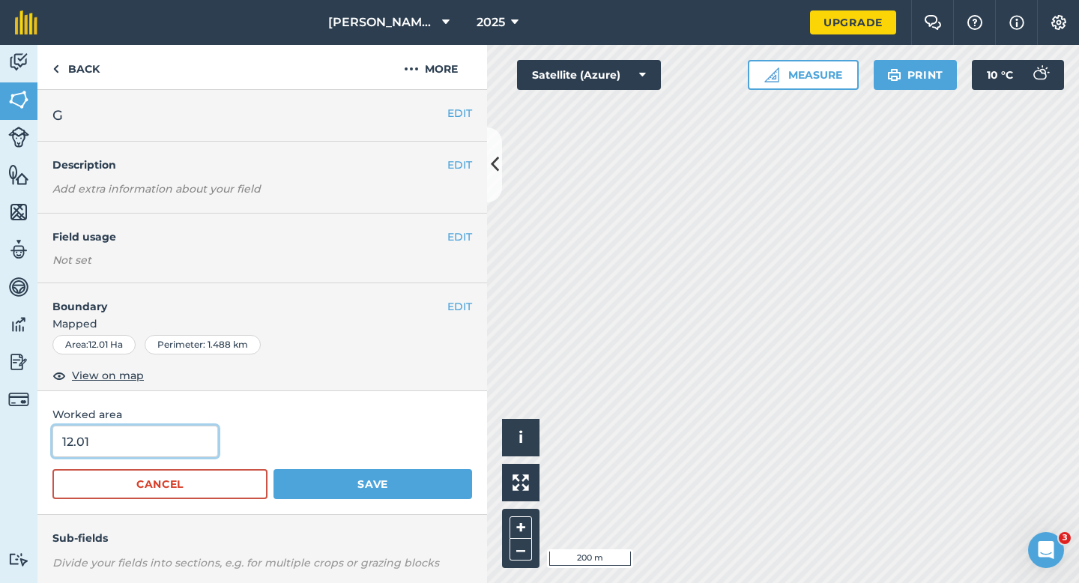
click at [200, 444] on input "12.01" at bounding box center [135, 440] width 166 height 31
type input "12"
click at [273, 469] on button "Save" at bounding box center [372, 484] width 199 height 30
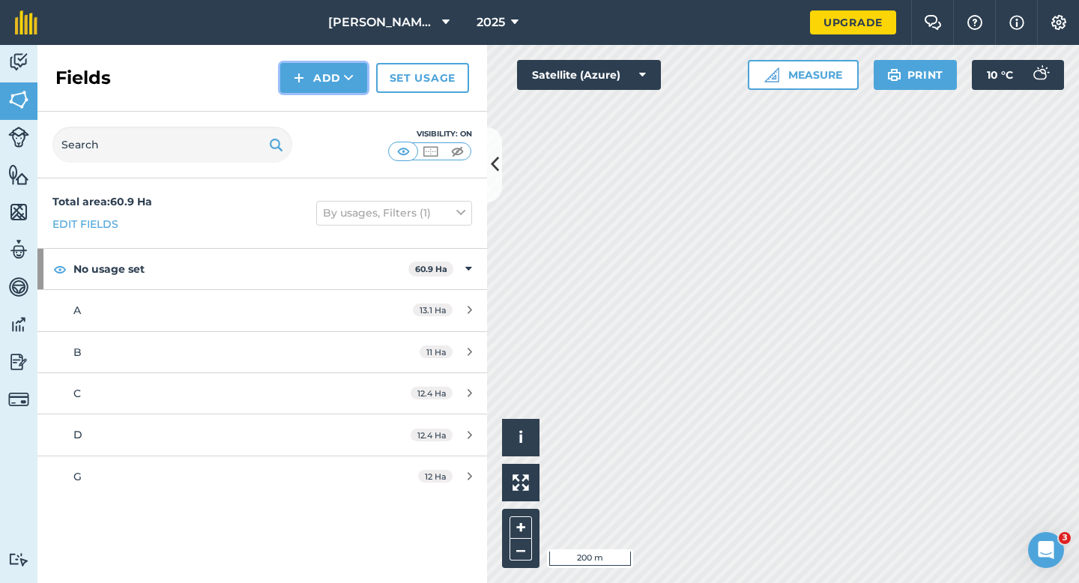
click at [323, 76] on button "Add" at bounding box center [323, 78] width 87 height 30
click at [330, 108] on link "Draw" at bounding box center [323, 111] width 82 height 33
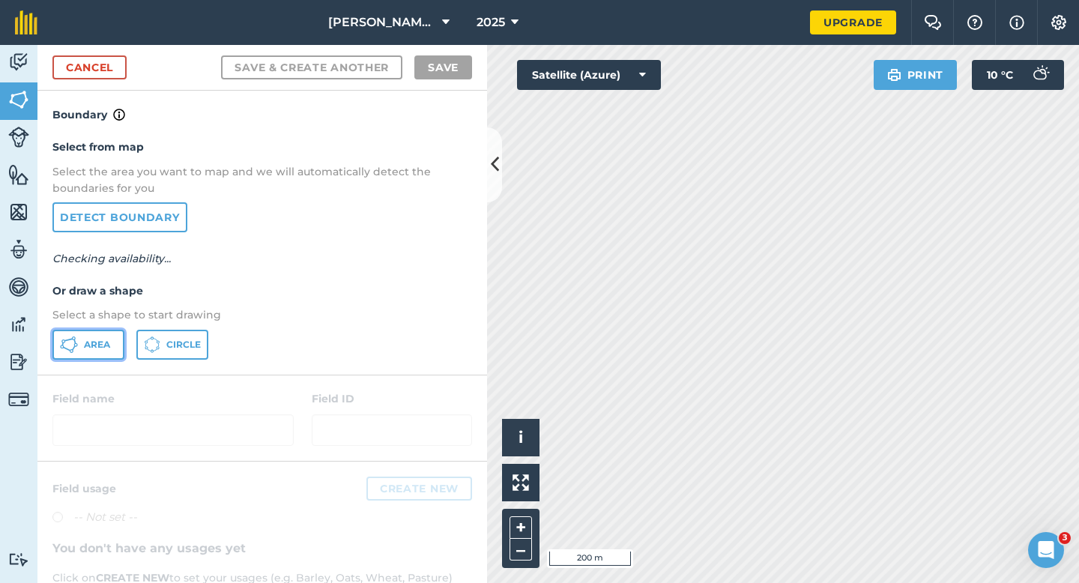
click at [103, 357] on button "Area" at bounding box center [88, 345] width 72 height 30
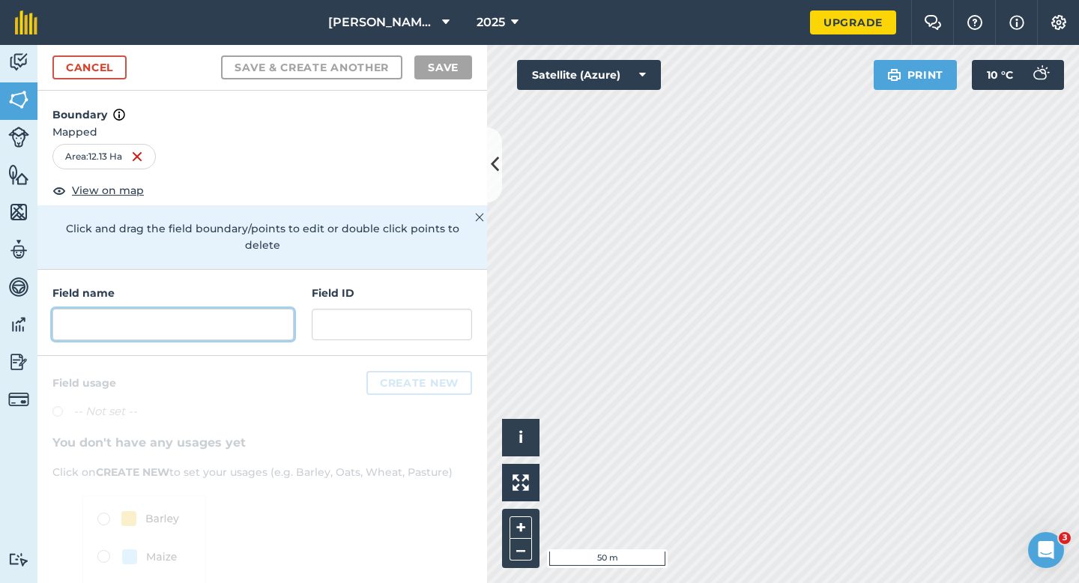
click at [222, 309] on input "text" at bounding box center [172, 324] width 241 height 31
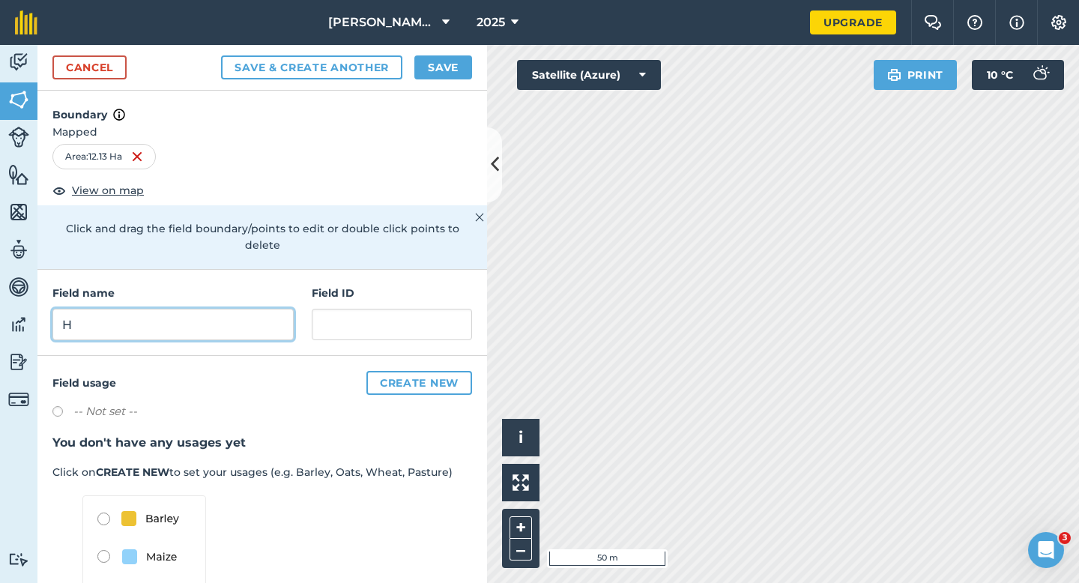
type input "H"
click at [450, 46] on div "Cancel Save & Create Another Save" at bounding box center [261, 68] width 449 height 46
click at [450, 66] on button "Save" at bounding box center [443, 67] width 58 height 24
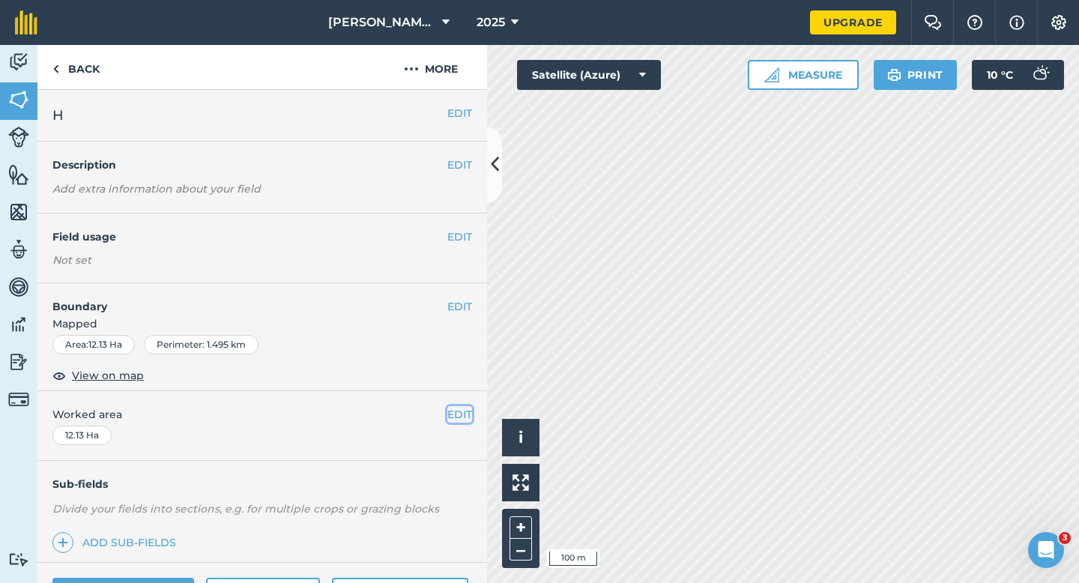
click at [452, 414] on button "EDIT" at bounding box center [459, 414] width 25 height 16
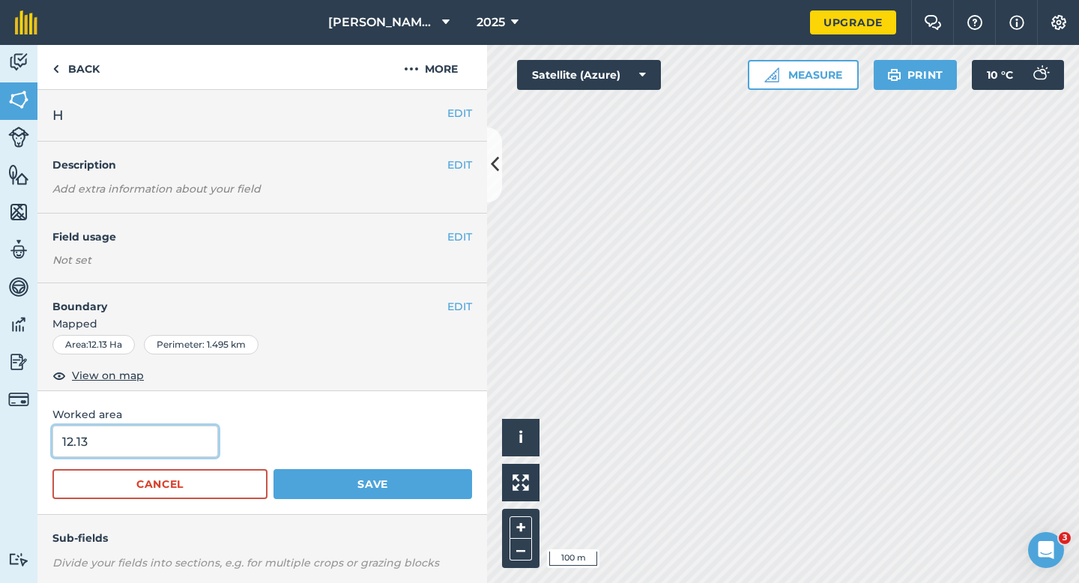
click at [143, 435] on input "12.13" at bounding box center [135, 440] width 166 height 31
click at [144, 452] on input "12.13" at bounding box center [135, 440] width 166 height 31
type input "12.1"
click at [273, 469] on button "Save" at bounding box center [372, 484] width 199 height 30
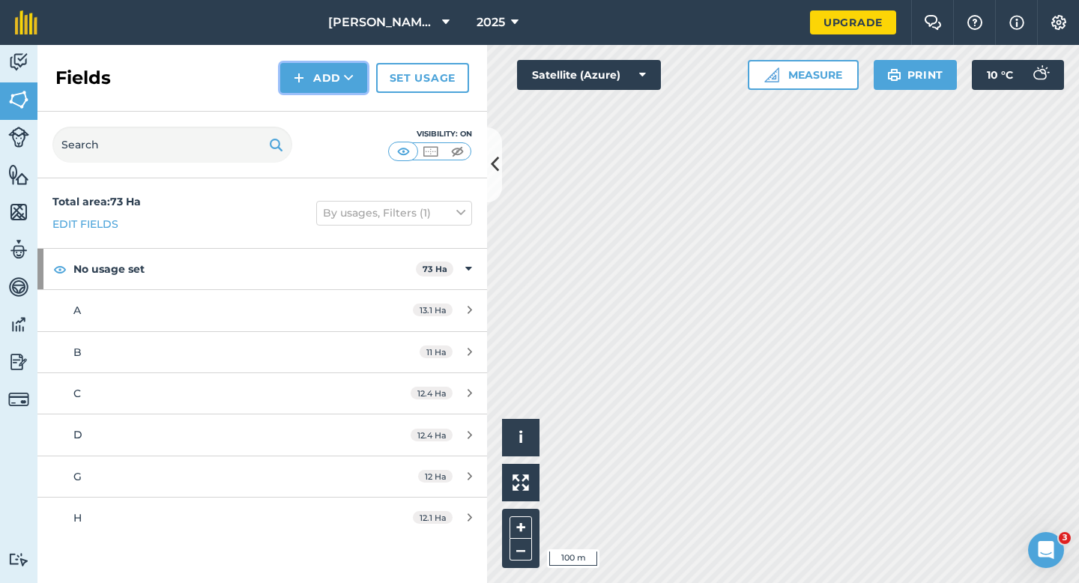
click at [314, 72] on button "Add" at bounding box center [323, 78] width 87 height 30
click at [322, 110] on link "Draw" at bounding box center [323, 111] width 82 height 33
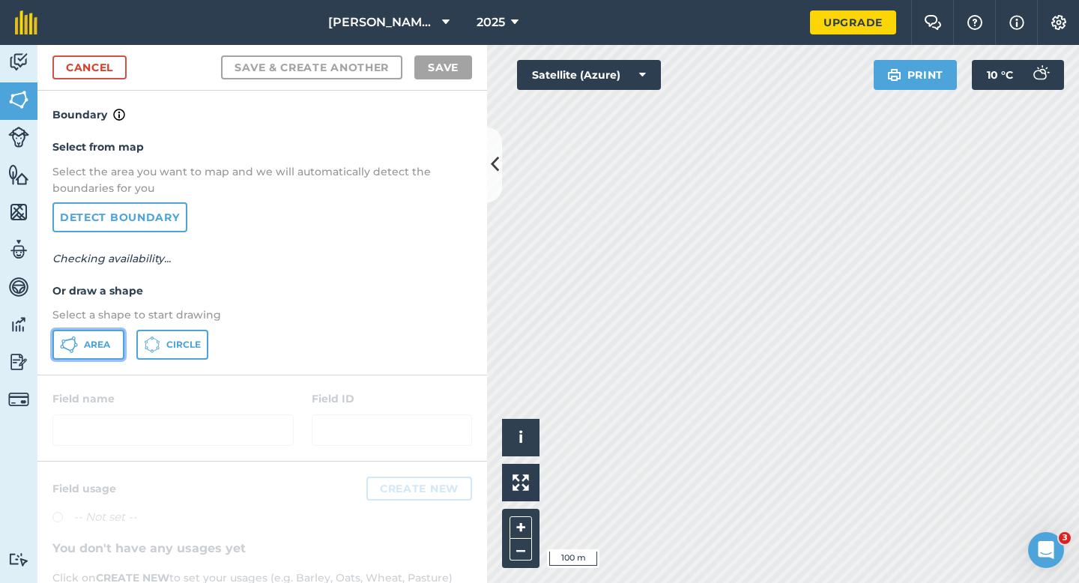
click at [106, 354] on button "Area" at bounding box center [88, 345] width 72 height 30
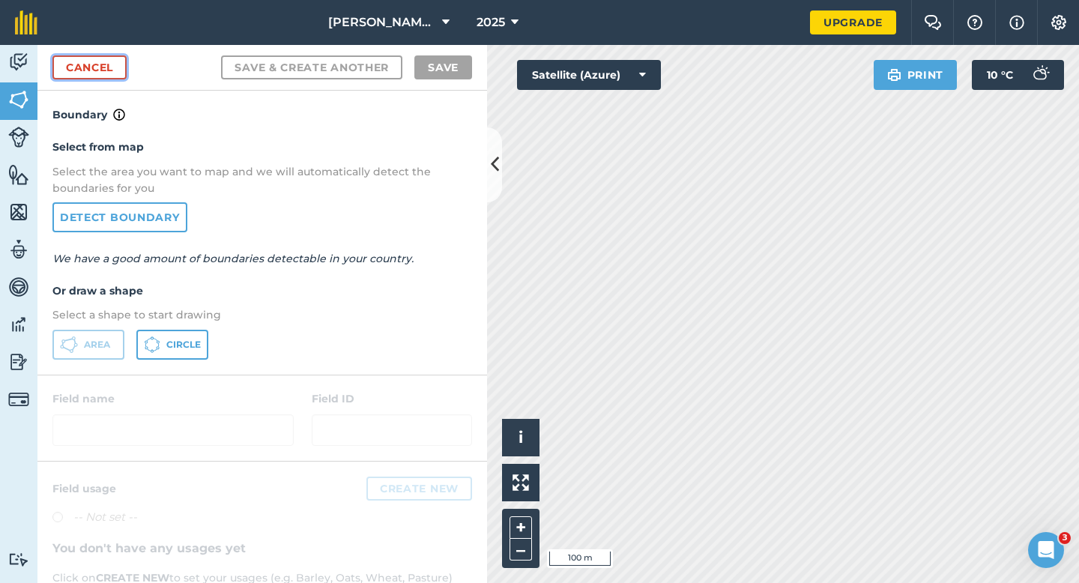
click at [85, 61] on link "Cancel" at bounding box center [89, 67] width 74 height 24
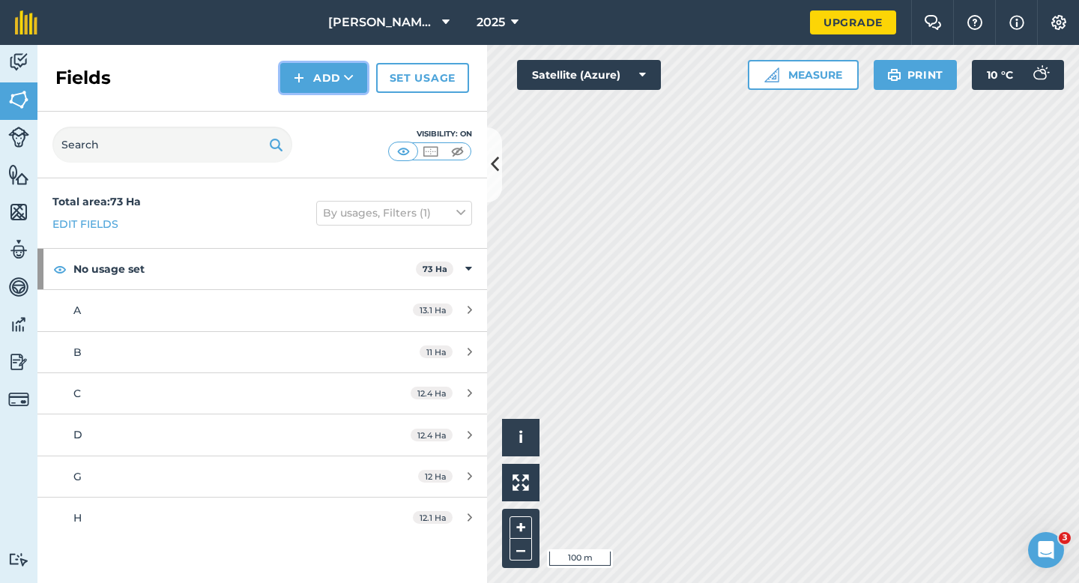
click at [307, 76] on button "Add" at bounding box center [323, 78] width 87 height 30
click at [310, 103] on link "Draw" at bounding box center [323, 111] width 82 height 33
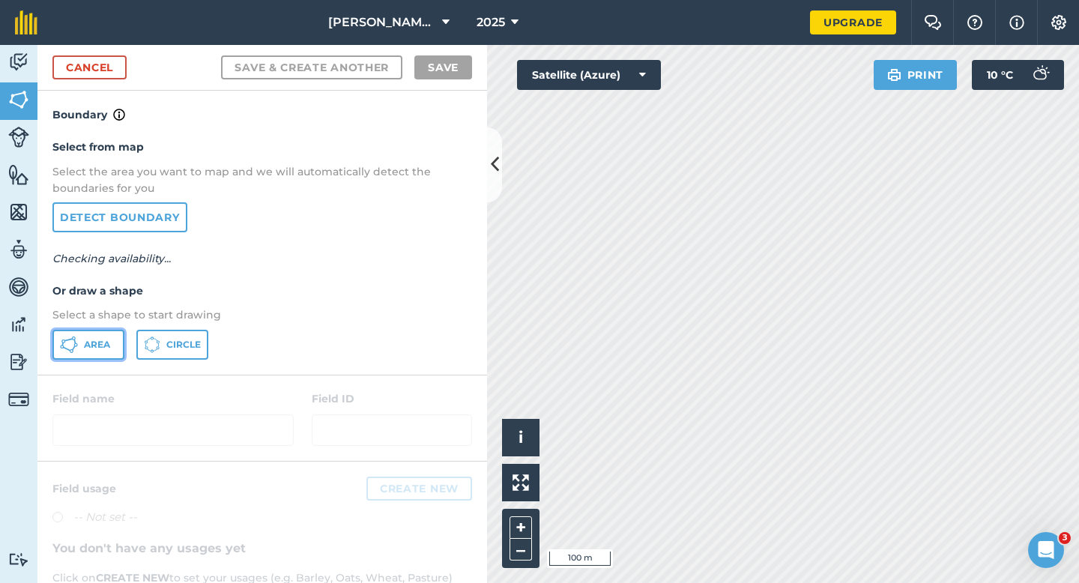
click at [105, 335] on button "Area" at bounding box center [88, 345] width 72 height 30
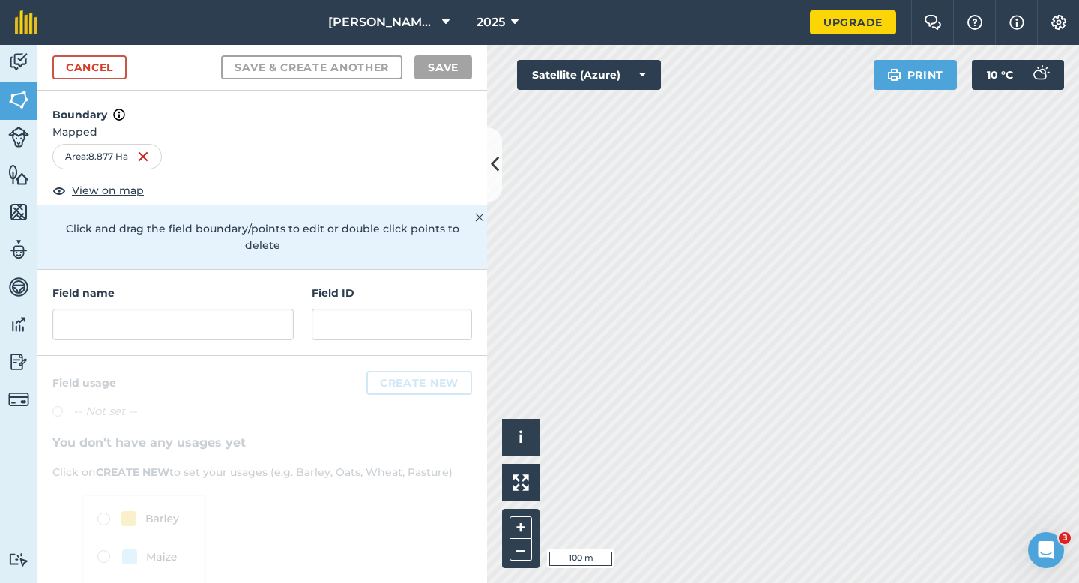
click at [205, 331] on div "Field name Field ID" at bounding box center [261, 313] width 449 height 86
click at [209, 309] on input "text" at bounding box center [172, 324] width 241 height 31
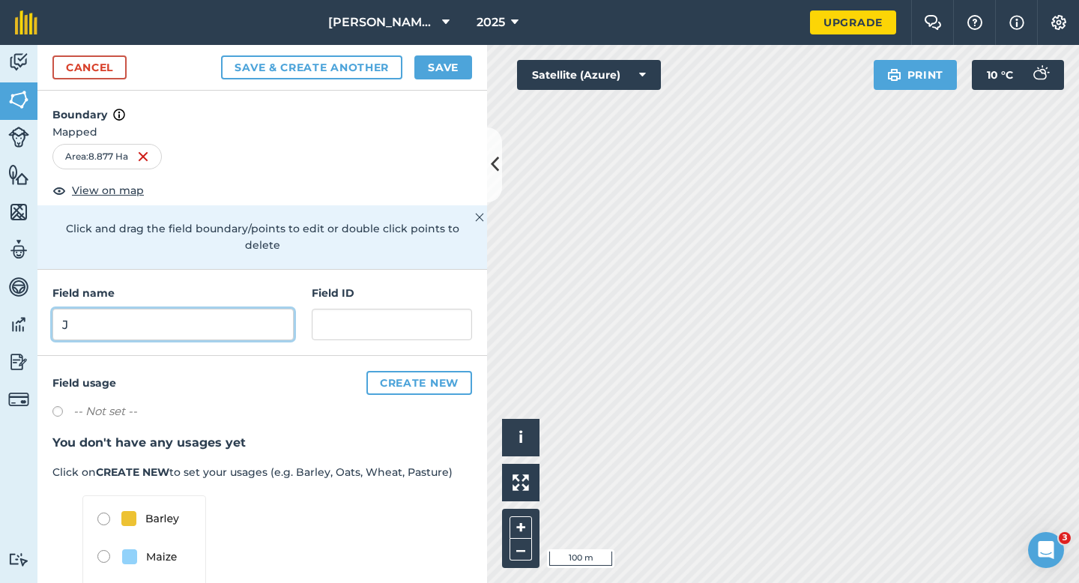
type input "J"
click at [439, 64] on button "Save" at bounding box center [443, 67] width 58 height 24
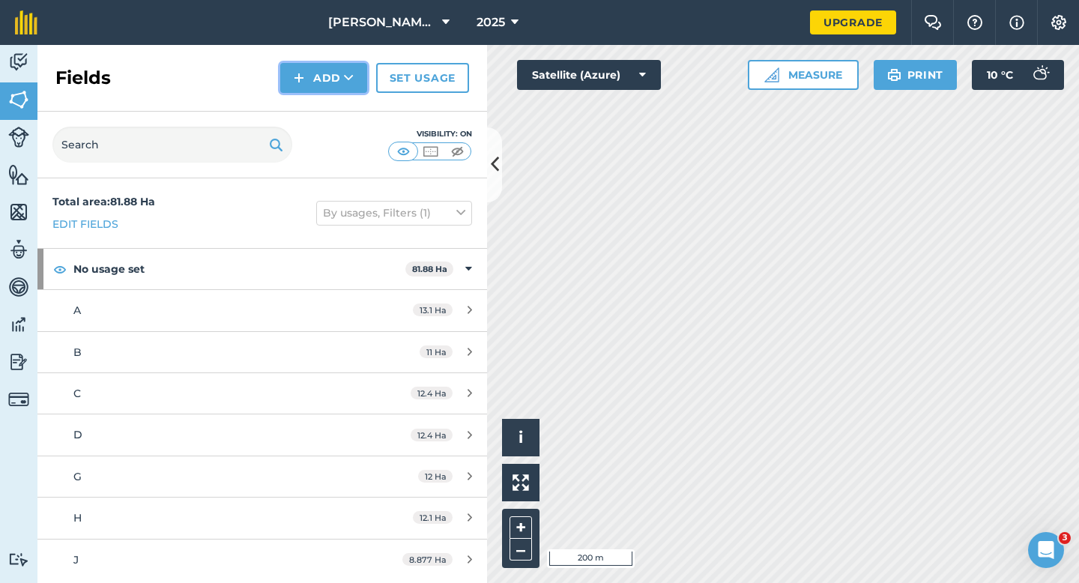
click at [348, 72] on icon at bounding box center [349, 77] width 10 height 15
click at [348, 110] on link "Draw" at bounding box center [323, 111] width 82 height 33
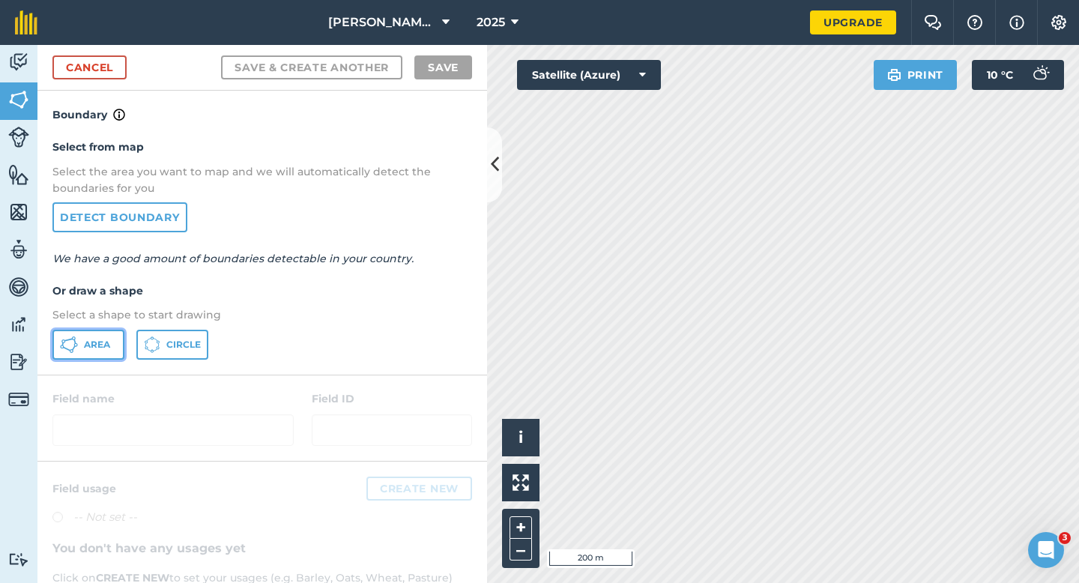
click at [115, 333] on button "Area" at bounding box center [88, 345] width 72 height 30
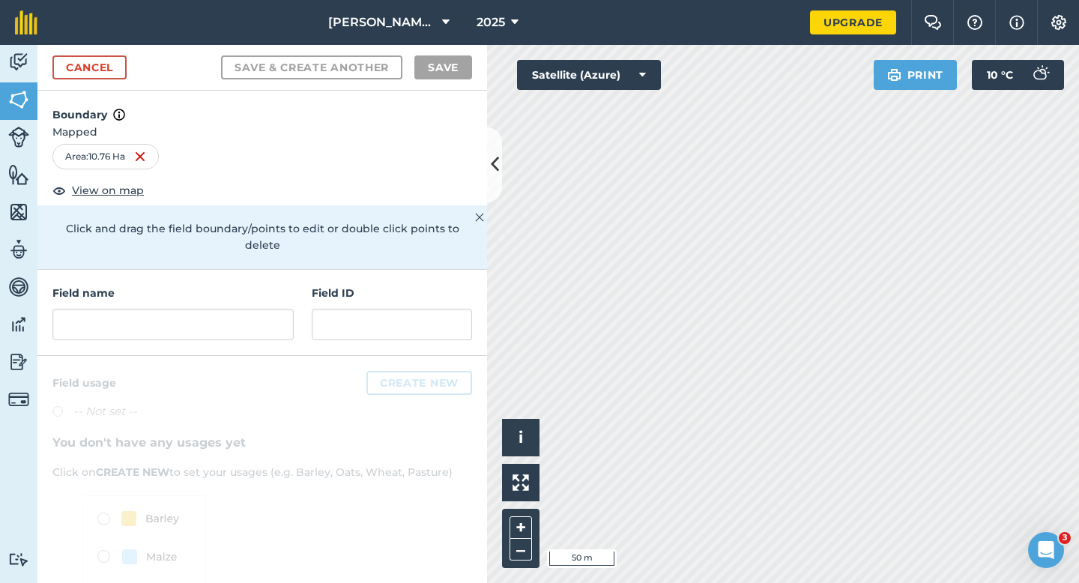
click at [127, 67] on div "Cancel Save & Create Another Save" at bounding box center [261, 68] width 449 height 46
click at [58, 71] on link "Cancel" at bounding box center [89, 67] width 74 height 24
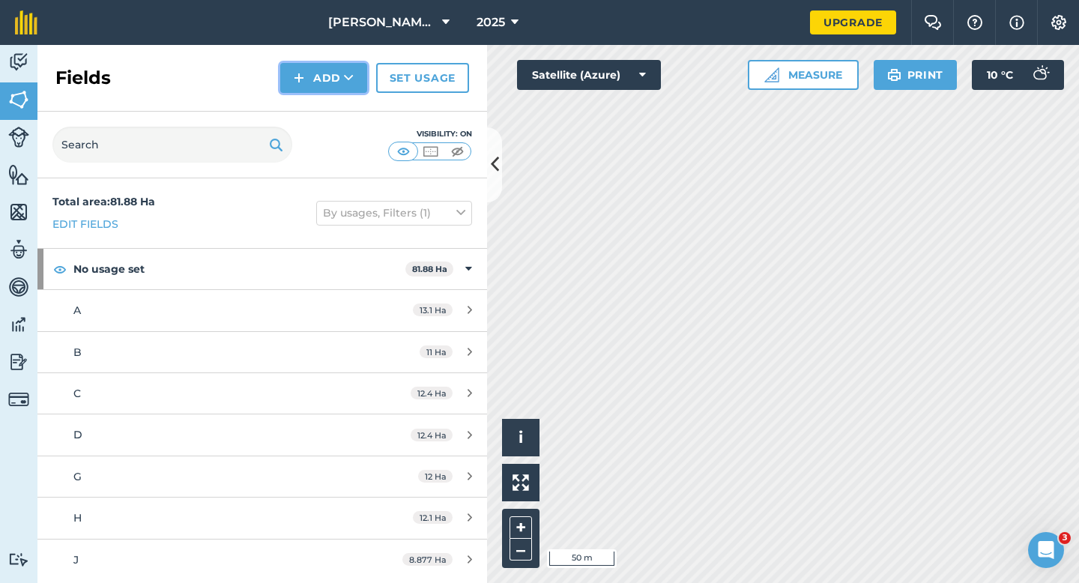
click at [300, 83] on img at bounding box center [299, 78] width 10 height 18
click at [303, 102] on link "Draw" at bounding box center [323, 111] width 82 height 33
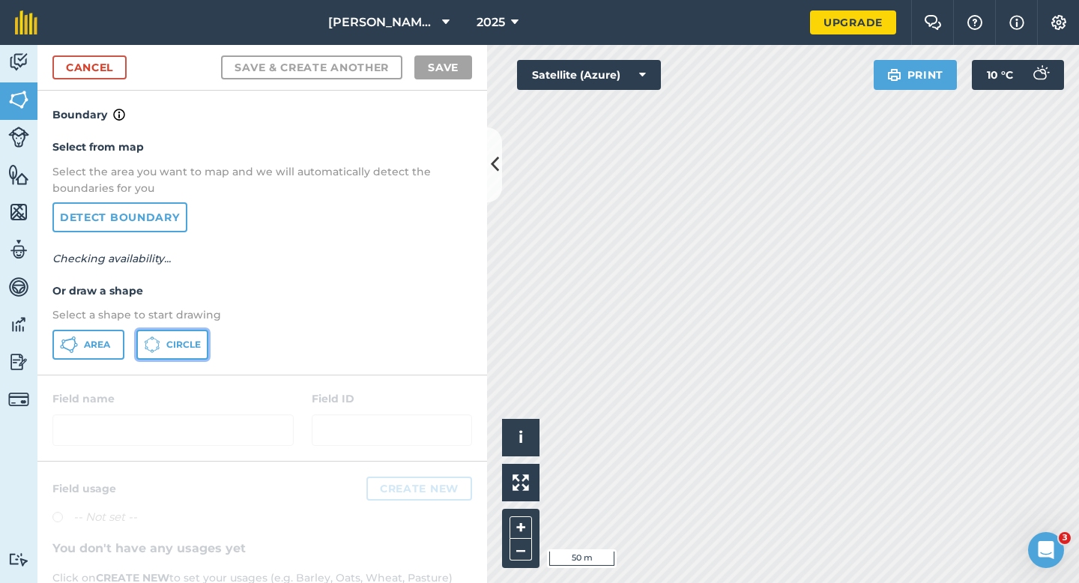
click at [151, 336] on icon at bounding box center [152, 344] width 16 height 16
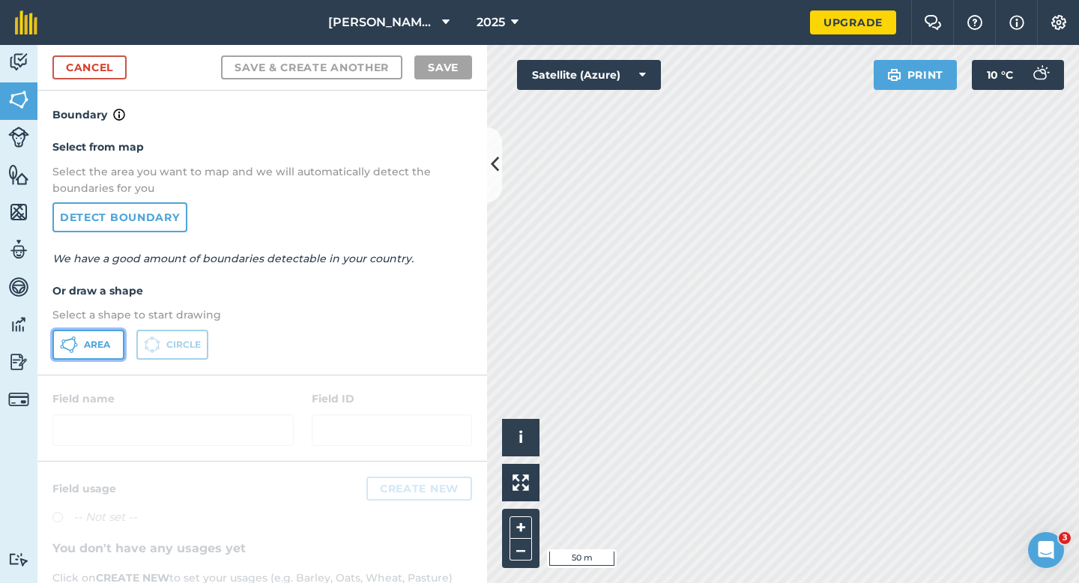
click at [108, 336] on button "Area" at bounding box center [88, 345] width 72 height 30
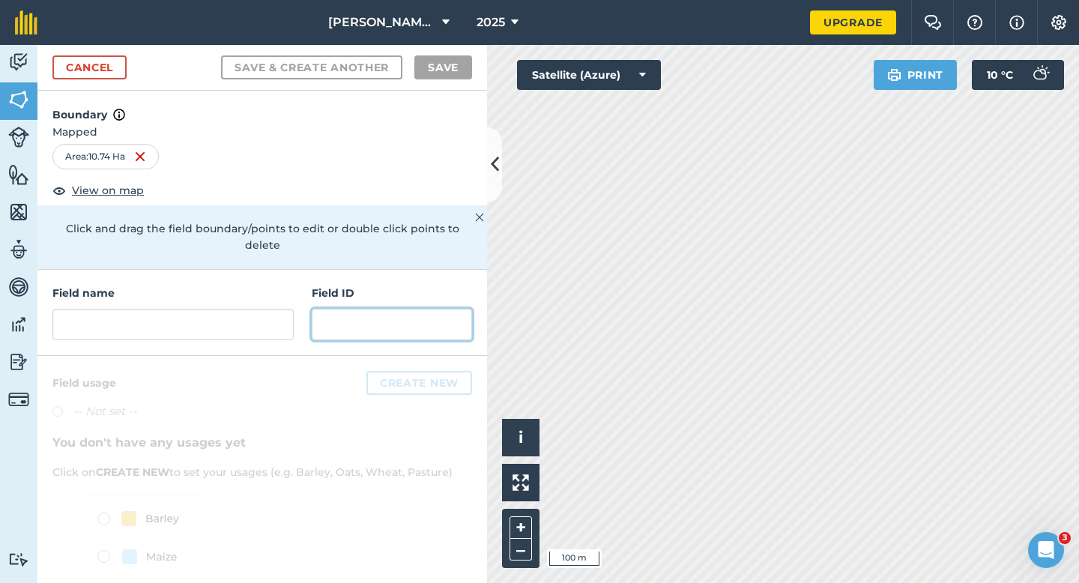
click at [333, 309] on input "text" at bounding box center [392, 324] width 160 height 31
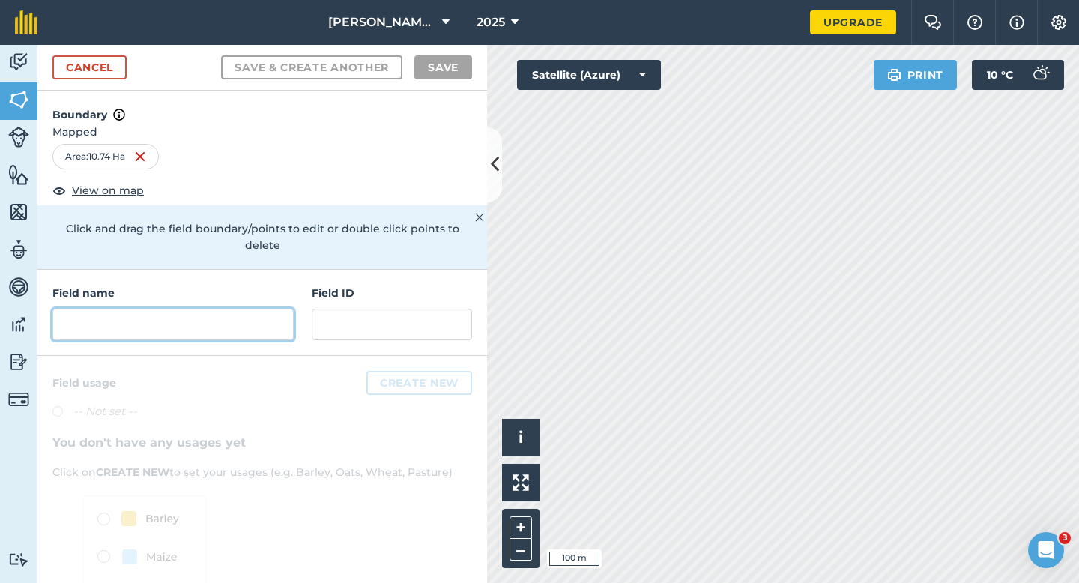
click at [282, 309] on input "text" at bounding box center [172, 324] width 241 height 31
type input "I"
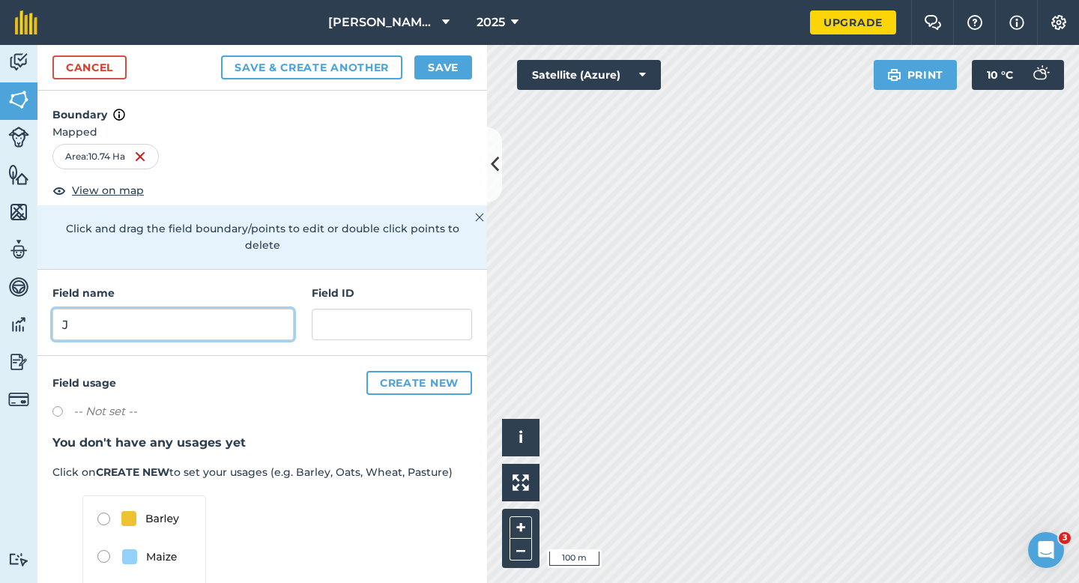
type input "J"
click at [444, 61] on button "Save" at bounding box center [443, 67] width 58 height 24
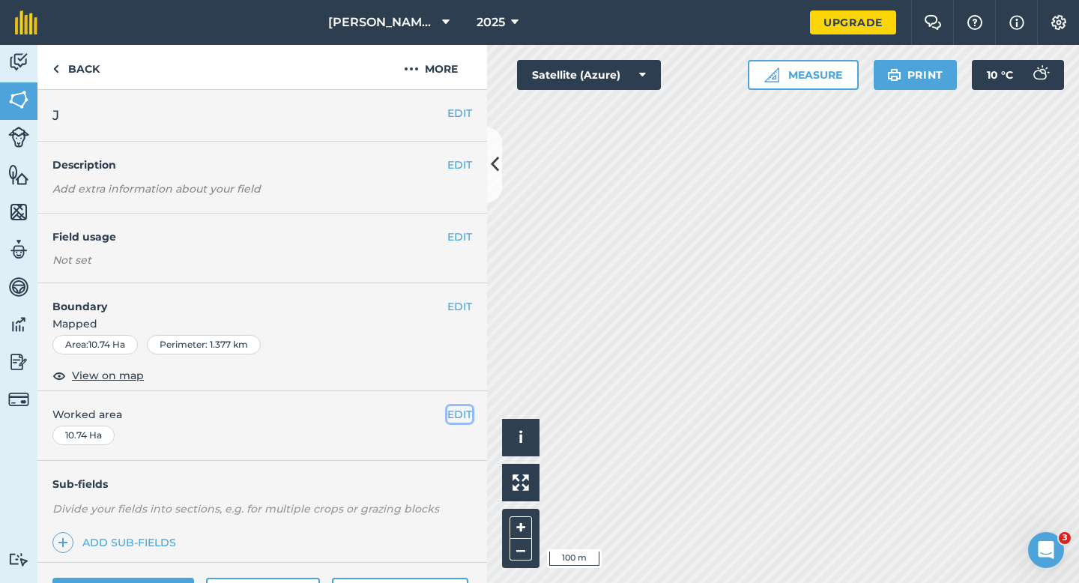
click at [461, 411] on button "EDIT" at bounding box center [459, 414] width 25 height 16
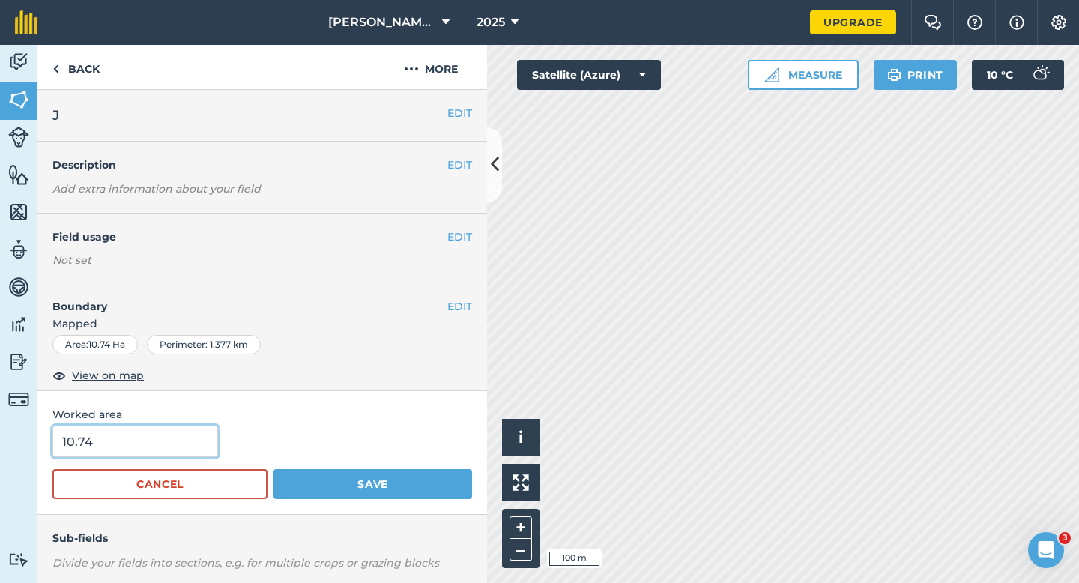
click at [187, 437] on input "10.74" at bounding box center [135, 440] width 166 height 31
type input "10.7"
click at [273, 469] on button "Save" at bounding box center [372, 484] width 199 height 30
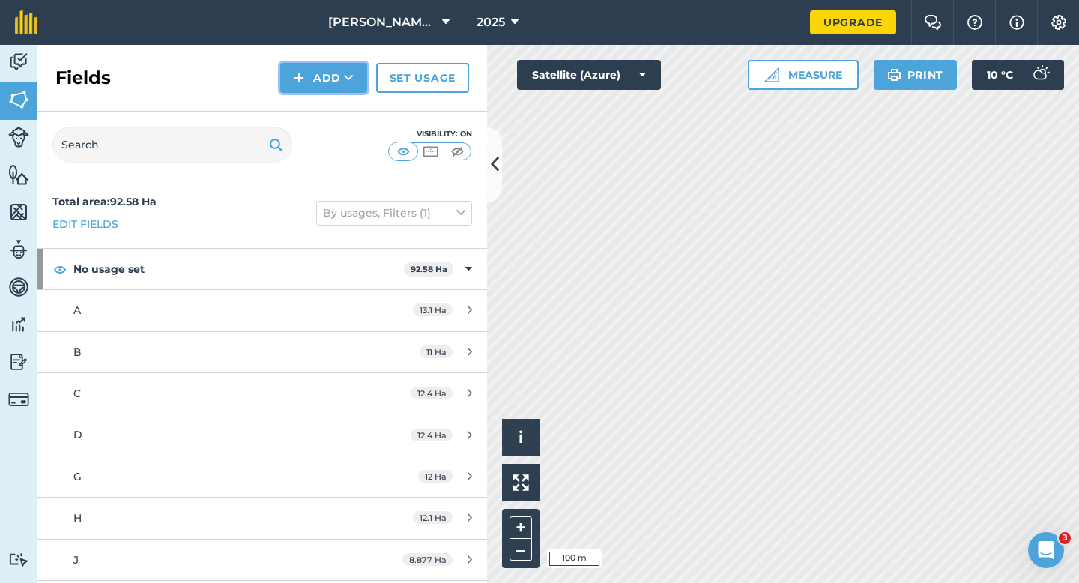
click at [333, 80] on button "Add" at bounding box center [323, 78] width 87 height 30
click at [333, 124] on link "Draw" at bounding box center [323, 111] width 82 height 33
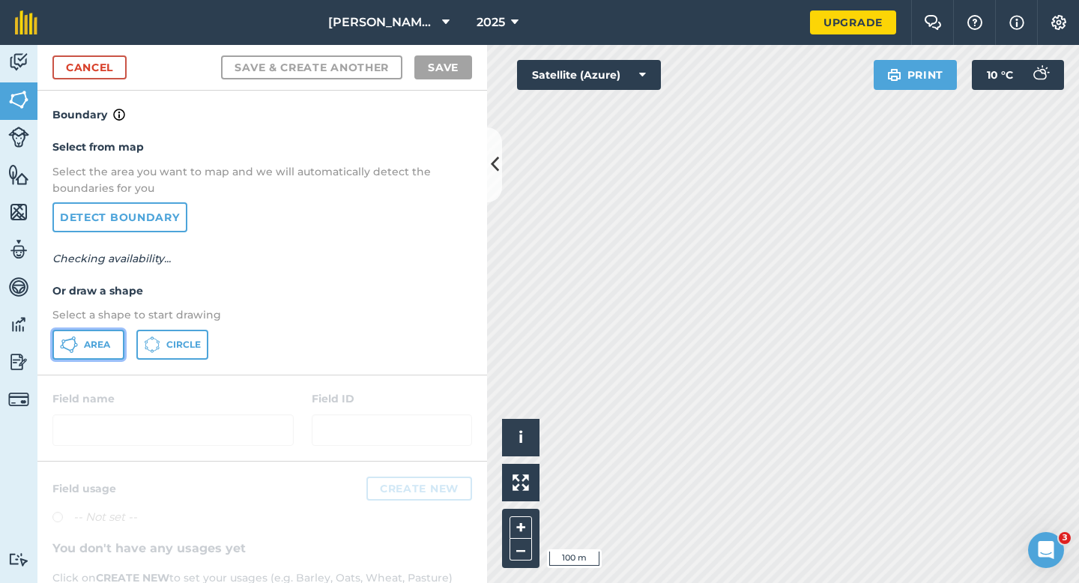
click at [109, 339] on span "Area" at bounding box center [97, 345] width 26 height 12
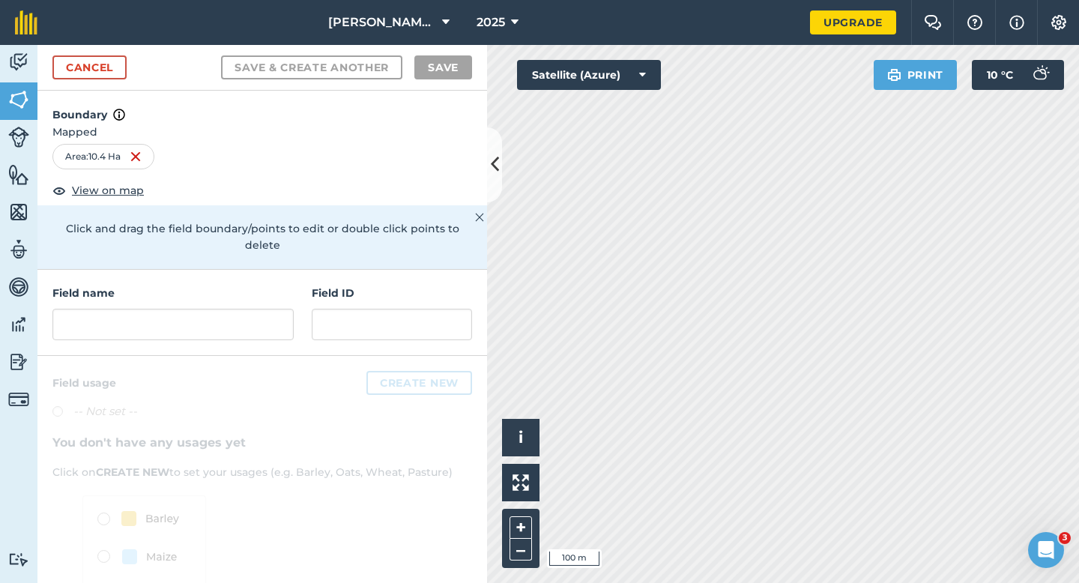
drag, startPoint x: 279, startPoint y: 342, endPoint x: 279, endPoint y: 328, distance: 14.2
click at [279, 356] on div at bounding box center [261, 518] width 449 height 324
click at [279, 318] on input "text" at bounding box center [172, 324] width 241 height 31
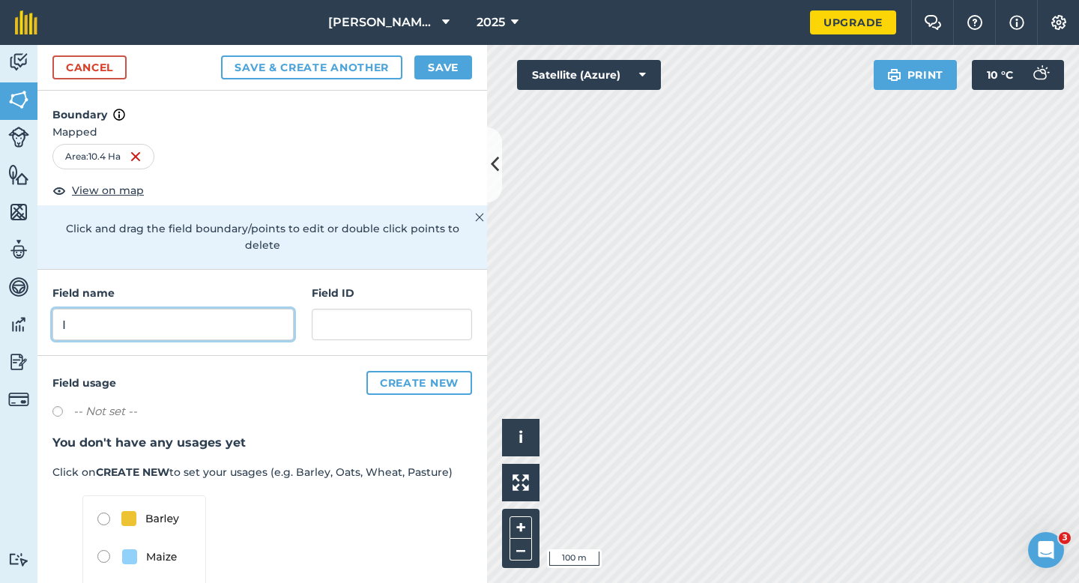
type input "I"
click at [408, 74] on div "Save & Create Another Save" at bounding box center [346, 67] width 251 height 24
click at [434, 74] on button "Save" at bounding box center [443, 67] width 58 height 24
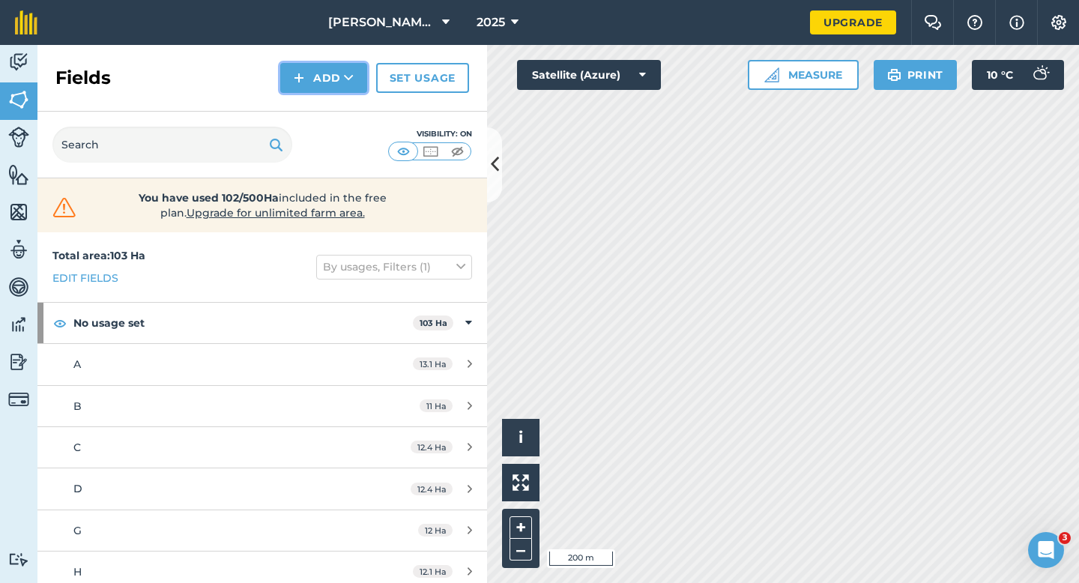
click at [328, 86] on button "Add" at bounding box center [323, 78] width 87 height 30
click at [328, 98] on link "Draw" at bounding box center [323, 111] width 82 height 33
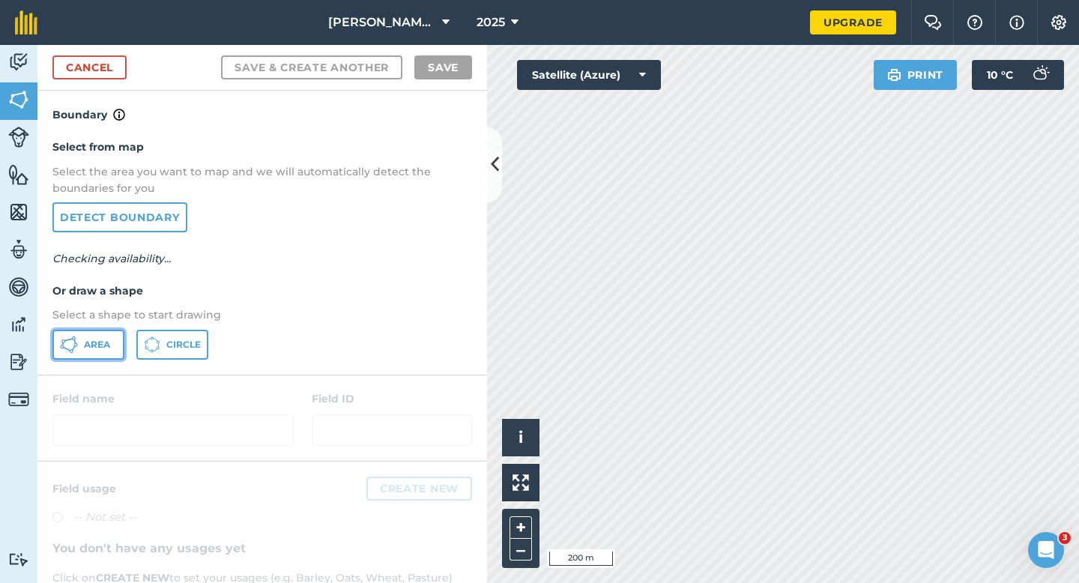
click at [110, 349] on button "Area" at bounding box center [88, 345] width 72 height 30
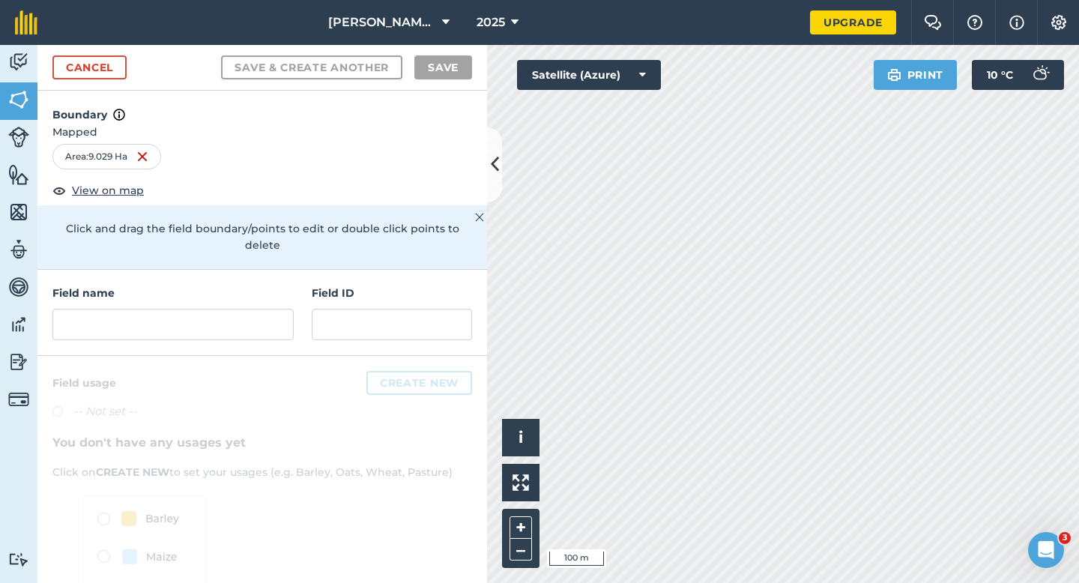
click at [285, 285] on h4 "Field name" at bounding box center [172, 293] width 241 height 16
click at [277, 309] on input "text" at bounding box center [172, 324] width 241 height 31
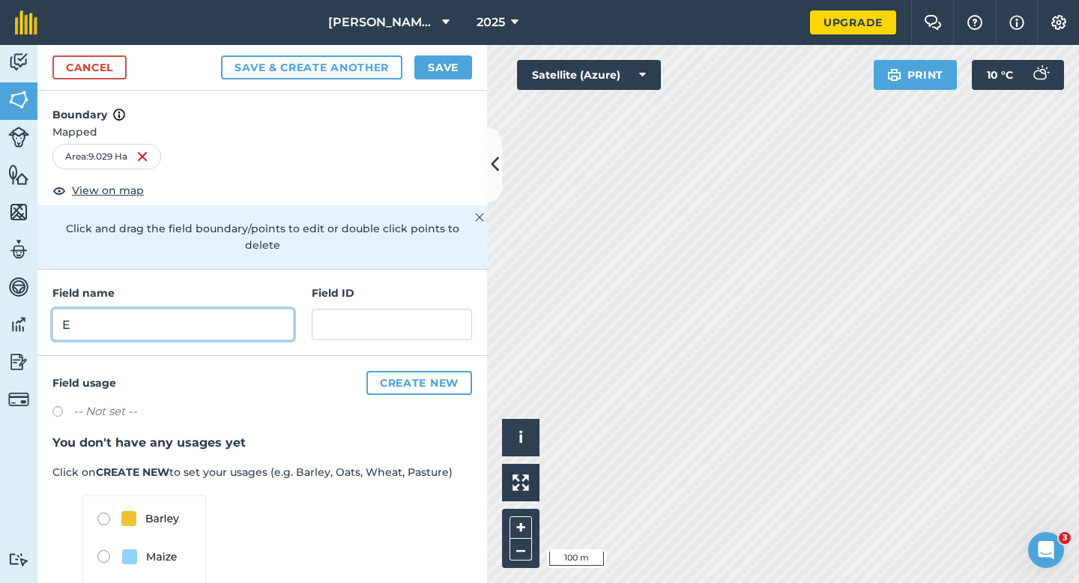
type input "E"
click at [440, 52] on div "Cancel Save & Create Another Save" at bounding box center [261, 68] width 449 height 46
click at [456, 74] on button "Save" at bounding box center [443, 67] width 58 height 24
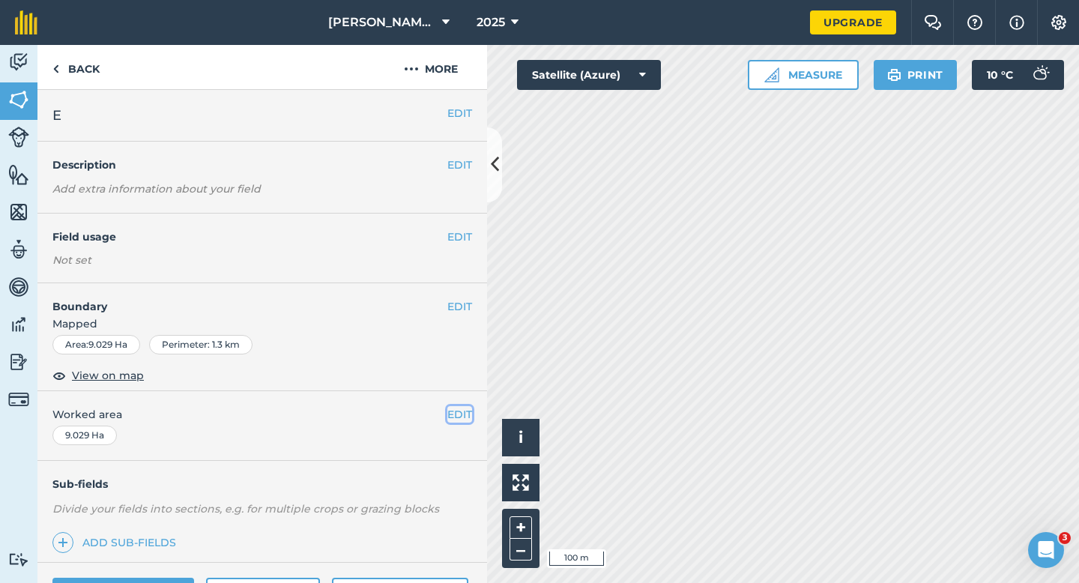
click at [461, 418] on button "EDIT" at bounding box center [459, 414] width 25 height 16
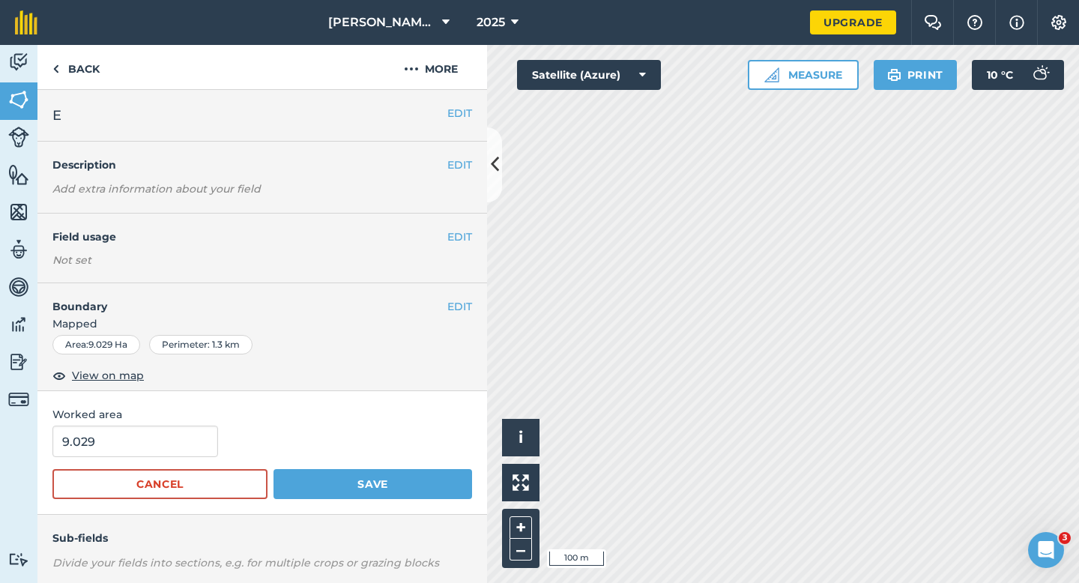
click at [193, 463] on form "9.029 Cancel Save" at bounding box center [262, 461] width 420 height 73
click at [193, 457] on input "9.029" at bounding box center [135, 440] width 166 height 31
click at [193, 452] on input "9.029" at bounding box center [135, 440] width 166 height 31
type input "9"
click at [273, 469] on button "Save" at bounding box center [372, 484] width 199 height 30
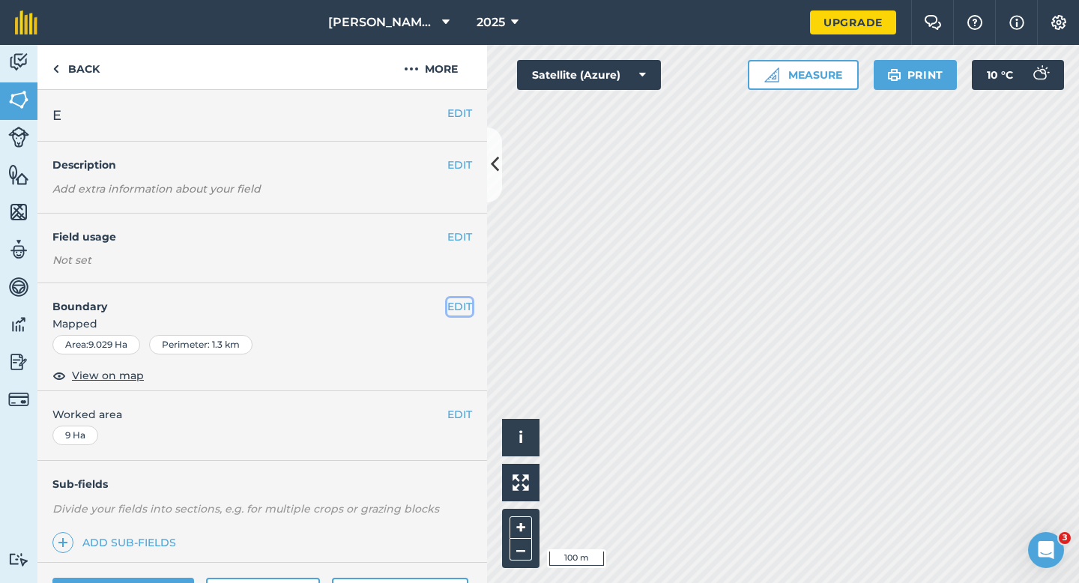
click at [461, 307] on button "EDIT" at bounding box center [459, 306] width 25 height 16
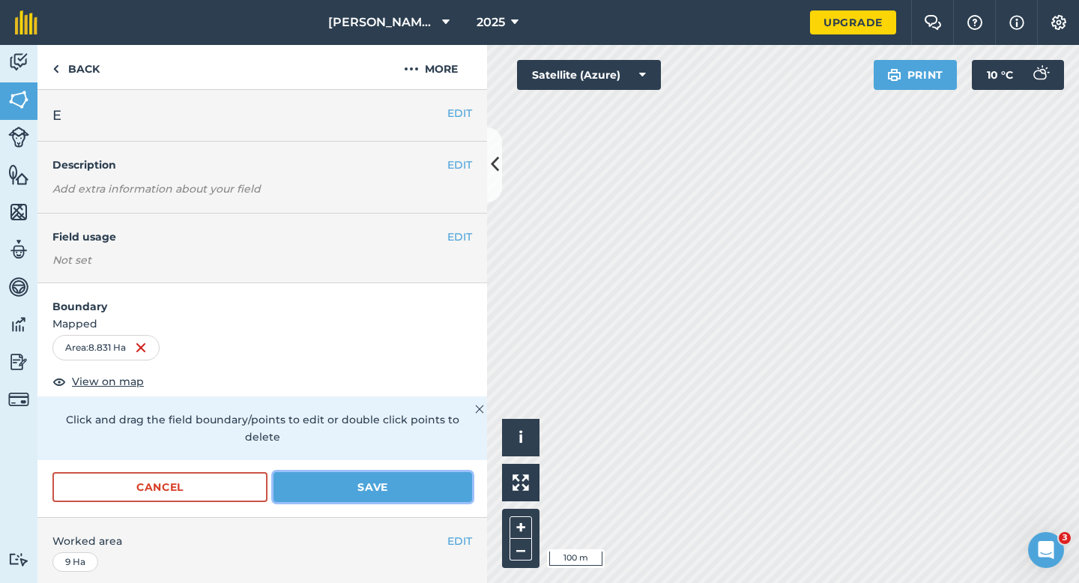
click at [398, 472] on button "Save" at bounding box center [372, 487] width 199 height 30
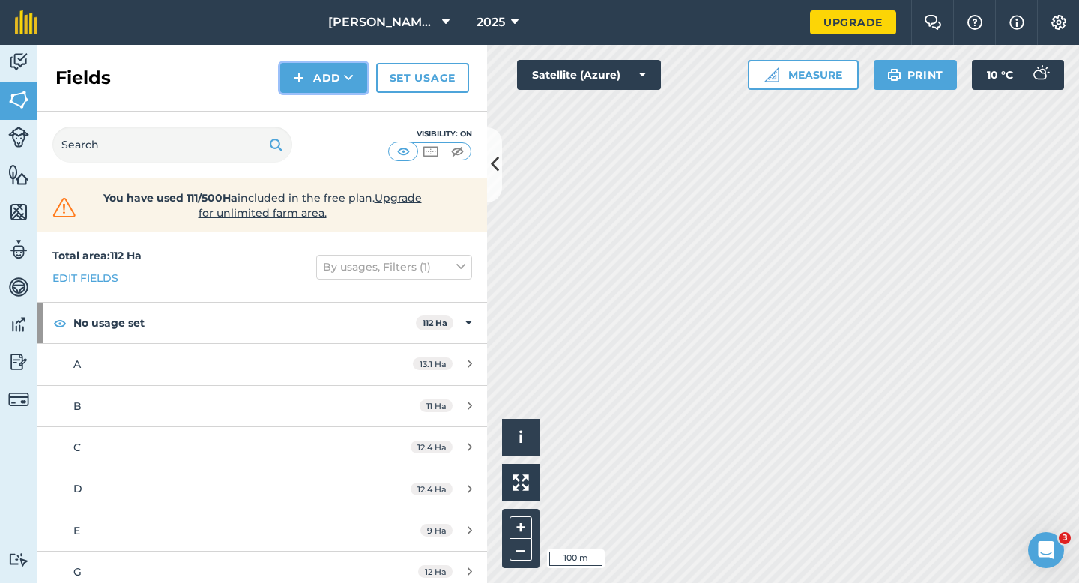
click at [348, 84] on icon at bounding box center [349, 77] width 10 height 15
click at [348, 101] on link "Draw" at bounding box center [323, 111] width 82 height 33
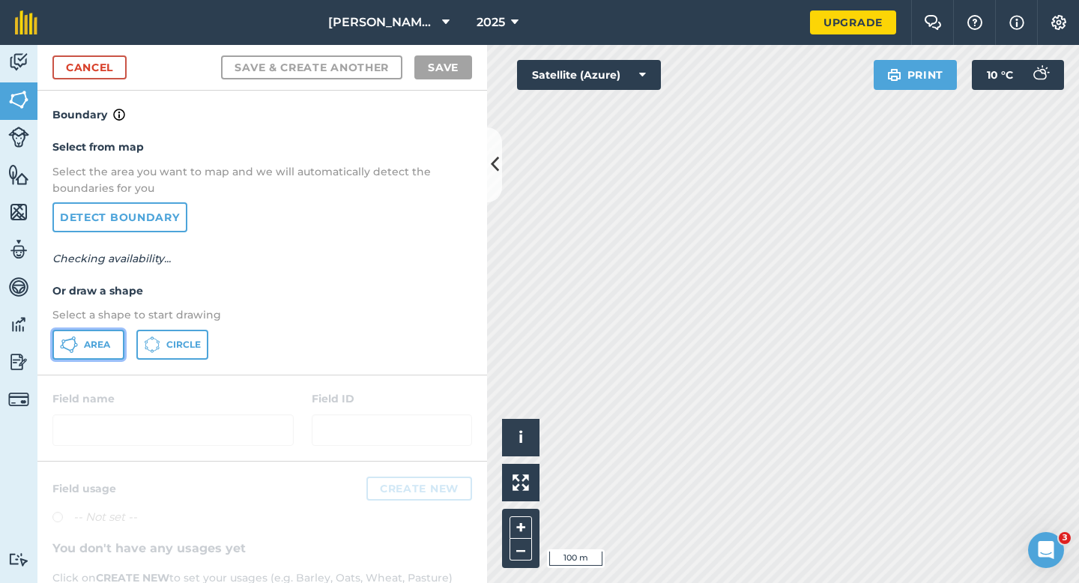
click at [103, 356] on button "Area" at bounding box center [88, 345] width 72 height 30
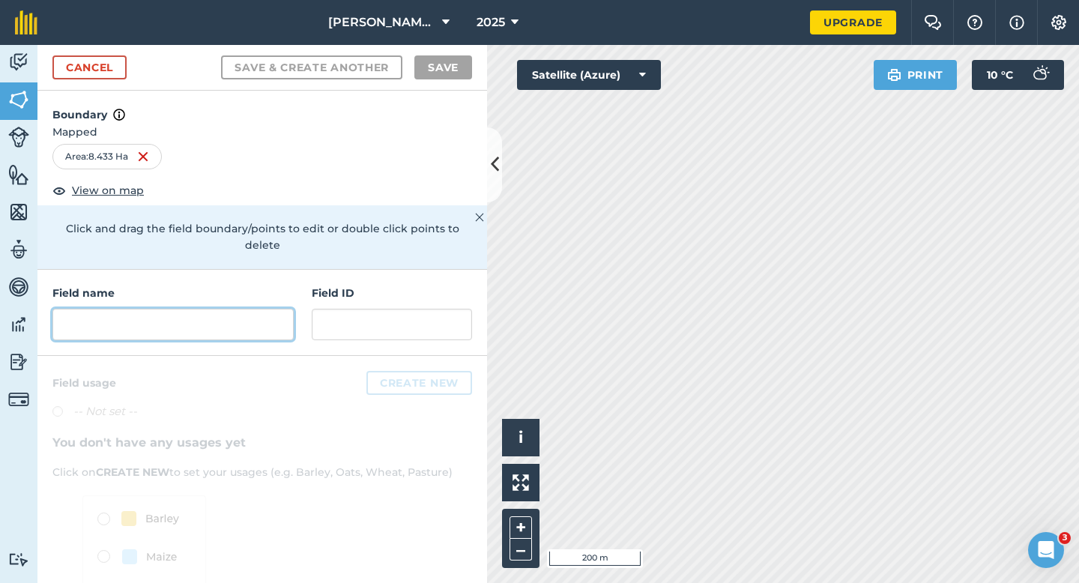
click at [285, 310] on input "text" at bounding box center [172, 324] width 241 height 31
type input "E"
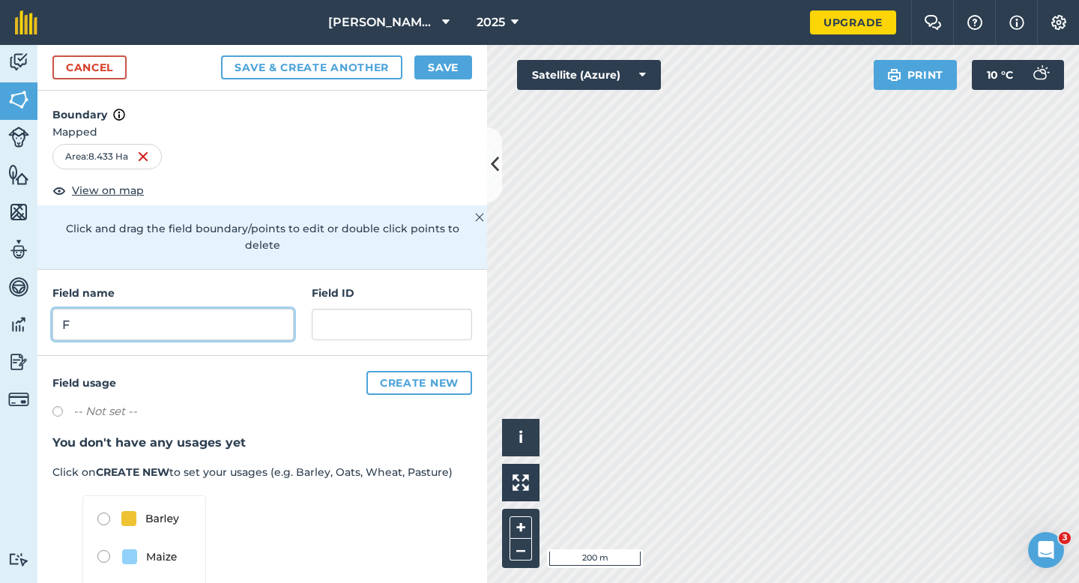
type input "F"
click at [452, 61] on button "Save" at bounding box center [443, 67] width 58 height 24
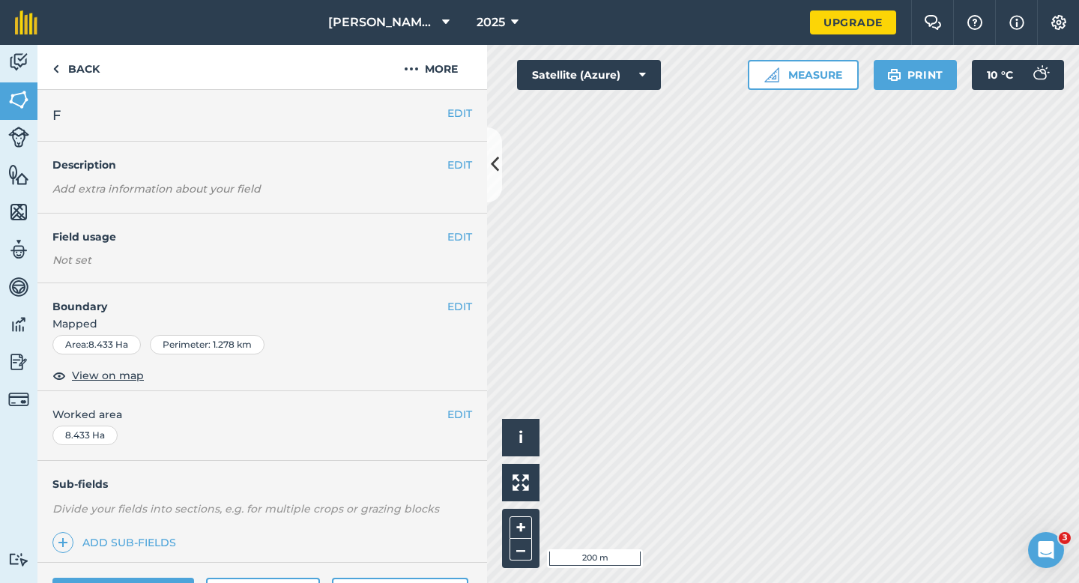
click at [461, 428] on div "EDIT Worked area 8.433 Ha" at bounding box center [261, 426] width 449 height 70
click at [461, 413] on button "EDIT" at bounding box center [459, 414] width 25 height 16
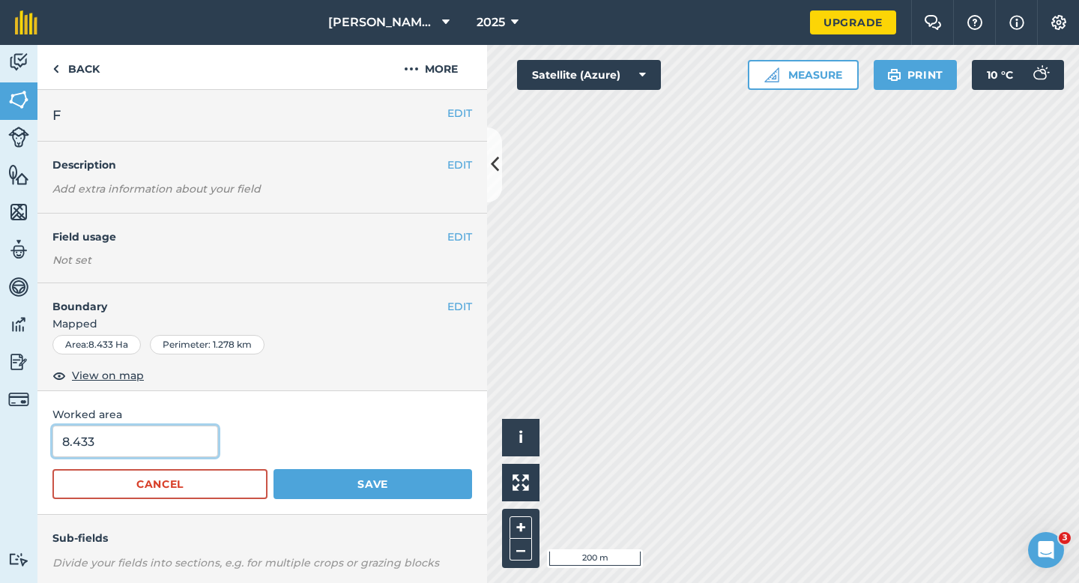
click at [204, 439] on input "8.433" at bounding box center [135, 440] width 166 height 31
type input "8.4"
click at [273, 469] on button "Save" at bounding box center [372, 484] width 199 height 30
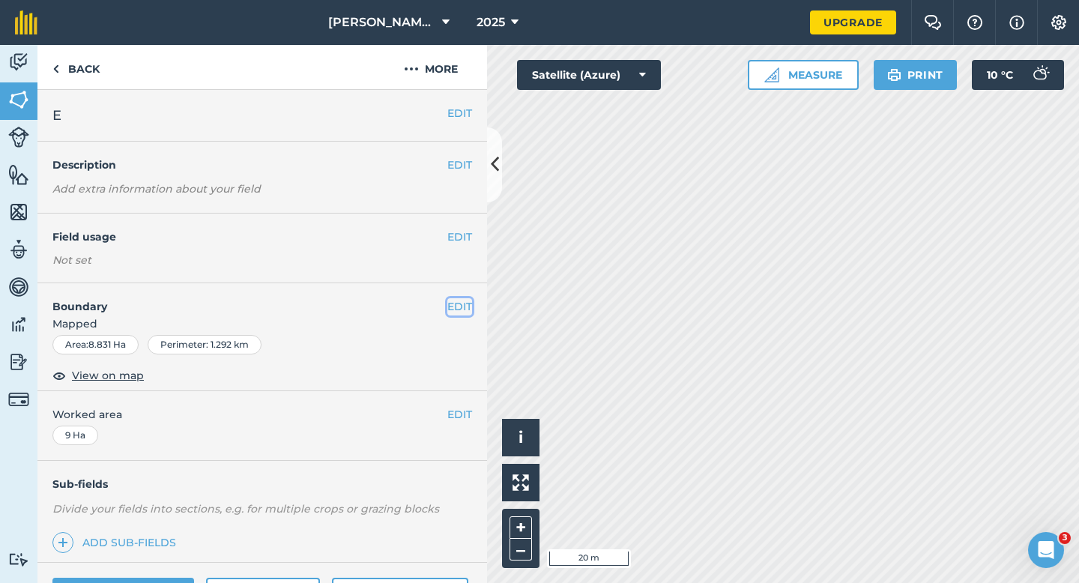
click at [470, 313] on button "EDIT" at bounding box center [459, 306] width 25 height 16
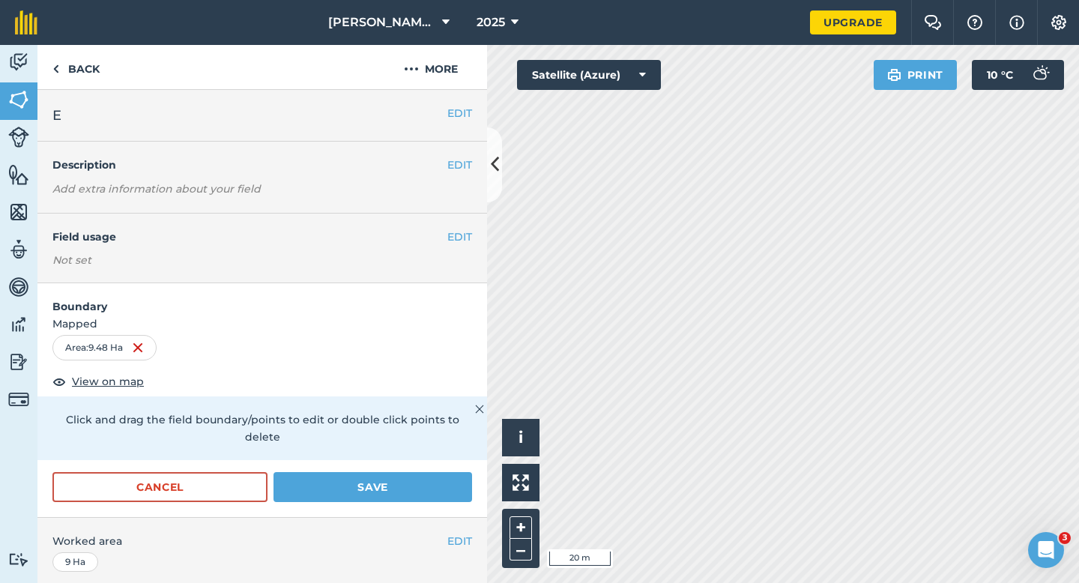
click at [378, 454] on form "Boundary Mapped Area : 9.48 Ha View on map Click and drag the field boundary/po…" at bounding box center [261, 400] width 449 height 234
click at [377, 473] on button "Save" at bounding box center [372, 487] width 199 height 30
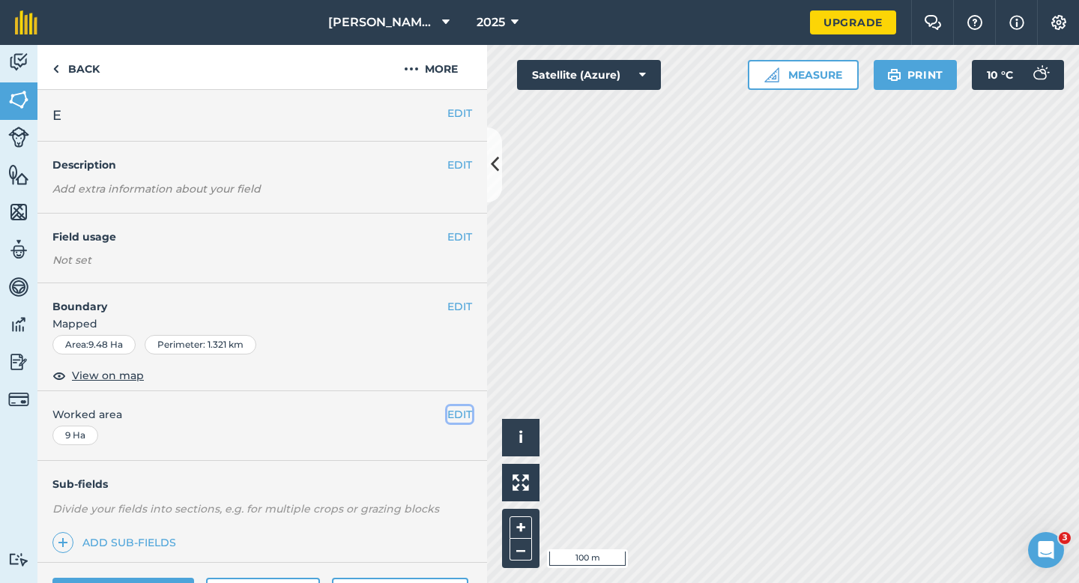
click at [456, 417] on button "EDIT" at bounding box center [459, 414] width 25 height 16
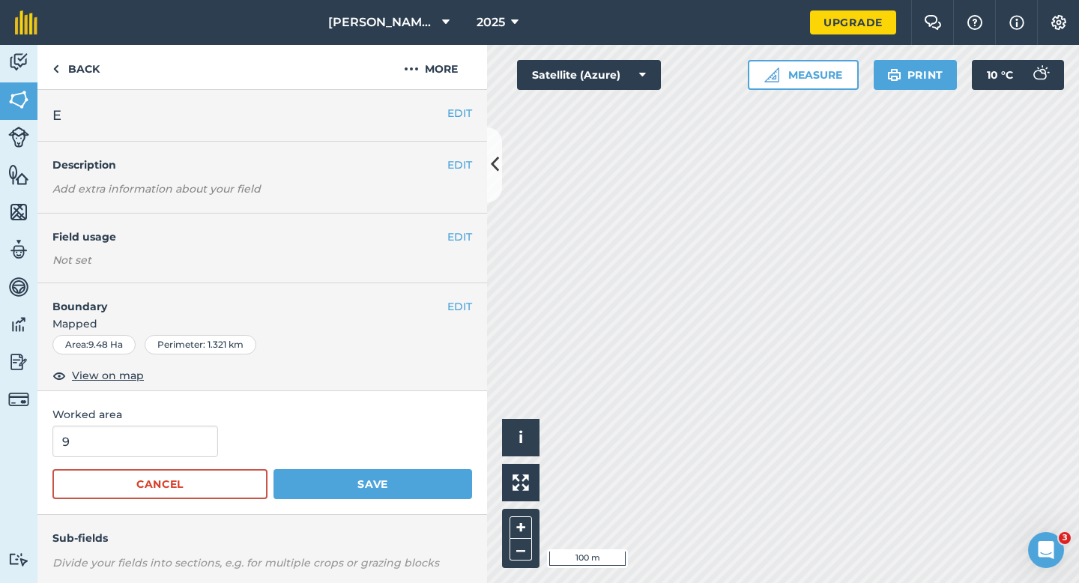
click at [215, 436] on div "9" at bounding box center [262, 440] width 420 height 31
click at [204, 436] on input "9" at bounding box center [135, 440] width 166 height 31
type input "9.5"
click at [273, 469] on button "Save" at bounding box center [372, 484] width 199 height 30
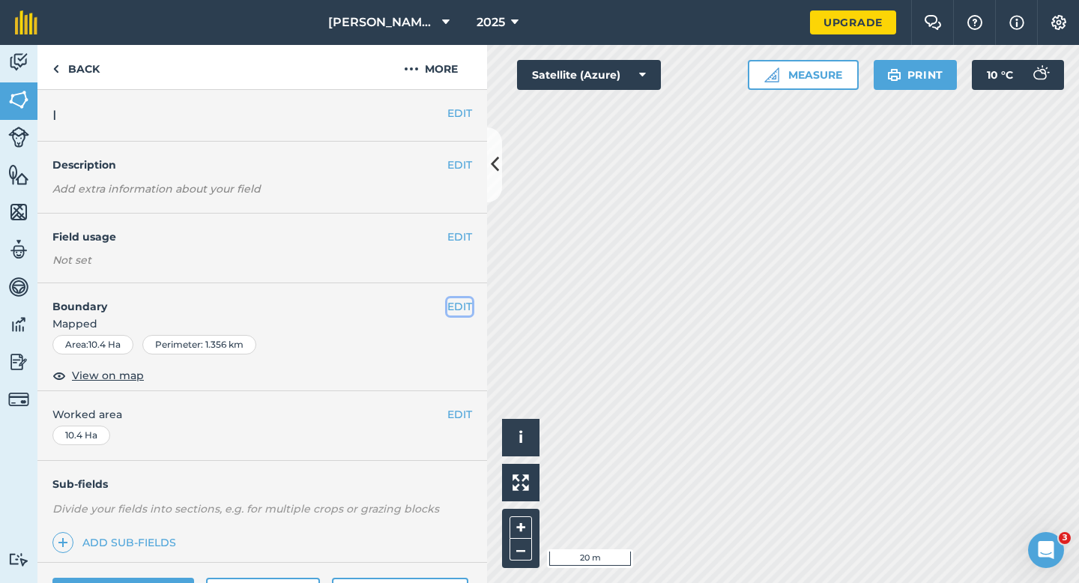
click at [451, 306] on button "EDIT" at bounding box center [459, 306] width 25 height 16
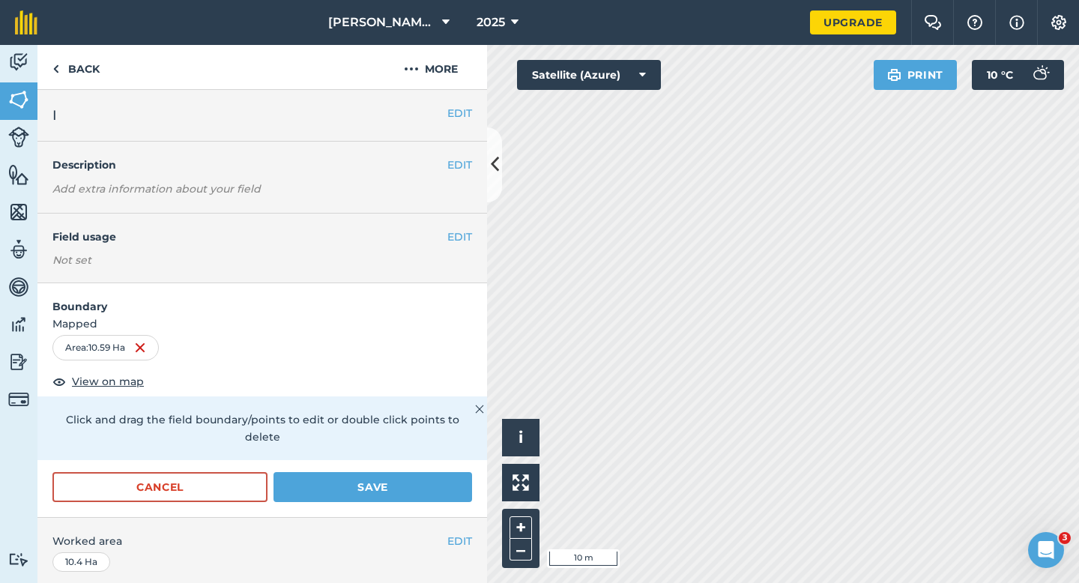
click at [397, 494] on div "Cancel Save" at bounding box center [261, 494] width 449 height 45
click at [397, 474] on button "Save" at bounding box center [372, 487] width 199 height 30
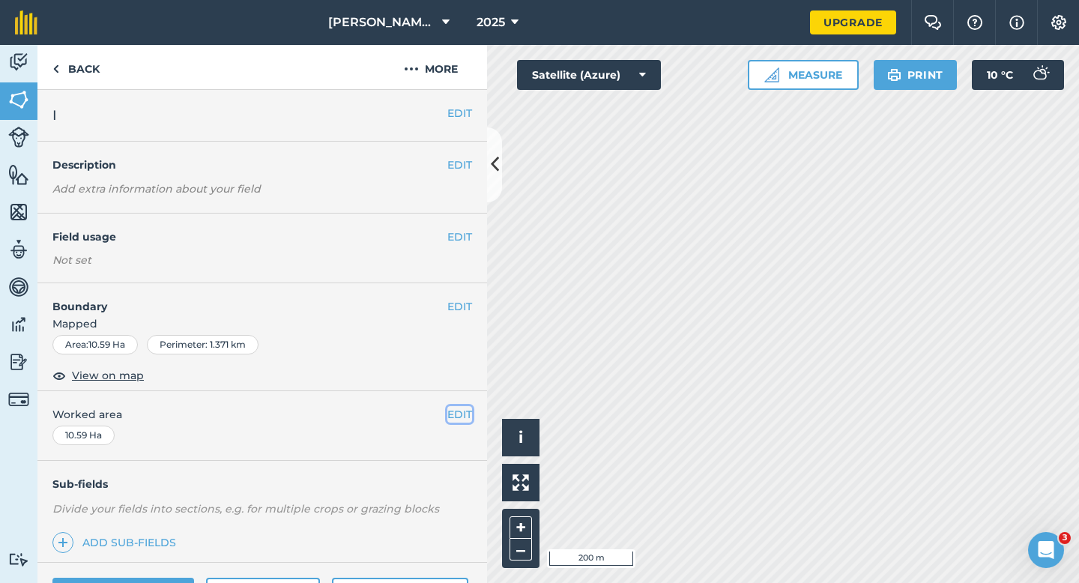
click at [458, 410] on button "EDIT" at bounding box center [459, 414] width 25 height 16
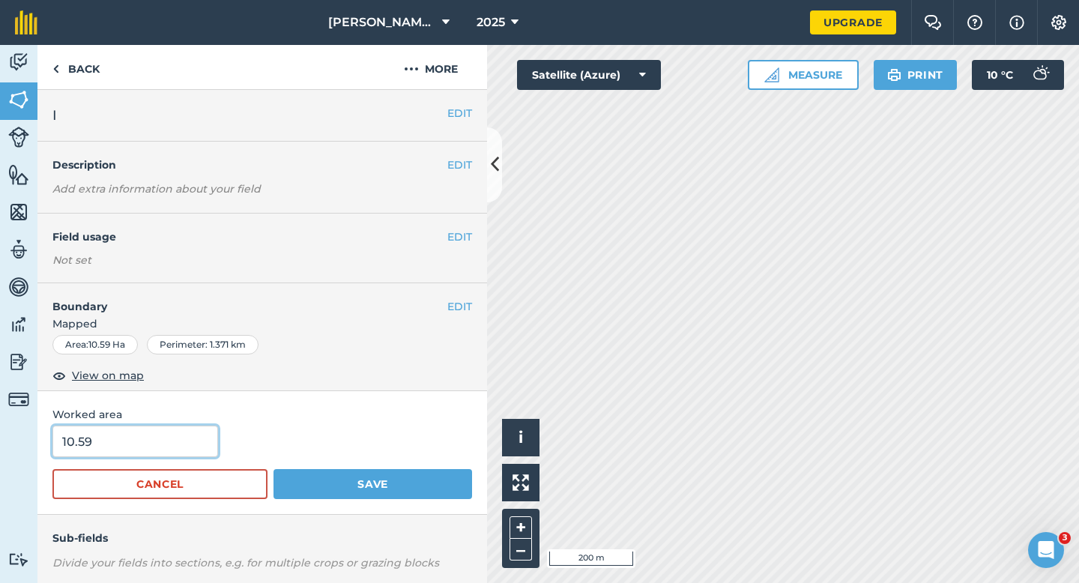
click at [205, 436] on input "10.59" at bounding box center [135, 440] width 166 height 31
type input "10.6"
click at [273, 469] on button "Save" at bounding box center [372, 484] width 199 height 30
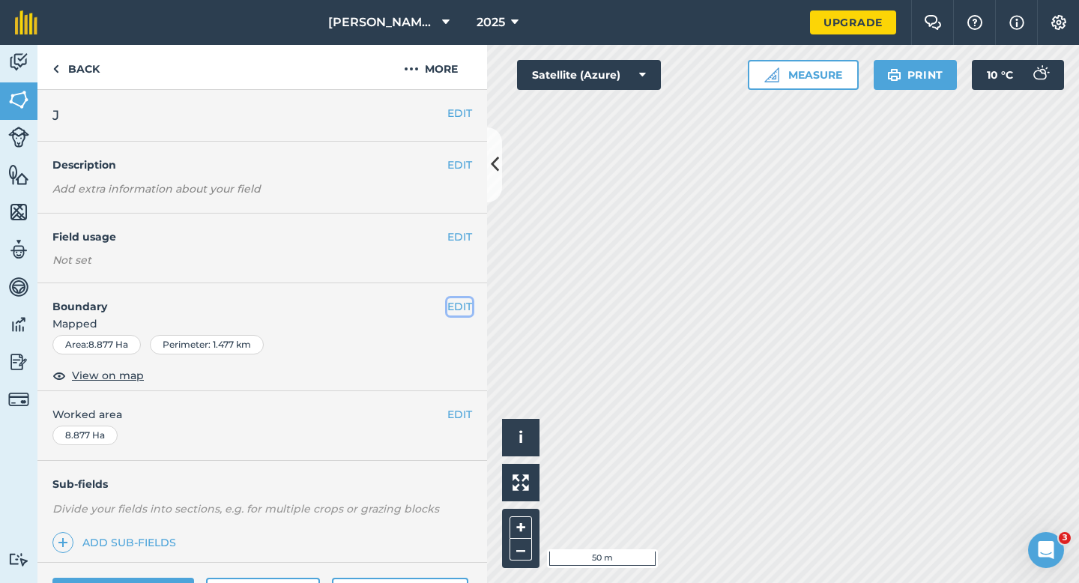
click at [449, 311] on button "EDIT" at bounding box center [459, 306] width 25 height 16
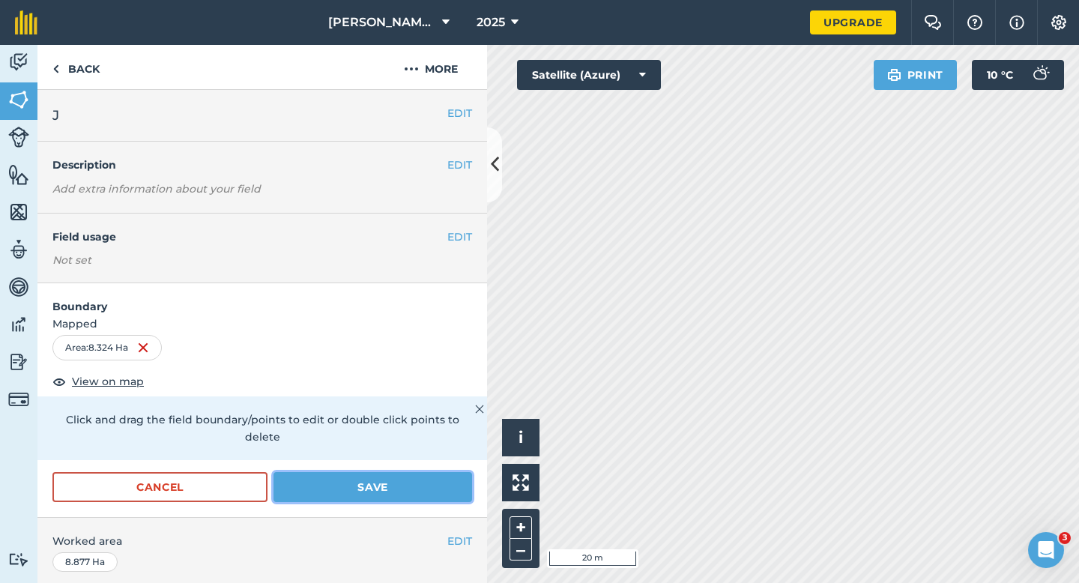
click at [443, 479] on button "Save" at bounding box center [372, 487] width 199 height 30
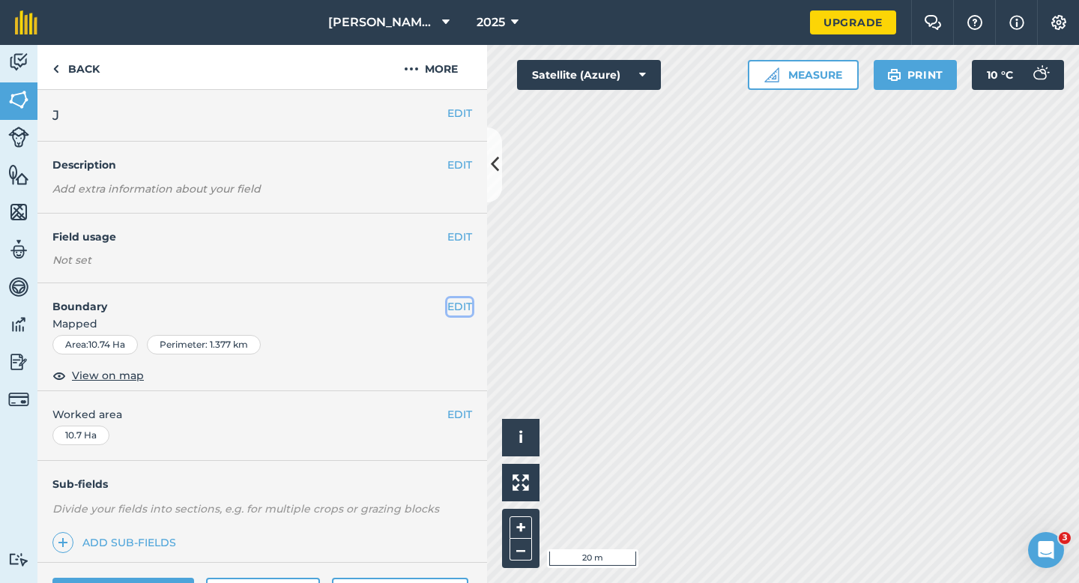
click at [460, 308] on button "EDIT" at bounding box center [459, 306] width 25 height 16
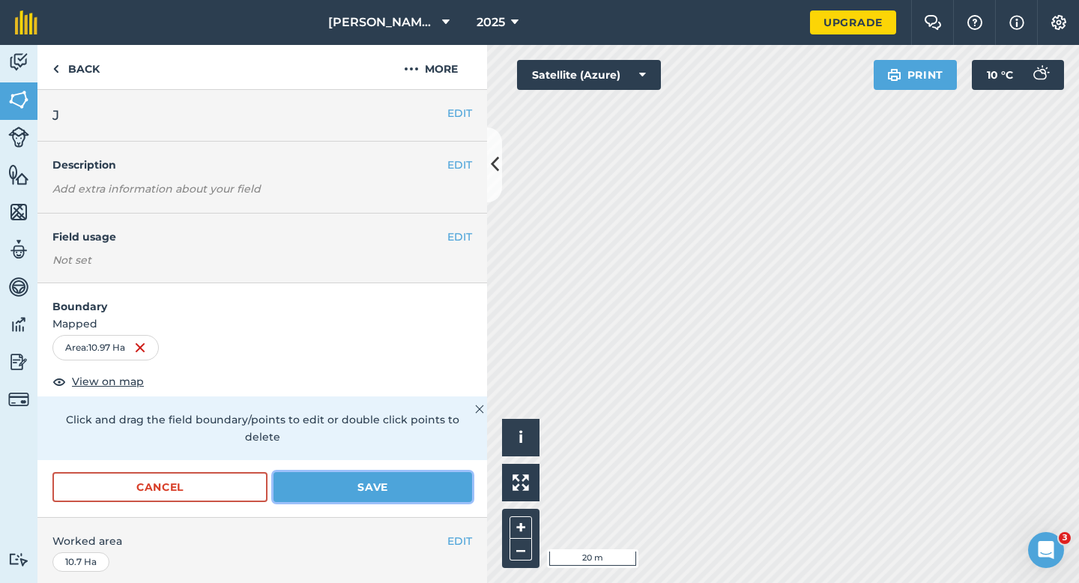
click at [406, 472] on button "Save" at bounding box center [372, 487] width 199 height 30
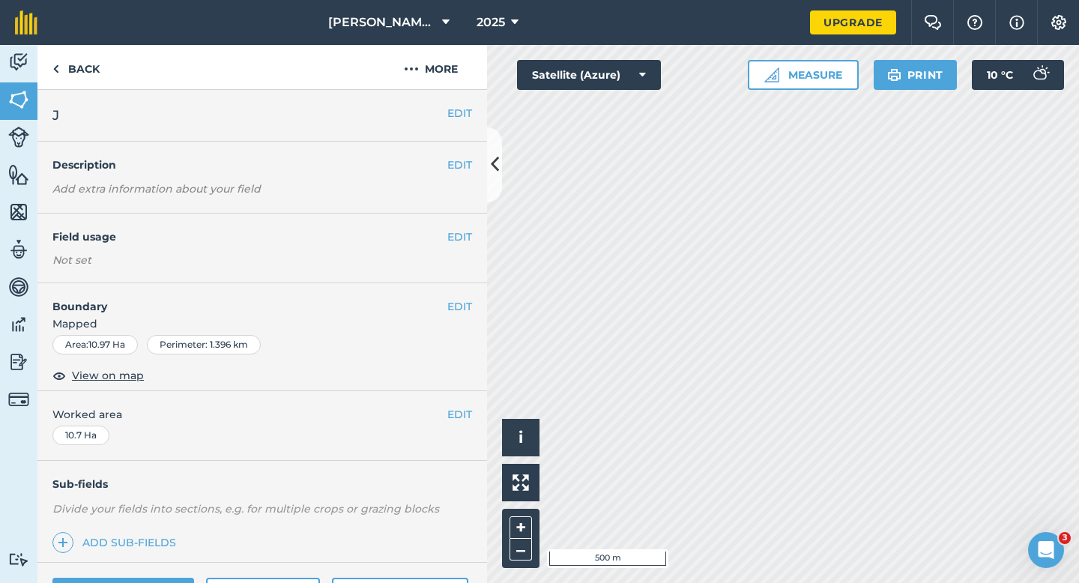
click at [448, 424] on div "EDIT Worked area 10.7 Ha" at bounding box center [261, 426] width 449 height 70
click at [456, 420] on button "EDIT" at bounding box center [459, 414] width 25 height 16
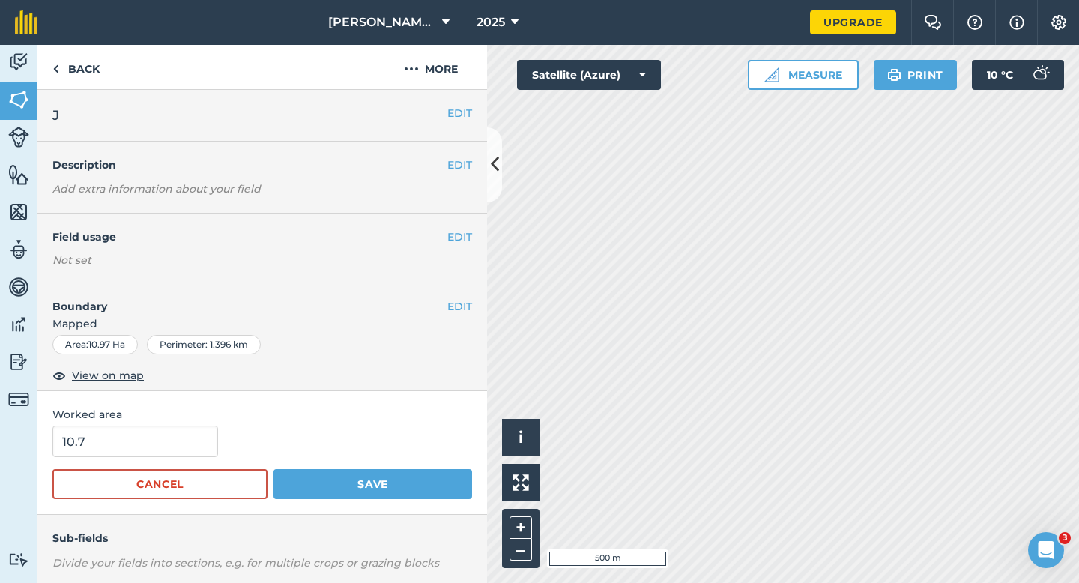
click at [199, 467] on form "10.7 Cancel Save" at bounding box center [262, 461] width 420 height 73
click at [199, 446] on input "10.7" at bounding box center [135, 440] width 166 height 31
type input "11"
click at [273, 469] on button "Save" at bounding box center [372, 484] width 199 height 30
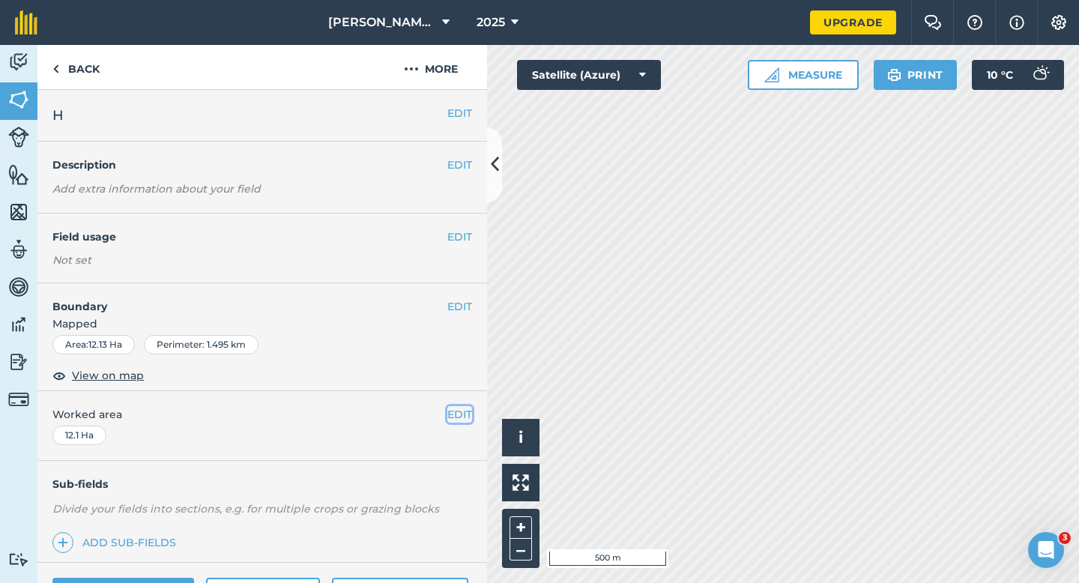
click at [464, 415] on button "EDIT" at bounding box center [459, 414] width 25 height 16
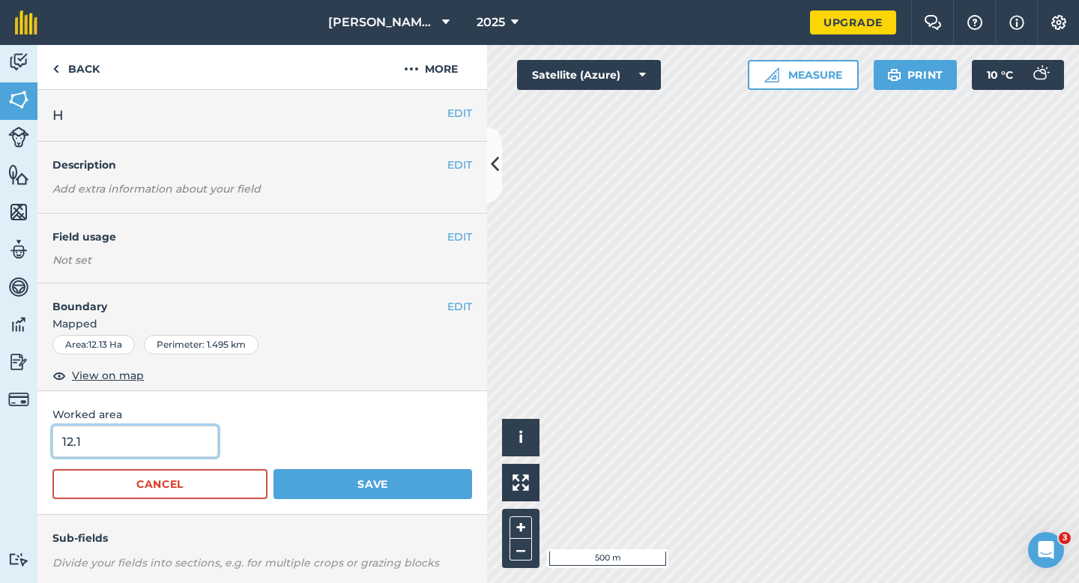
click at [188, 443] on input "12.1" at bounding box center [135, 440] width 166 height 31
type input "12"
click at [273, 469] on button "Save" at bounding box center [372, 484] width 199 height 30
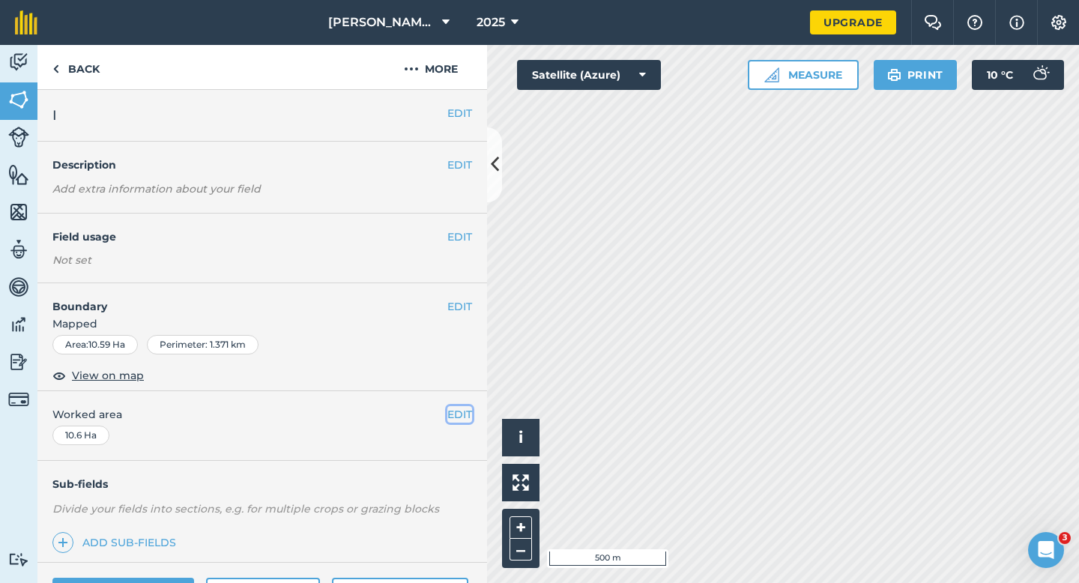
click at [456, 411] on button "EDIT" at bounding box center [459, 414] width 25 height 16
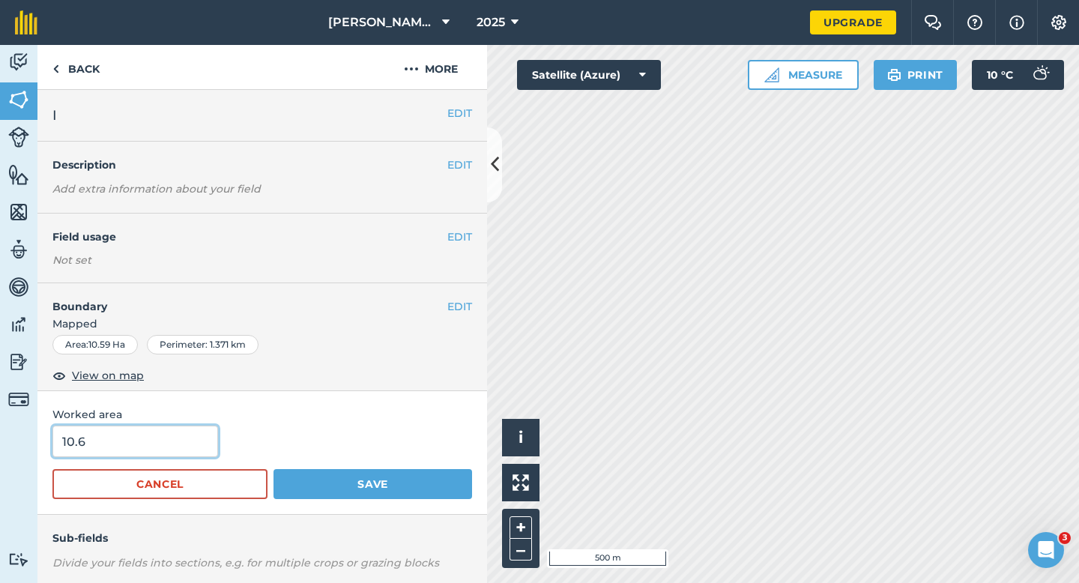
click at [199, 446] on input "10.6" at bounding box center [135, 440] width 166 height 31
type input "10"
click at [273, 469] on button "Save" at bounding box center [372, 484] width 199 height 30
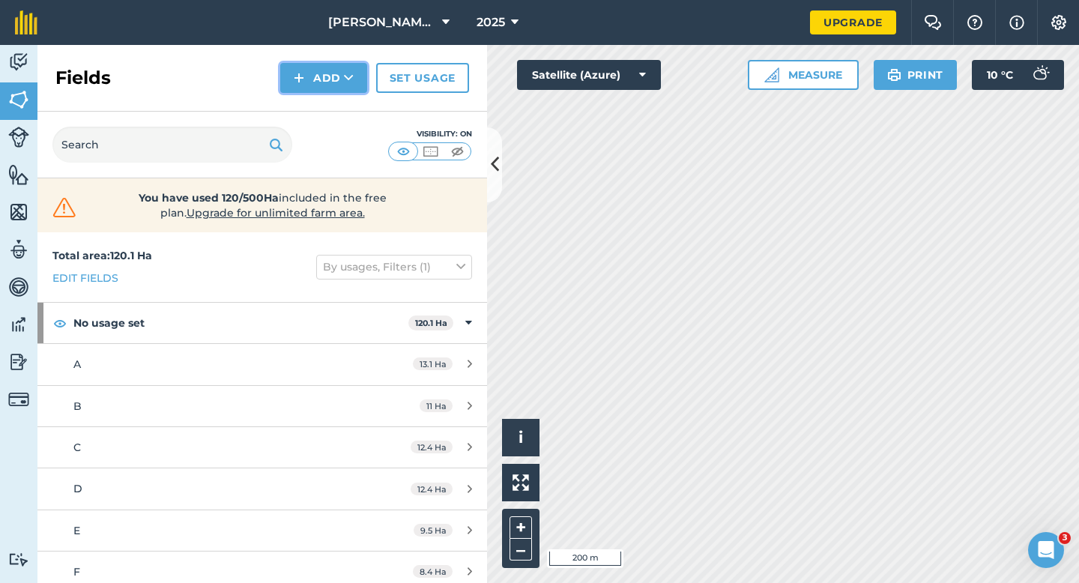
click at [325, 92] on button "Add" at bounding box center [323, 78] width 87 height 30
click at [325, 110] on link "Draw" at bounding box center [323, 111] width 82 height 33
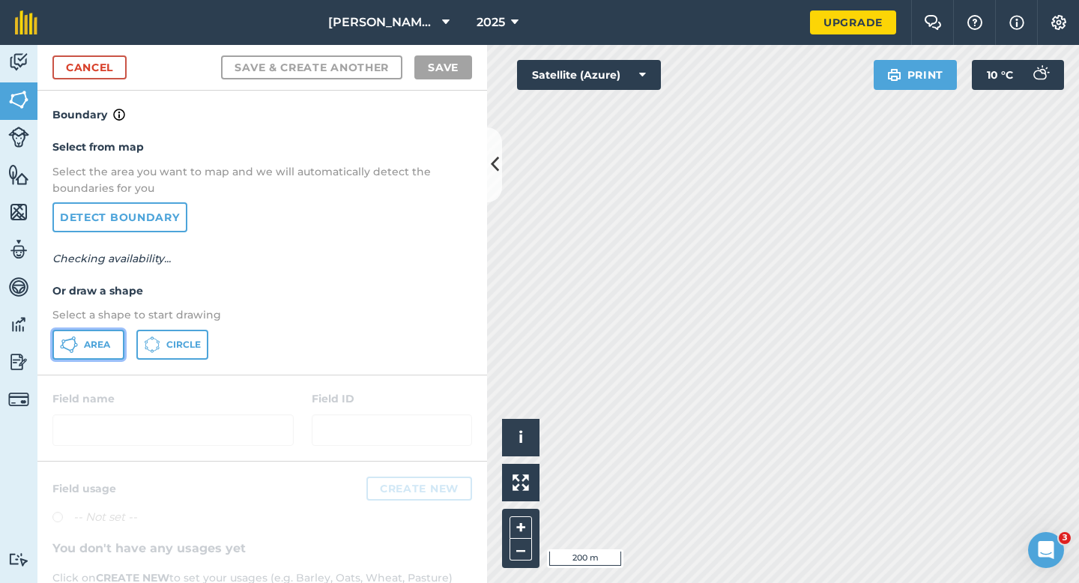
click at [89, 354] on button "Area" at bounding box center [88, 345] width 72 height 30
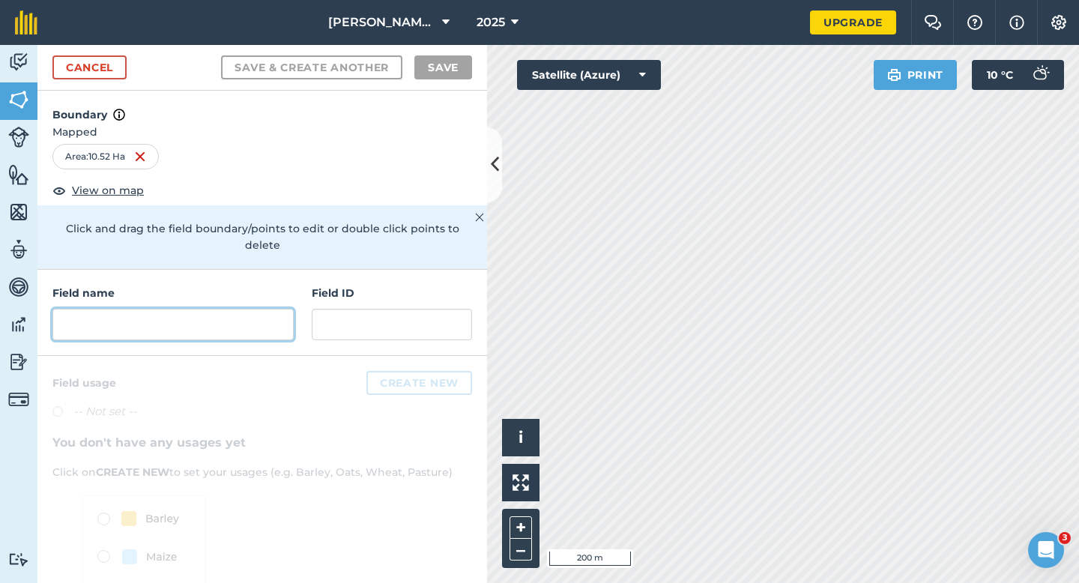
click at [255, 313] on input "text" at bounding box center [172, 324] width 241 height 31
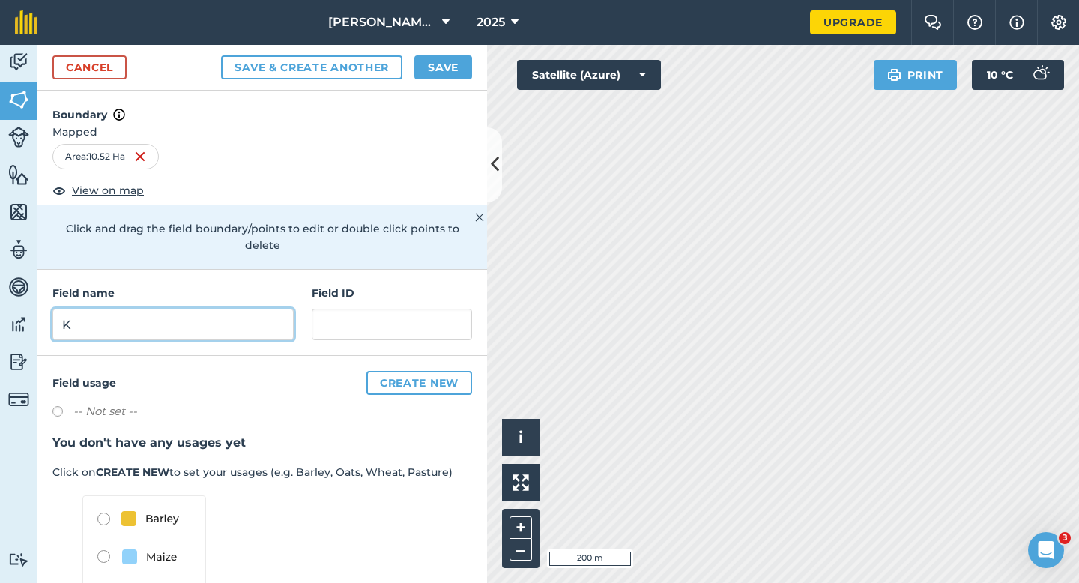
type input "K"
click at [436, 50] on div "Cancel Save & Create Another Save" at bounding box center [261, 68] width 449 height 46
click at [439, 60] on button "Save" at bounding box center [443, 67] width 58 height 24
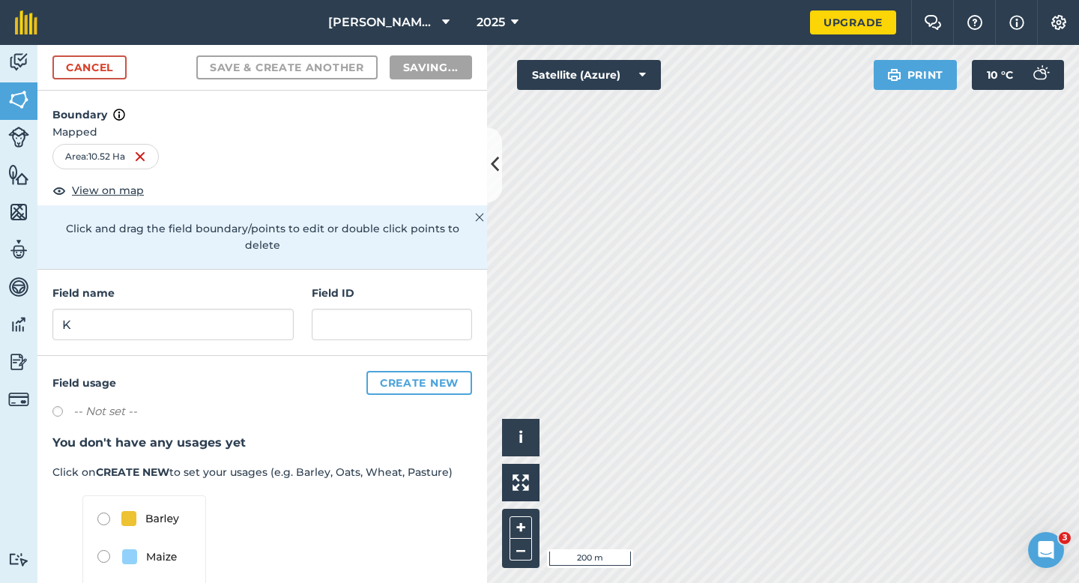
click at [475, 409] on div "Field usage Create new -- Not set -- You don't have any usages yet Click on CRE…" at bounding box center [261, 518] width 449 height 324
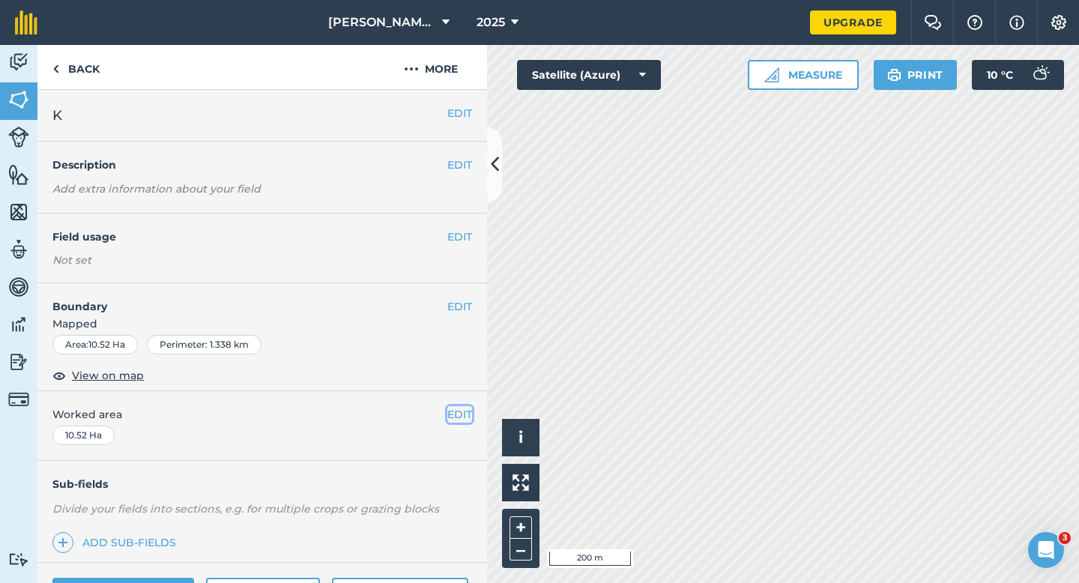
click at [450, 414] on button "EDIT" at bounding box center [459, 414] width 25 height 16
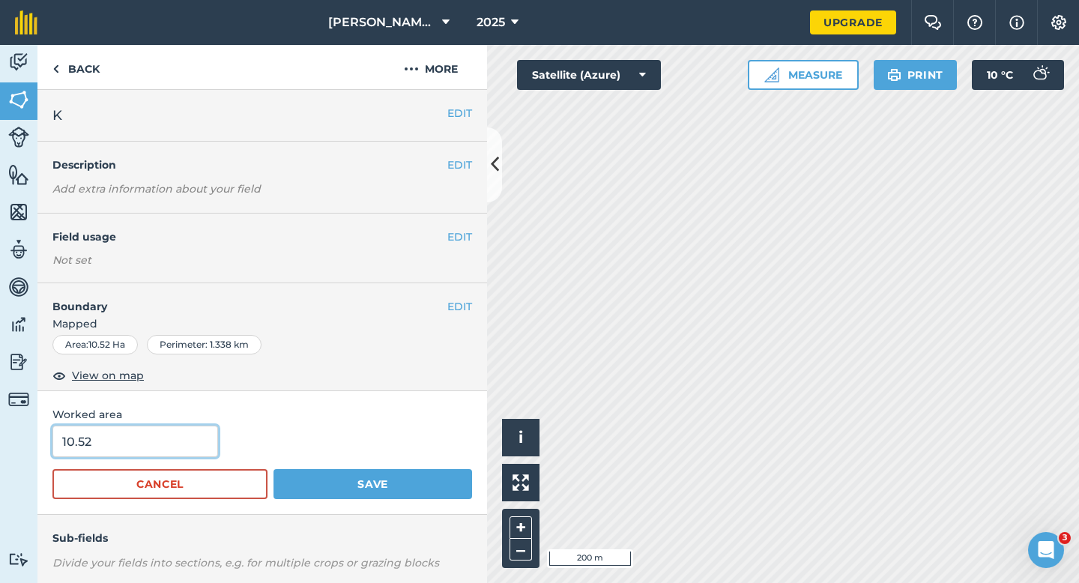
click at [147, 437] on input "10.52" at bounding box center [135, 440] width 166 height 31
type input "10.5"
click at [273, 469] on button "Save" at bounding box center [372, 484] width 199 height 30
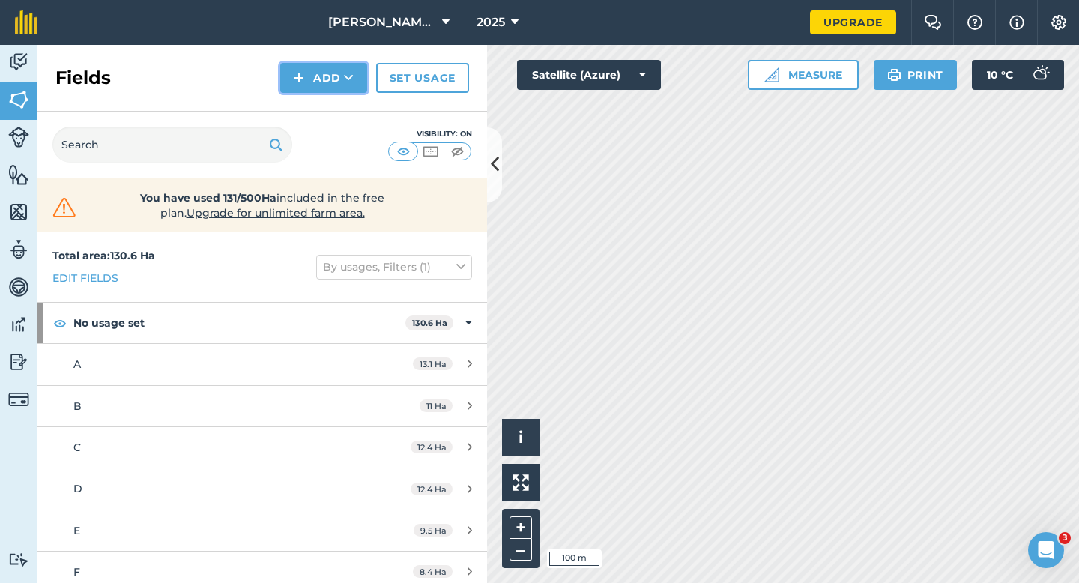
click at [308, 91] on button "Add" at bounding box center [323, 78] width 87 height 30
click at [311, 106] on link "Draw" at bounding box center [323, 111] width 82 height 33
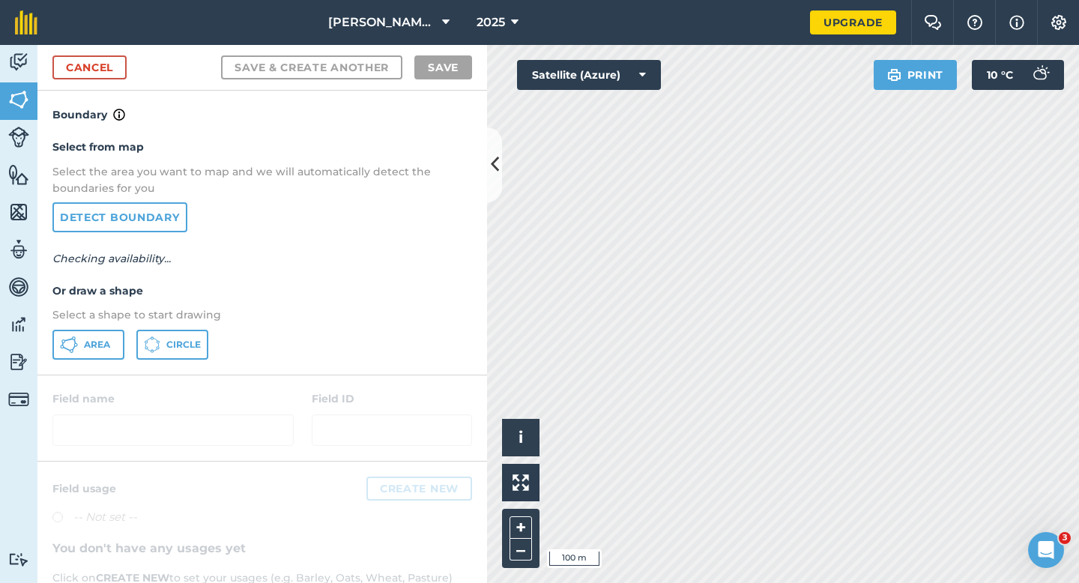
click at [94, 359] on div "Select from map Select the area you want to map and we will automatically detec…" at bounding box center [261, 249] width 449 height 250
click at [94, 352] on button "Area" at bounding box center [88, 345] width 72 height 30
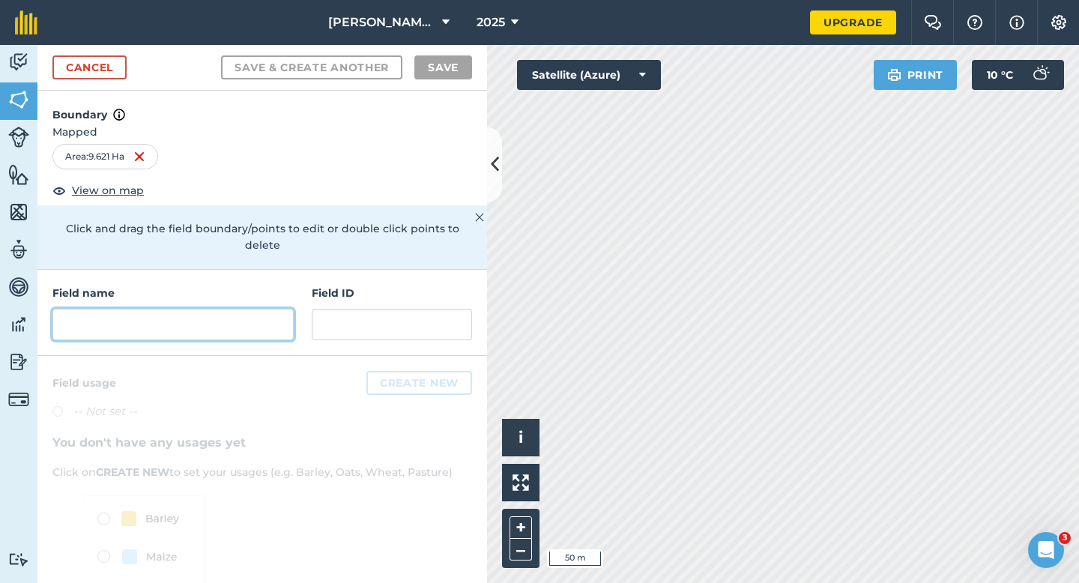
click at [291, 309] on input "text" at bounding box center [172, 324] width 241 height 31
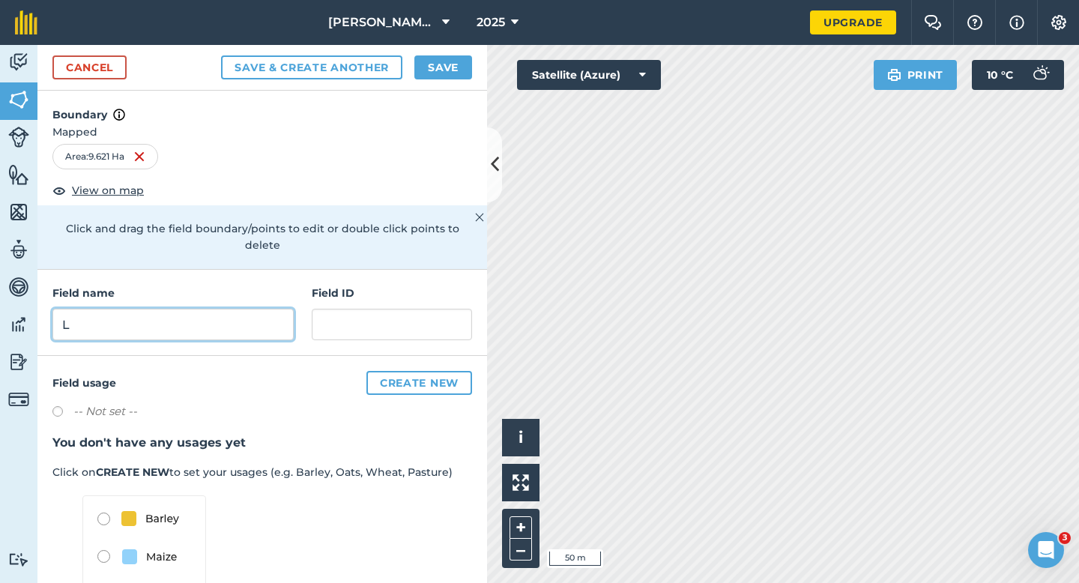
type input "L"
click at [417, 68] on button "Save" at bounding box center [443, 67] width 58 height 24
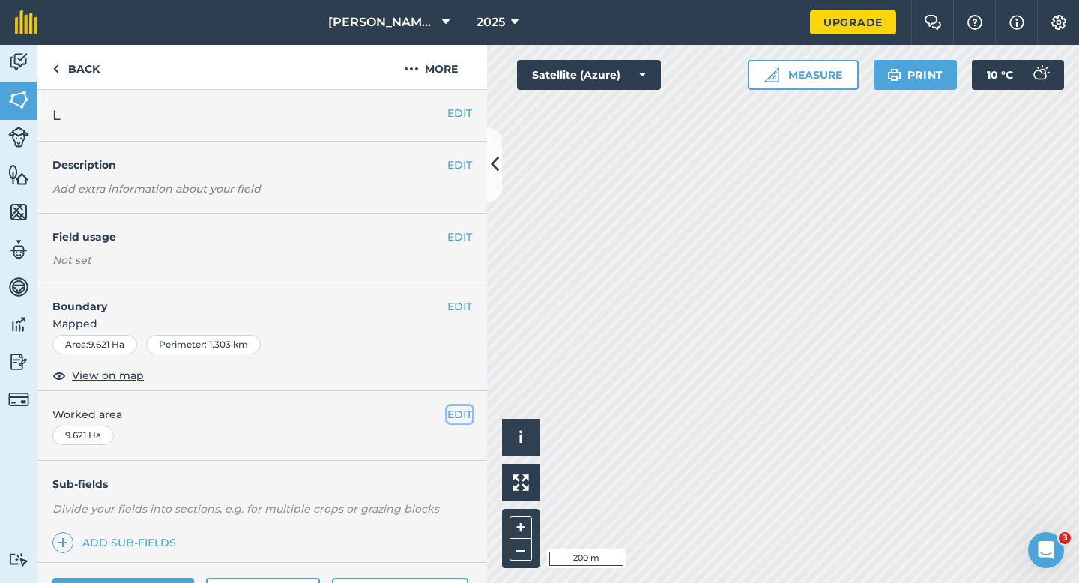
click at [458, 418] on button "EDIT" at bounding box center [459, 414] width 25 height 16
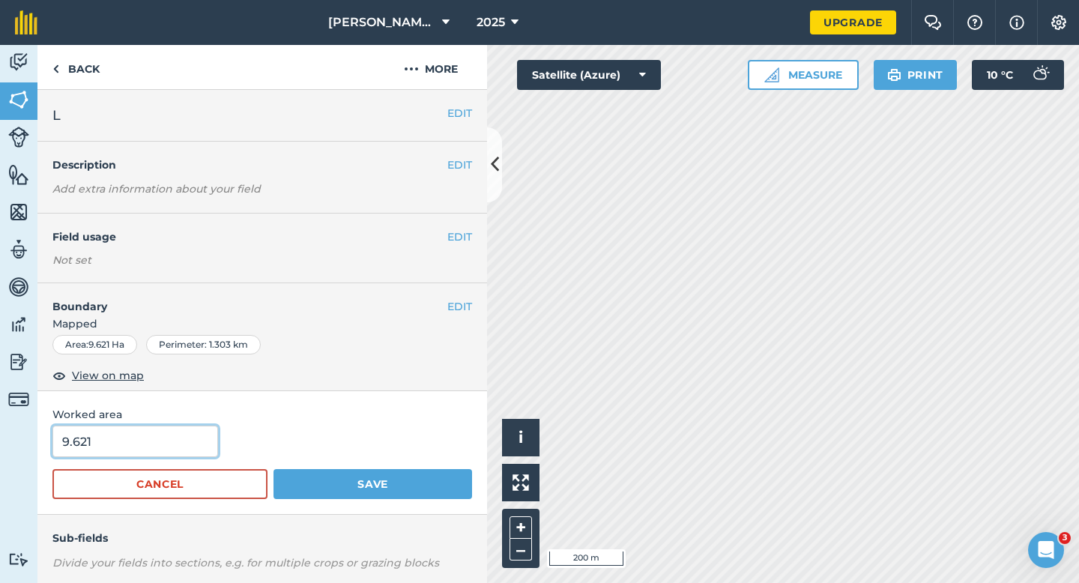
click at [170, 430] on input "9.621" at bounding box center [135, 440] width 166 height 31
type input "10"
click at [273, 469] on button "Save" at bounding box center [372, 484] width 199 height 30
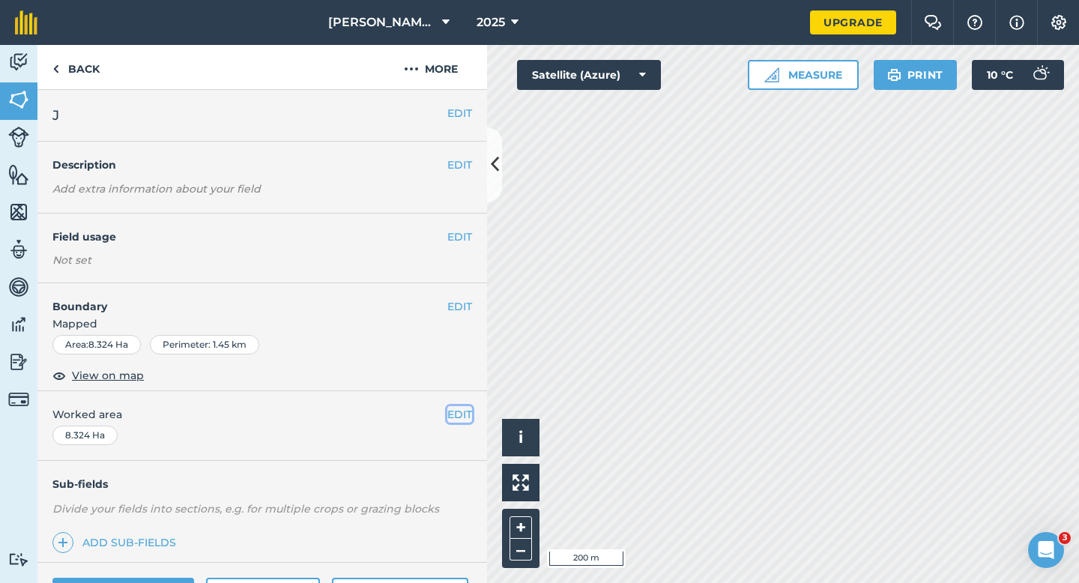
click at [462, 413] on button "EDIT" at bounding box center [459, 414] width 25 height 16
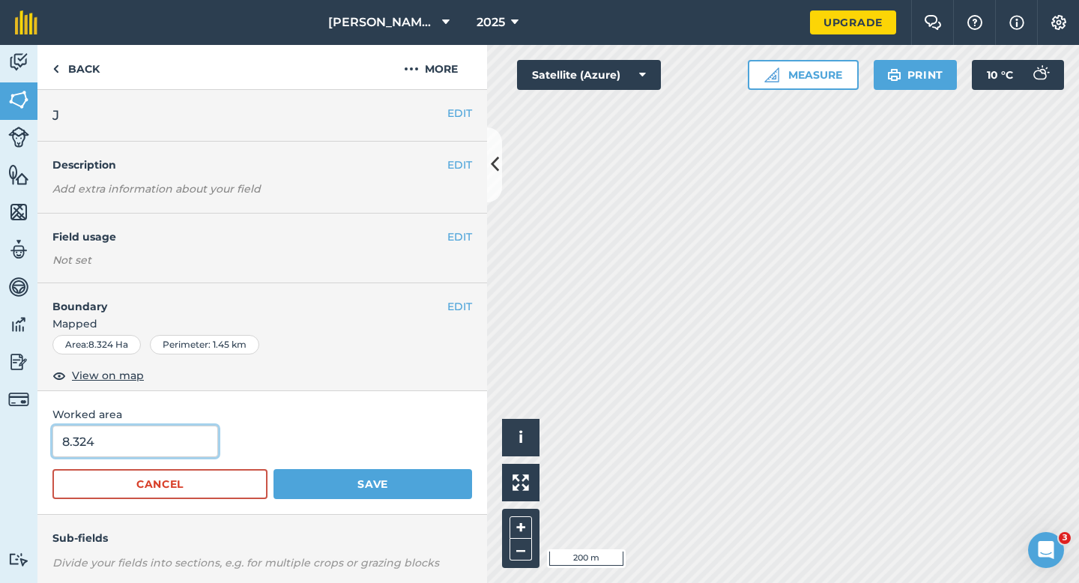
click at [135, 434] on input "8.324" at bounding box center [135, 440] width 166 height 31
type input "8.3"
click at [273, 469] on button "Save" at bounding box center [372, 484] width 199 height 30
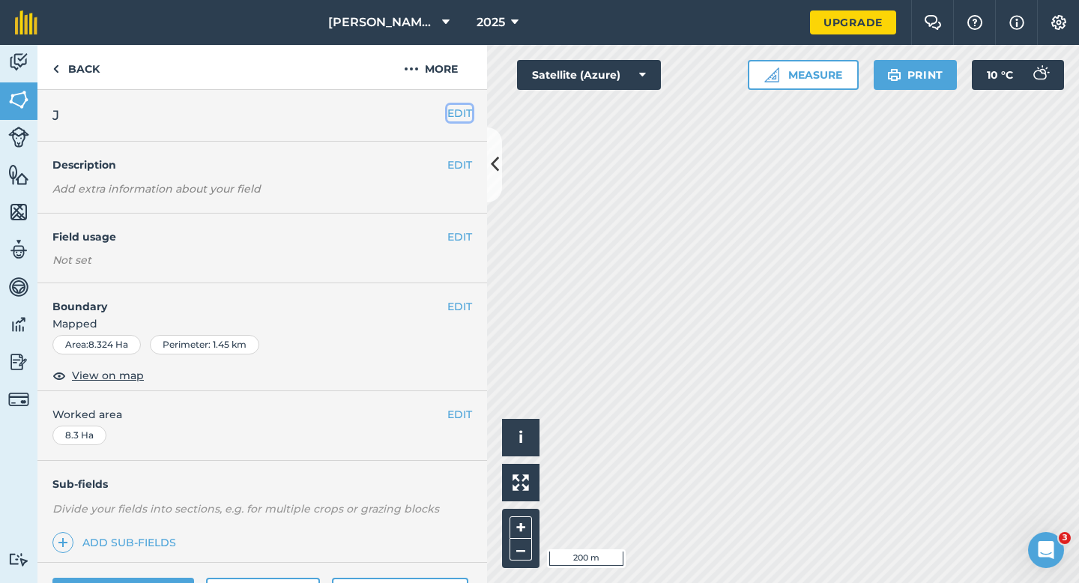
click at [452, 112] on button "EDIT" at bounding box center [459, 113] width 25 height 16
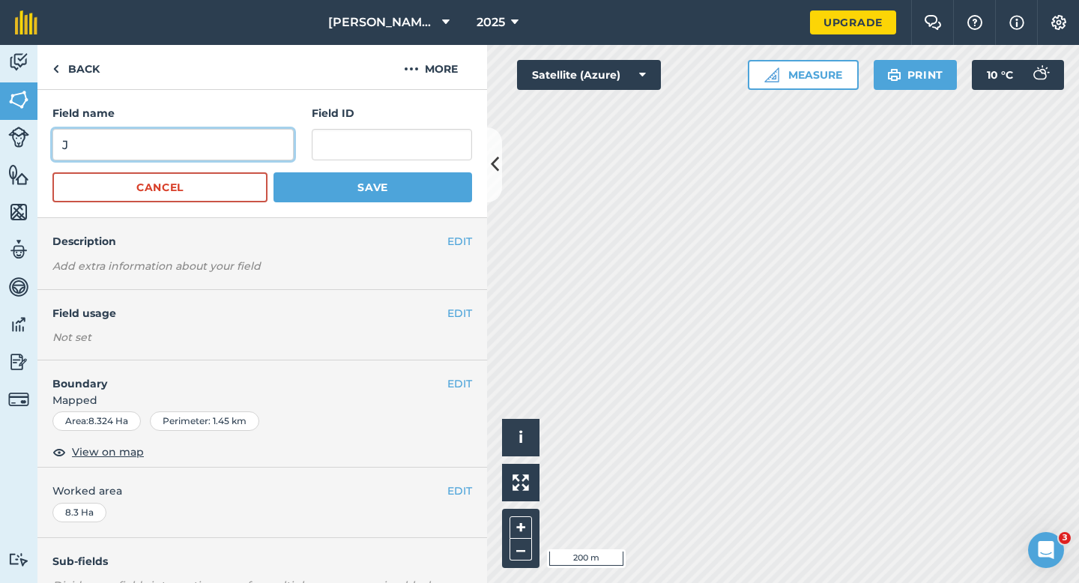
click at [232, 157] on input "J" at bounding box center [172, 144] width 241 height 31
type input "M"
click at [273, 172] on button "Save" at bounding box center [372, 187] width 199 height 30
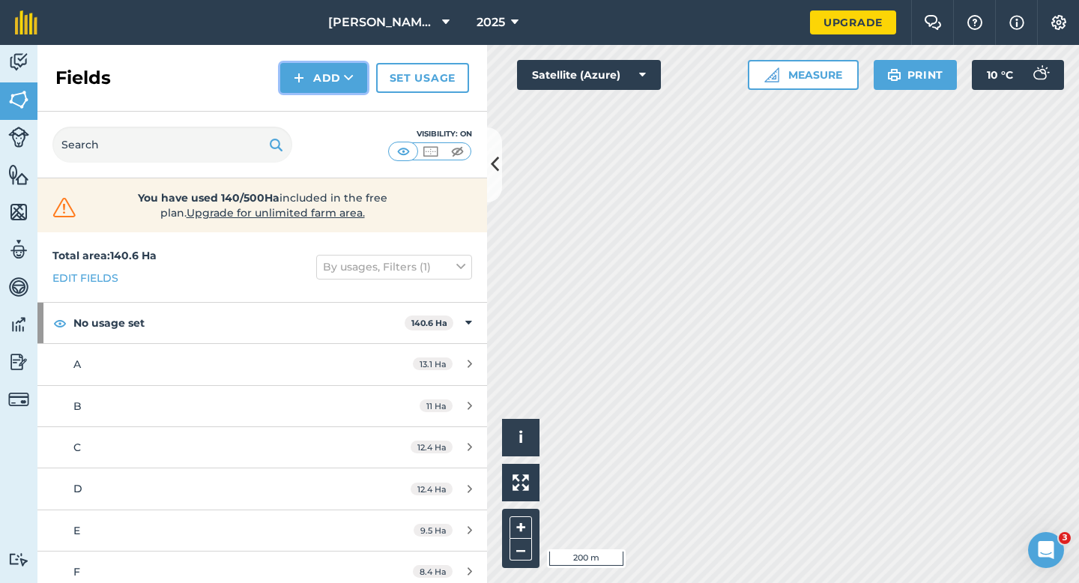
click at [337, 85] on button "Add" at bounding box center [323, 78] width 87 height 30
click at [337, 111] on link "Draw" at bounding box center [323, 111] width 82 height 33
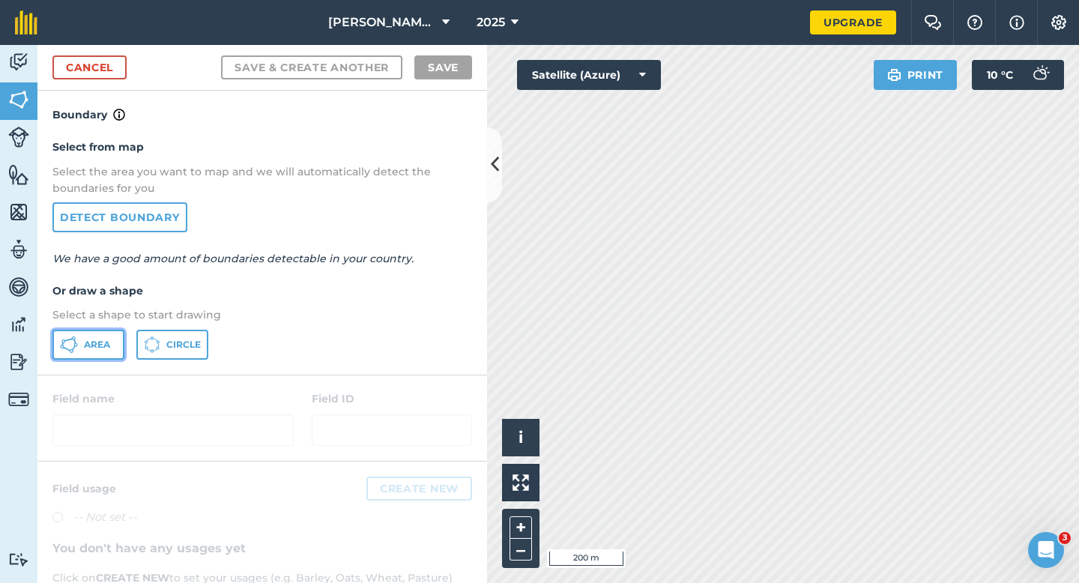
click at [115, 348] on button "Area" at bounding box center [88, 345] width 72 height 30
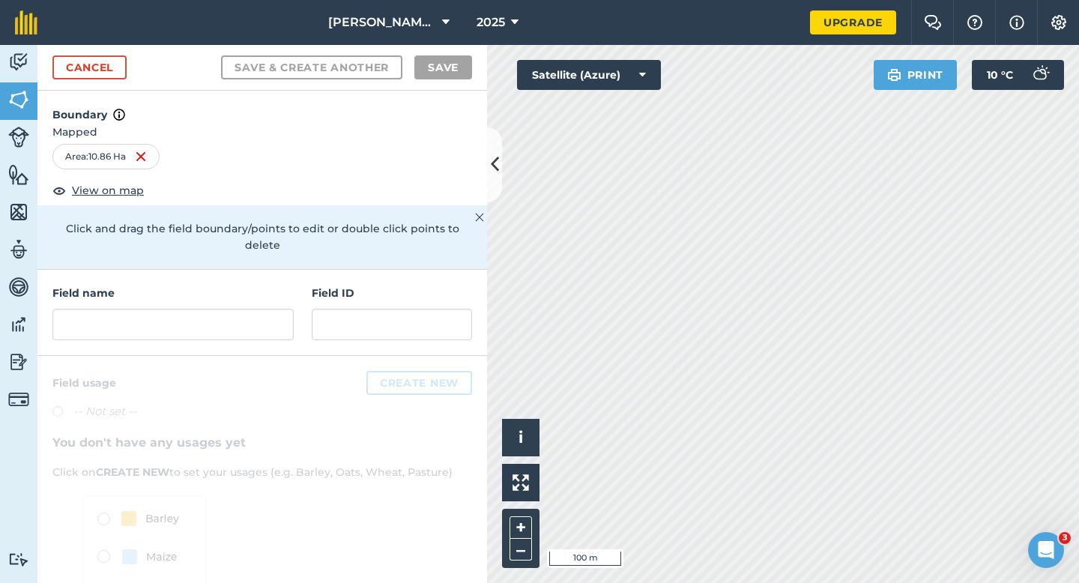
click at [256, 287] on div "Field name" at bounding box center [172, 312] width 241 height 55
click at [256, 309] on input "text" at bounding box center [172, 324] width 241 height 31
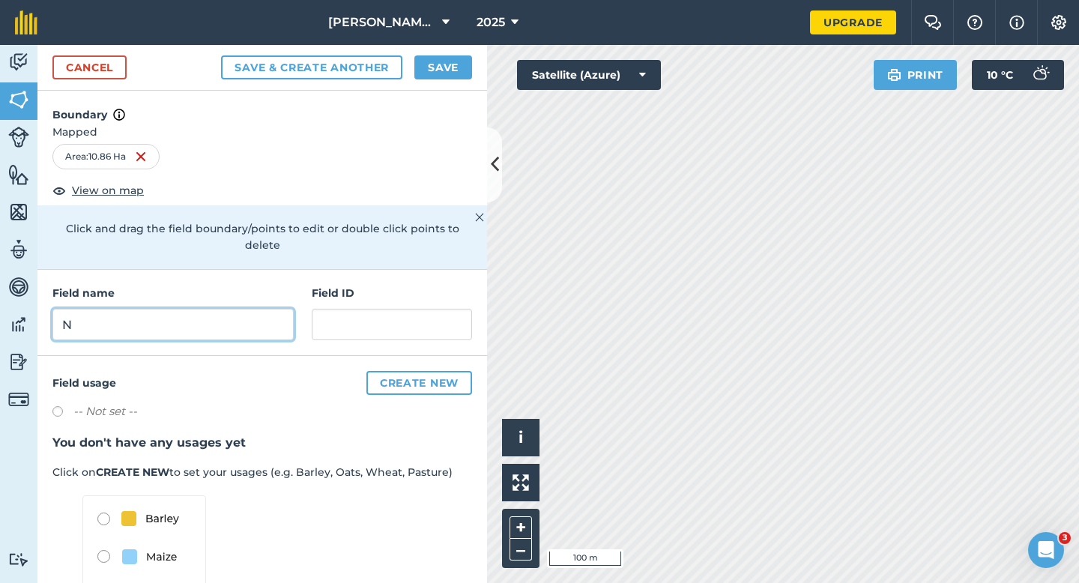
type input "N"
click at [480, 31] on button "2025" at bounding box center [497, 22] width 54 height 45
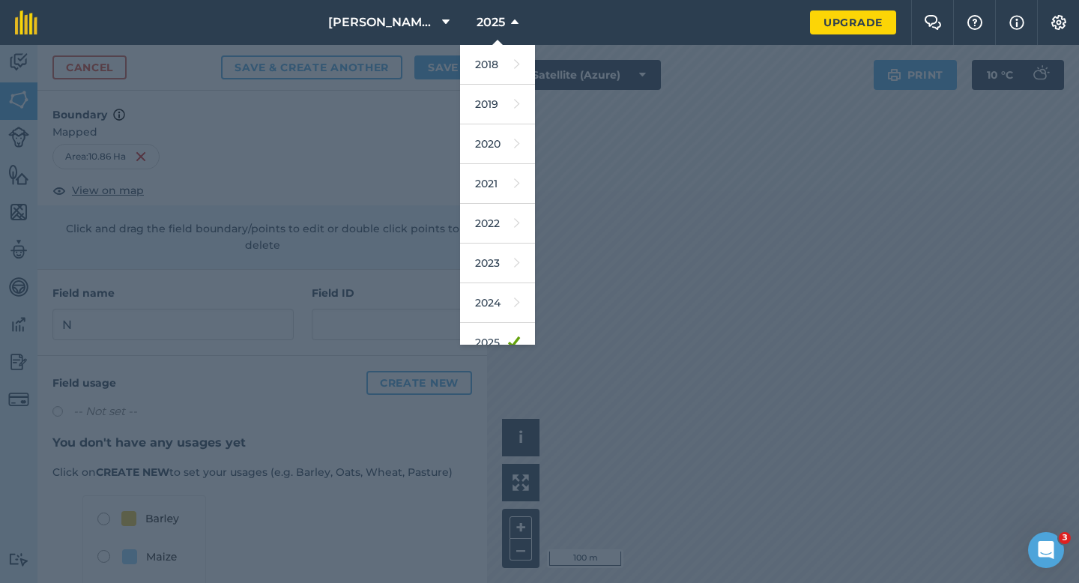
click at [433, 67] on div at bounding box center [539, 314] width 1079 height 538
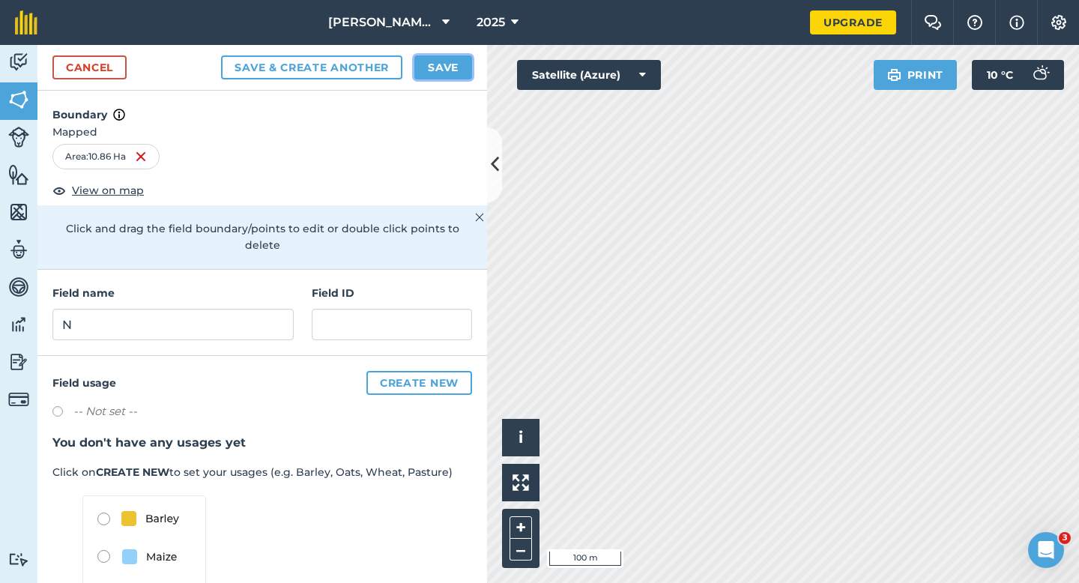
click at [433, 67] on button "Save" at bounding box center [443, 67] width 58 height 24
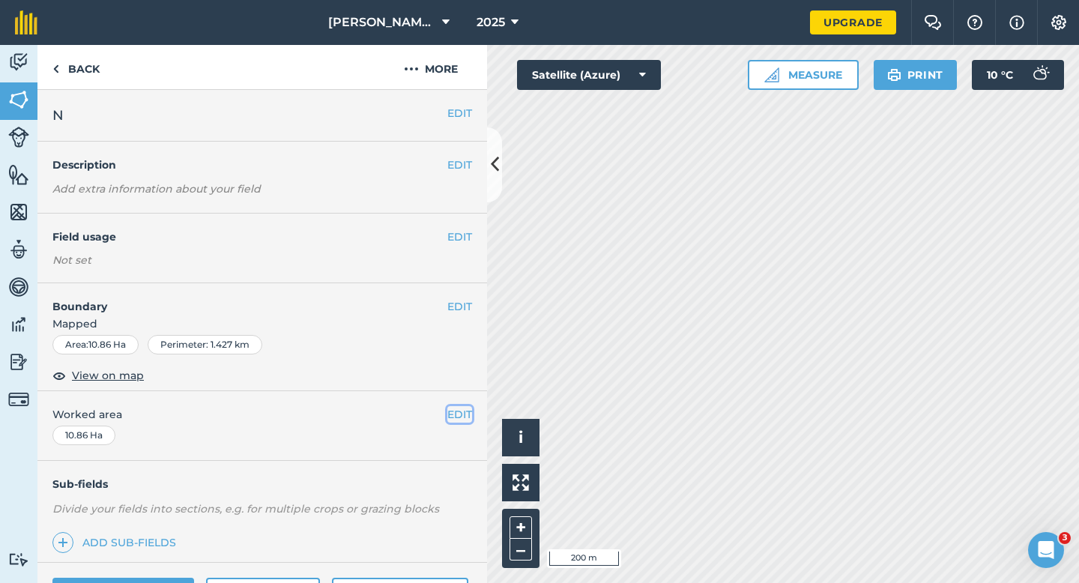
click at [451, 411] on button "EDIT" at bounding box center [459, 414] width 25 height 16
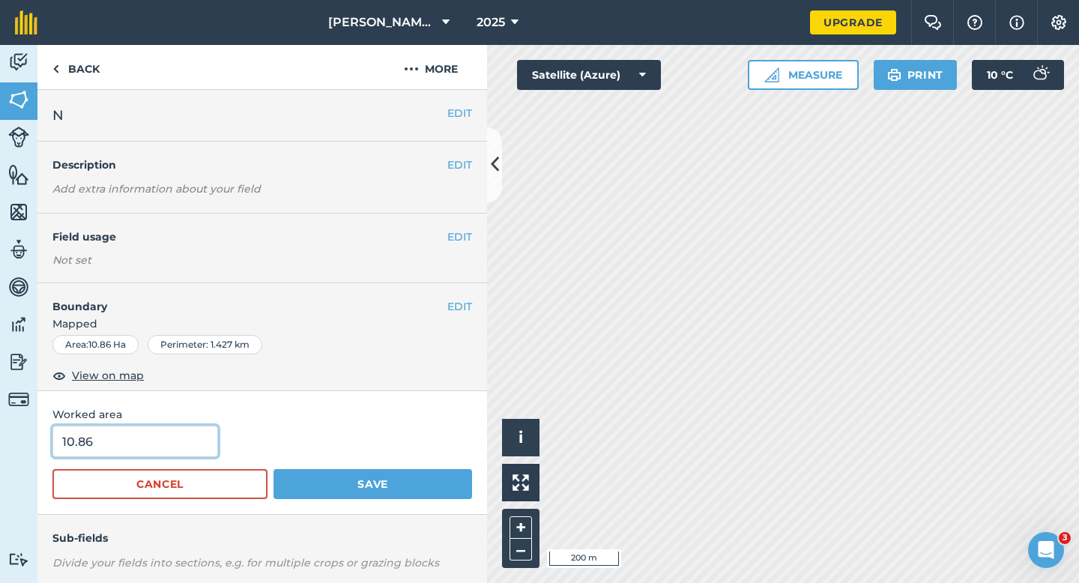
click at [169, 453] on input "10.86" at bounding box center [135, 440] width 166 height 31
type input "11"
click at [273, 469] on button "Save" at bounding box center [372, 484] width 199 height 30
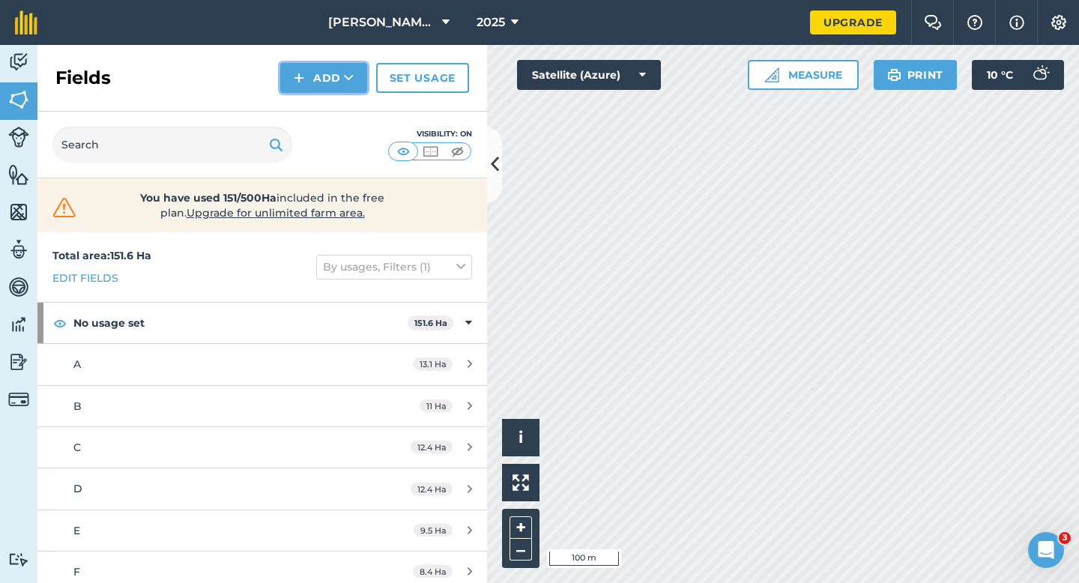
click at [318, 82] on button "Add" at bounding box center [323, 78] width 87 height 30
click at [318, 106] on link "Draw" at bounding box center [323, 111] width 82 height 33
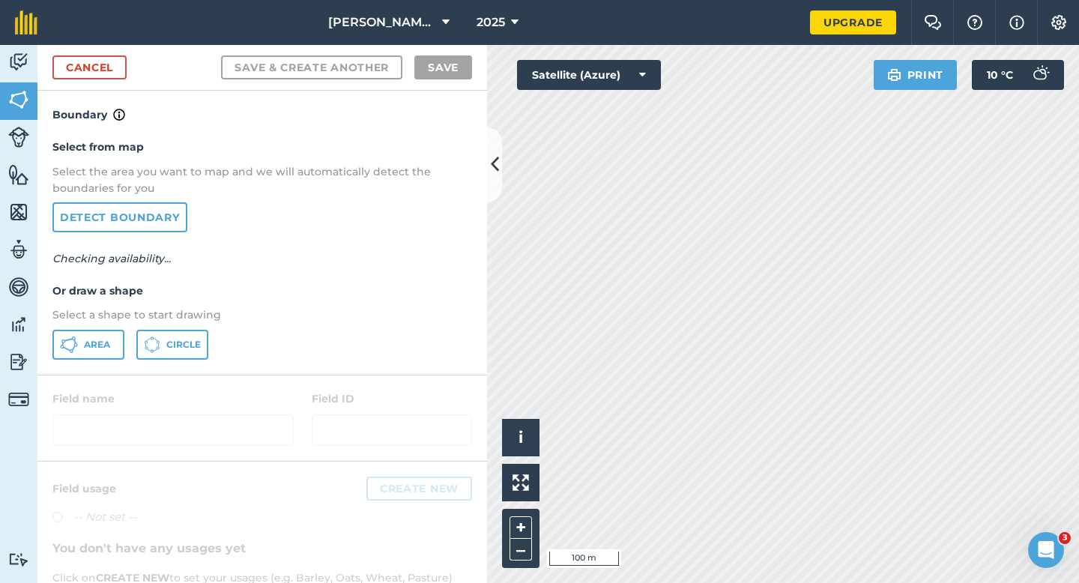
click at [97, 328] on div "Select from map Select the area you want to map and we will automatically detec…" at bounding box center [261, 249] width 449 height 250
click at [98, 335] on button "Area" at bounding box center [88, 345] width 72 height 30
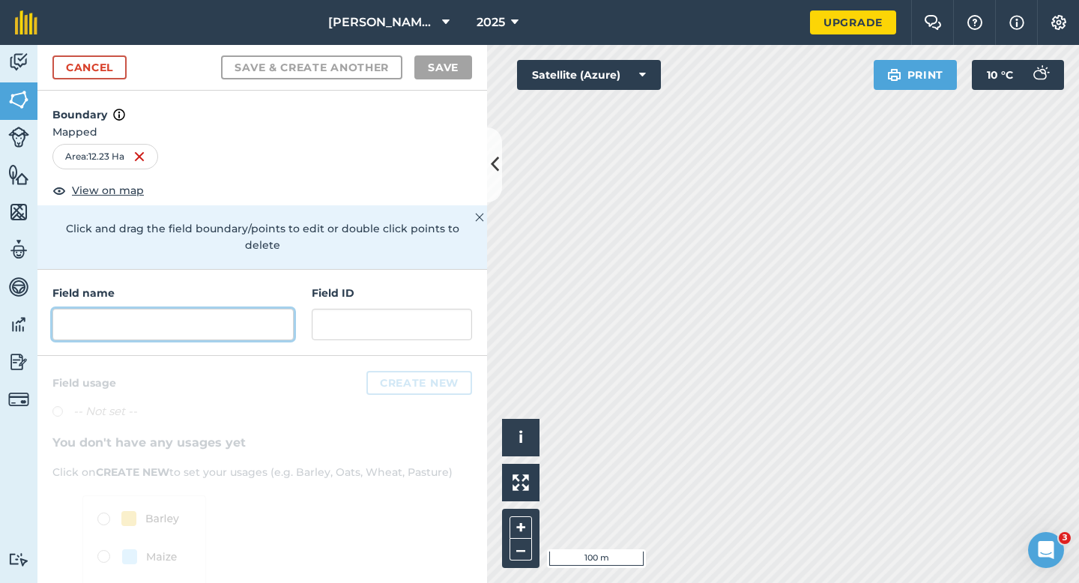
click at [142, 317] on input "text" at bounding box center [172, 324] width 241 height 31
type input "I"
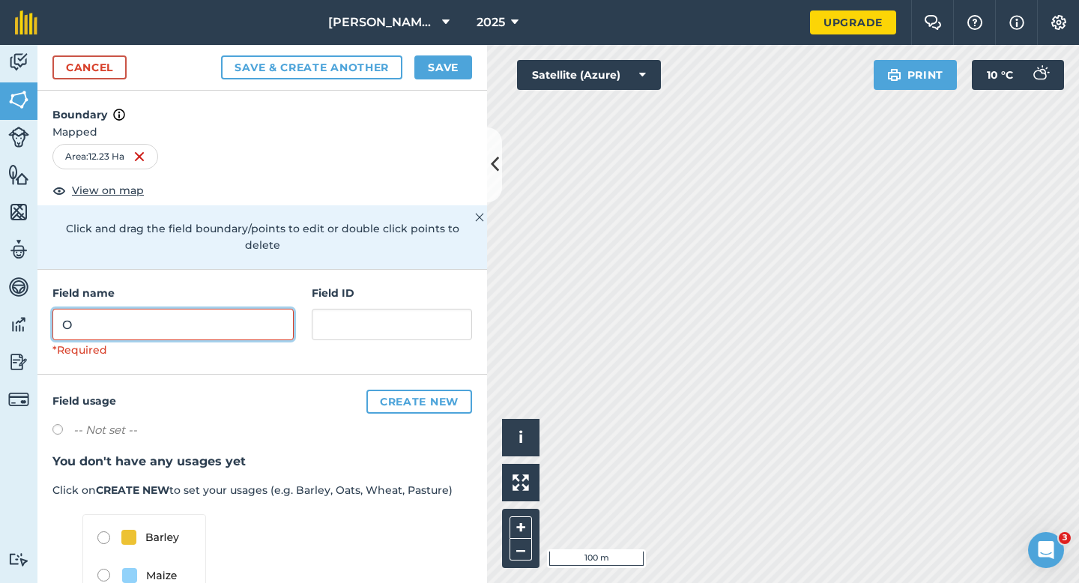
type input "O"
click at [462, 61] on button "Save" at bounding box center [443, 67] width 58 height 24
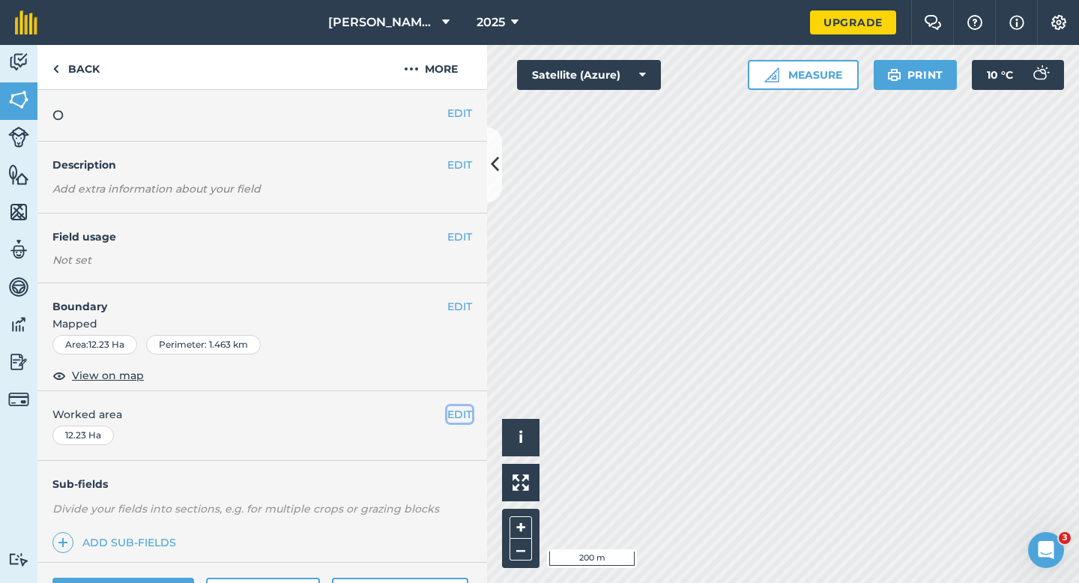
click at [468, 411] on button "EDIT" at bounding box center [459, 414] width 25 height 16
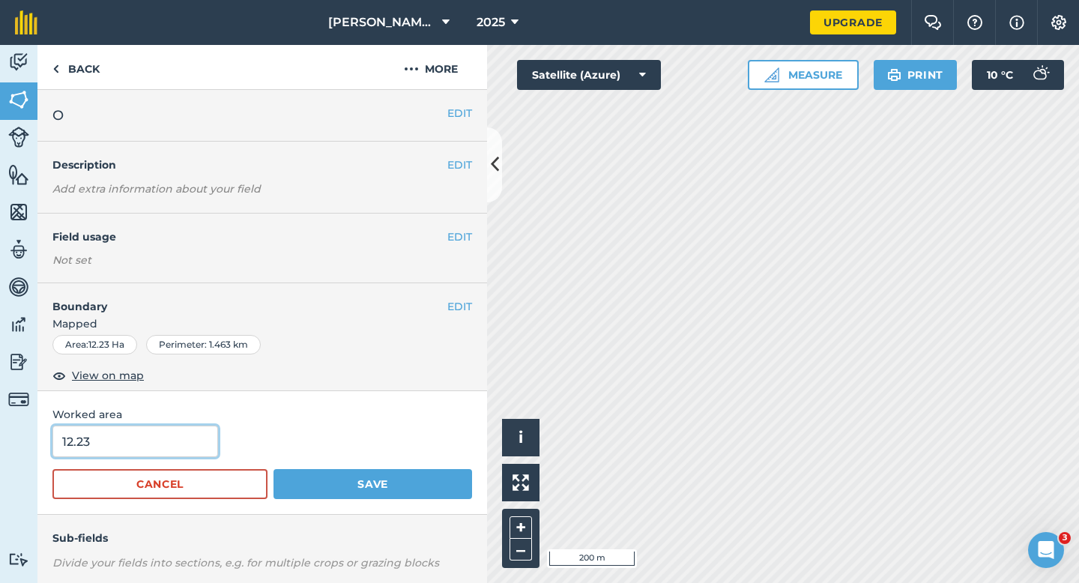
click at [73, 447] on input "12.23" at bounding box center [135, 440] width 166 height 31
click at [104, 445] on input "1.23" at bounding box center [135, 440] width 166 height 31
type input "12.2"
click at [273, 469] on button "Save" at bounding box center [372, 484] width 199 height 30
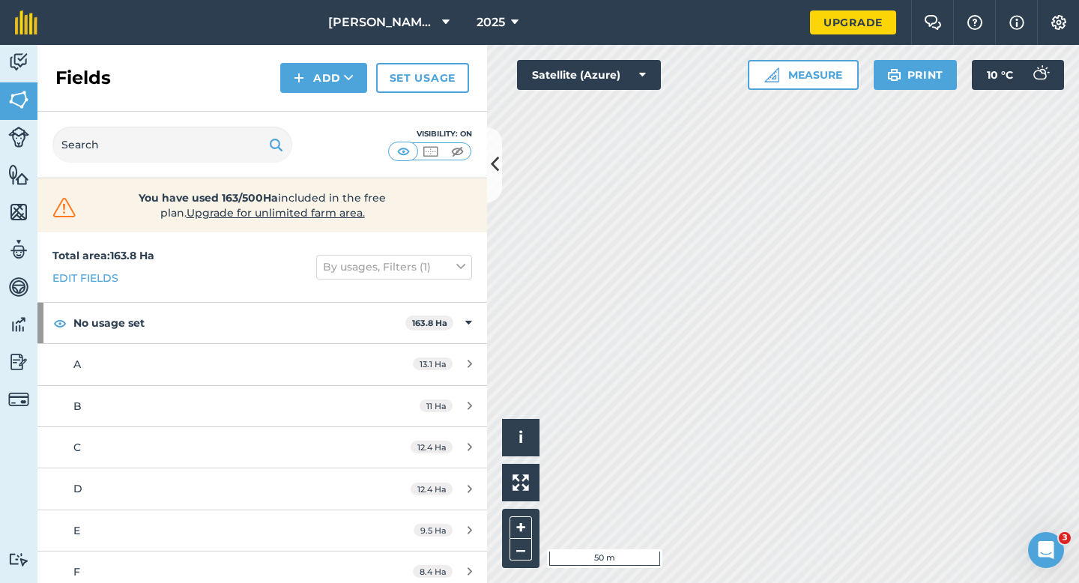
click at [781, 65] on div "Click to start drawing i © 2025 TomTom, Microsoft 50 m + – Satellite (Azure) Me…" at bounding box center [783, 314] width 592 height 538
click at [331, 81] on button "Add" at bounding box center [323, 78] width 87 height 30
click at [305, 93] on div "Fields Add Draw Import Set usage" at bounding box center [261, 78] width 449 height 67
click at [317, 74] on button "Add" at bounding box center [323, 78] width 87 height 30
click at [317, 97] on link "Draw" at bounding box center [323, 111] width 82 height 33
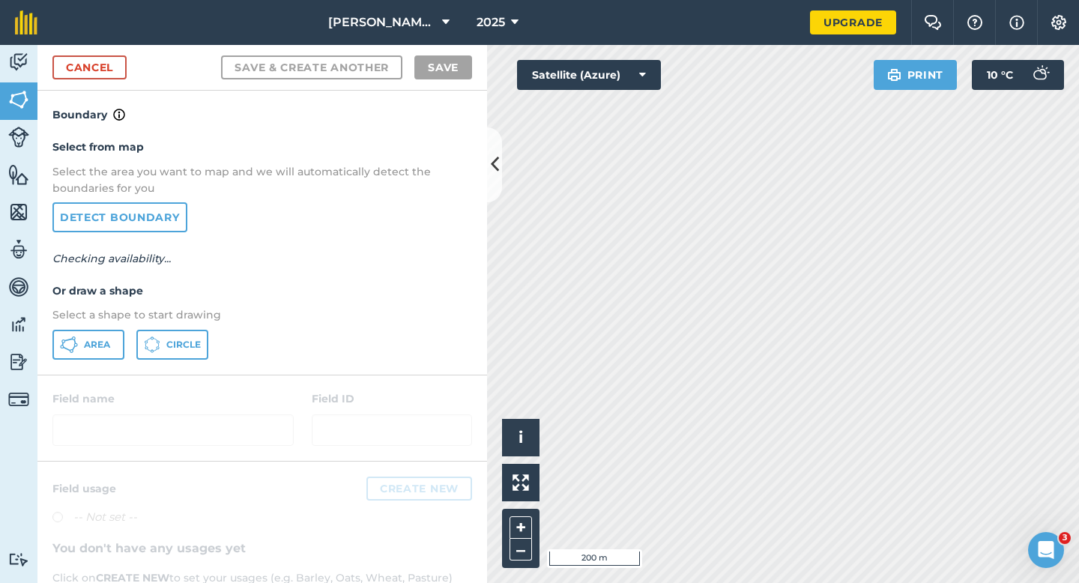
click at [91, 360] on div "Select from map Select the area you want to map and we will automatically detec…" at bounding box center [261, 249] width 449 height 250
click at [112, 333] on button "Area" at bounding box center [88, 345] width 72 height 30
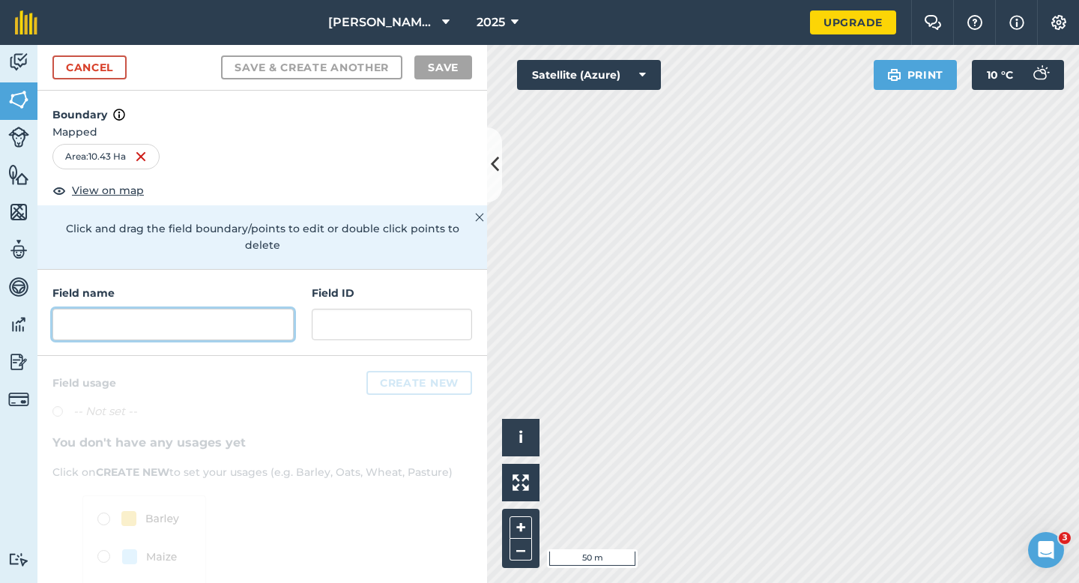
click at [243, 319] on input "text" at bounding box center [172, 324] width 241 height 31
click at [190, 288] on div "Field name" at bounding box center [172, 312] width 241 height 55
click at [190, 309] on input "text" at bounding box center [172, 324] width 241 height 31
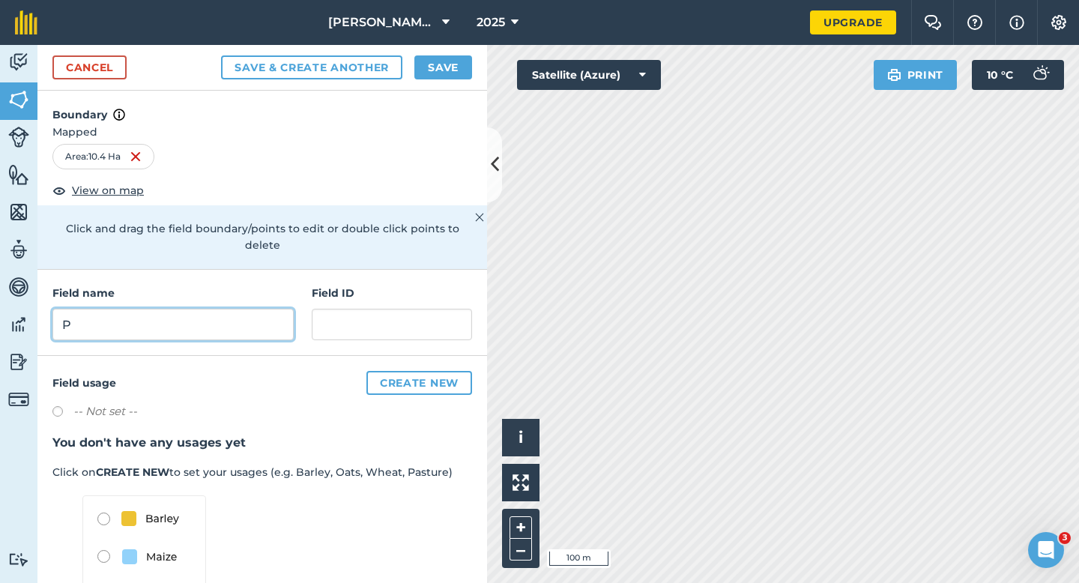
type input "P"
click at [450, 59] on button "Save" at bounding box center [443, 67] width 58 height 24
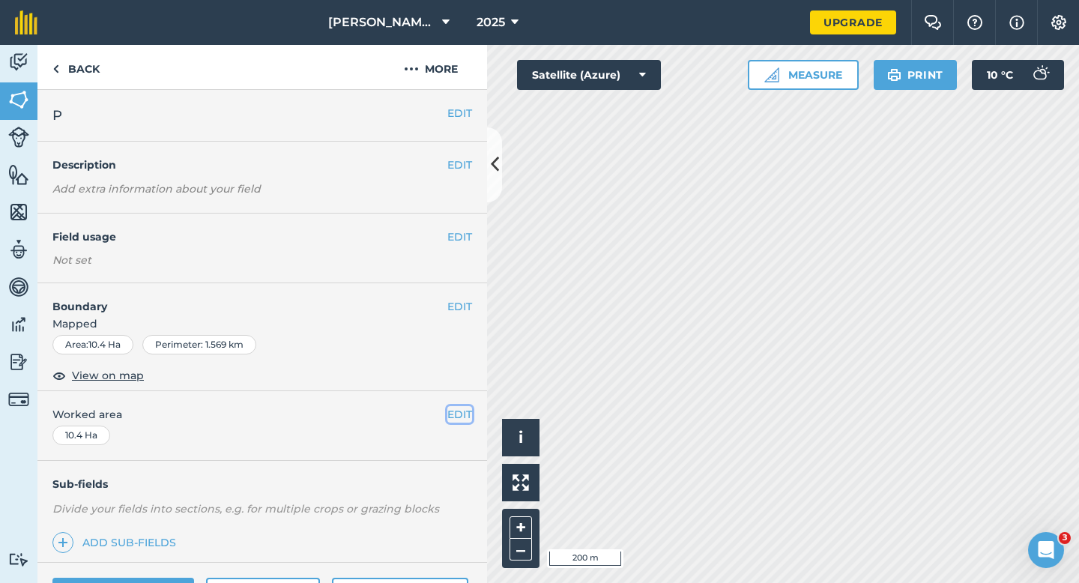
click at [458, 416] on button "EDIT" at bounding box center [459, 414] width 25 height 16
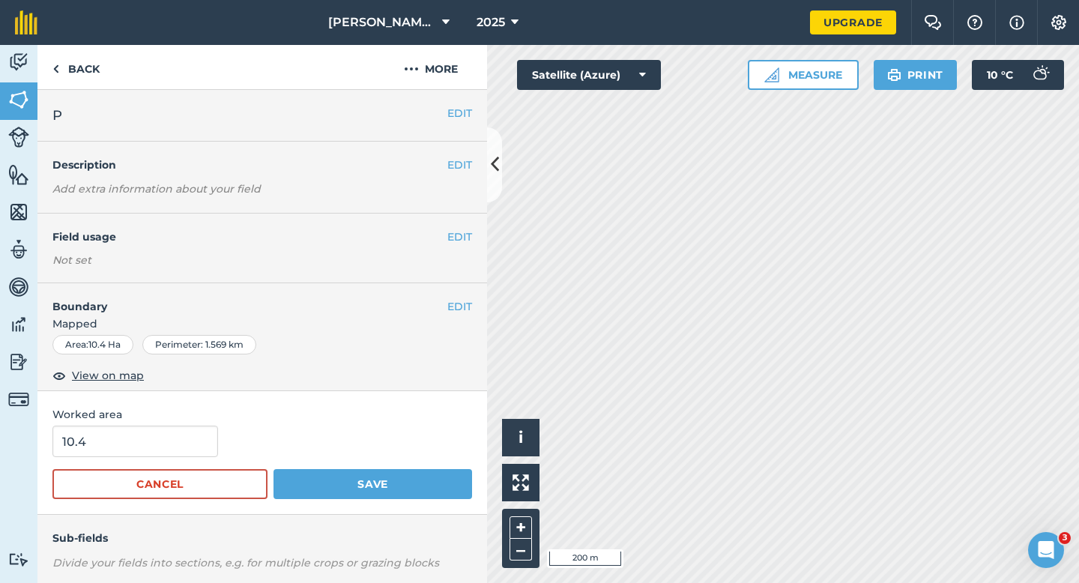
click at [123, 458] on form "10.4 Cancel Save" at bounding box center [262, 461] width 420 height 73
click at [211, 454] on input "10.4" at bounding box center [135, 440] width 166 height 31
click at [273, 469] on button "Save" at bounding box center [372, 484] width 199 height 30
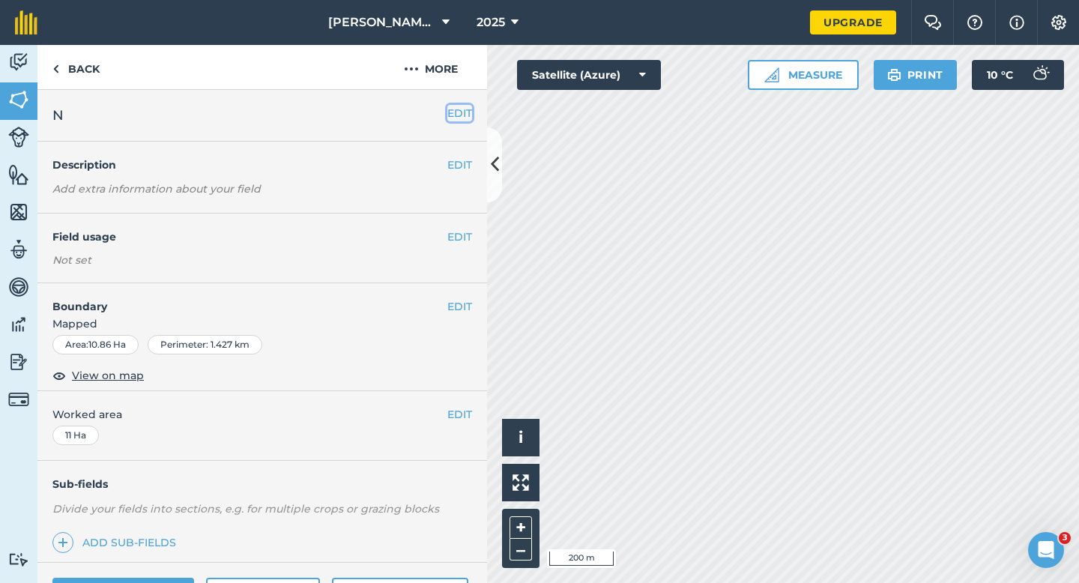
click at [461, 115] on button "EDIT" at bounding box center [459, 113] width 25 height 16
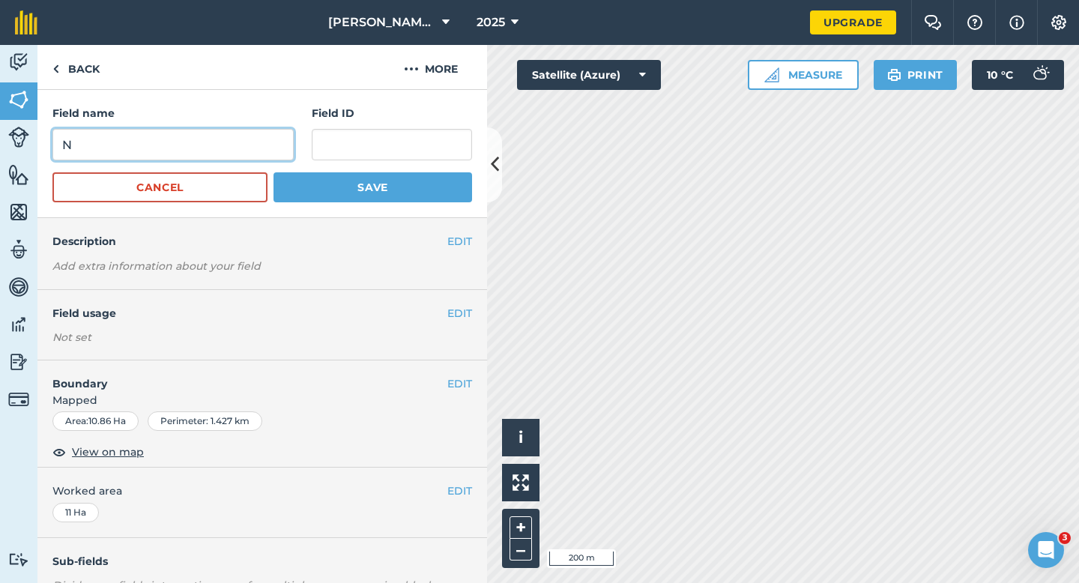
click at [233, 152] on input "N" at bounding box center [172, 144] width 241 height 31
type input "M"
click at [273, 172] on button "Save" at bounding box center [372, 187] width 199 height 30
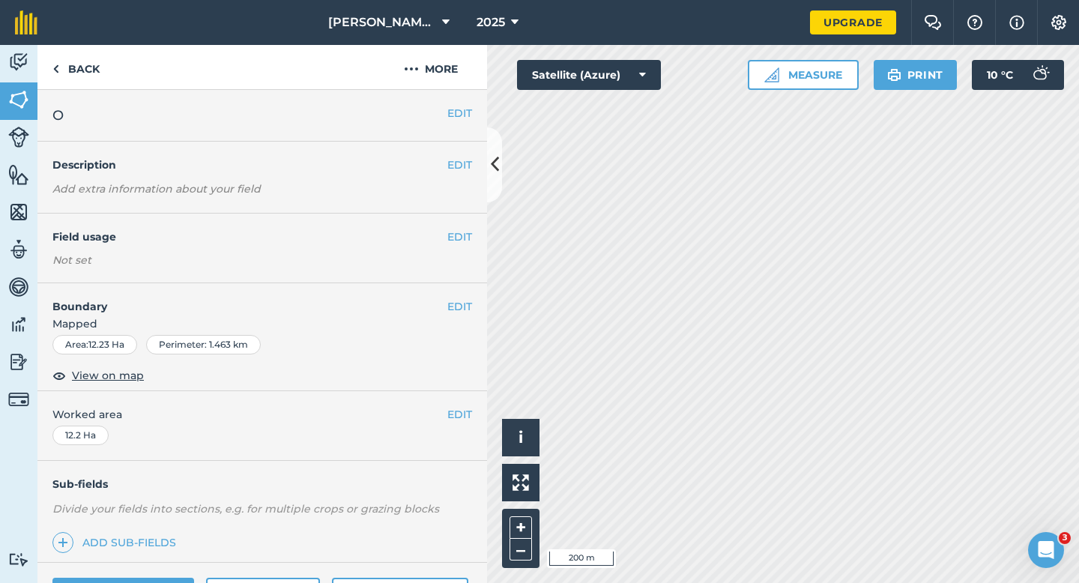
click at [455, 102] on div "EDIT O" at bounding box center [261, 116] width 449 height 52
click at [455, 112] on button "EDIT" at bounding box center [459, 113] width 25 height 16
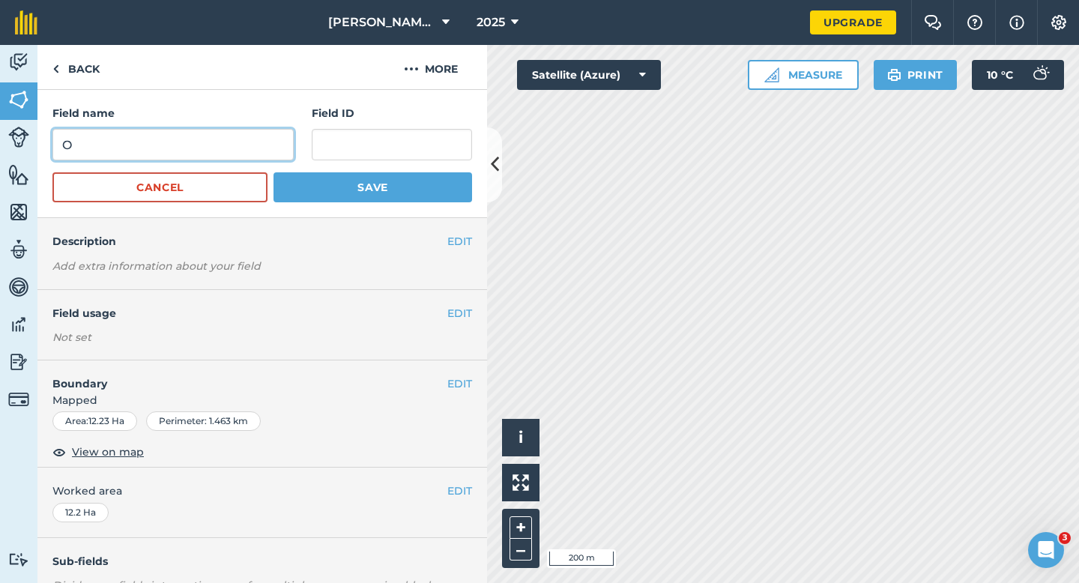
click at [237, 144] on input "O" at bounding box center [172, 144] width 241 height 31
click at [273, 172] on button "Save" at bounding box center [372, 187] width 199 height 30
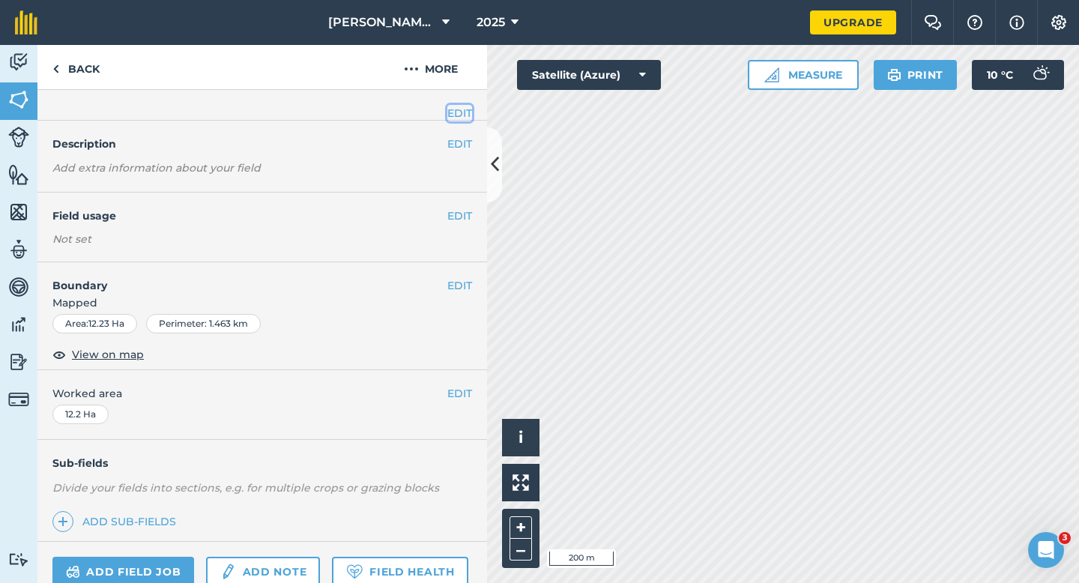
click at [468, 108] on button "EDIT" at bounding box center [459, 113] width 25 height 16
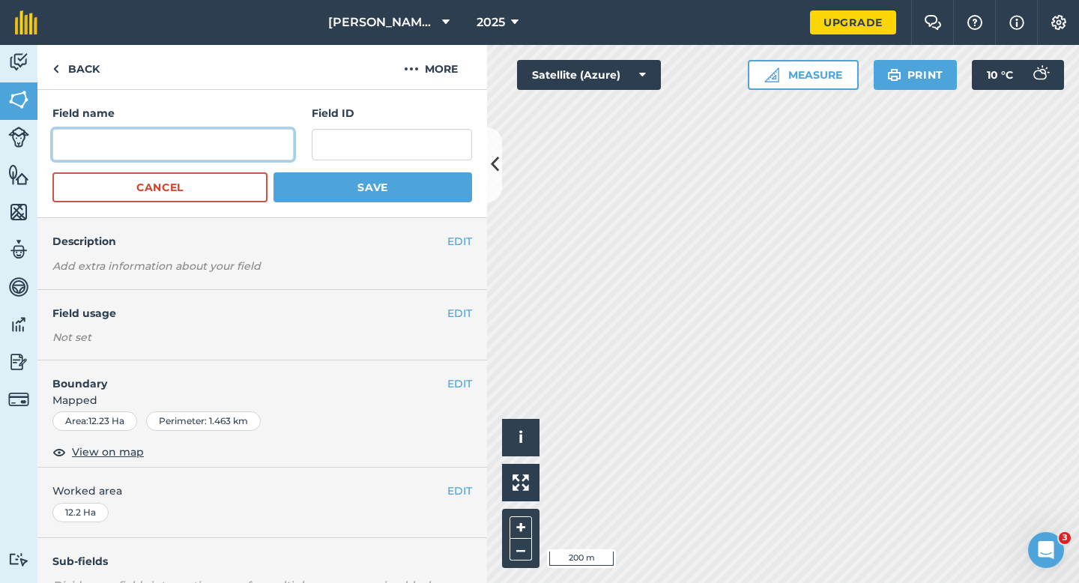
click at [220, 139] on input "text" at bounding box center [172, 144] width 241 height 31
type input "N"
click at [273, 172] on button "Save" at bounding box center [372, 187] width 199 height 30
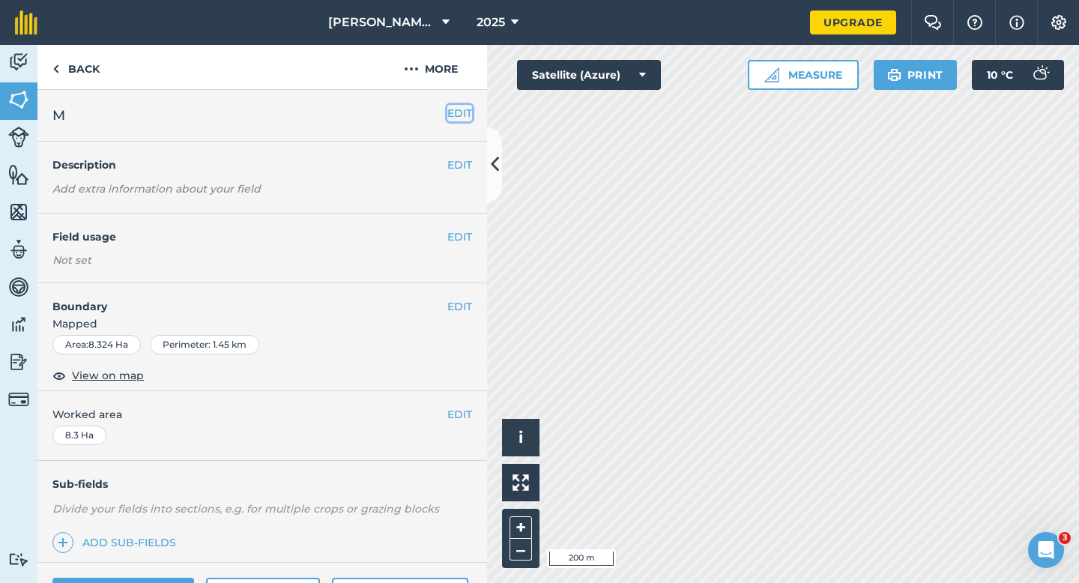
click at [464, 111] on button "EDIT" at bounding box center [459, 113] width 25 height 16
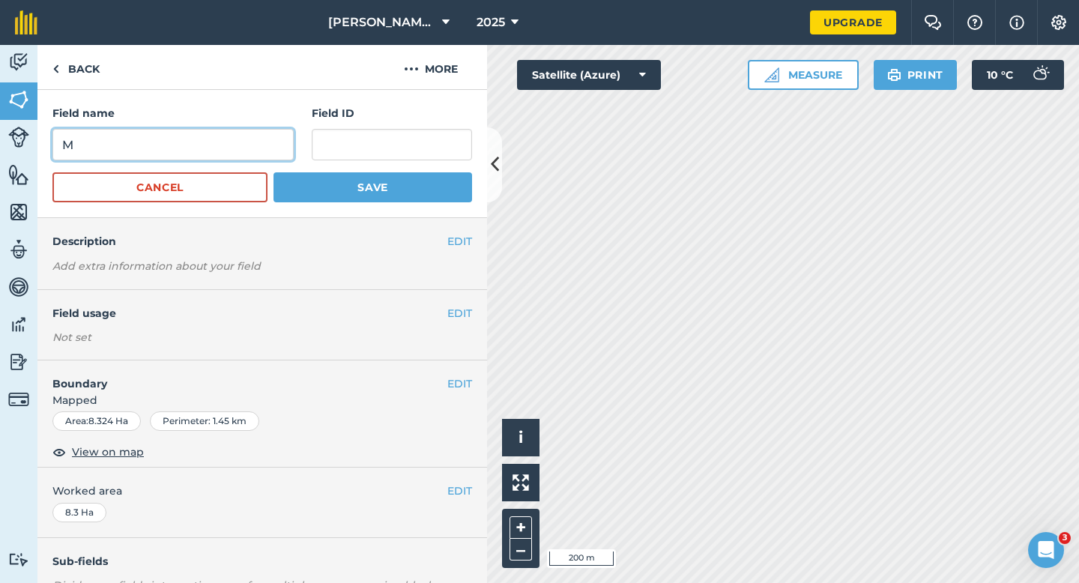
click at [252, 140] on input "M" at bounding box center [172, 144] width 241 height 31
type input "O"
click at [273, 172] on button "Save" at bounding box center [372, 187] width 199 height 30
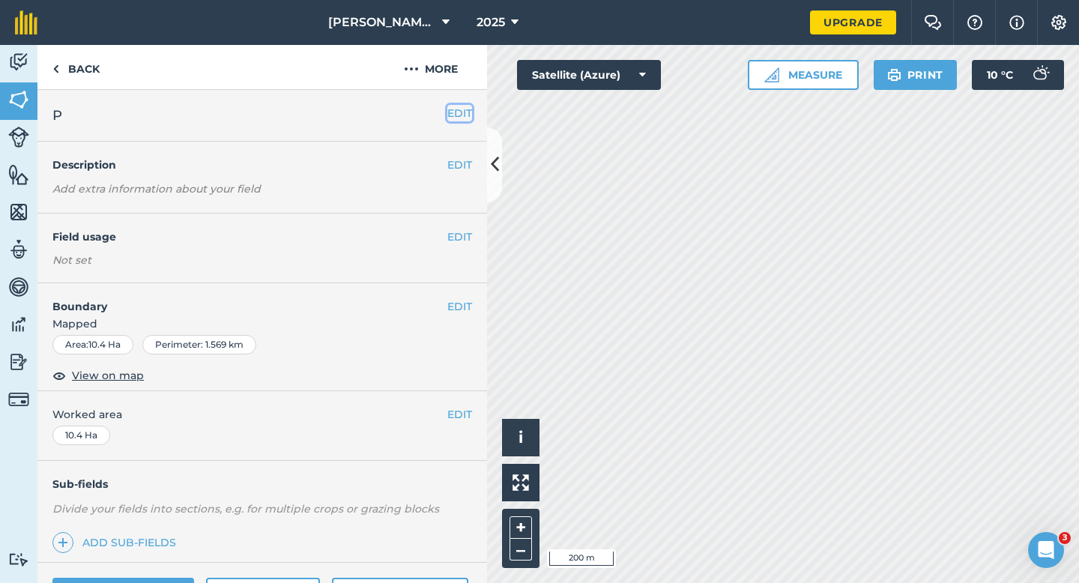
click at [470, 112] on button "EDIT" at bounding box center [459, 113] width 25 height 16
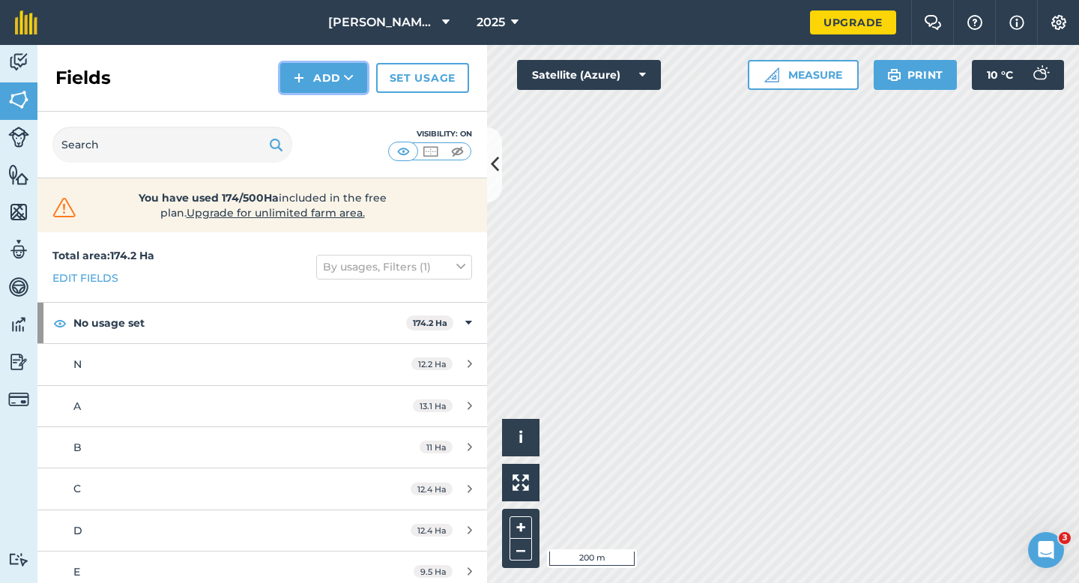
click at [303, 74] on img at bounding box center [299, 78] width 10 height 18
click at [307, 95] on link "Draw" at bounding box center [323, 111] width 82 height 33
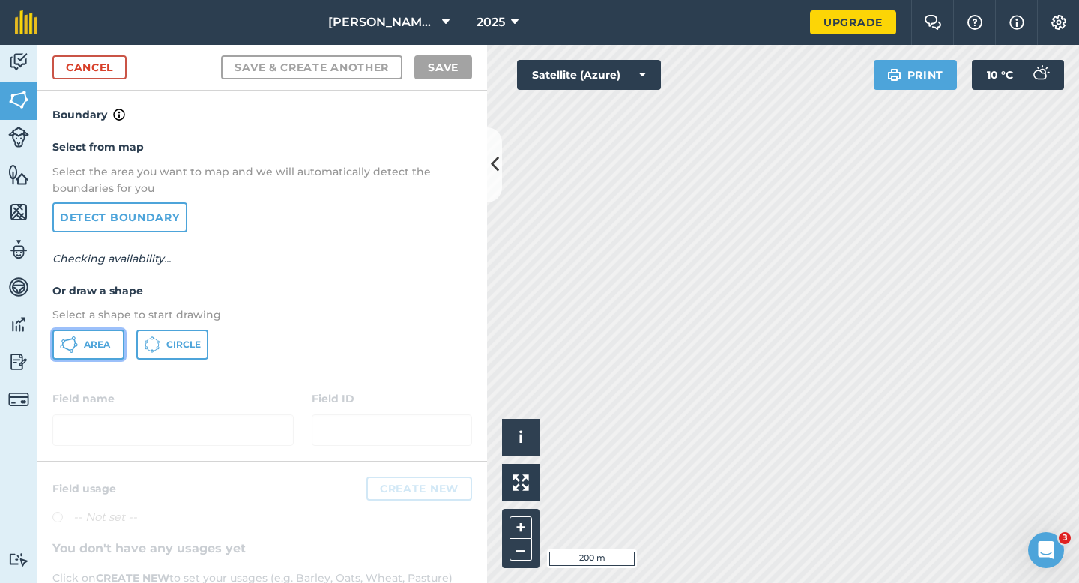
click at [88, 352] on button "Area" at bounding box center [88, 345] width 72 height 30
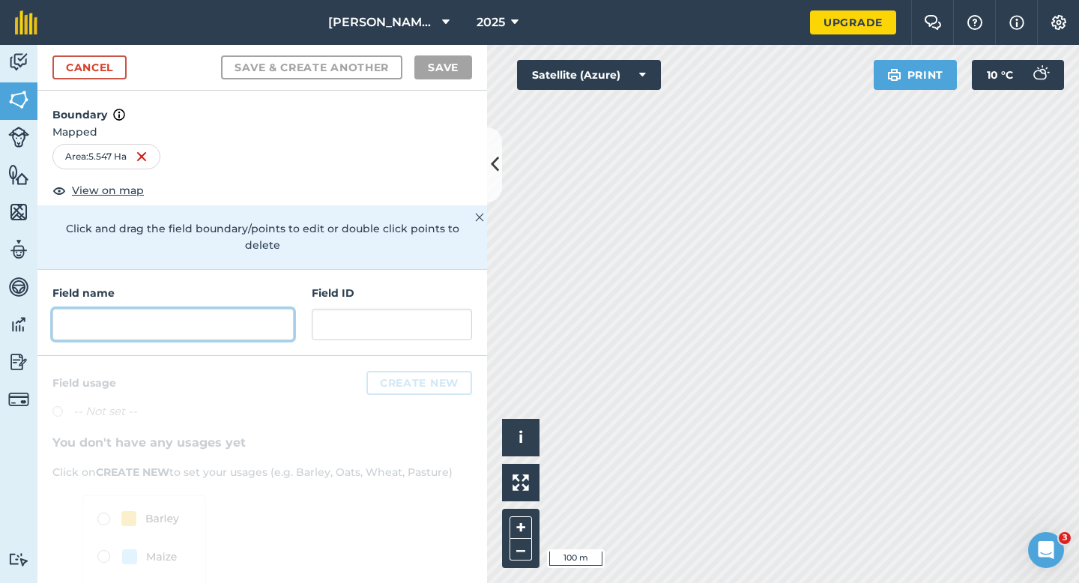
click at [254, 322] on input "text" at bounding box center [172, 324] width 241 height 31
type input "S"
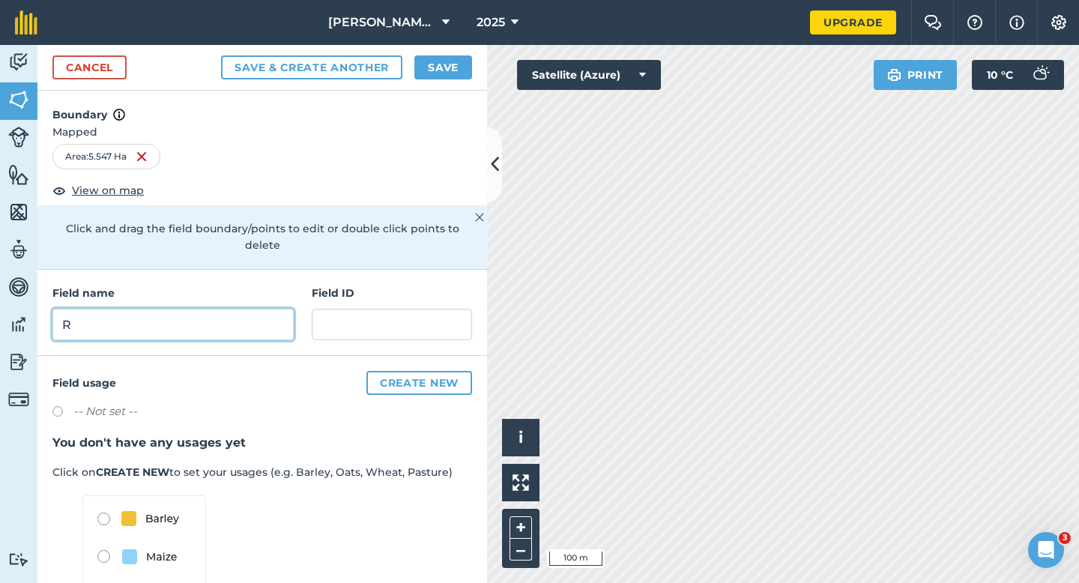
type input "R"
click at [452, 67] on button "Save" at bounding box center [443, 67] width 58 height 24
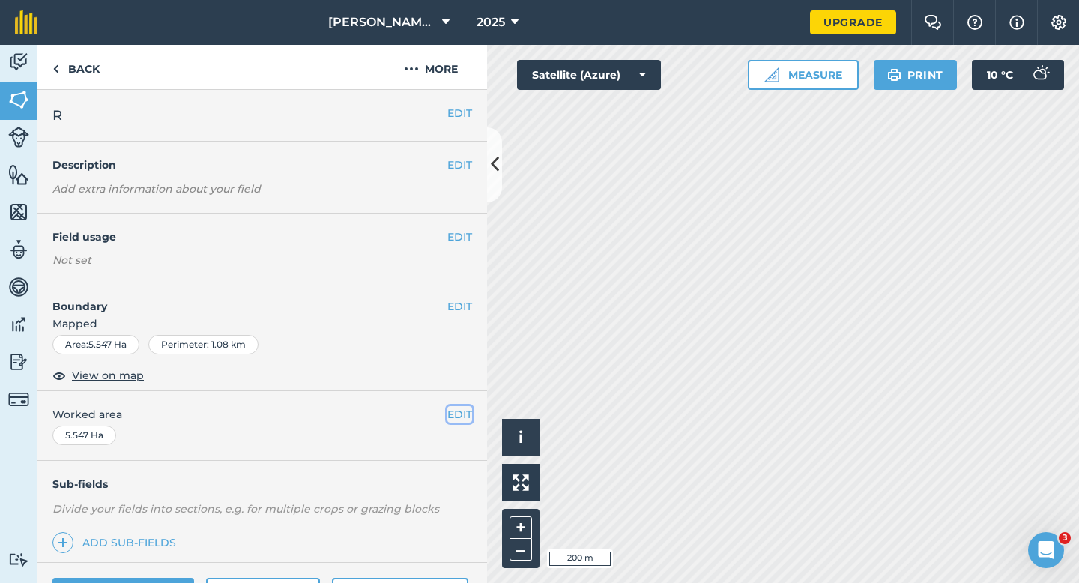
click at [465, 417] on button "EDIT" at bounding box center [459, 414] width 25 height 16
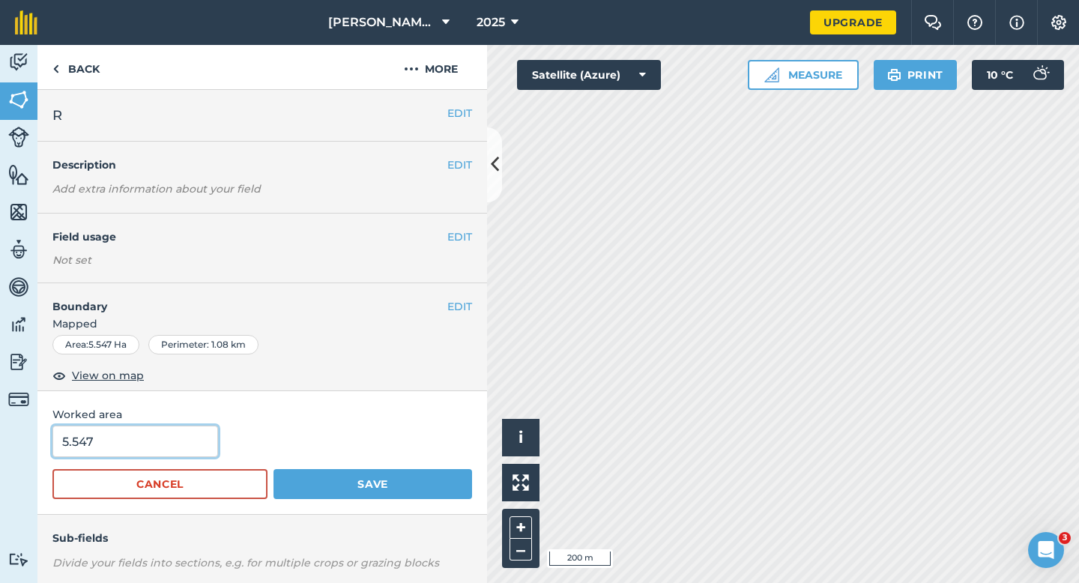
click at [152, 446] on input "5.547" at bounding box center [135, 440] width 166 height 31
type input "6"
click at [273, 469] on button "Save" at bounding box center [372, 484] width 199 height 30
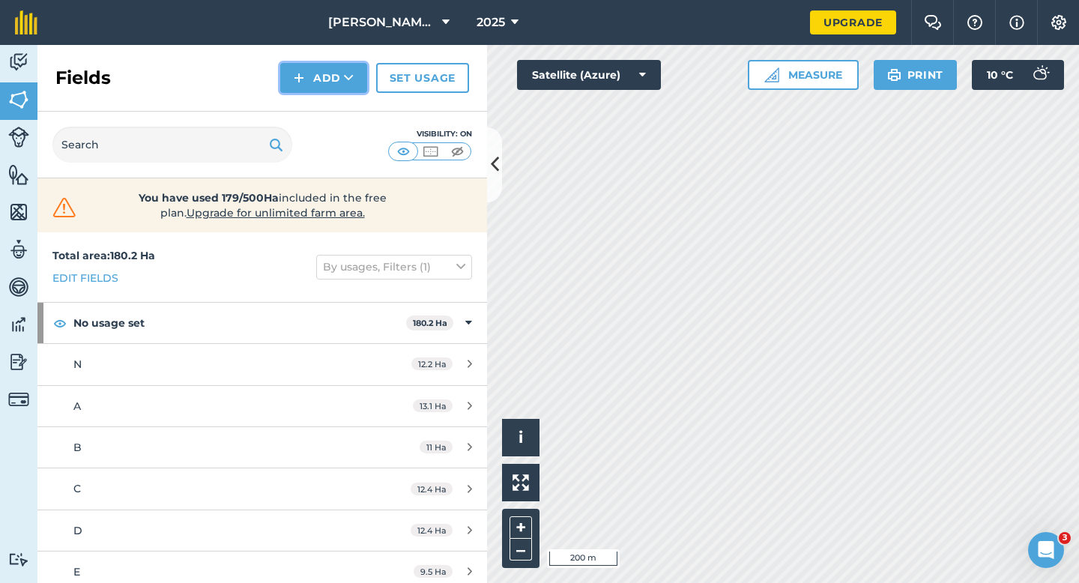
click at [322, 68] on button "Add" at bounding box center [323, 78] width 87 height 30
click at [322, 101] on link "Draw" at bounding box center [323, 111] width 82 height 33
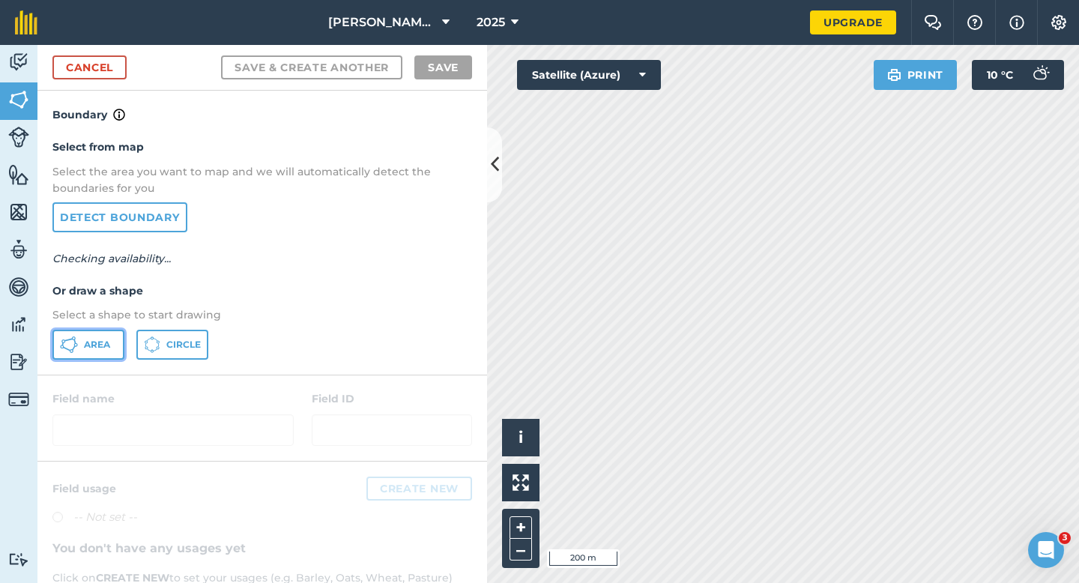
click at [82, 348] on button "Area" at bounding box center [88, 345] width 72 height 30
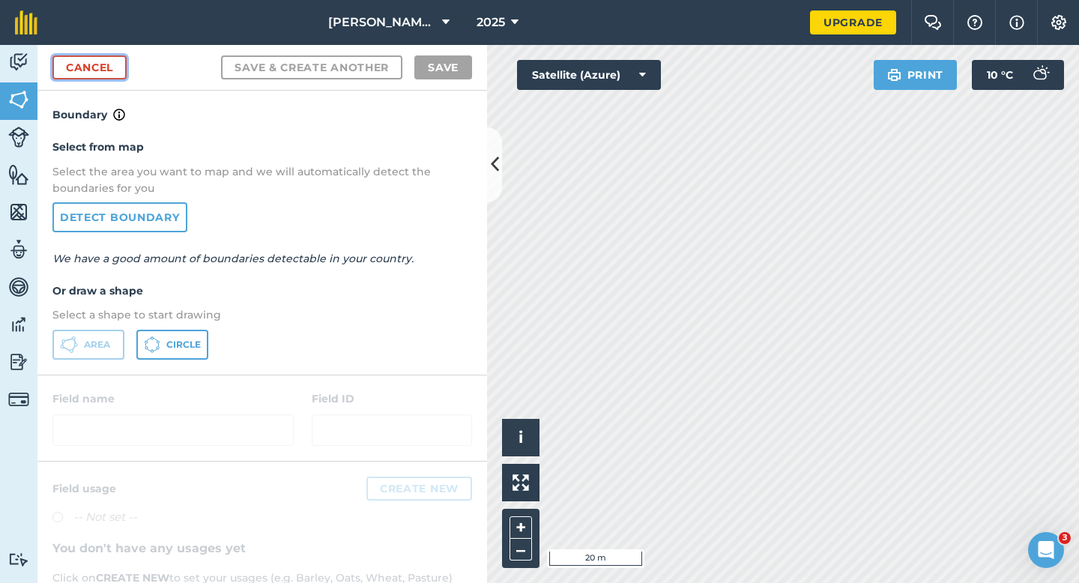
click at [58, 67] on link "Cancel" at bounding box center [89, 67] width 74 height 24
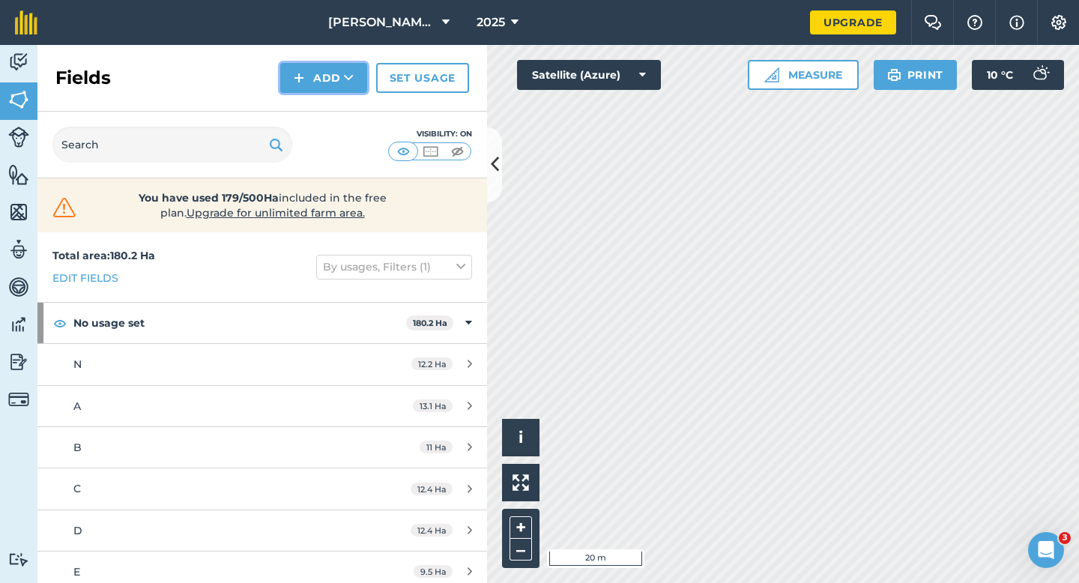
click at [348, 85] on button "Add" at bounding box center [323, 78] width 87 height 30
click at [348, 100] on link "Draw" at bounding box center [323, 111] width 82 height 33
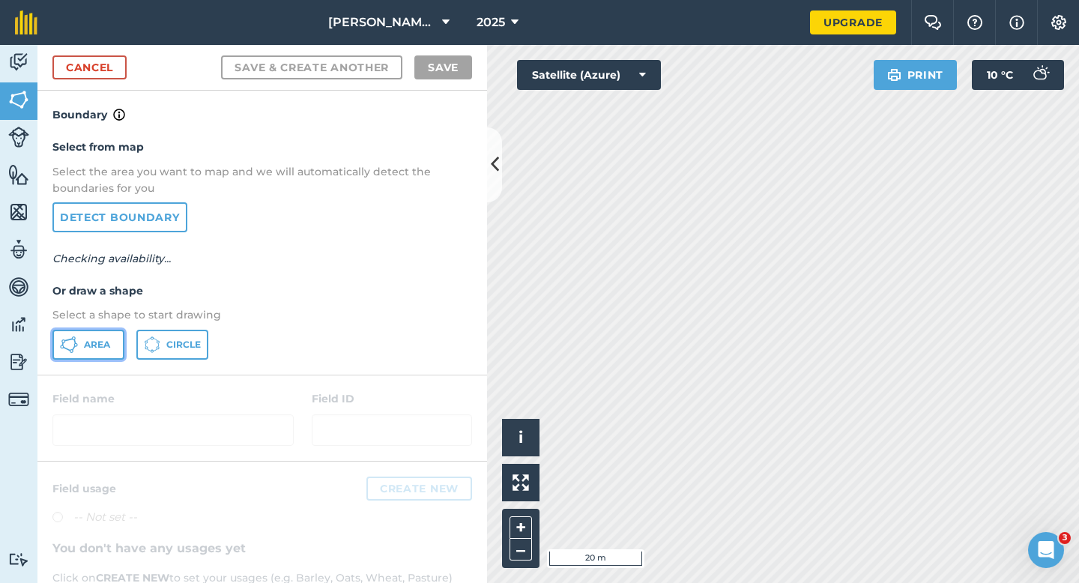
click at [101, 354] on button "Area" at bounding box center [88, 345] width 72 height 30
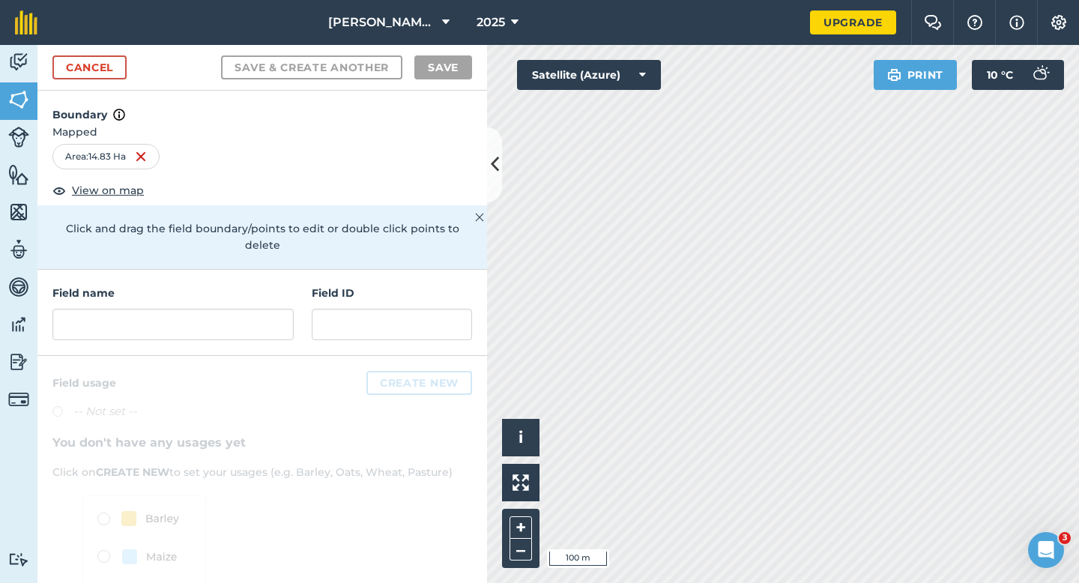
click at [170, 287] on div "Field name" at bounding box center [172, 312] width 241 height 55
click at [189, 318] on input "text" at bounding box center [172, 324] width 241 height 31
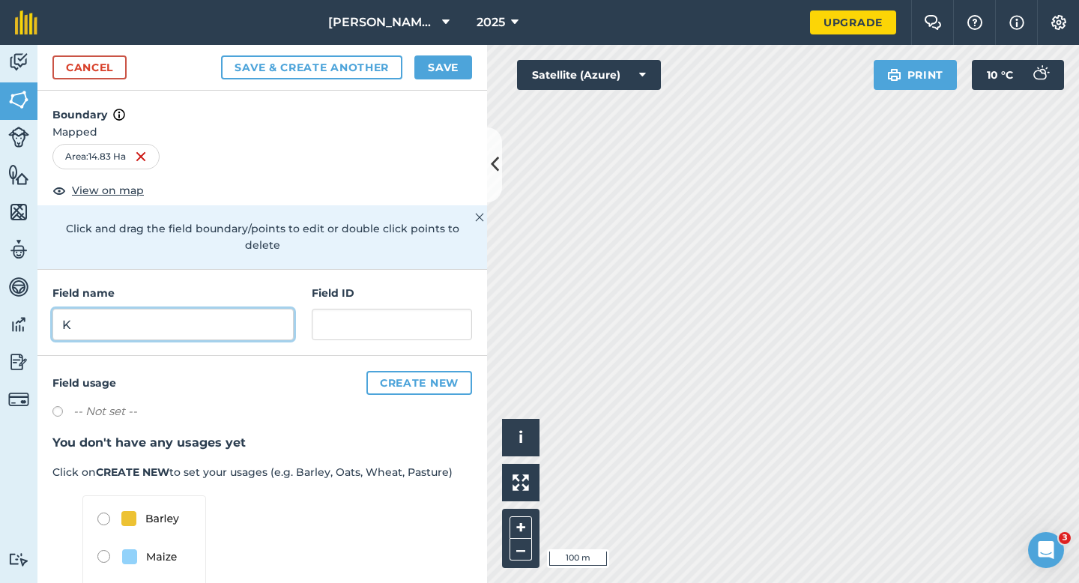
type input "K"
click at [431, 71] on button "Save" at bounding box center [443, 67] width 58 height 24
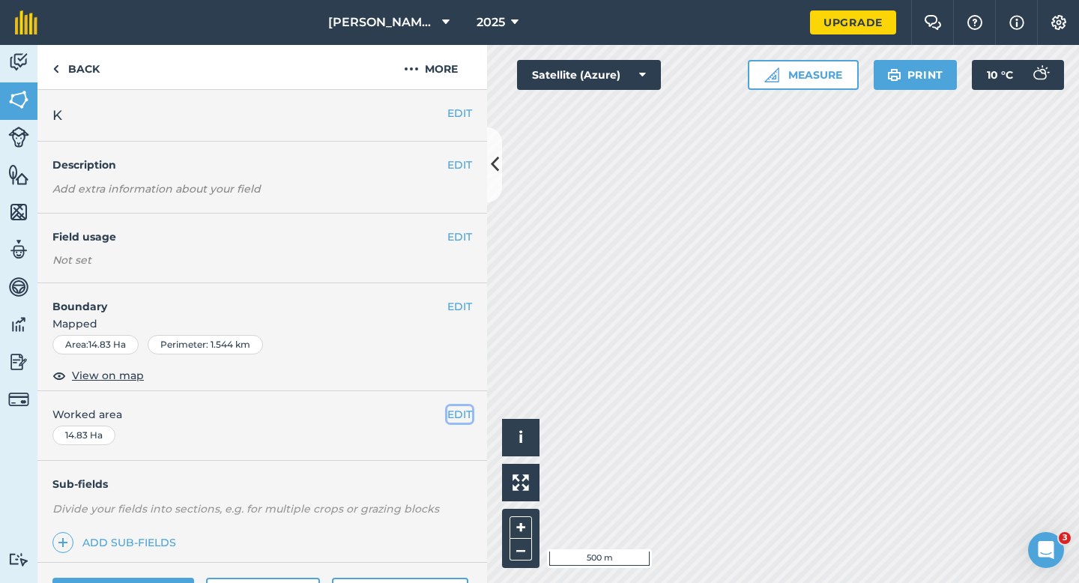
click at [452, 417] on button "EDIT" at bounding box center [459, 414] width 25 height 16
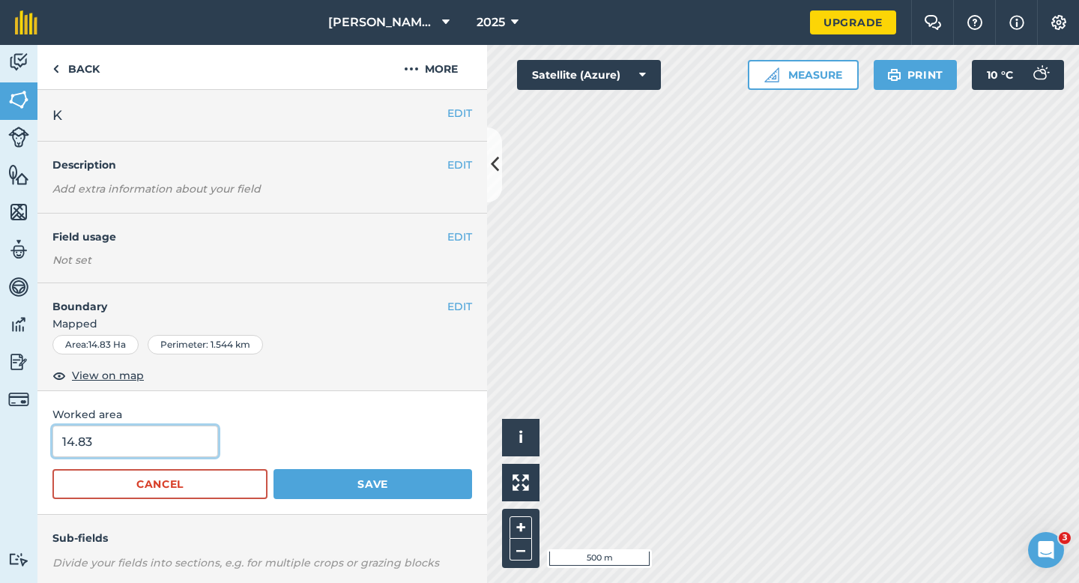
click at [133, 446] on input "14.83" at bounding box center [135, 440] width 166 height 31
type input "15"
click at [273, 469] on button "Save" at bounding box center [372, 484] width 199 height 30
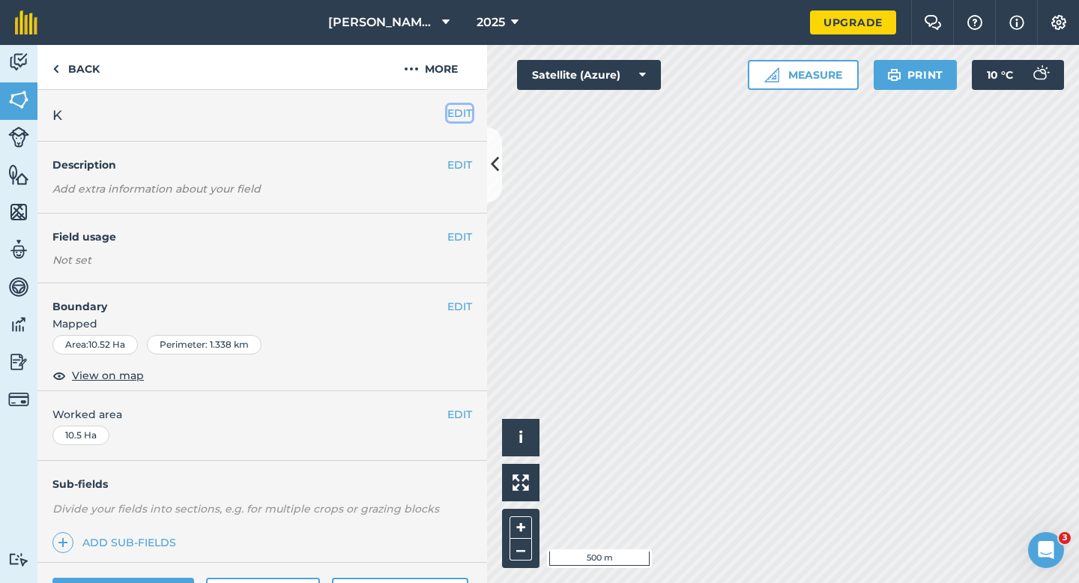
click at [464, 116] on button "EDIT" at bounding box center [459, 113] width 25 height 16
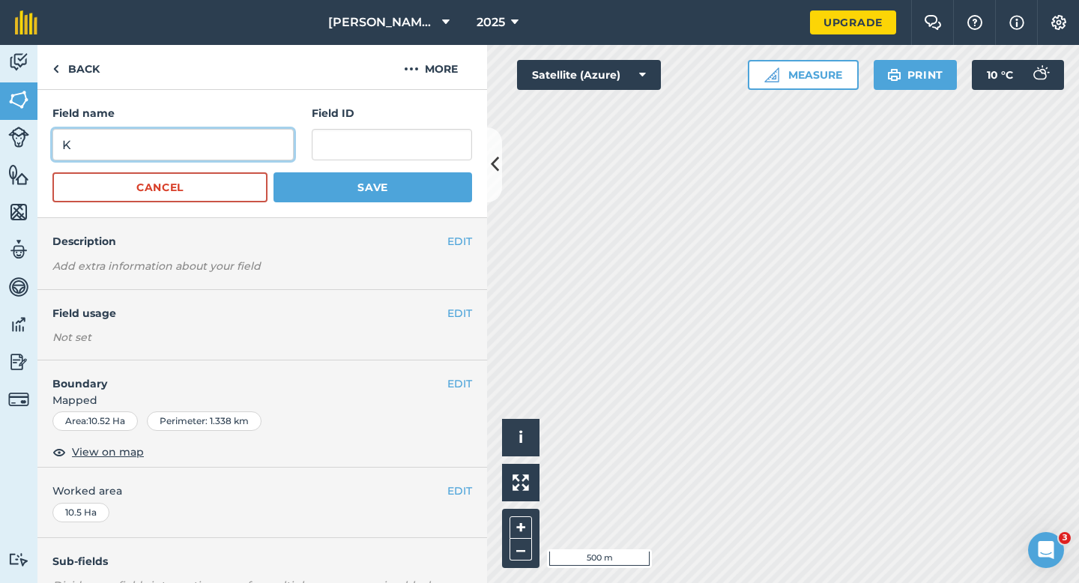
click at [278, 145] on input "K" at bounding box center [172, 144] width 241 height 31
type input "L"
click at [273, 172] on button "Save" at bounding box center [372, 187] width 199 height 30
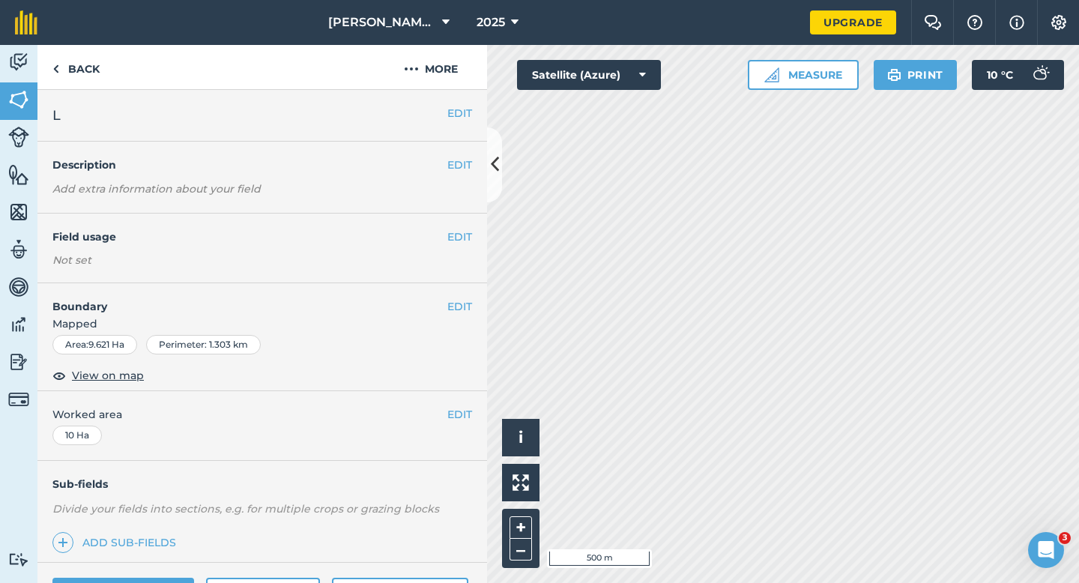
click at [463, 123] on div "EDIT L" at bounding box center [261, 116] width 449 height 52
click at [461, 121] on button "EDIT" at bounding box center [459, 113] width 25 height 16
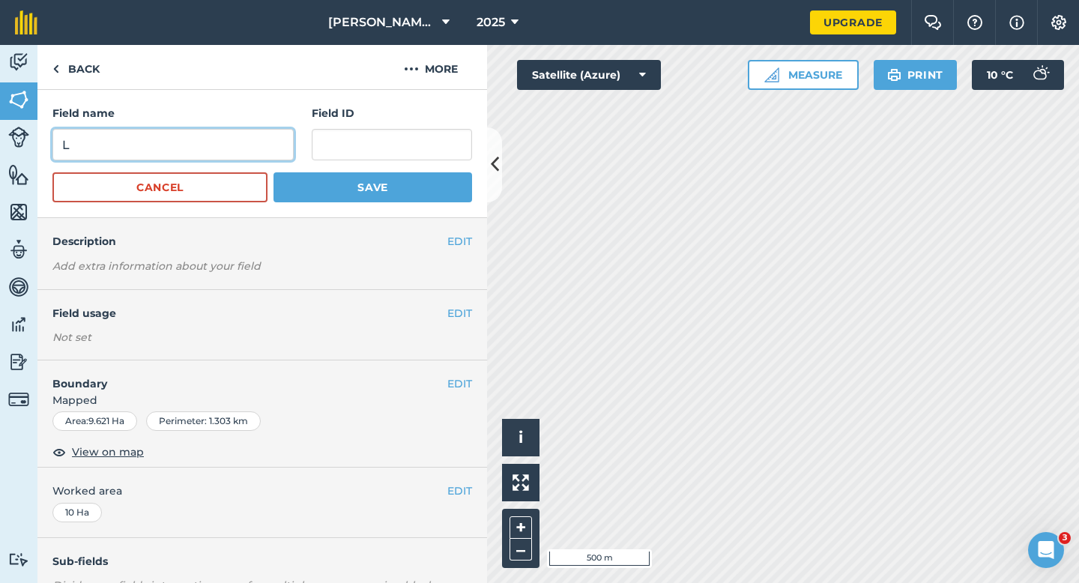
click at [220, 142] on input "L" at bounding box center [172, 144] width 241 height 31
type input "M"
click at [273, 172] on button "Save" at bounding box center [372, 187] width 199 height 30
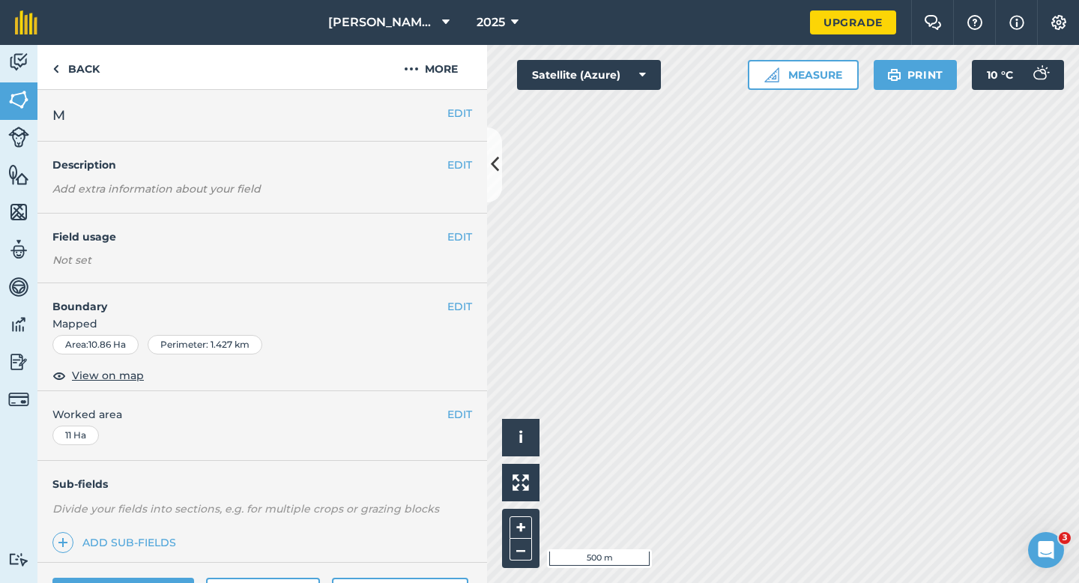
click at [461, 121] on div "EDIT M" at bounding box center [261, 116] width 449 height 52
click at [455, 120] on button "EDIT" at bounding box center [459, 113] width 25 height 16
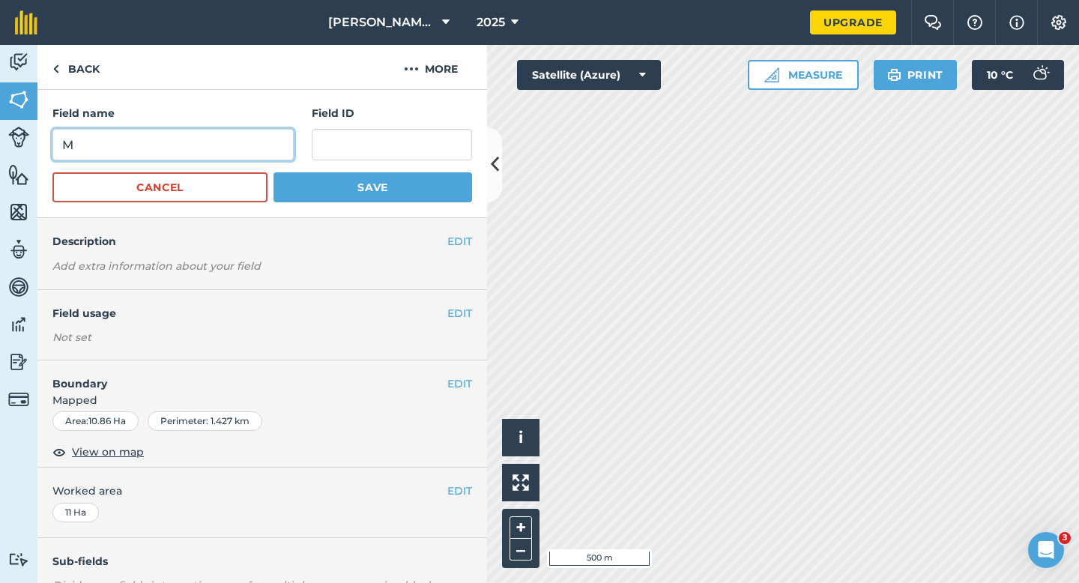
click at [277, 135] on input "M" at bounding box center [172, 144] width 241 height 31
click at [277, 135] on input "N" at bounding box center [172, 144] width 241 height 31
type input "N"
click at [273, 172] on button "Save" at bounding box center [372, 187] width 199 height 30
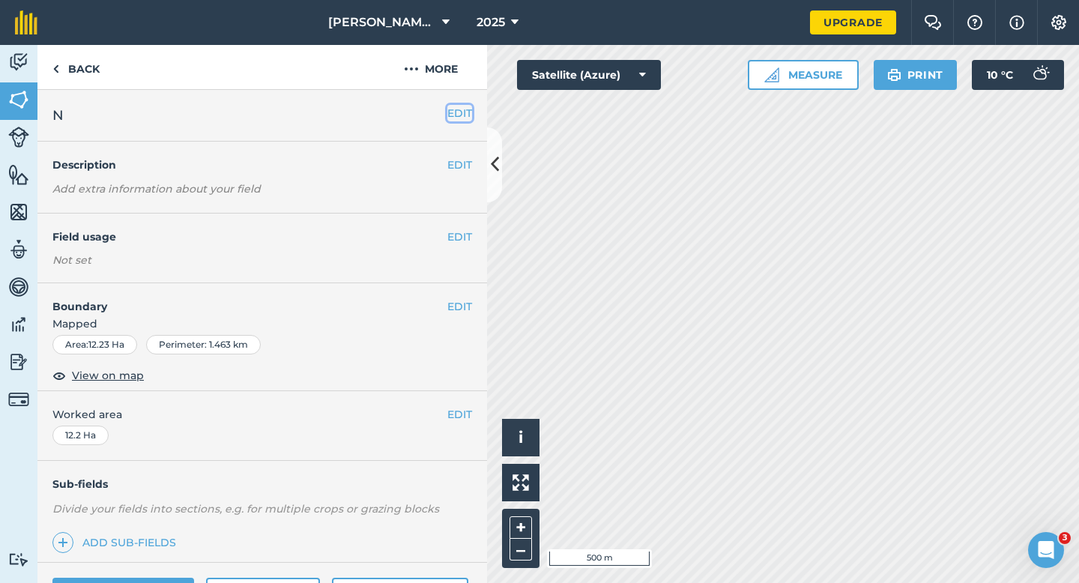
click at [461, 105] on button "EDIT" at bounding box center [459, 113] width 25 height 16
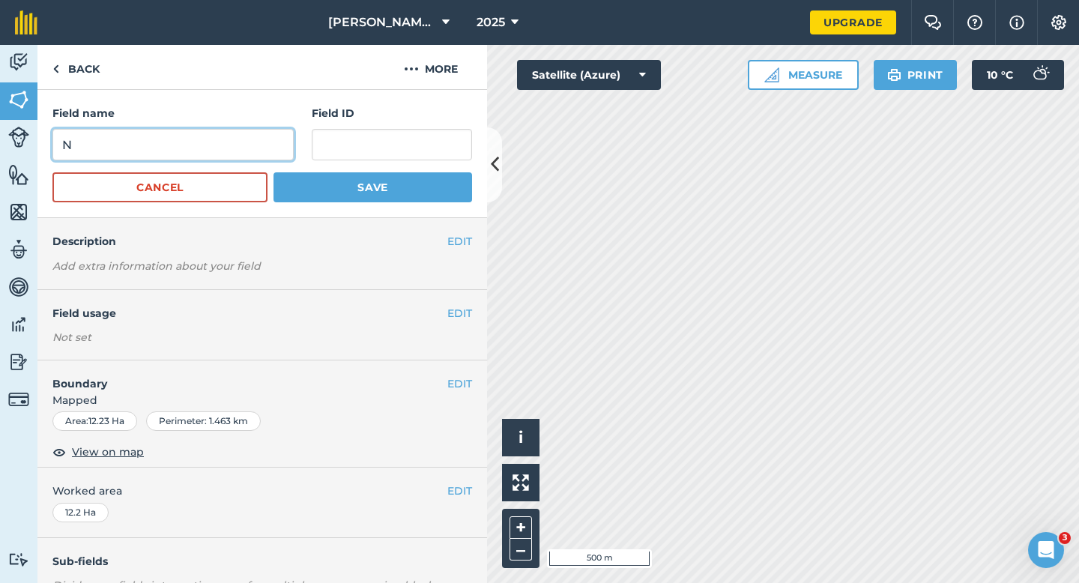
click at [228, 139] on input "N" at bounding box center [172, 144] width 241 height 31
type input "O"
click at [273, 172] on button "Save" at bounding box center [372, 187] width 199 height 30
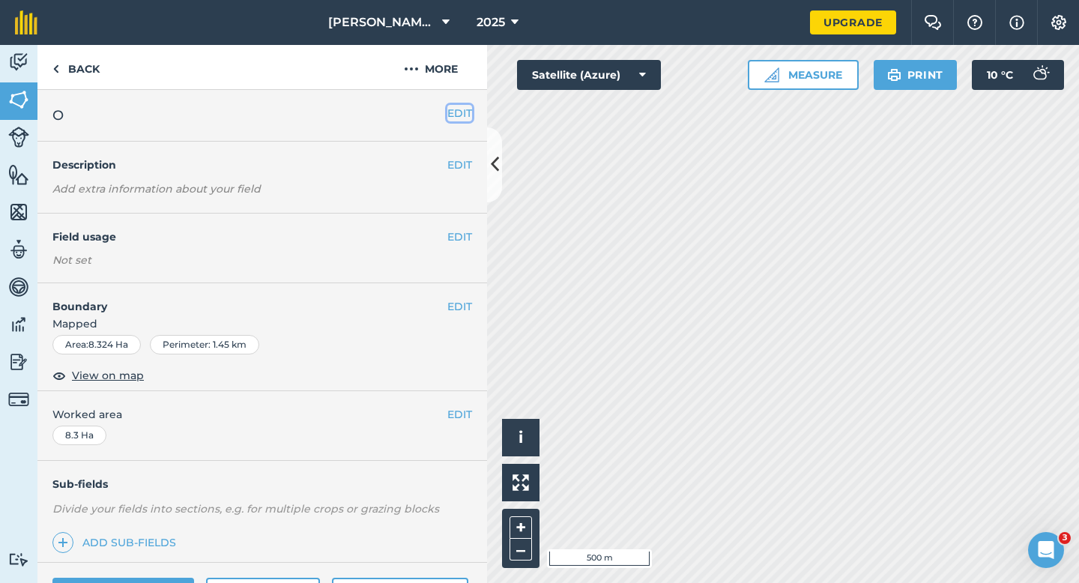
click at [461, 114] on button "EDIT" at bounding box center [459, 113] width 25 height 16
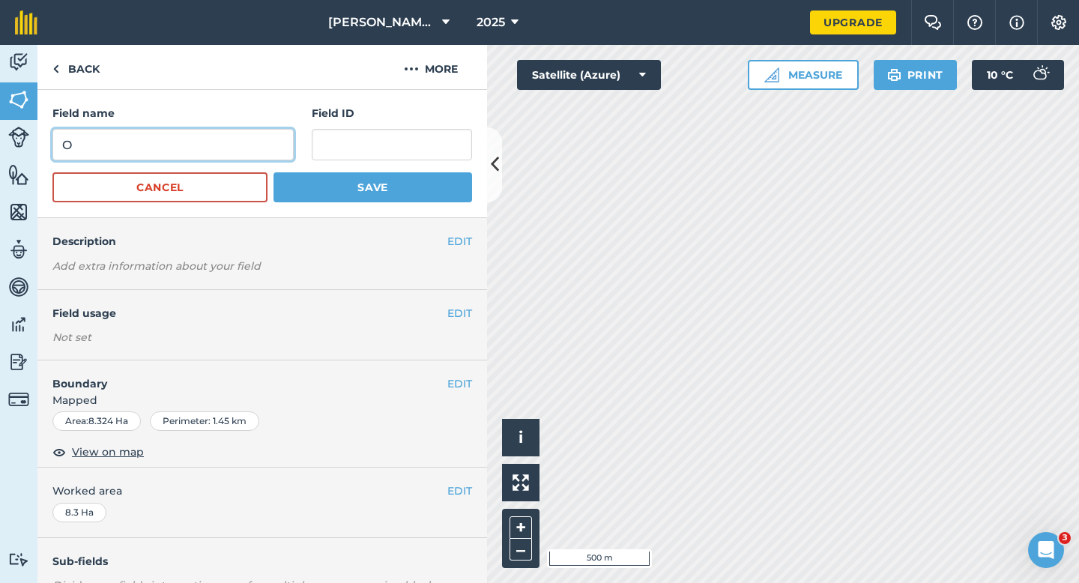
click at [272, 130] on input "O" at bounding box center [172, 144] width 241 height 31
type input "P"
click at [273, 172] on button "Save" at bounding box center [372, 187] width 199 height 30
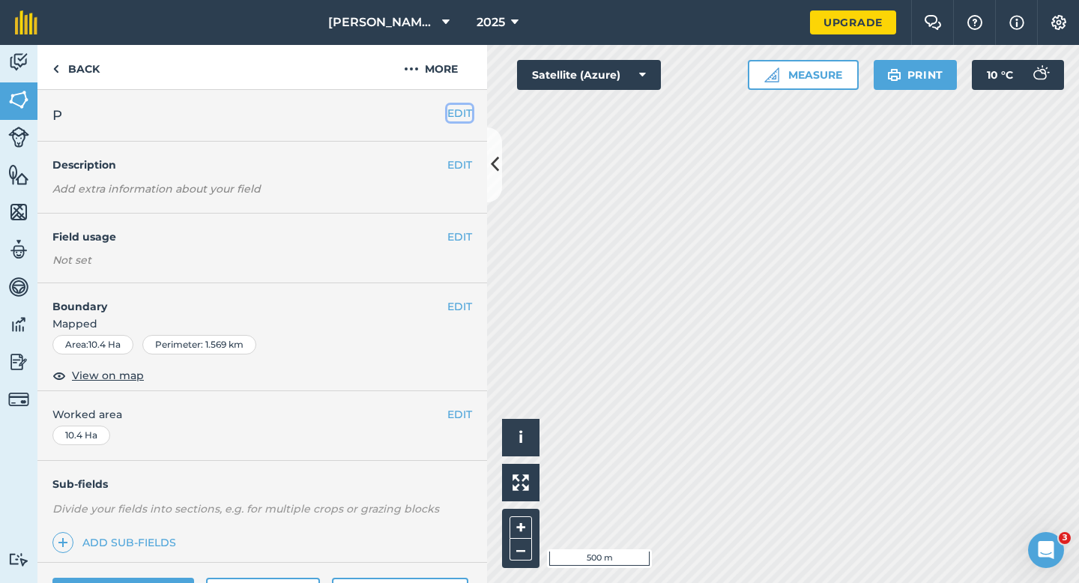
click at [453, 113] on button "EDIT" at bounding box center [459, 113] width 25 height 16
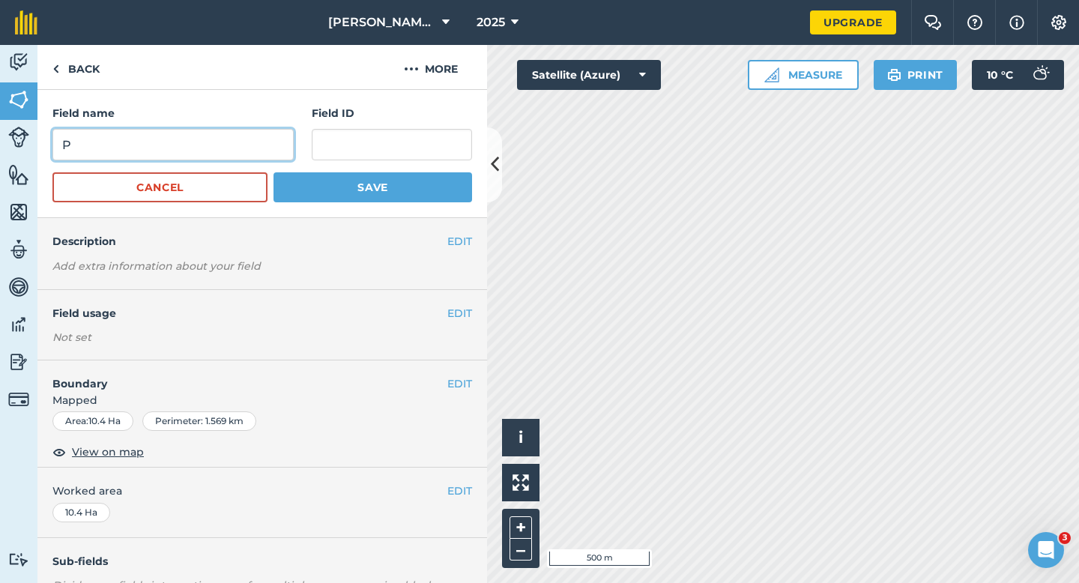
click at [260, 132] on input "P" at bounding box center [172, 144] width 241 height 31
type input "Q"
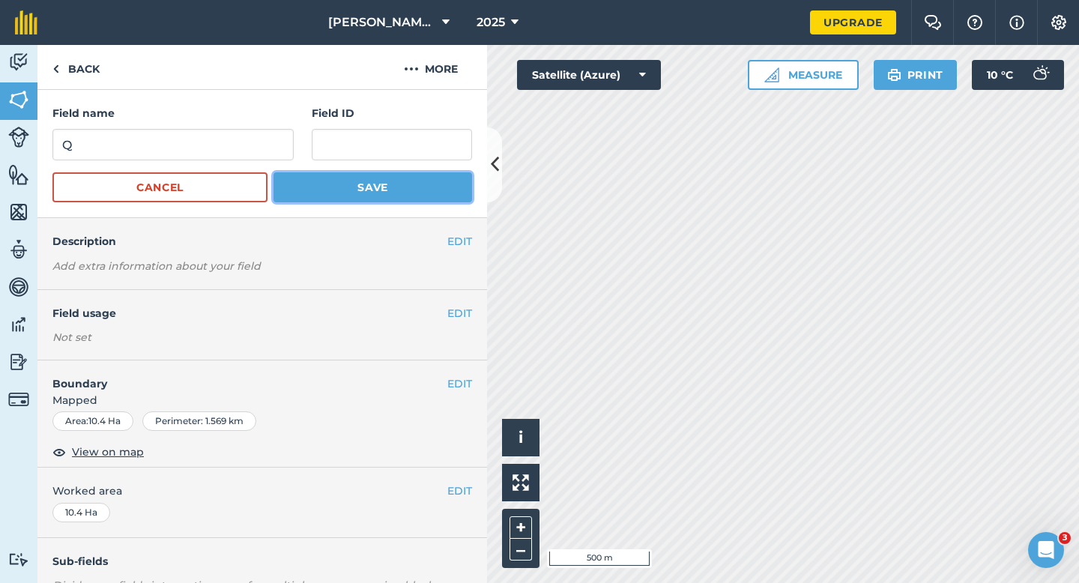
click at [327, 174] on button "Save" at bounding box center [372, 187] width 199 height 30
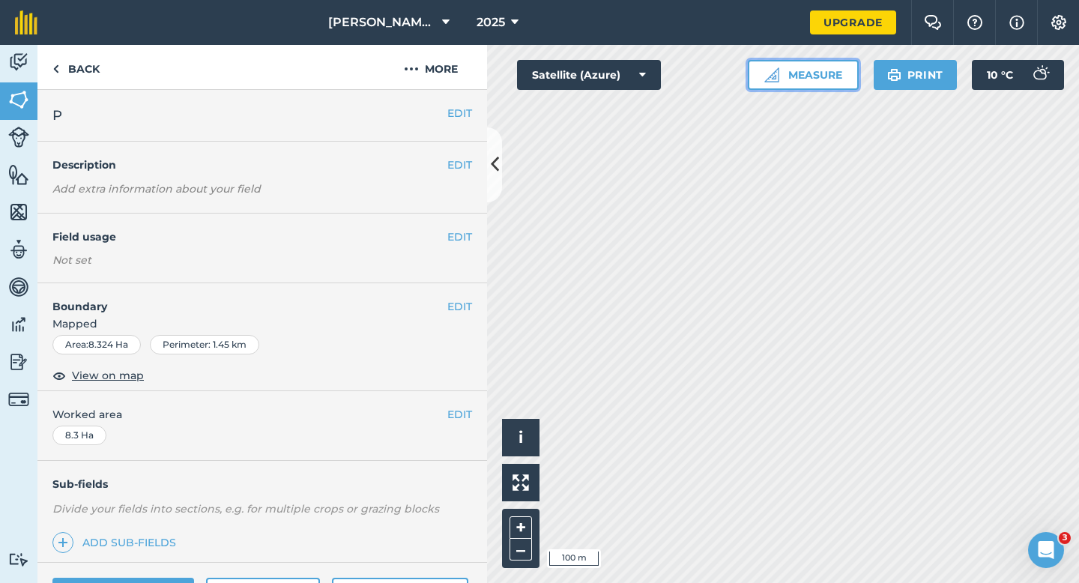
click at [792, 77] on button "Measure" at bounding box center [803, 75] width 111 height 30
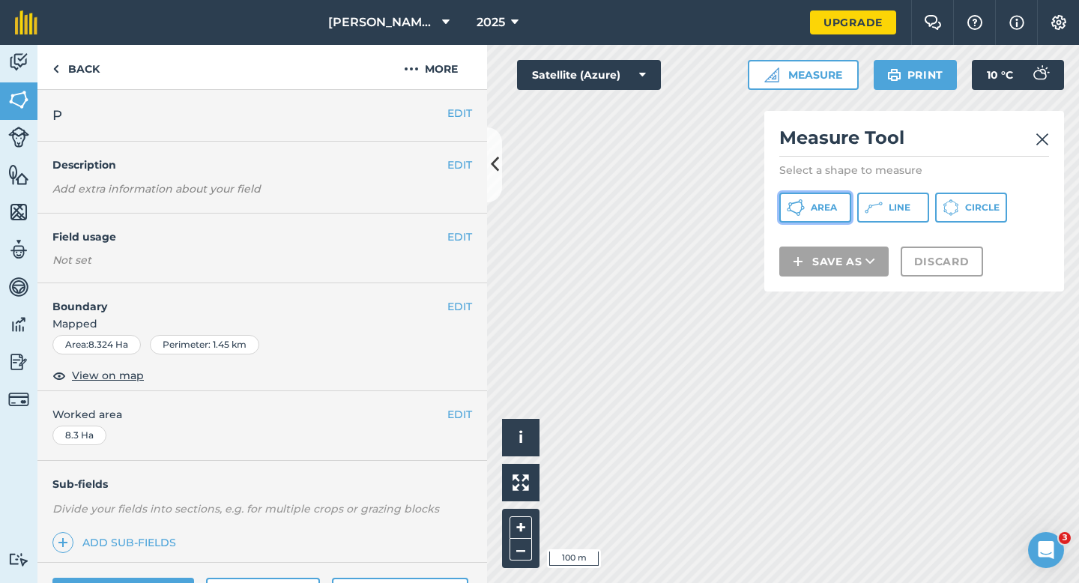
click at [798, 222] on button "Area" at bounding box center [815, 208] width 72 height 30
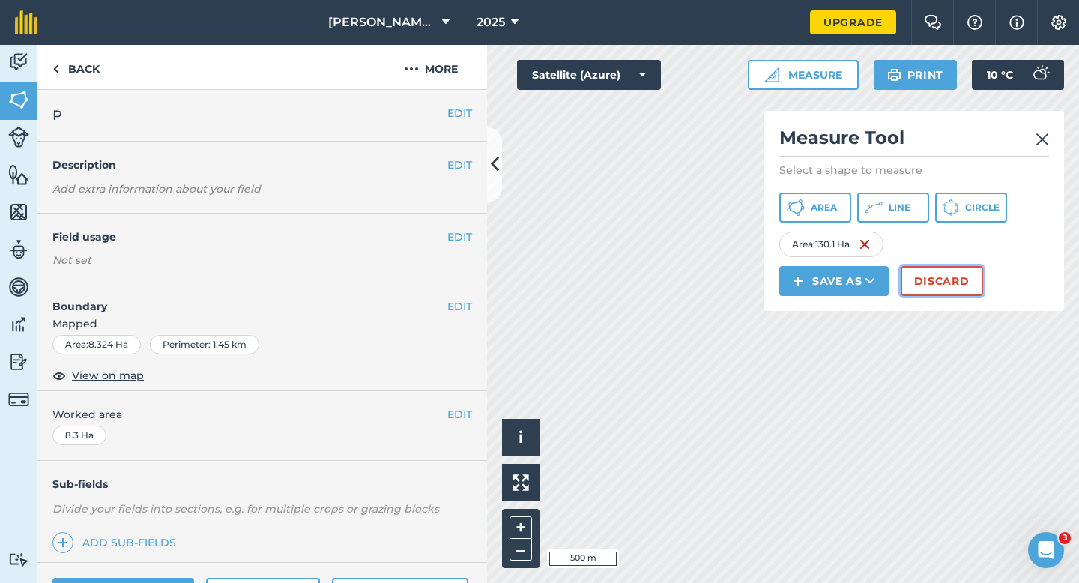
click at [945, 276] on button "Discard" at bounding box center [941, 281] width 82 height 30
